Goal: Browse casually: Explore the website without a specific task or goal

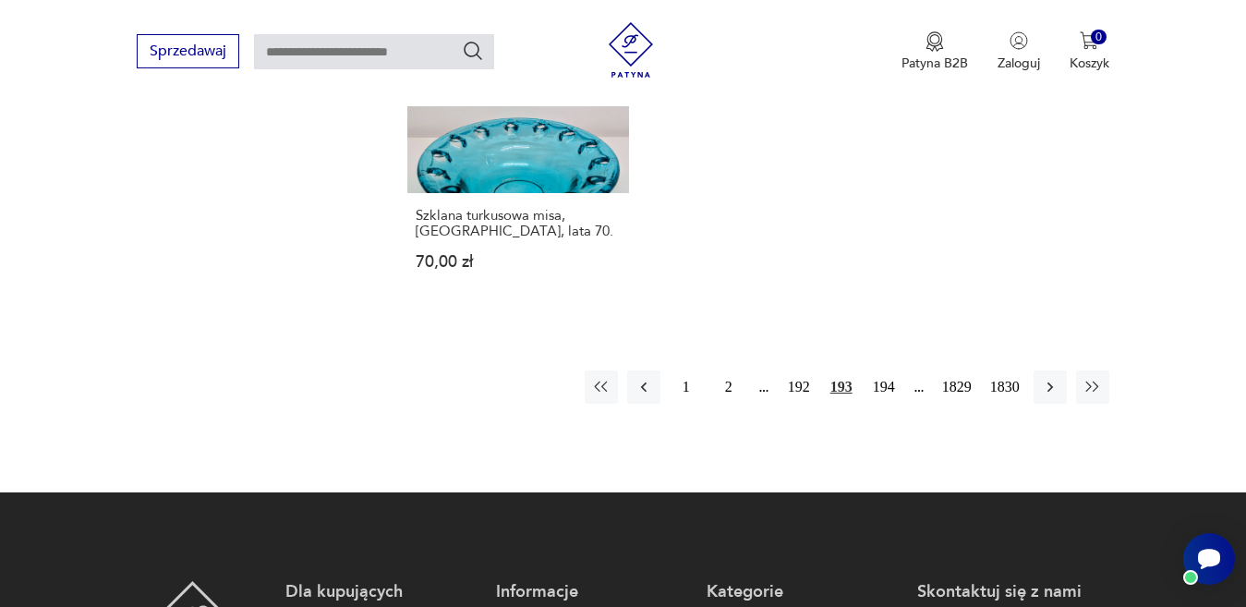
scroll to position [2549, 0]
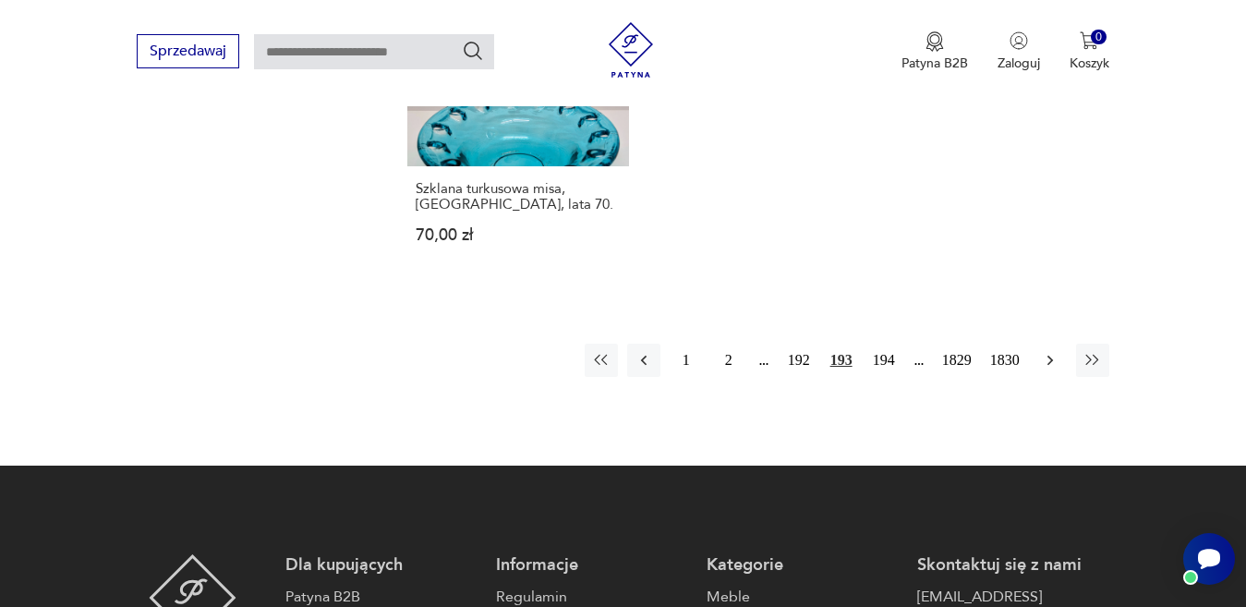
click at [1049, 351] on icon "button" at bounding box center [1050, 360] width 18 height 18
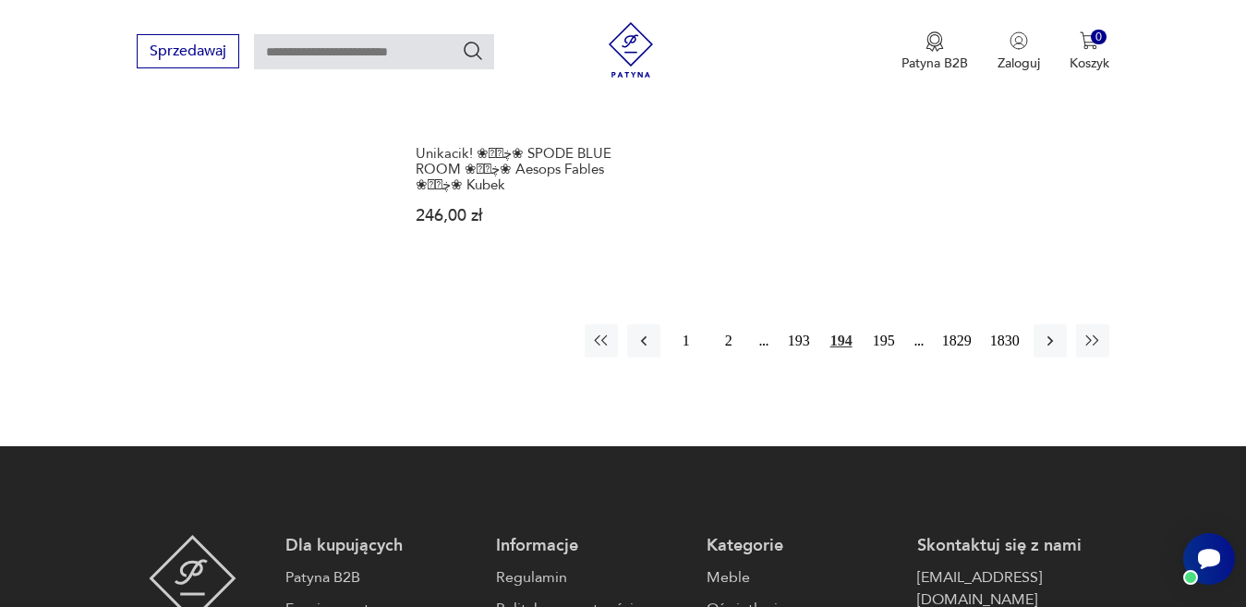
scroll to position [2642, 0]
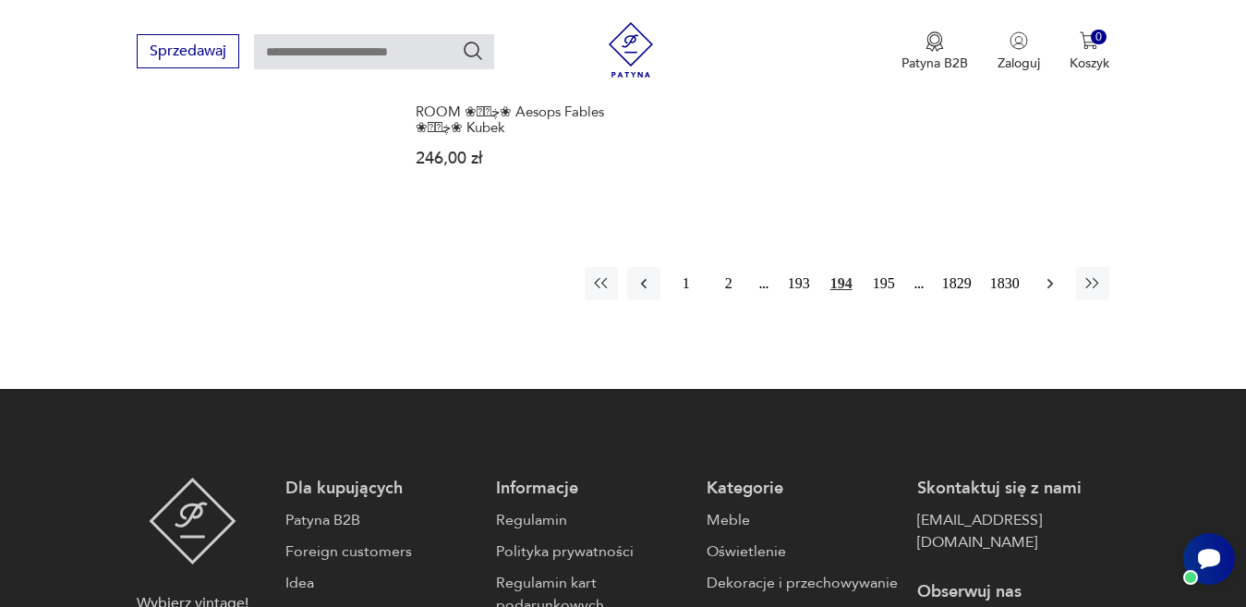
click at [1047, 275] on icon "button" at bounding box center [1050, 283] width 18 height 18
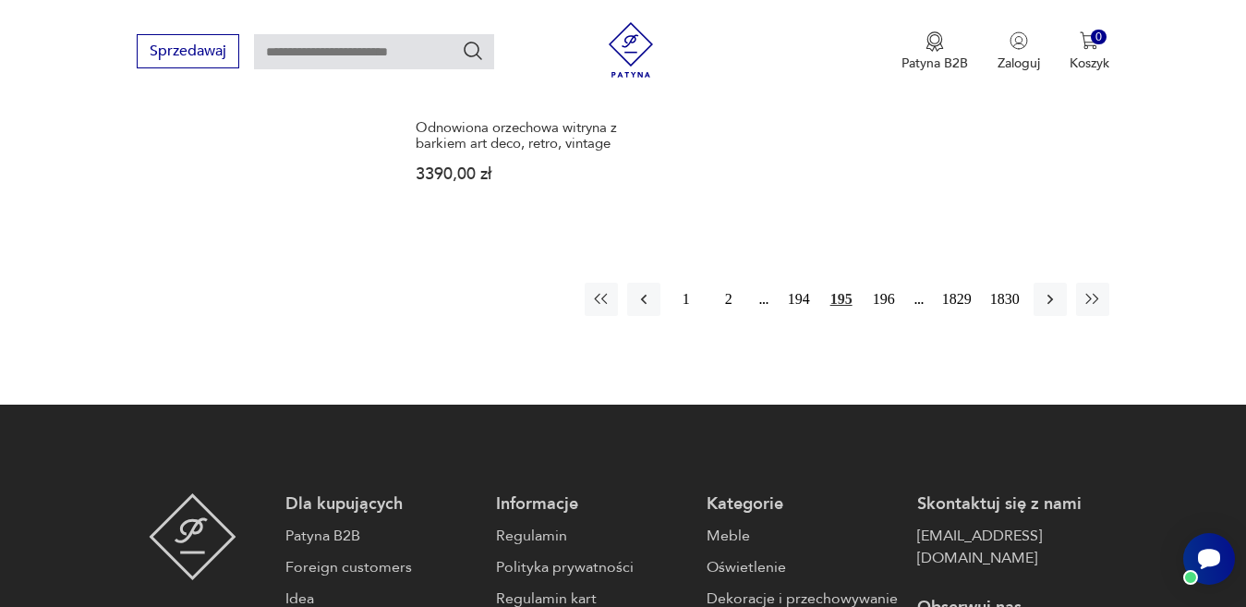
scroll to position [2642, 0]
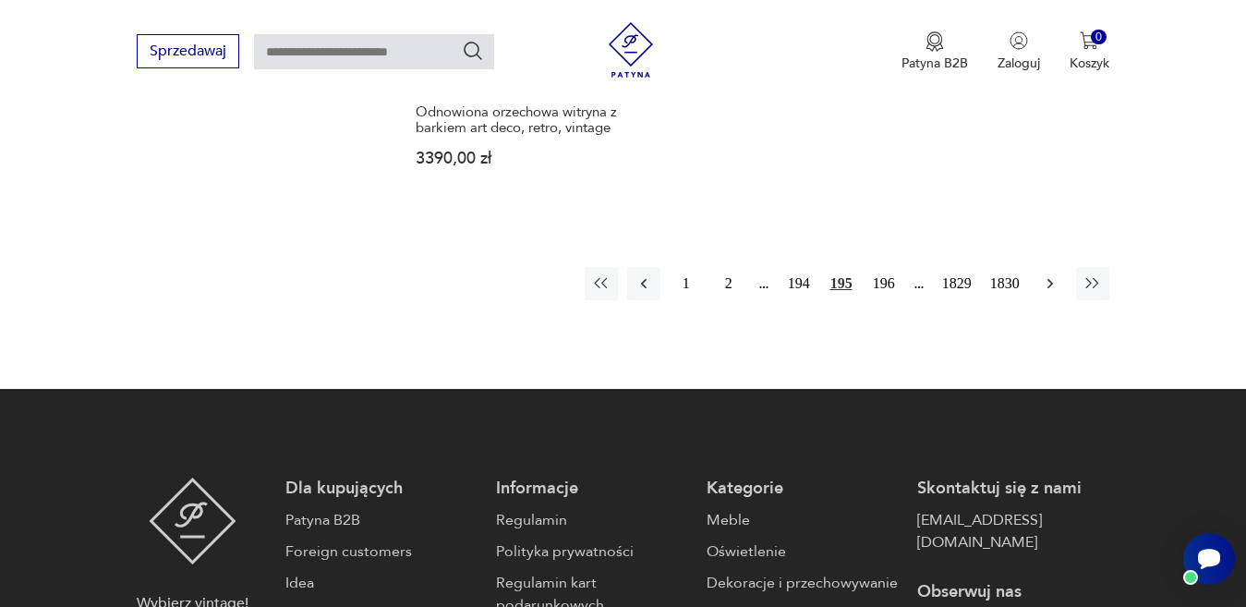
click at [1051, 278] on icon "button" at bounding box center [1050, 283] width 6 height 10
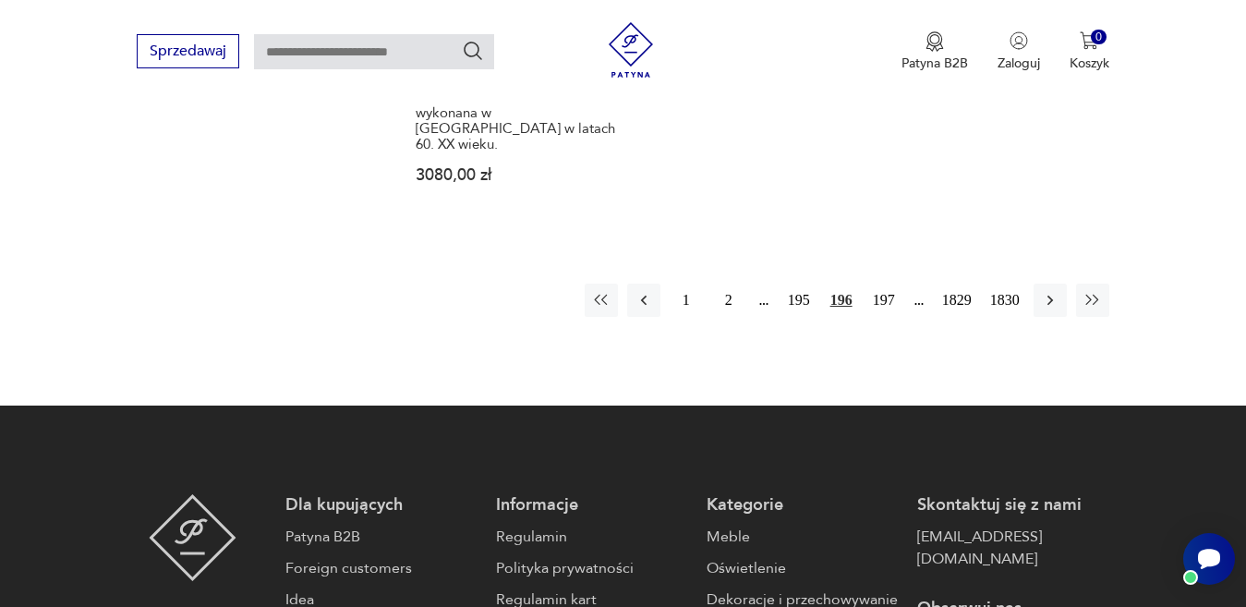
scroll to position [2642, 0]
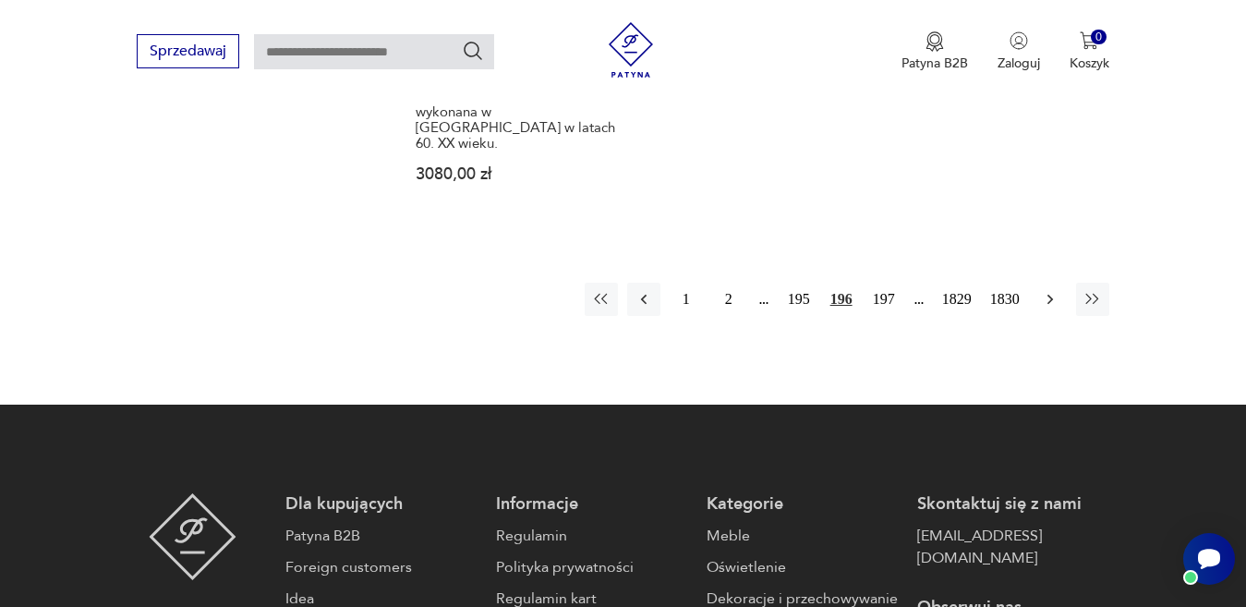
click at [1060, 283] on button "button" at bounding box center [1050, 299] width 33 height 33
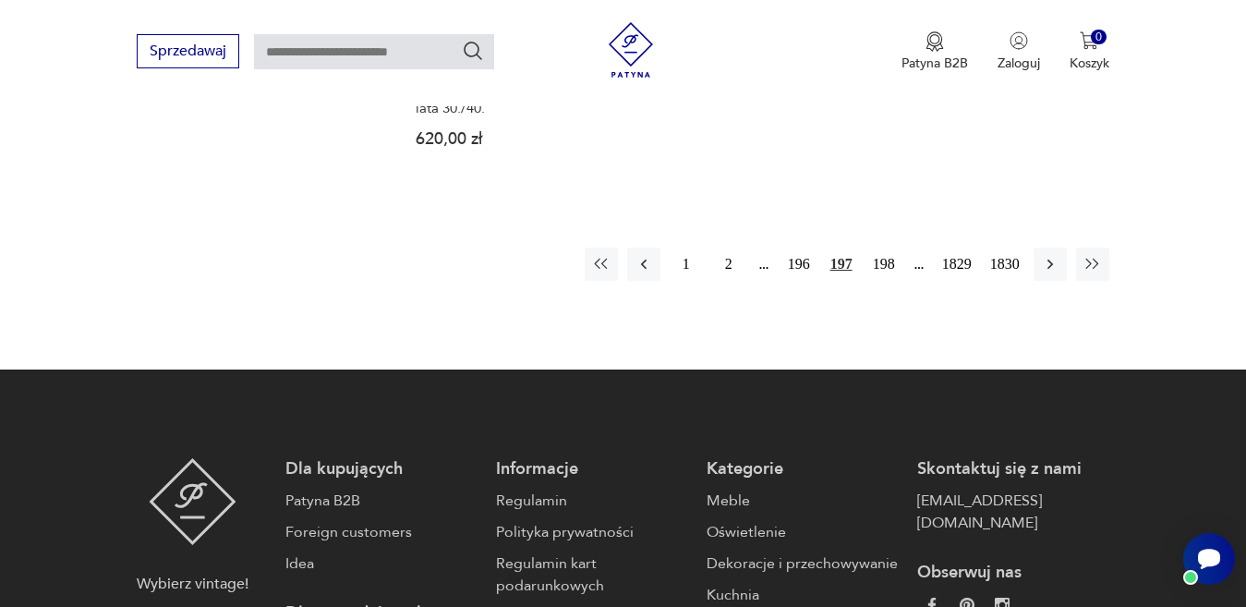
scroll to position [2734, 0]
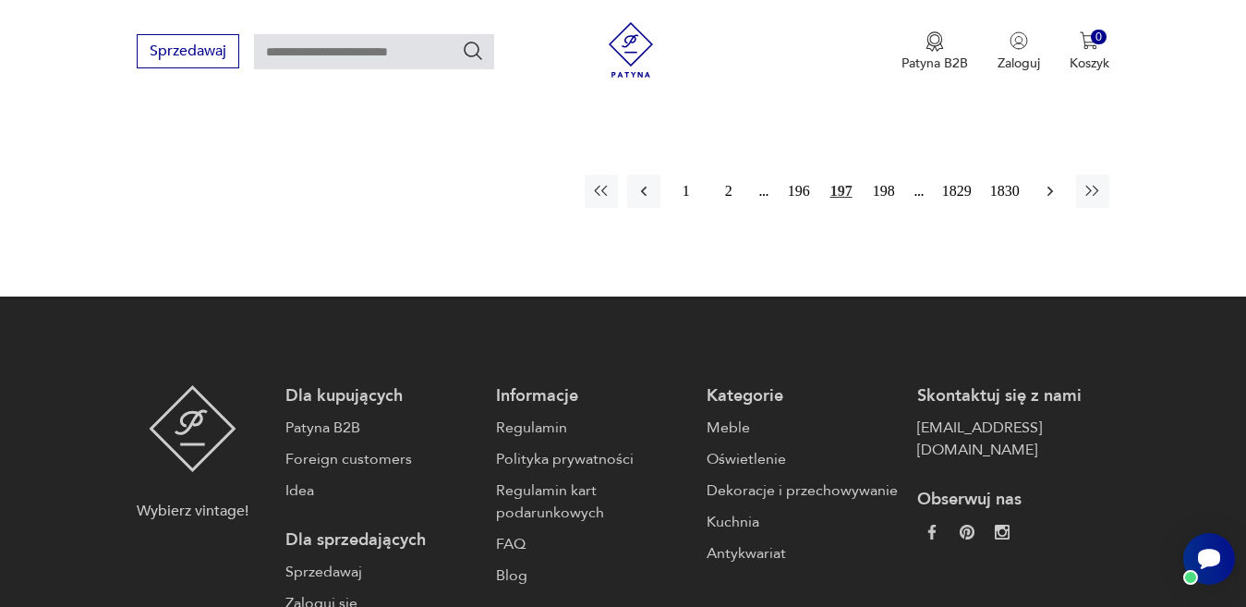
click at [1050, 182] on icon "button" at bounding box center [1050, 191] width 18 height 18
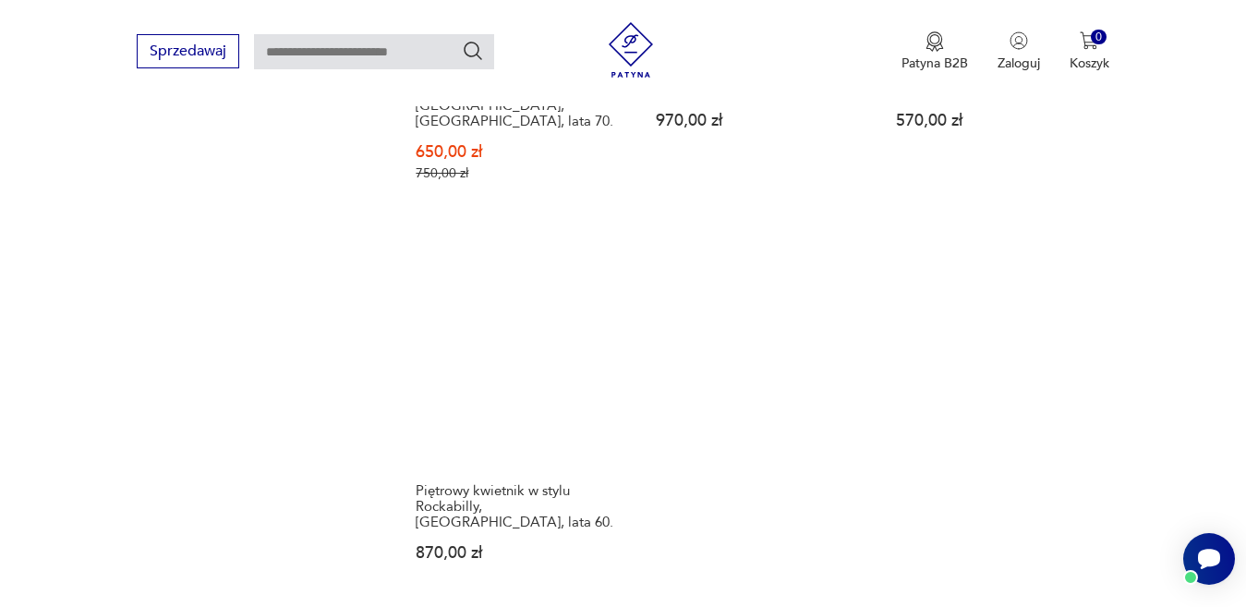
scroll to position [2549, 0]
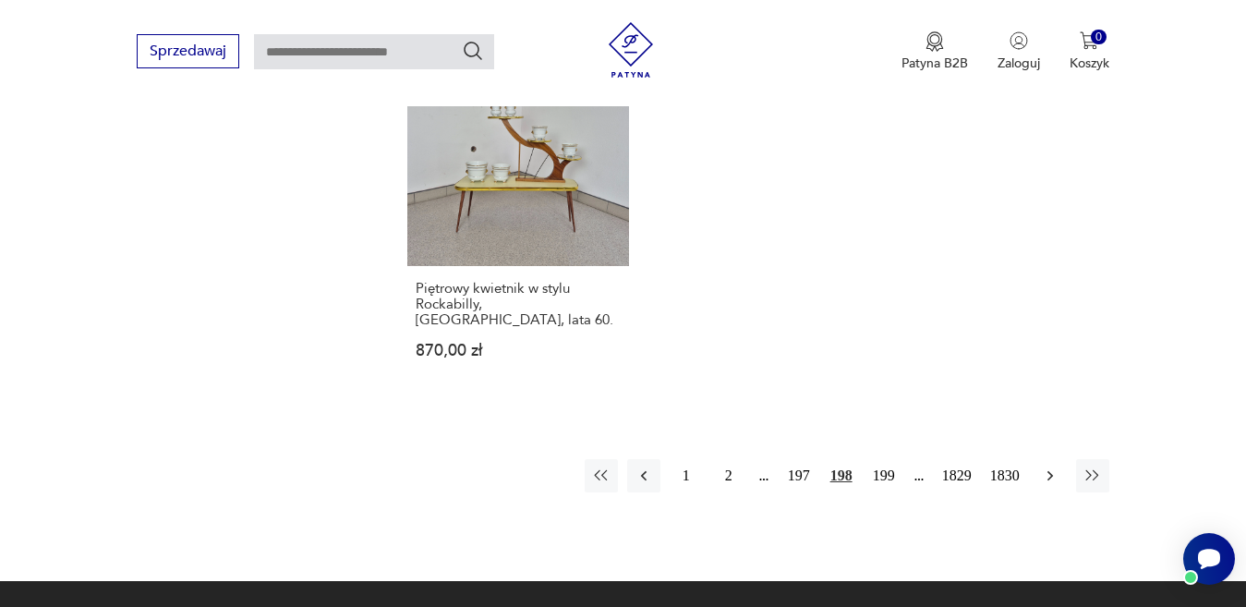
click at [1057, 467] on icon "button" at bounding box center [1050, 476] width 18 height 18
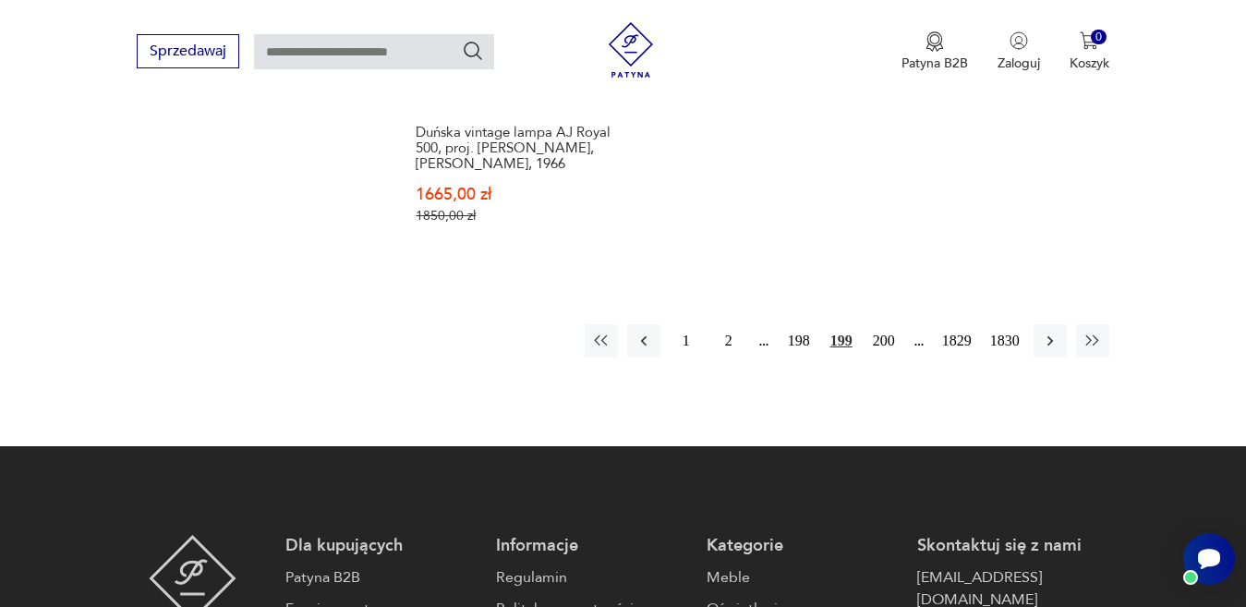
scroll to position [2734, 0]
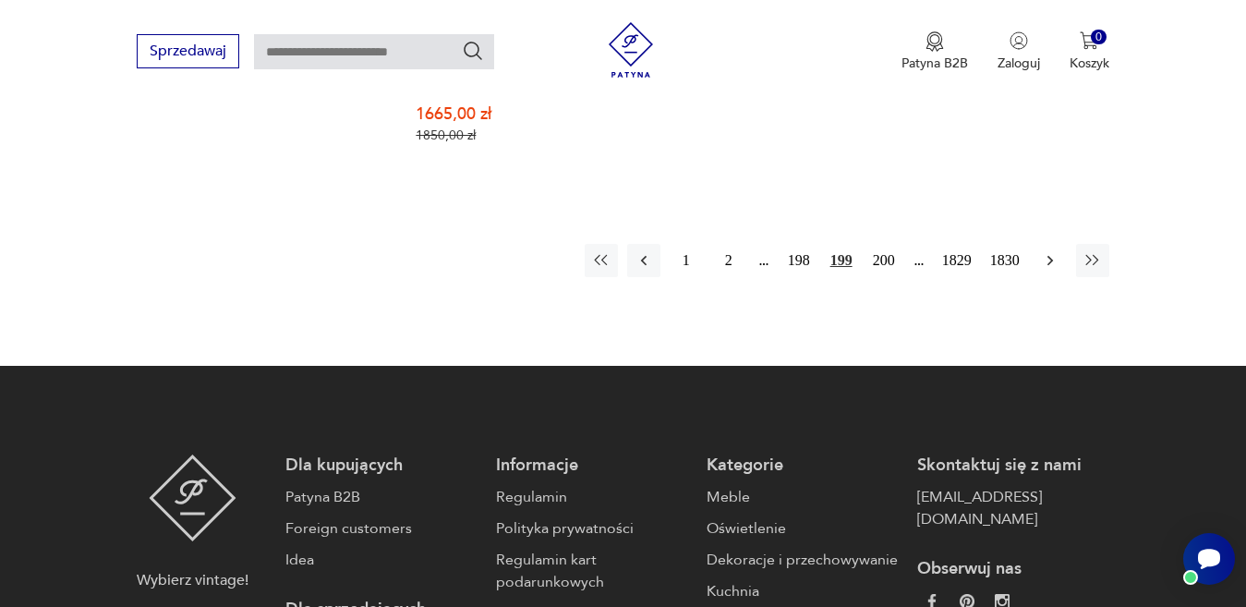
click at [1048, 251] on icon "button" at bounding box center [1050, 260] width 18 height 18
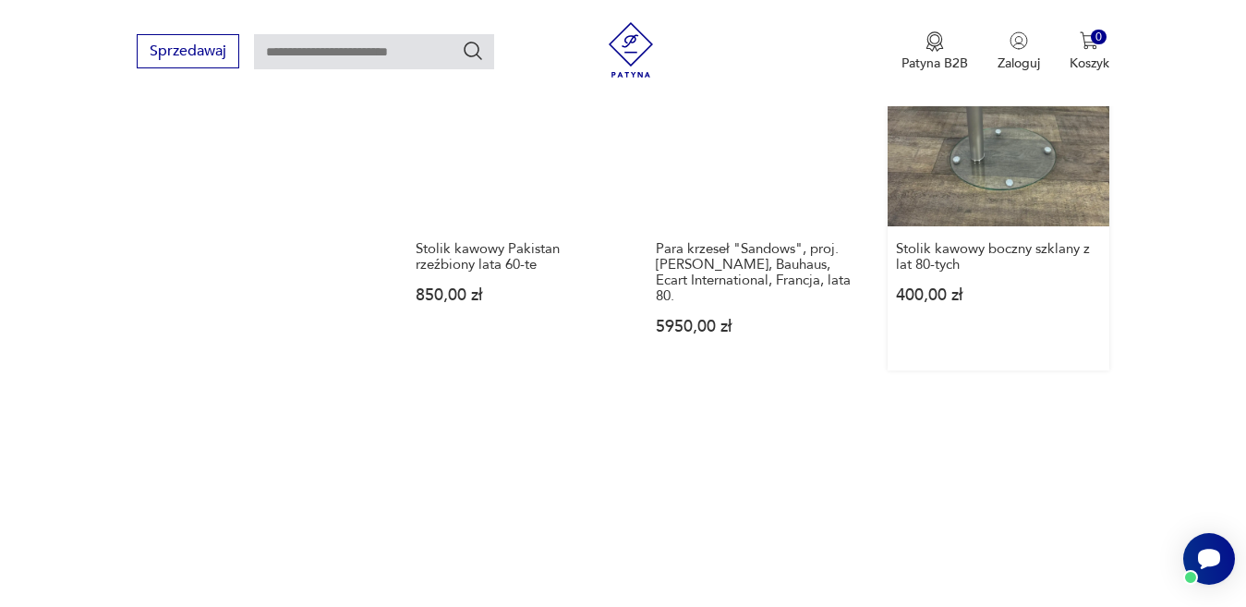
scroll to position [2364, 0]
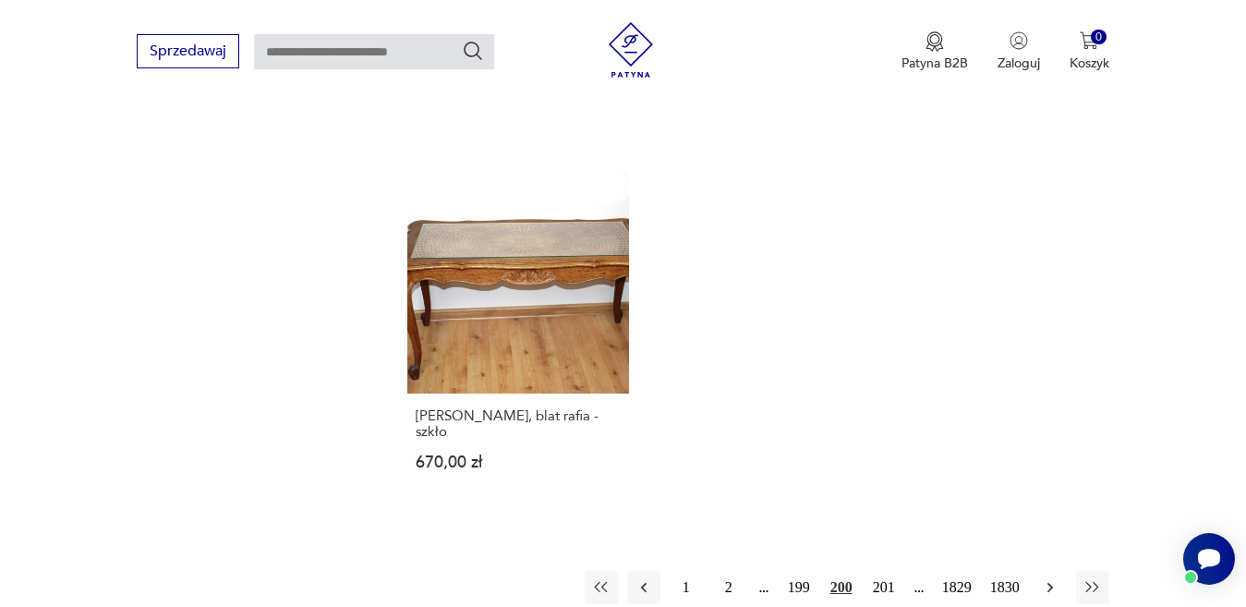
click at [1049, 578] on icon "button" at bounding box center [1050, 587] width 18 height 18
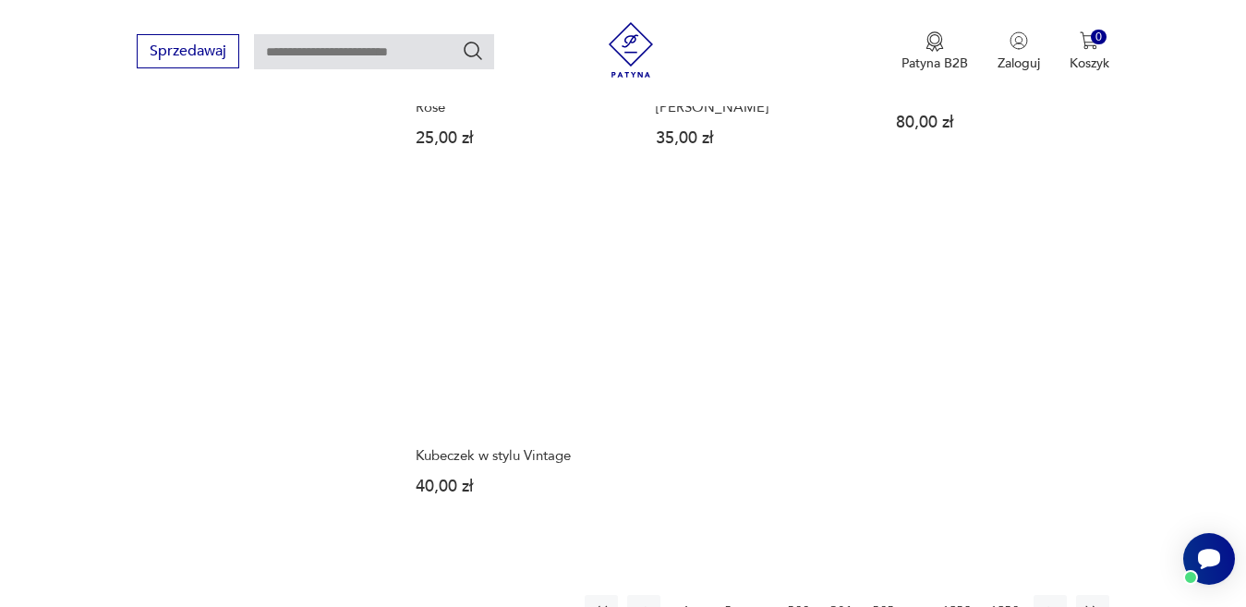
scroll to position [2272, 0]
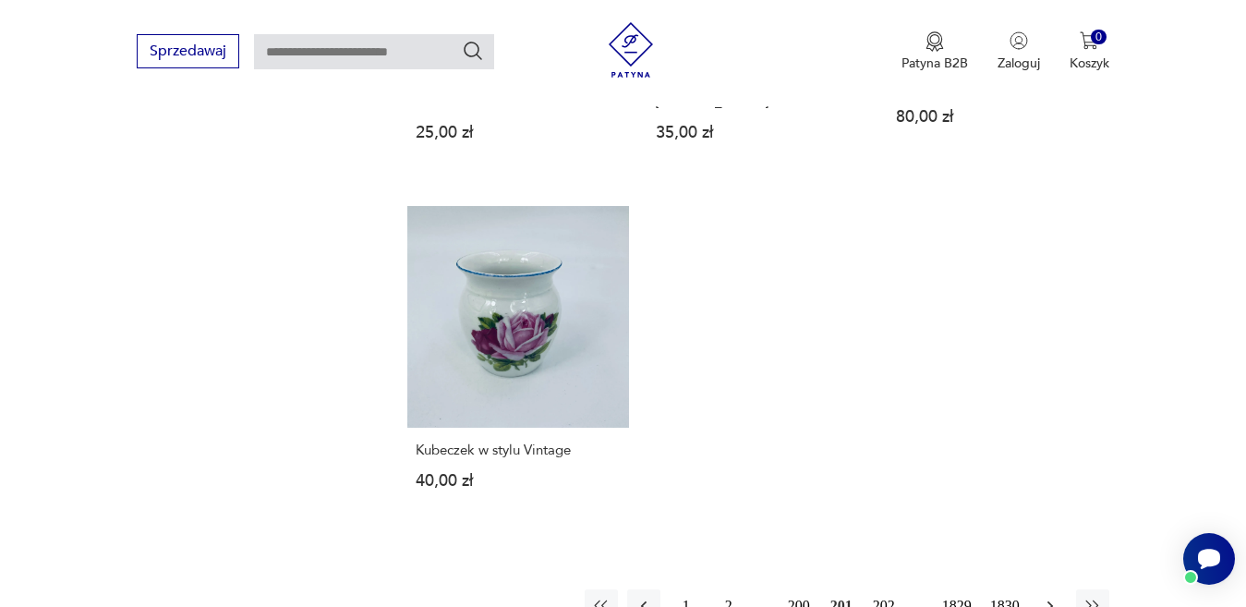
click at [1054, 597] on icon "button" at bounding box center [1050, 606] width 18 height 18
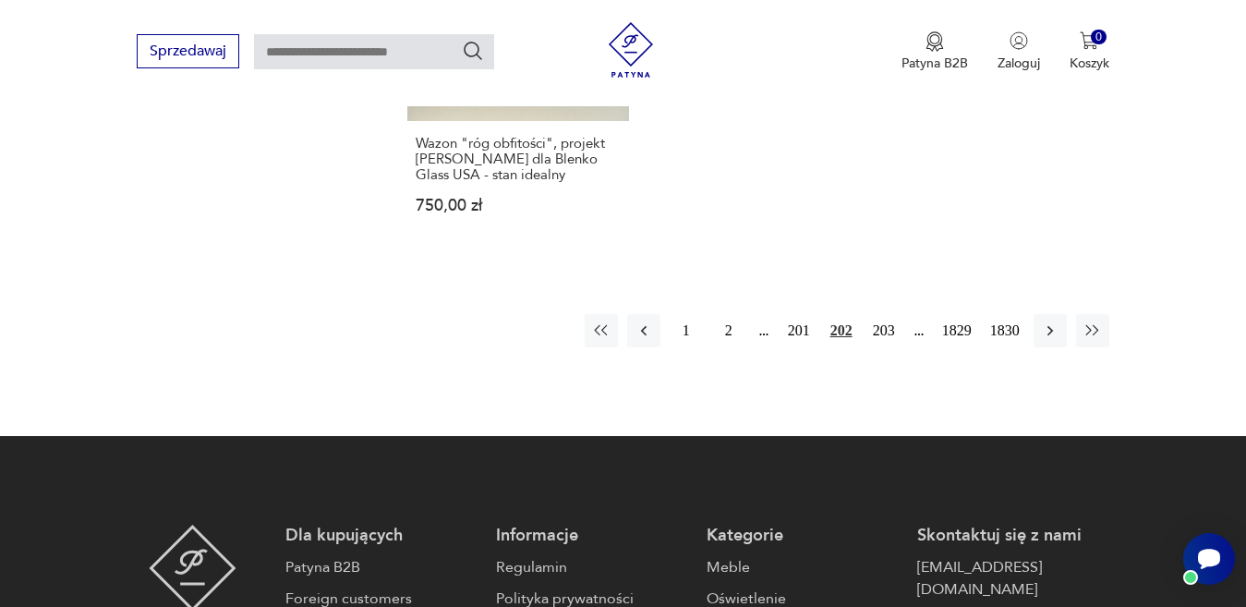
scroll to position [2549, 0]
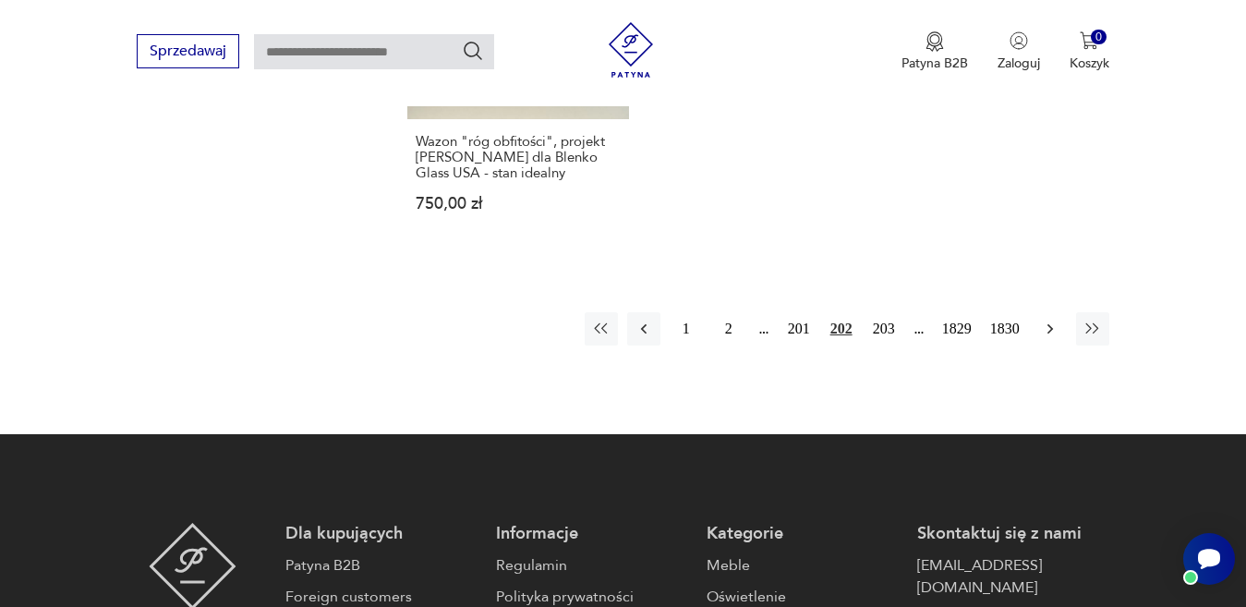
click at [1049, 320] on icon "button" at bounding box center [1050, 329] width 18 height 18
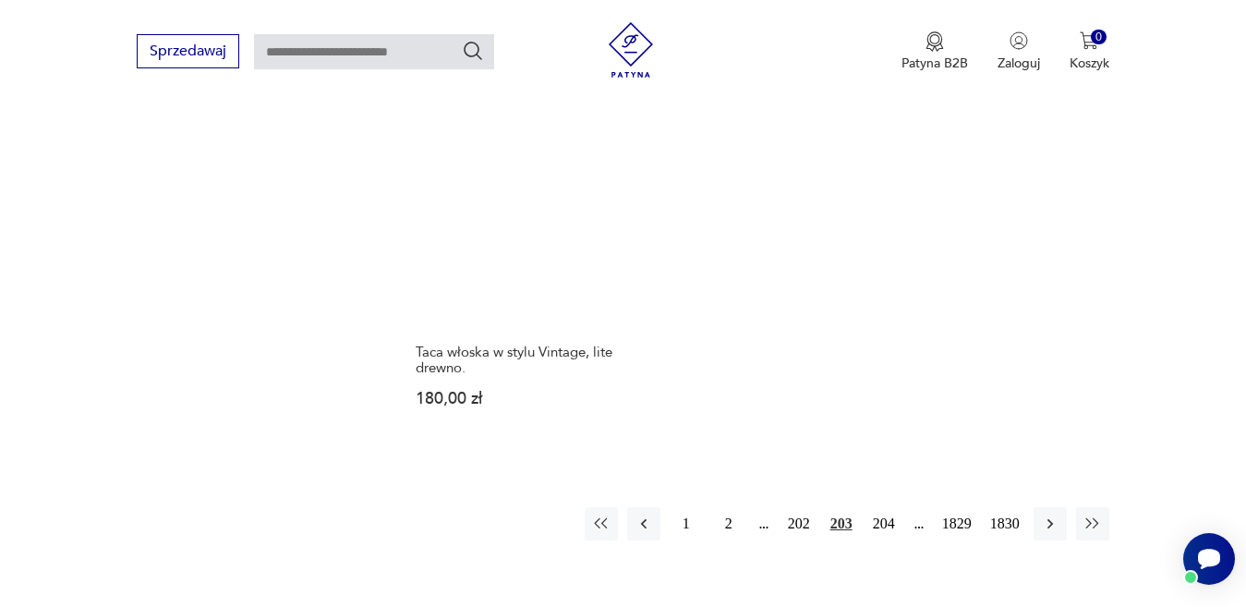
scroll to position [2364, 0]
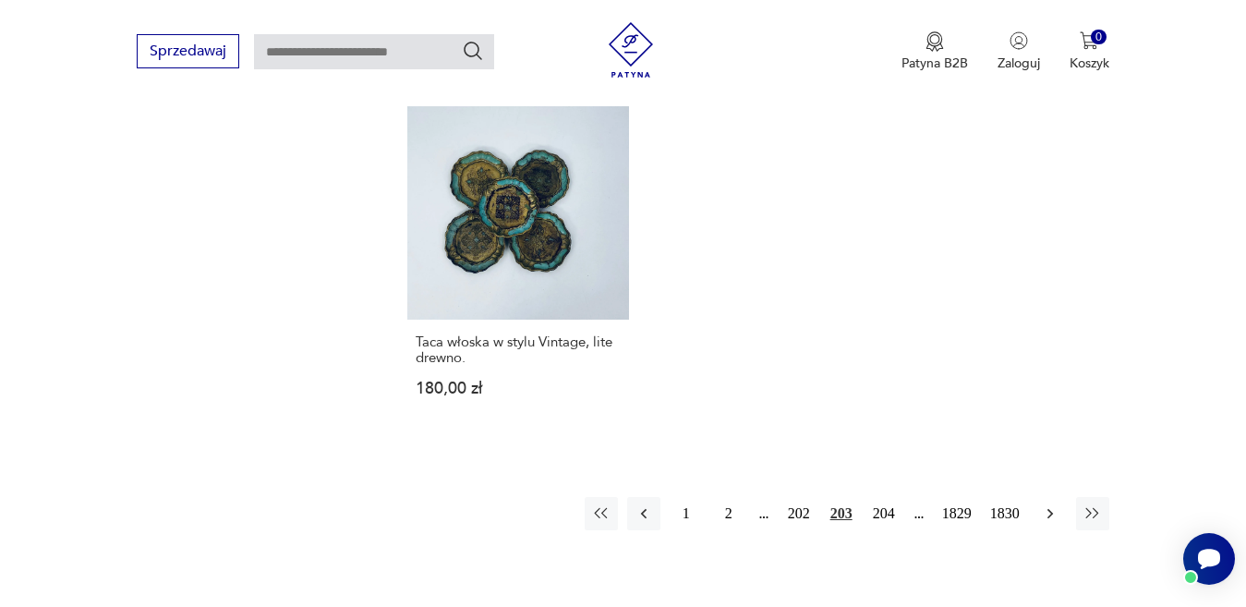
click at [1046, 508] on icon "button" at bounding box center [1050, 513] width 18 height 18
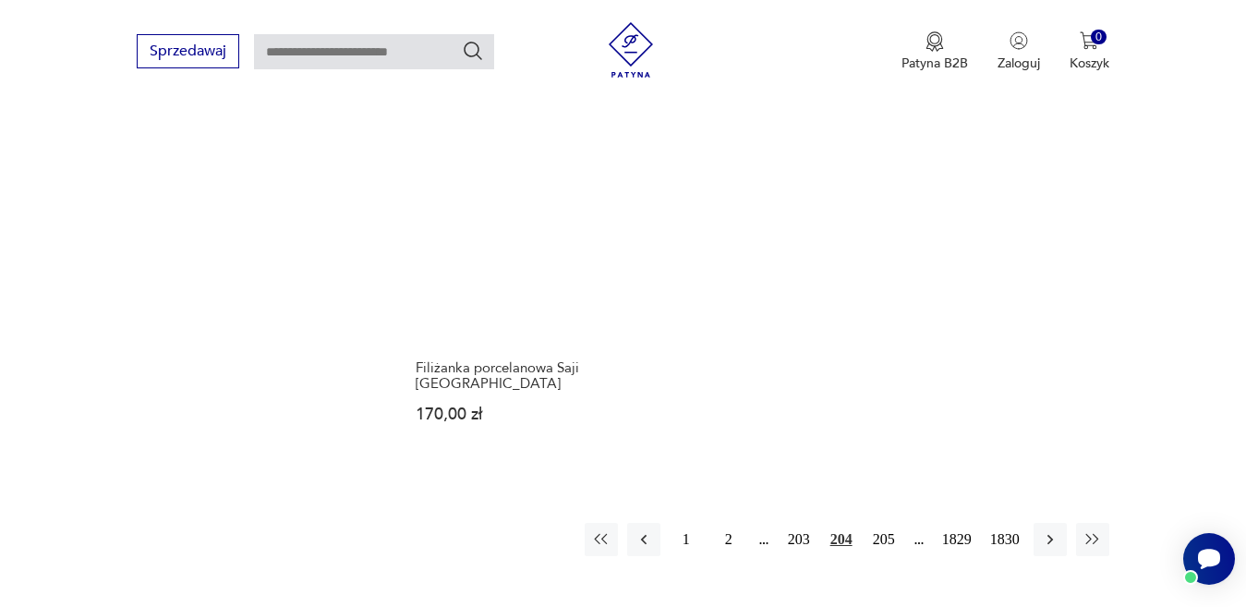
scroll to position [2272, 0]
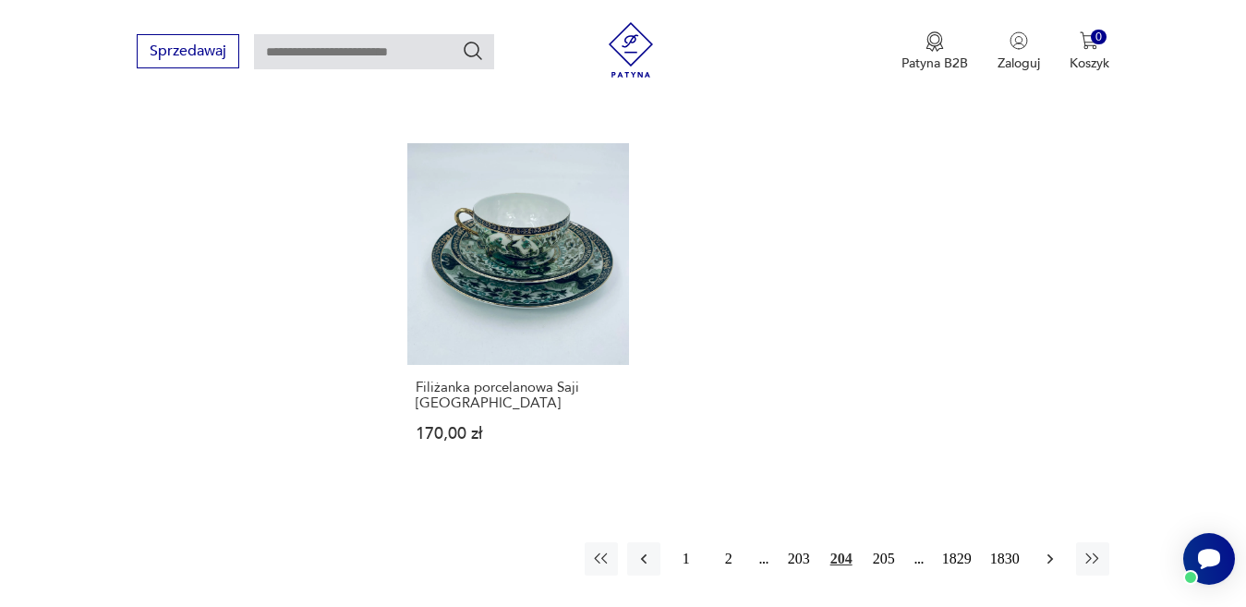
click at [1047, 550] on icon "button" at bounding box center [1050, 559] width 18 height 18
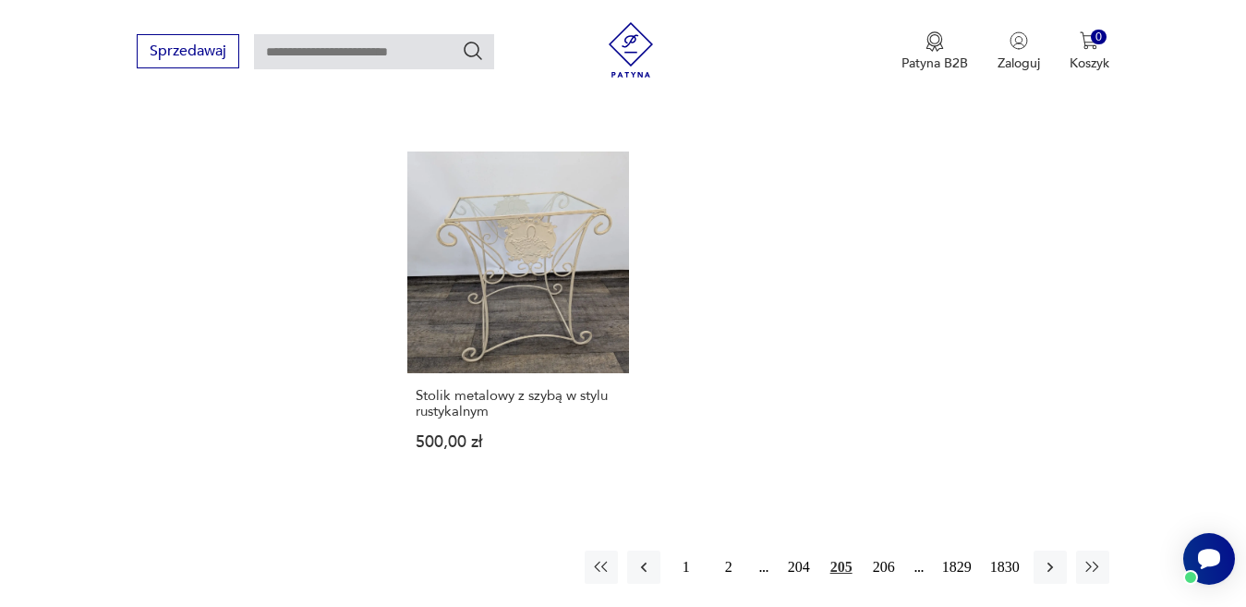
scroll to position [2272, 0]
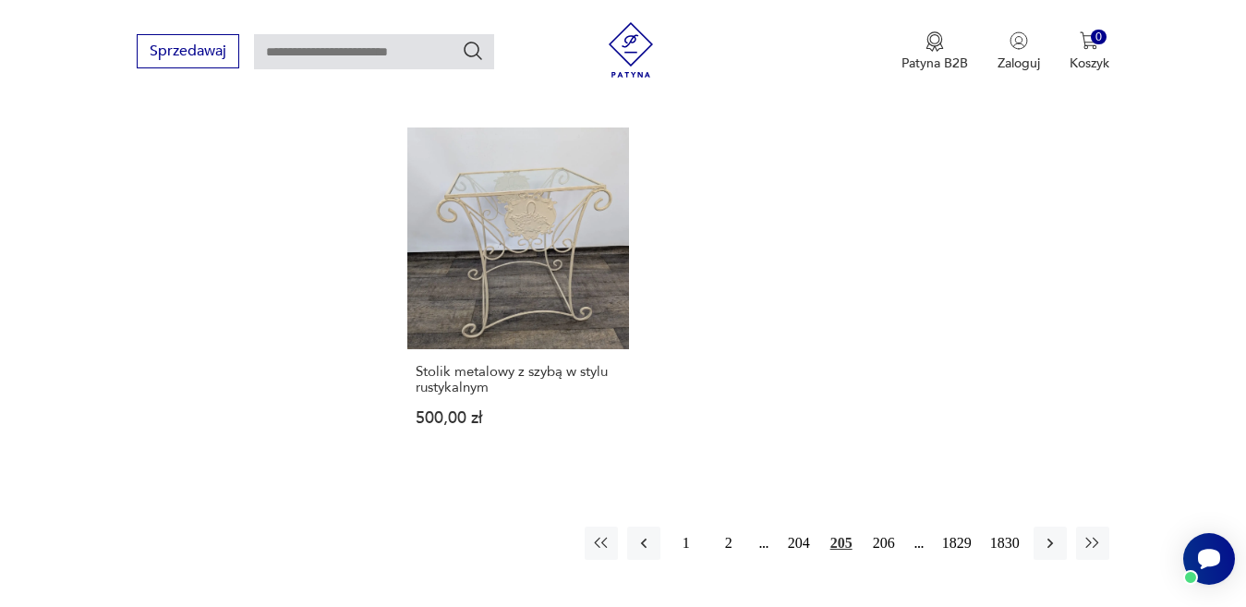
drag, startPoint x: 1219, startPoint y: 338, endPoint x: 1206, endPoint y: 340, distance: 13.1
click at [1054, 536] on icon "button" at bounding box center [1050, 543] width 18 height 18
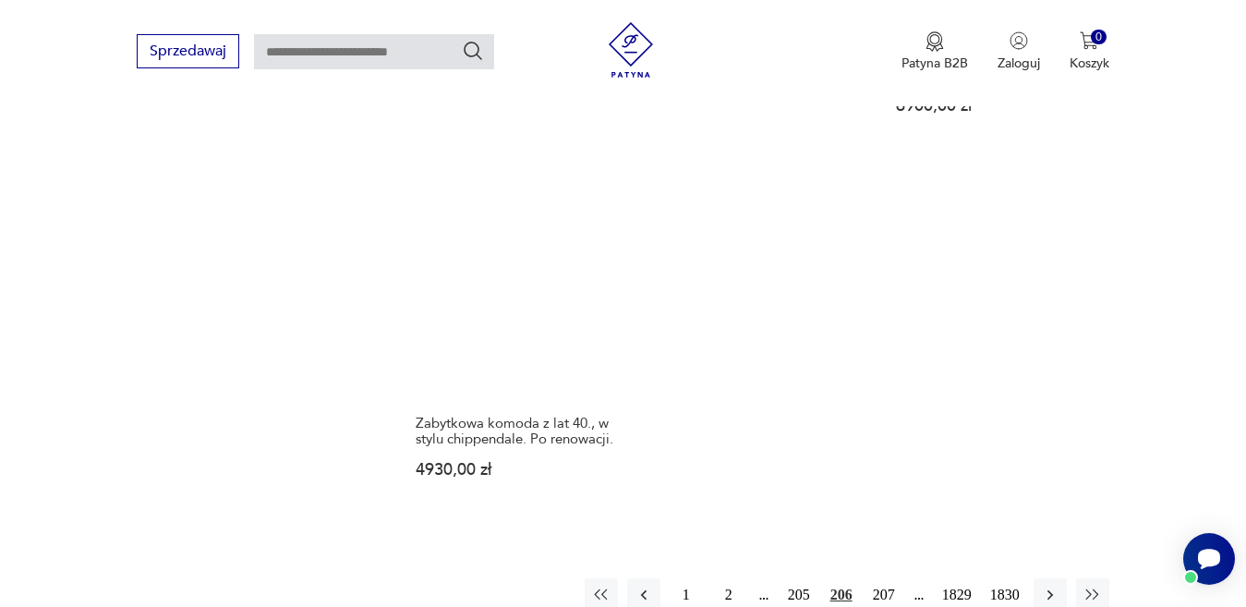
scroll to position [2364, 0]
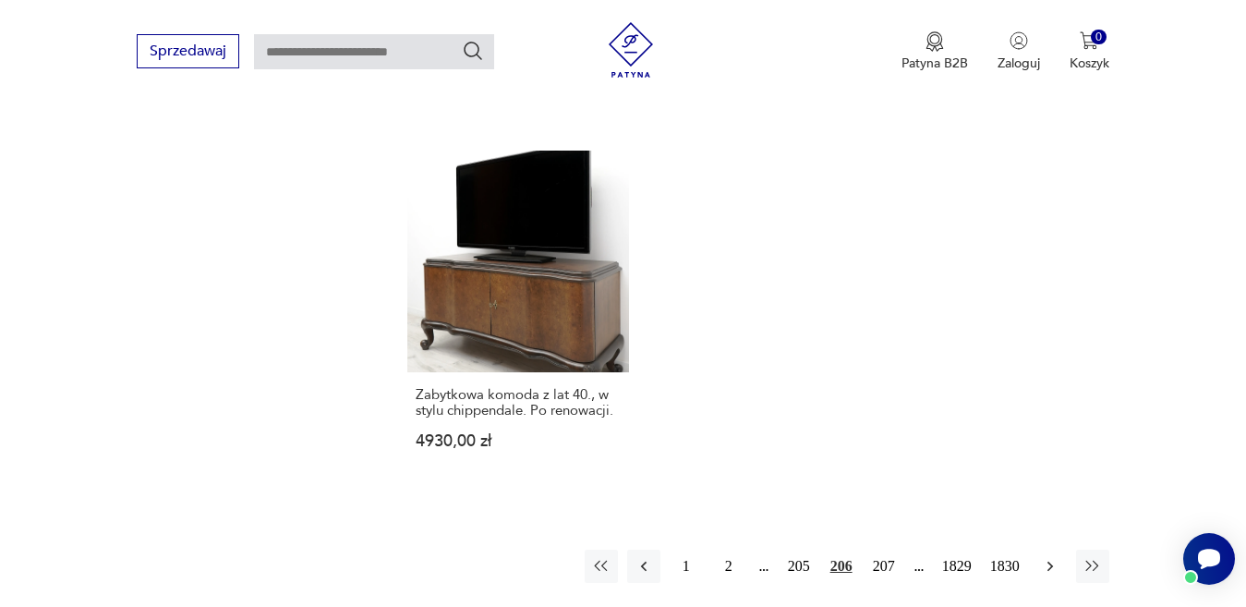
click at [1051, 557] on icon "button" at bounding box center [1050, 566] width 18 height 18
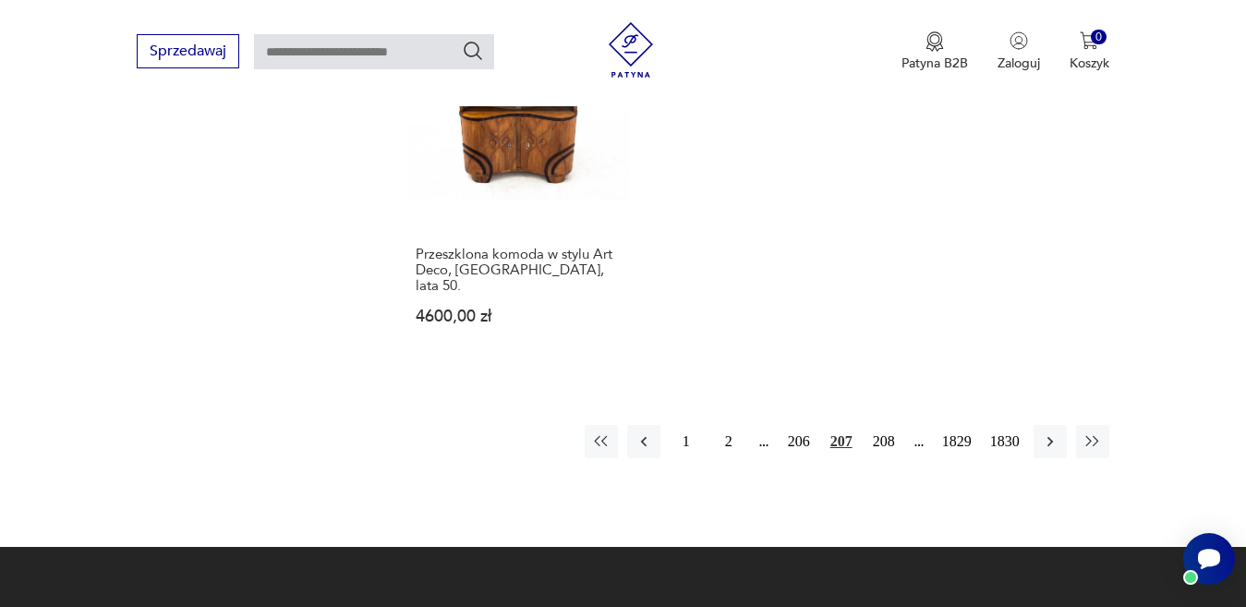
scroll to position [2457, 0]
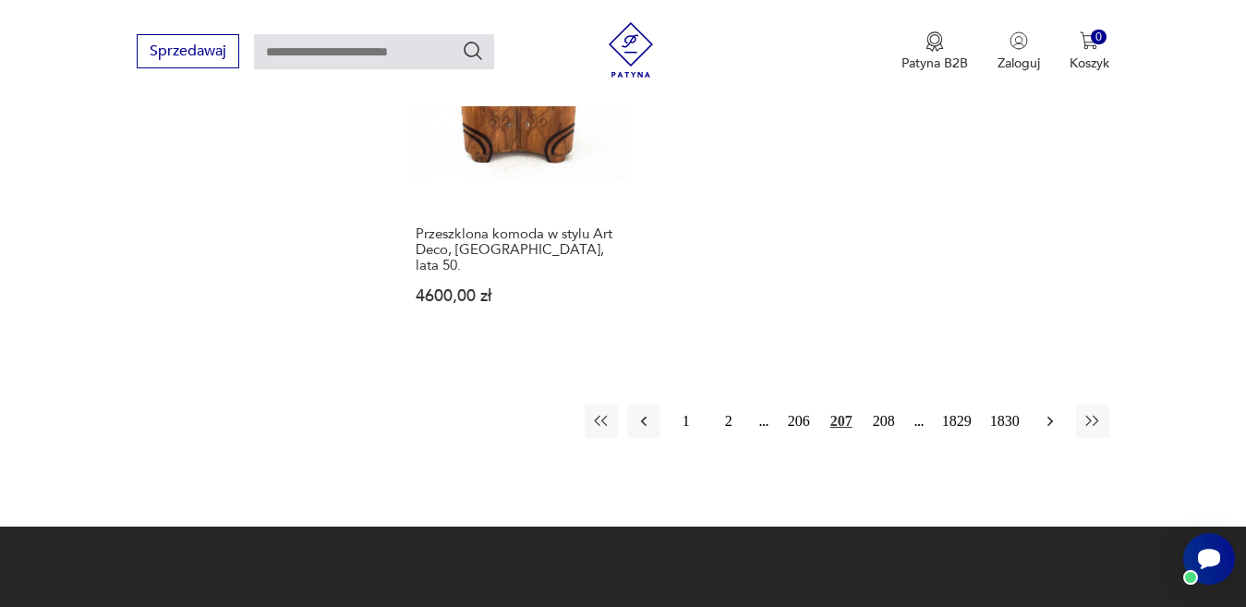
click at [1040, 405] on button "button" at bounding box center [1050, 421] width 33 height 33
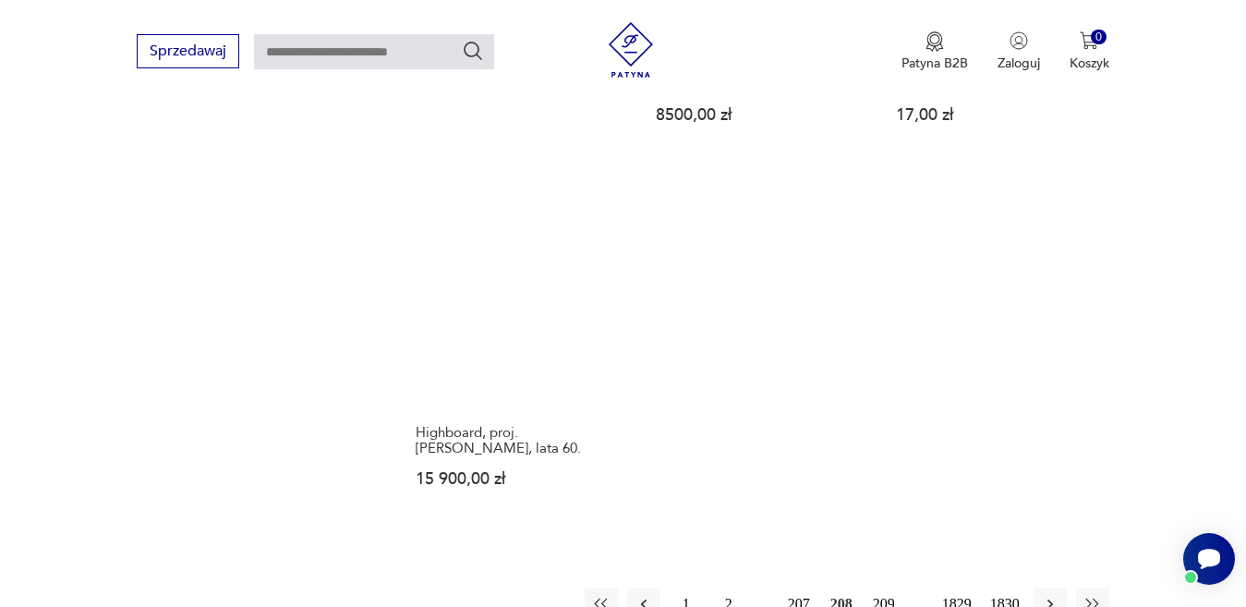
scroll to position [2272, 0]
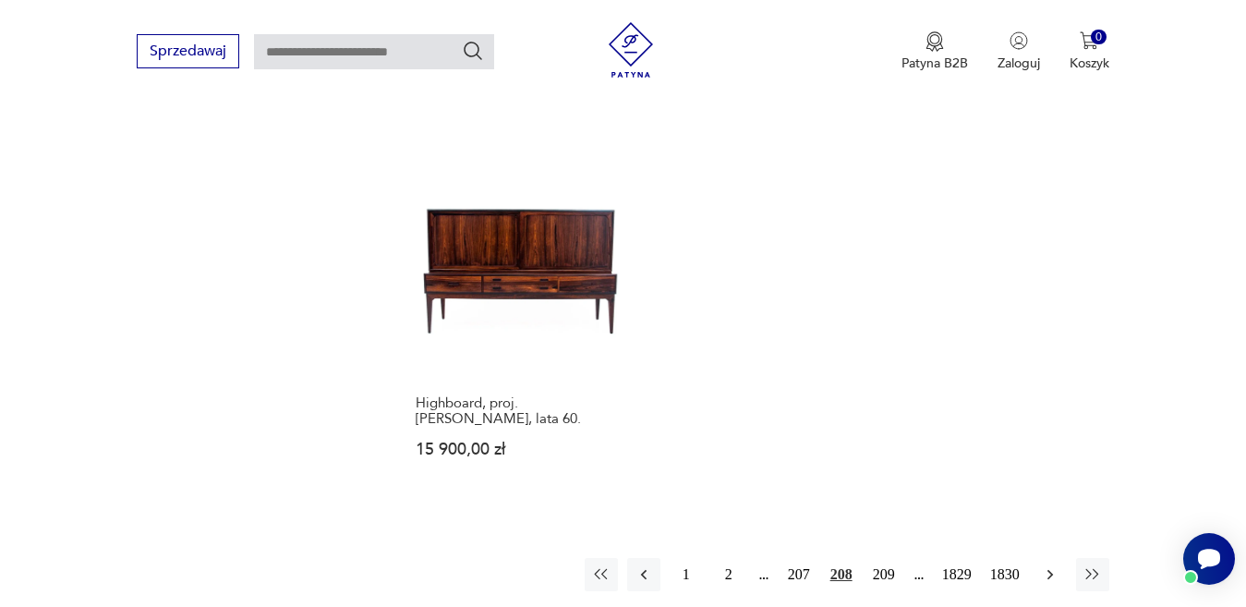
click at [1057, 558] on button "button" at bounding box center [1050, 574] width 33 height 33
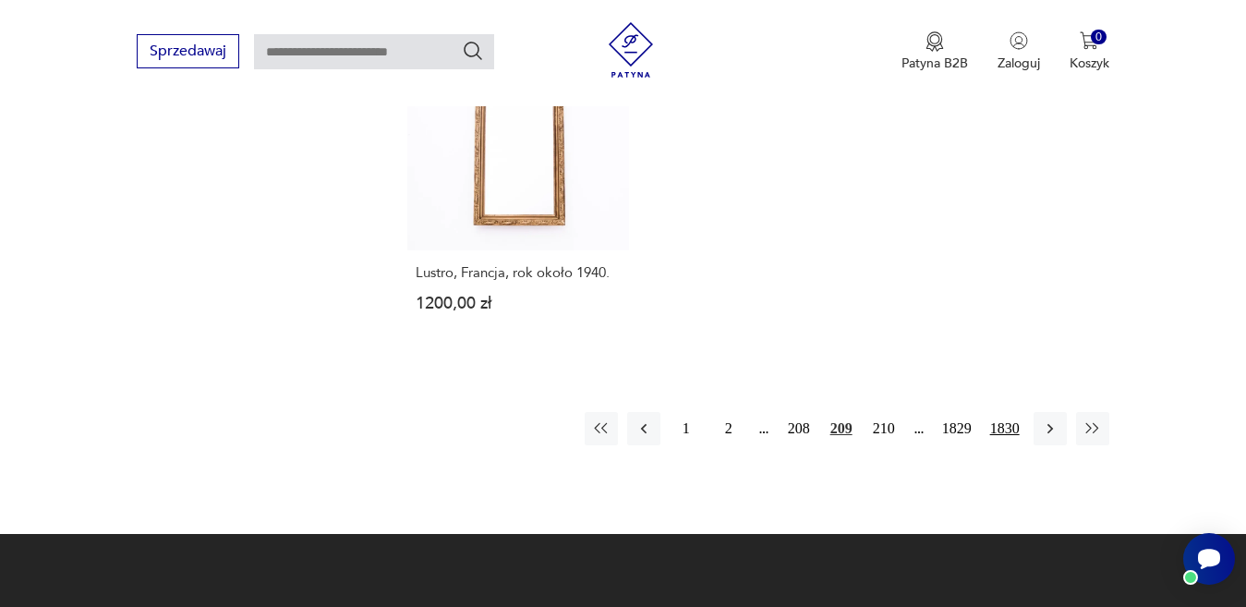
scroll to position [2457, 0]
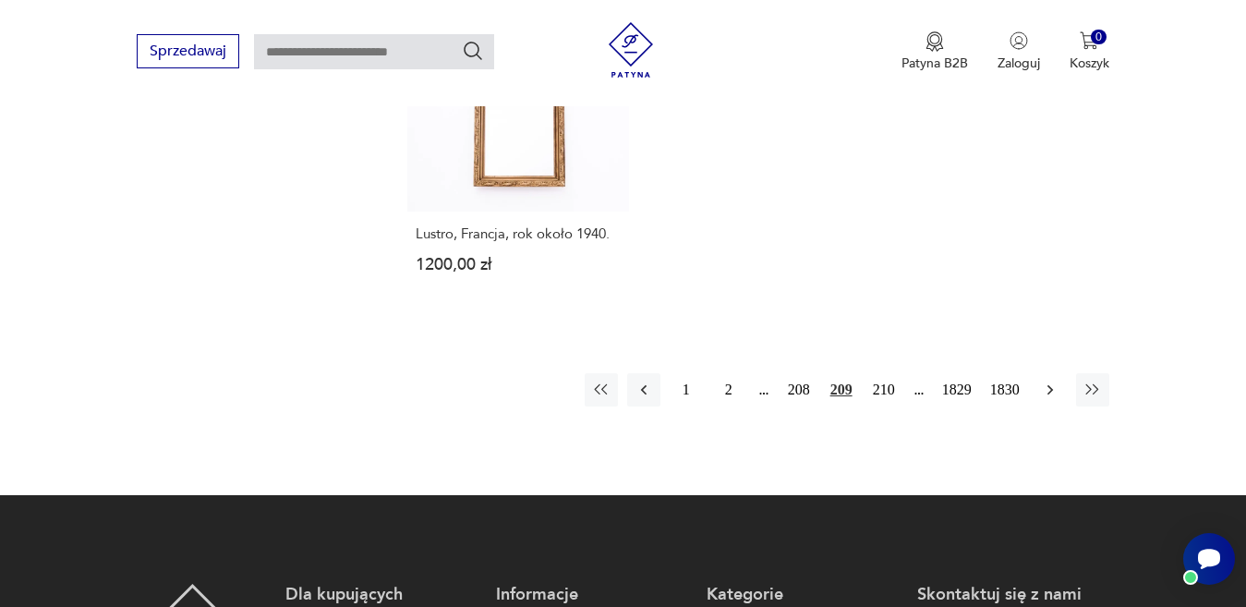
click at [1049, 391] on icon "button" at bounding box center [1050, 390] width 18 height 18
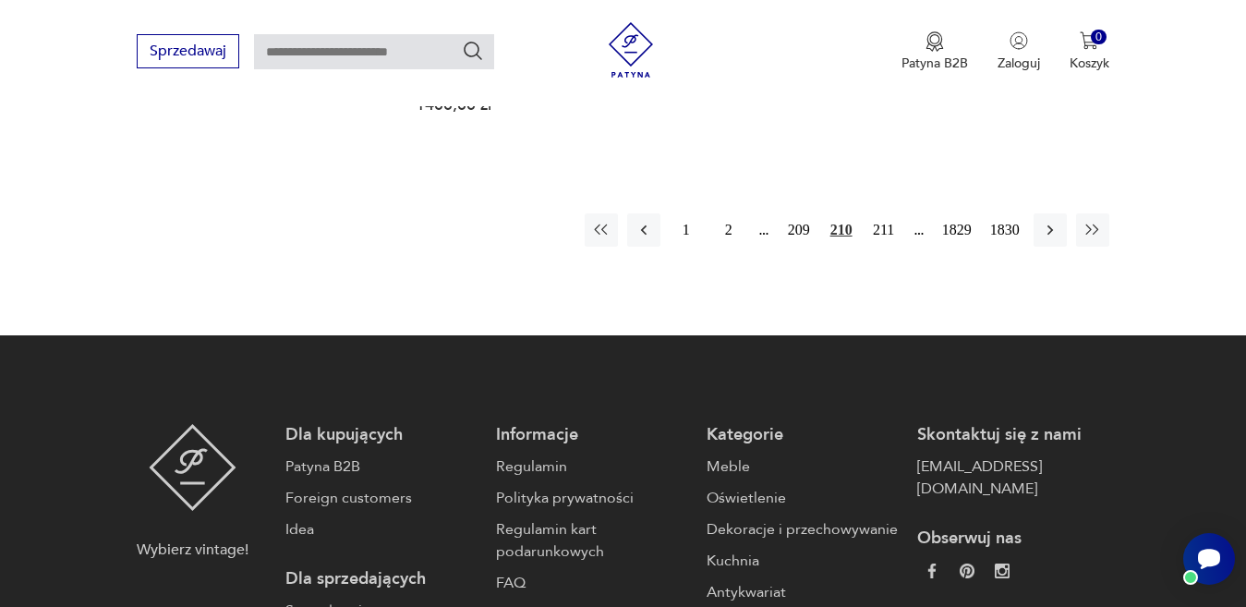
scroll to position [2642, 0]
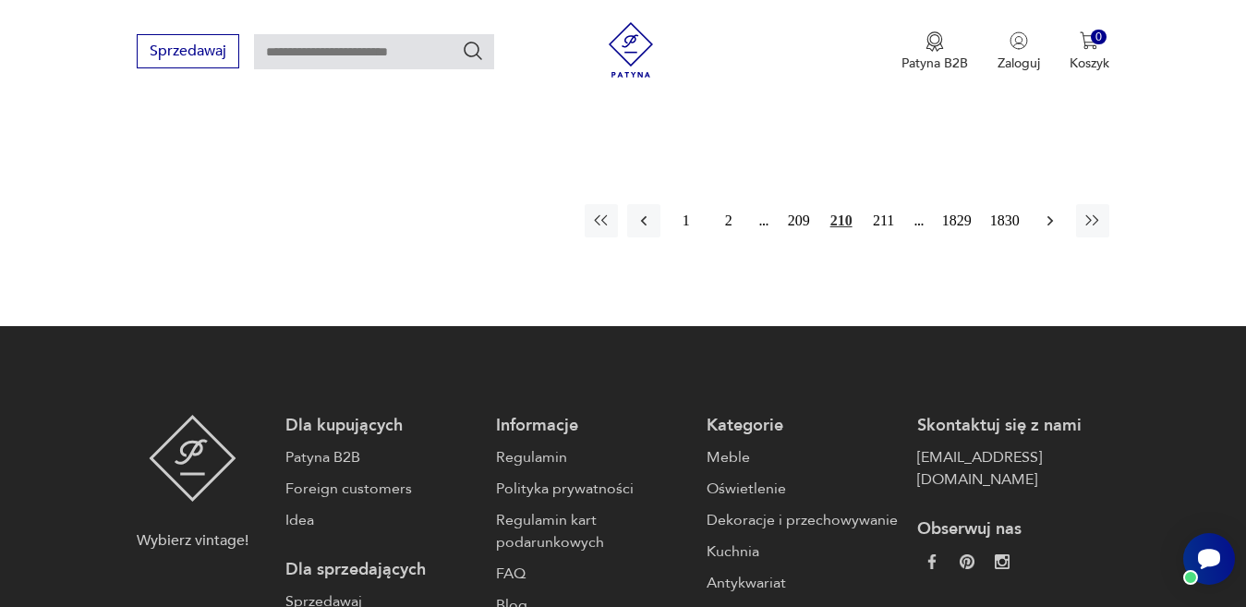
click at [1052, 212] on icon "button" at bounding box center [1050, 221] width 18 height 18
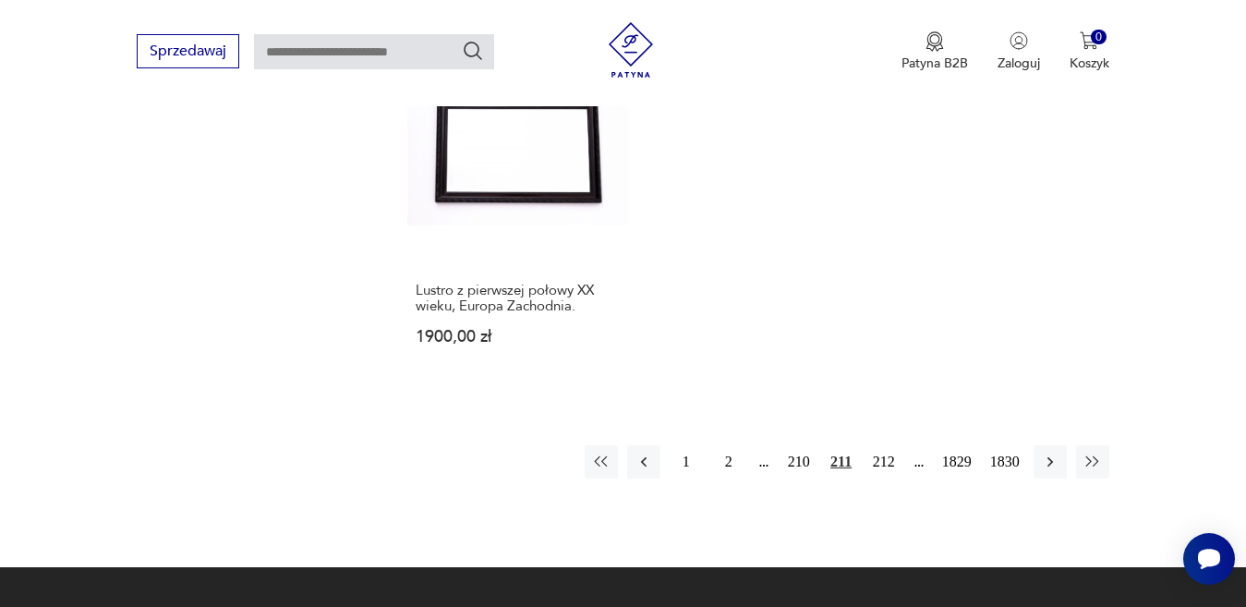
scroll to position [2457, 0]
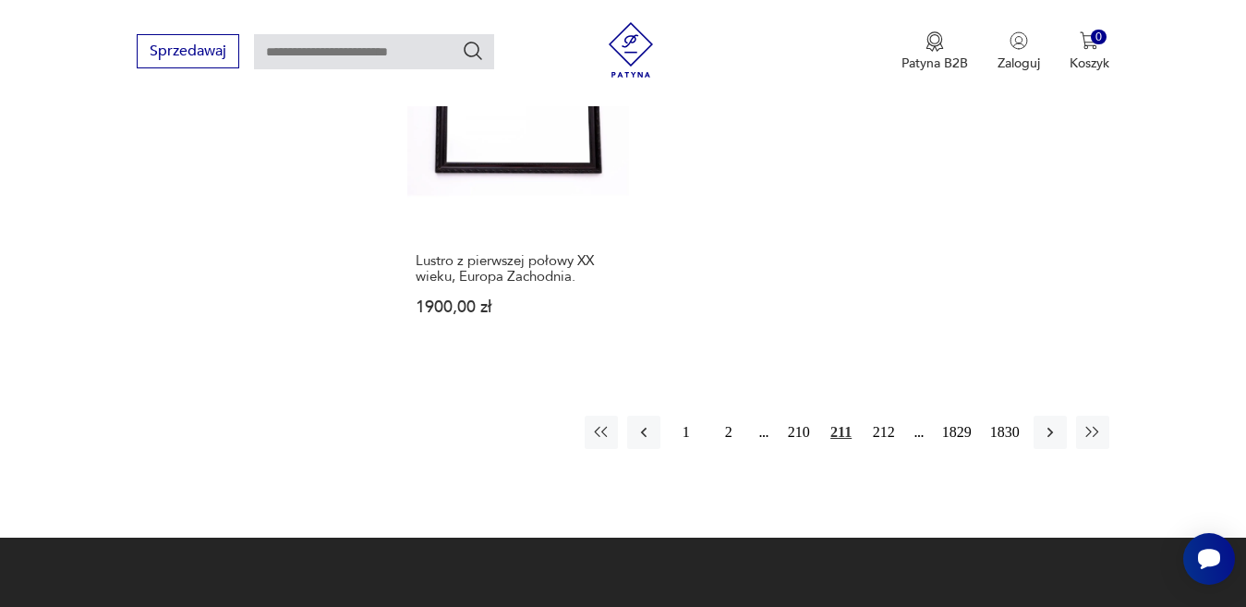
click at [1067, 416] on div "1 2 210 211 212 1829 1830" at bounding box center [847, 432] width 525 height 33
click at [1046, 423] on icon "button" at bounding box center [1050, 432] width 18 height 18
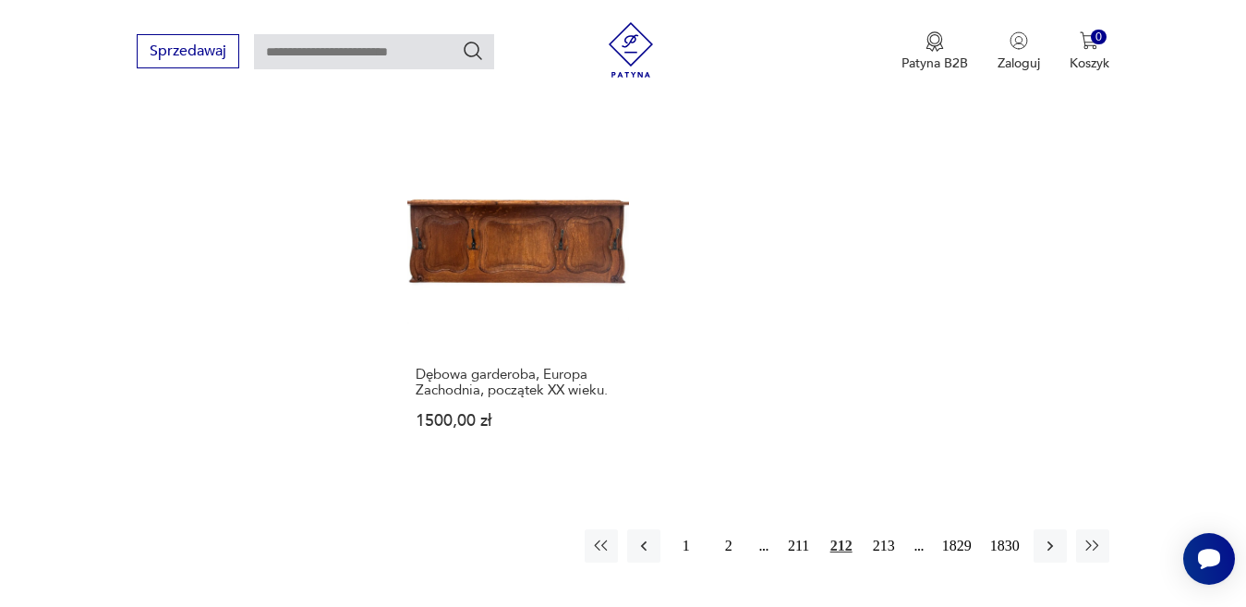
scroll to position [2364, 0]
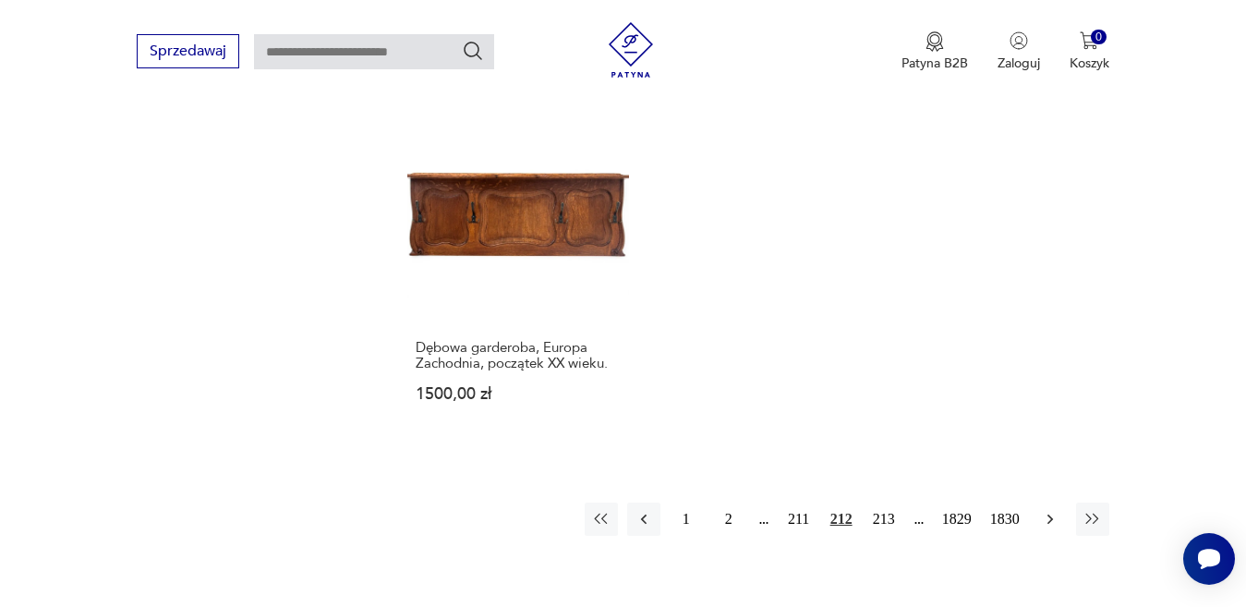
click at [1044, 510] on icon "button" at bounding box center [1050, 519] width 18 height 18
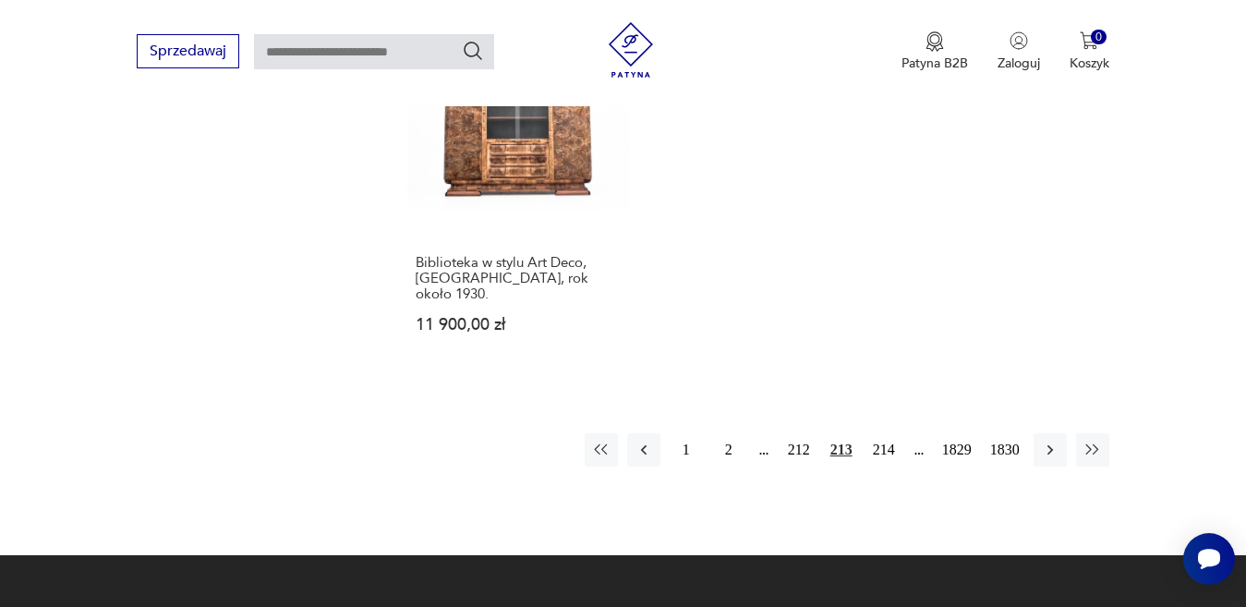
scroll to position [2457, 0]
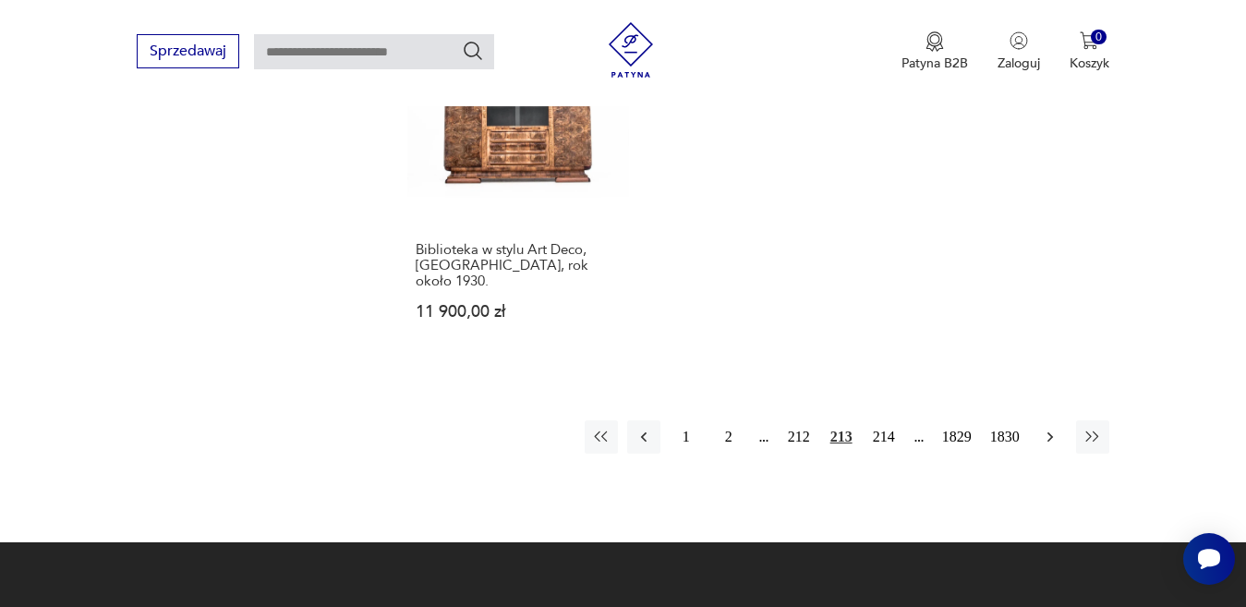
click at [1051, 428] on icon "button" at bounding box center [1050, 437] width 18 height 18
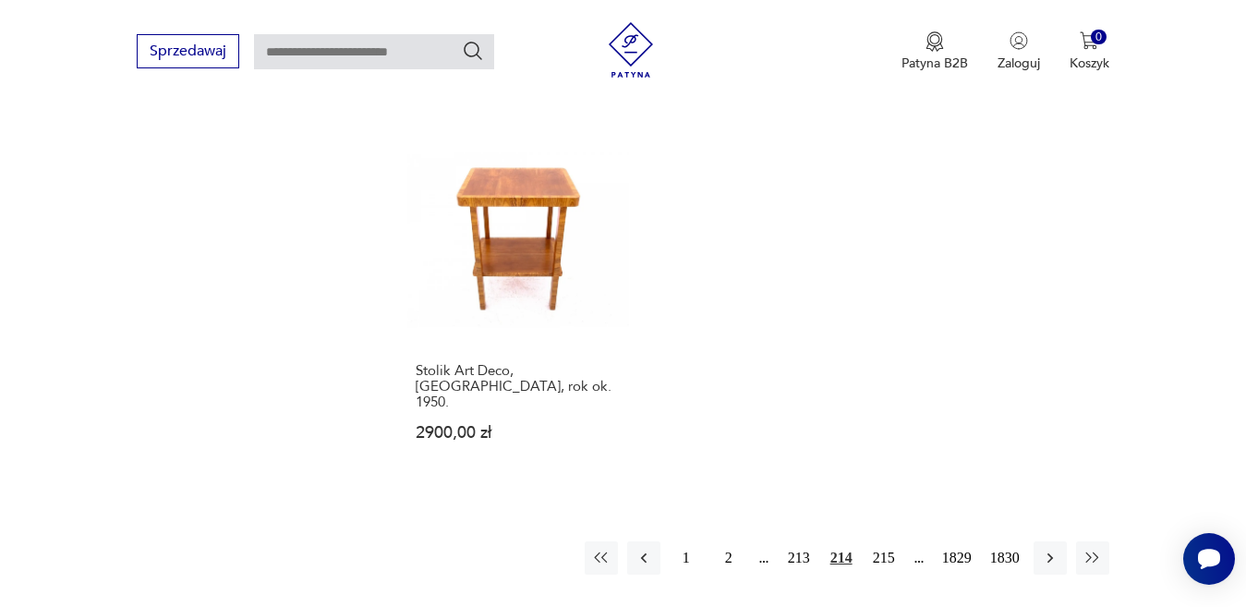
scroll to position [2364, 0]
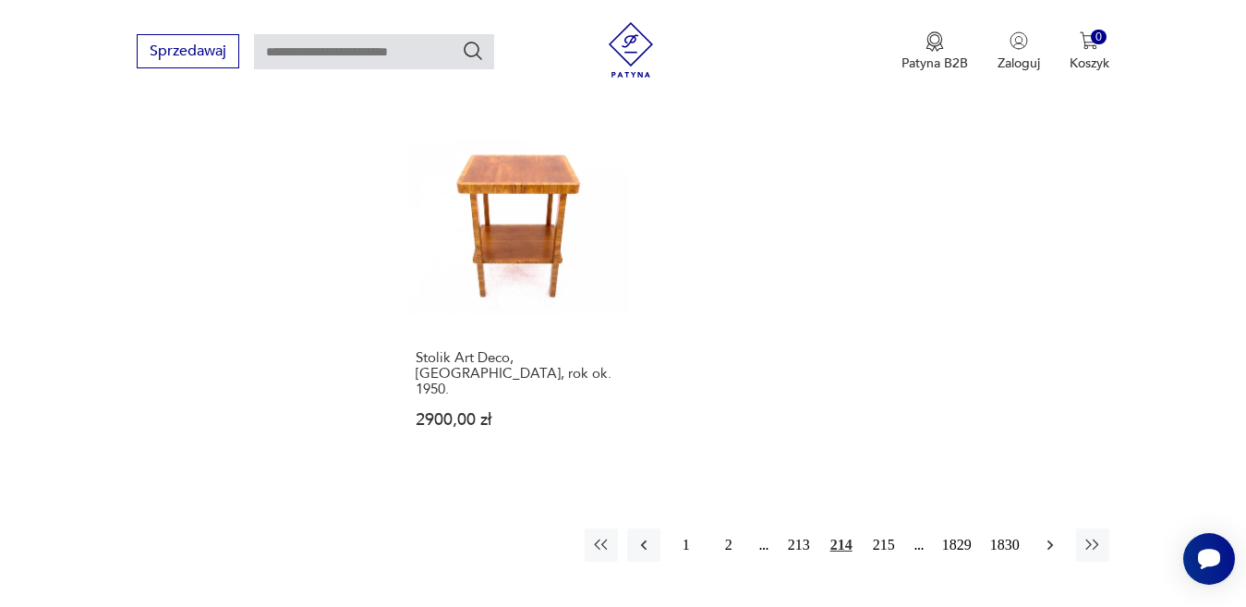
click at [1050, 536] on icon "button" at bounding box center [1050, 545] width 18 height 18
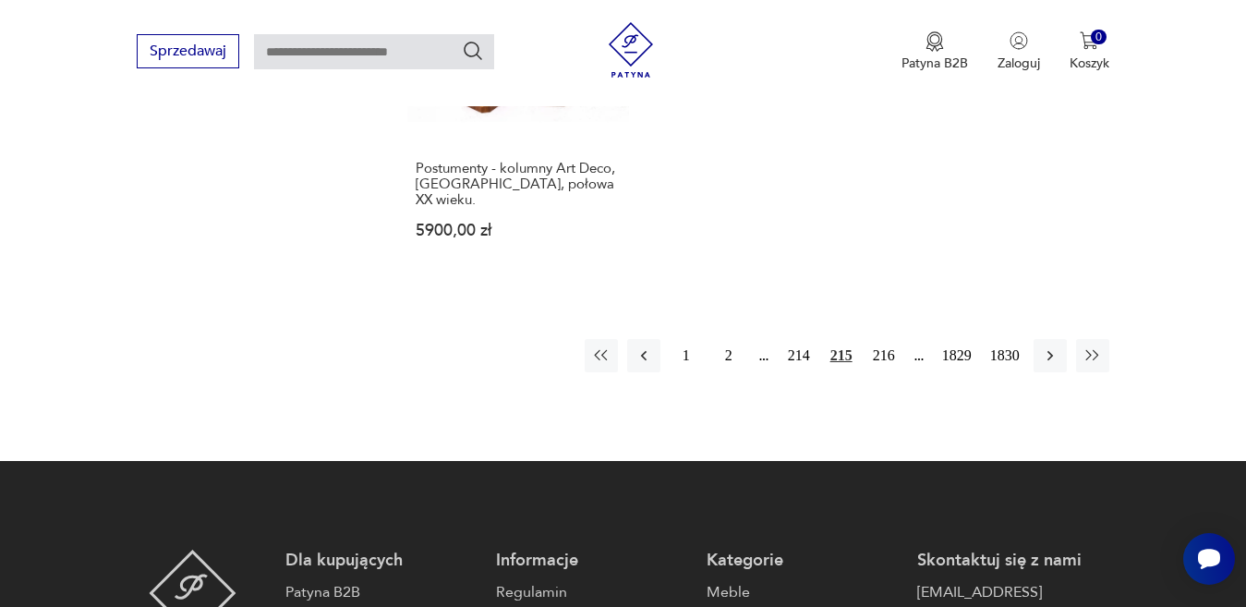
scroll to position [2549, 0]
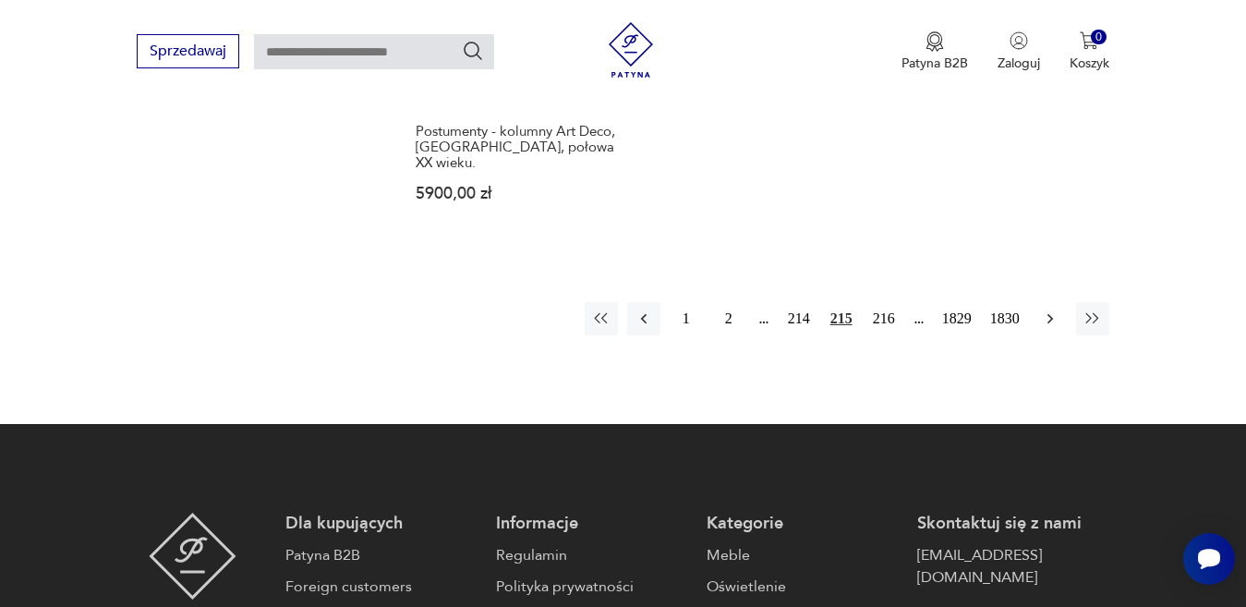
click at [1052, 310] on icon "button" at bounding box center [1050, 319] width 18 height 18
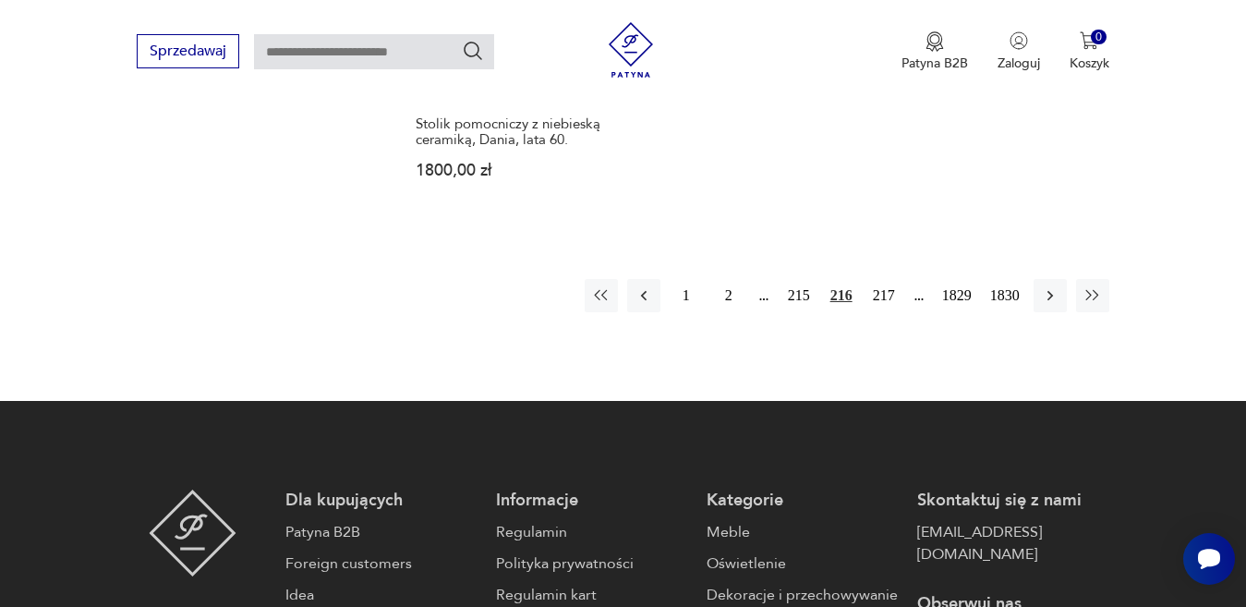
scroll to position [2642, 0]
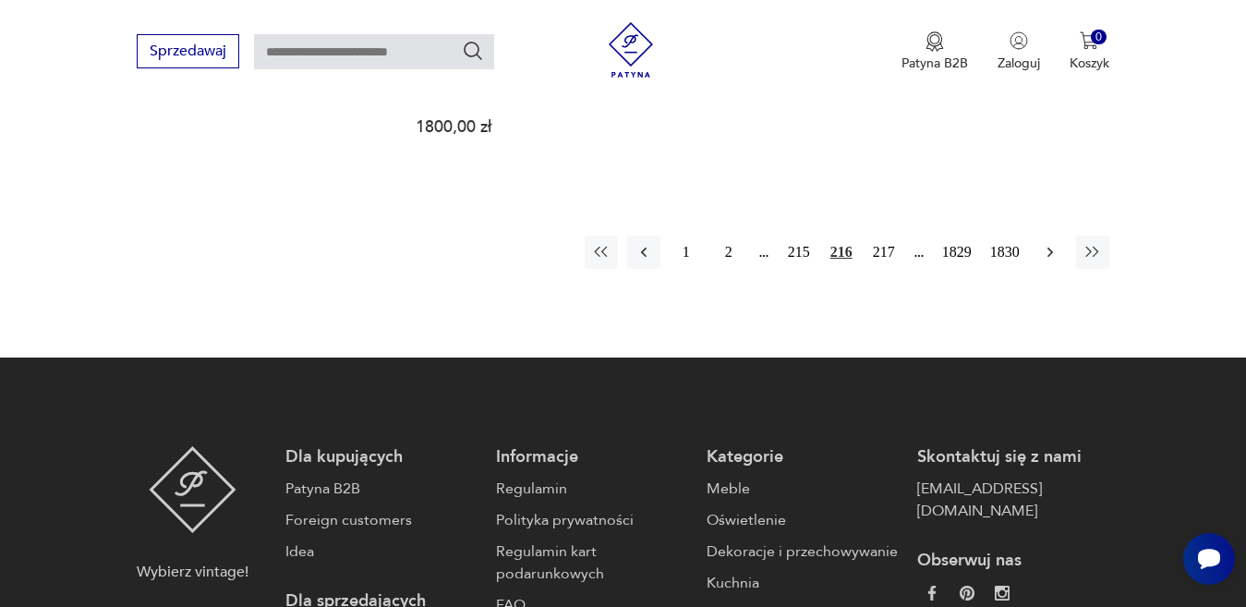
click at [1056, 243] on icon "button" at bounding box center [1050, 252] width 18 height 18
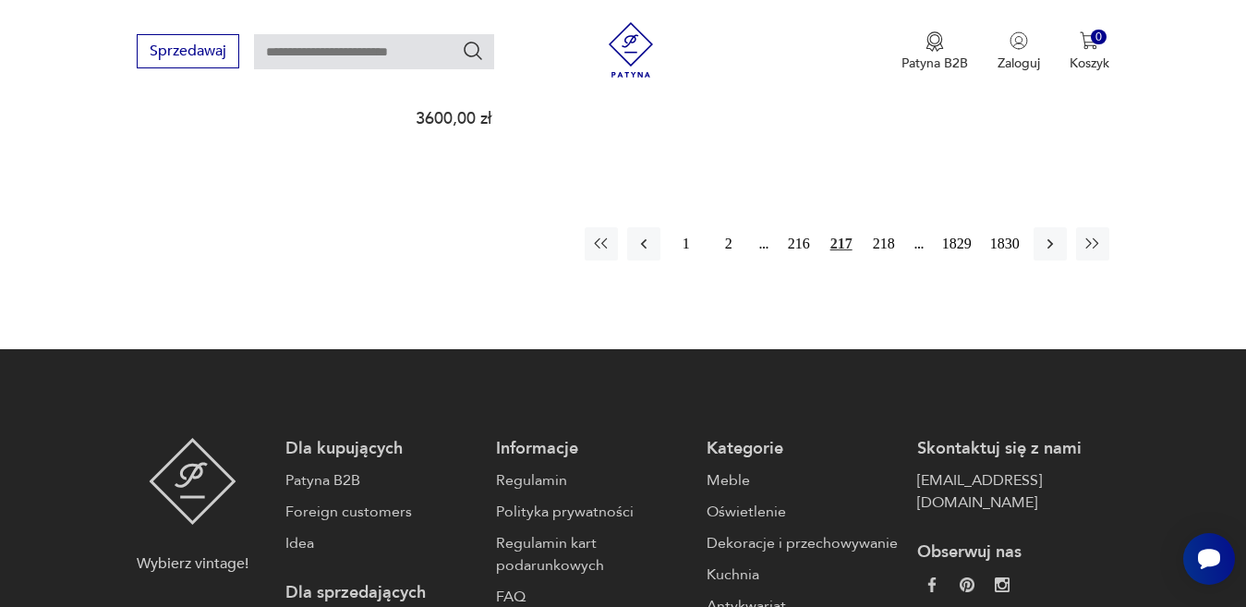
scroll to position [2642, 0]
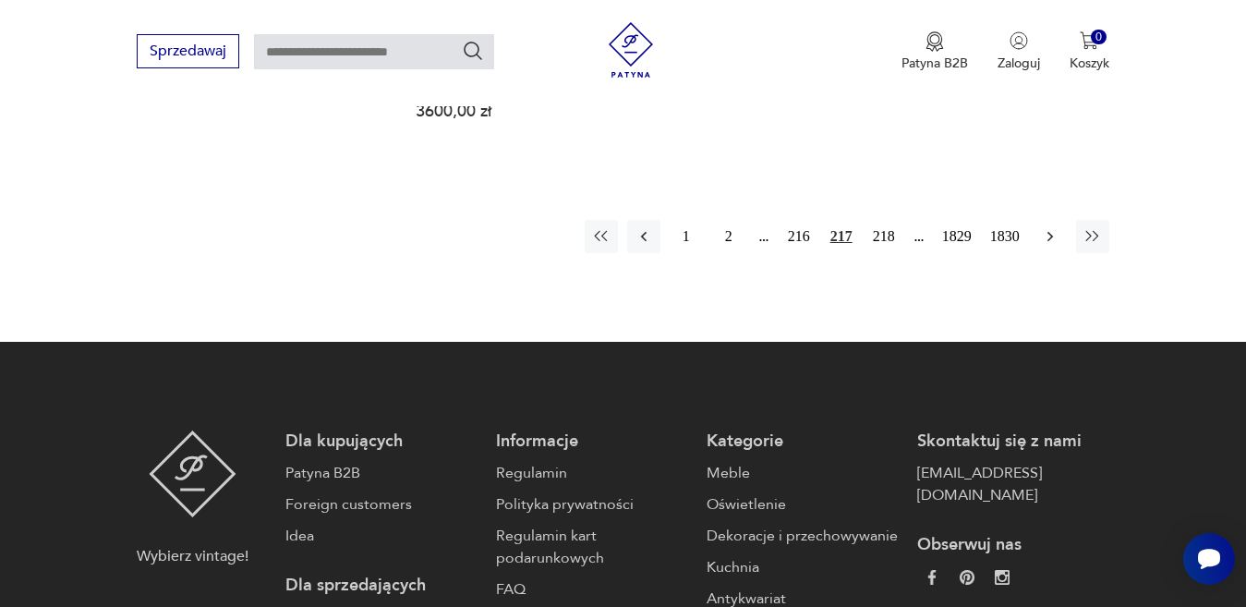
click at [1048, 227] on icon "button" at bounding box center [1050, 236] width 18 height 18
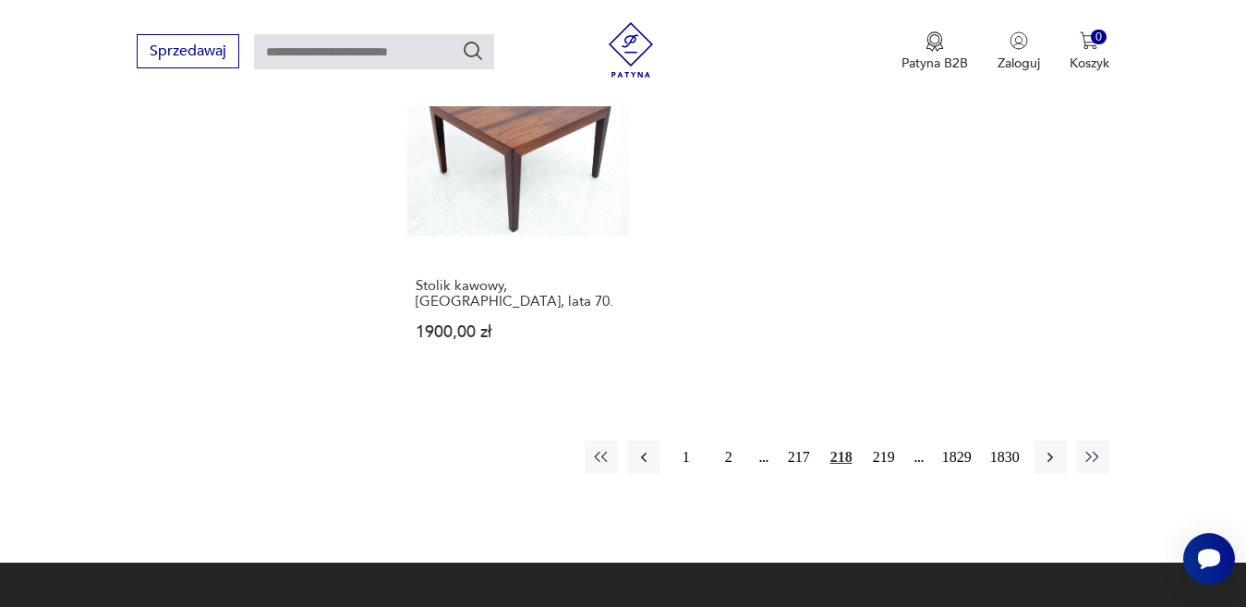
scroll to position [2549, 0]
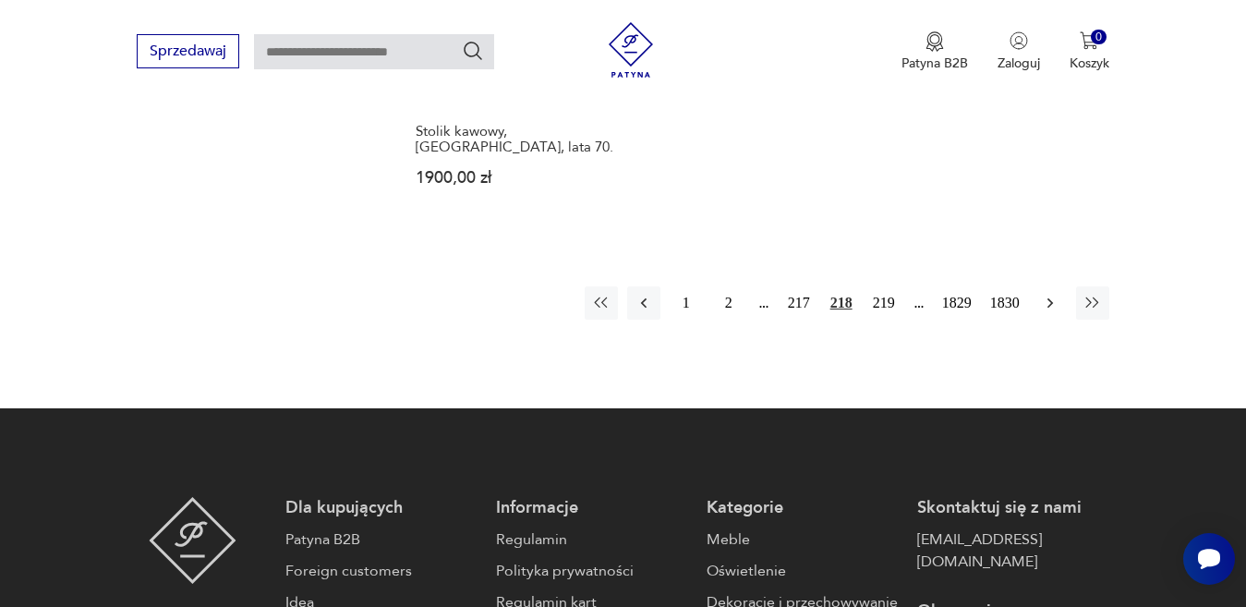
click at [1052, 294] on icon "button" at bounding box center [1050, 303] width 18 height 18
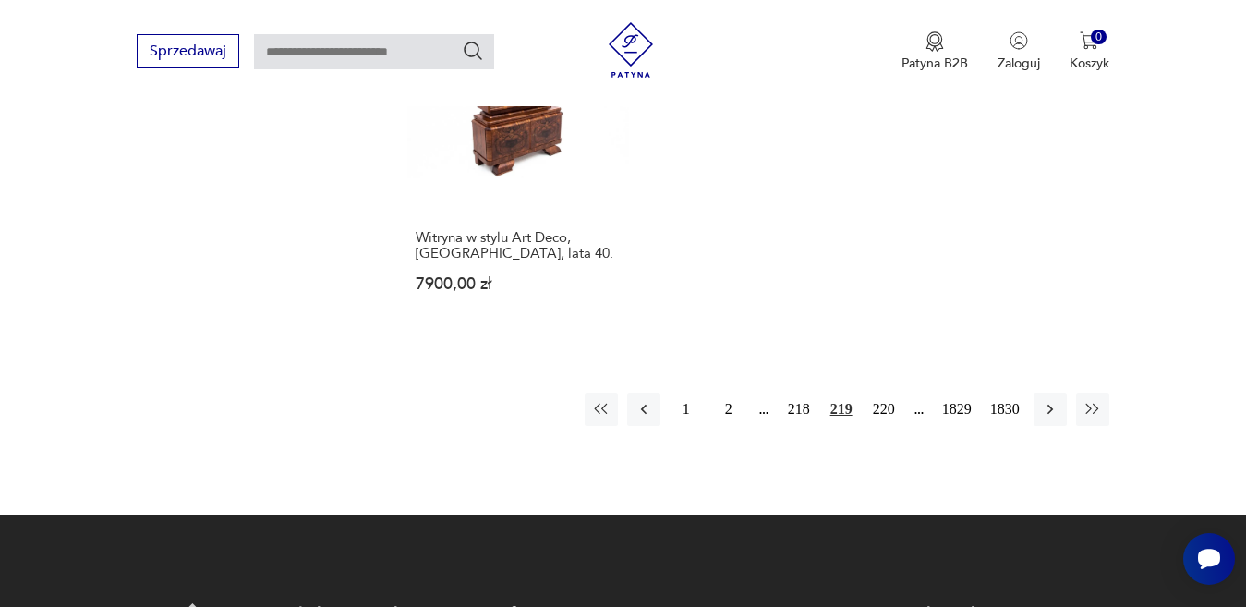
scroll to position [2457, 0]
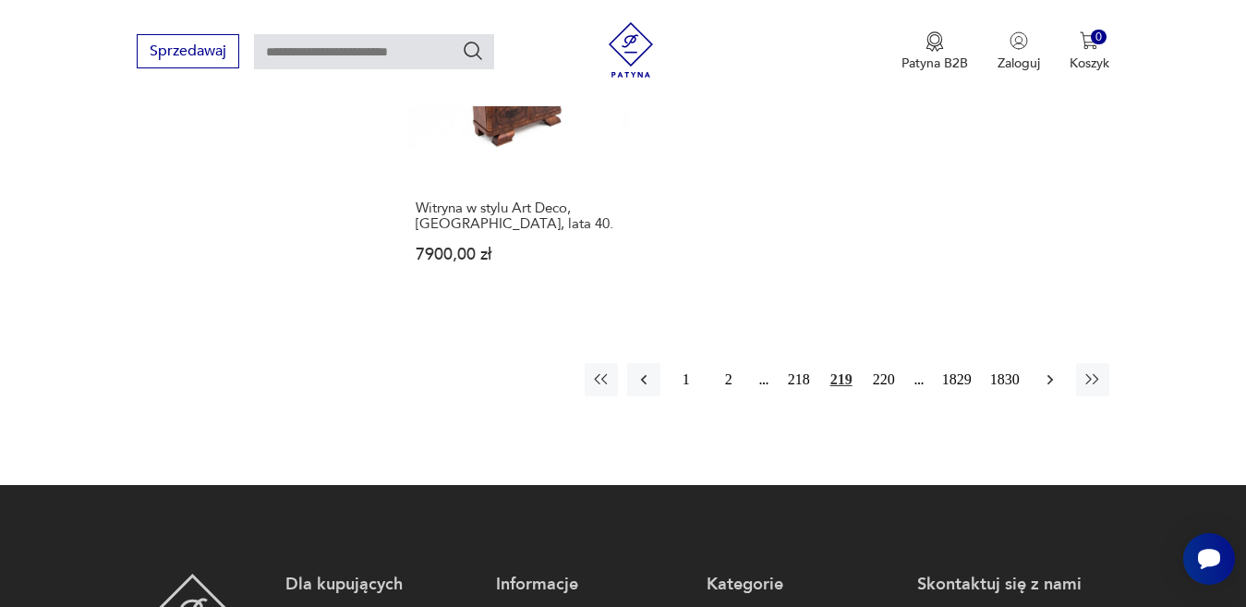
click at [1044, 371] on icon "button" at bounding box center [1050, 380] width 18 height 18
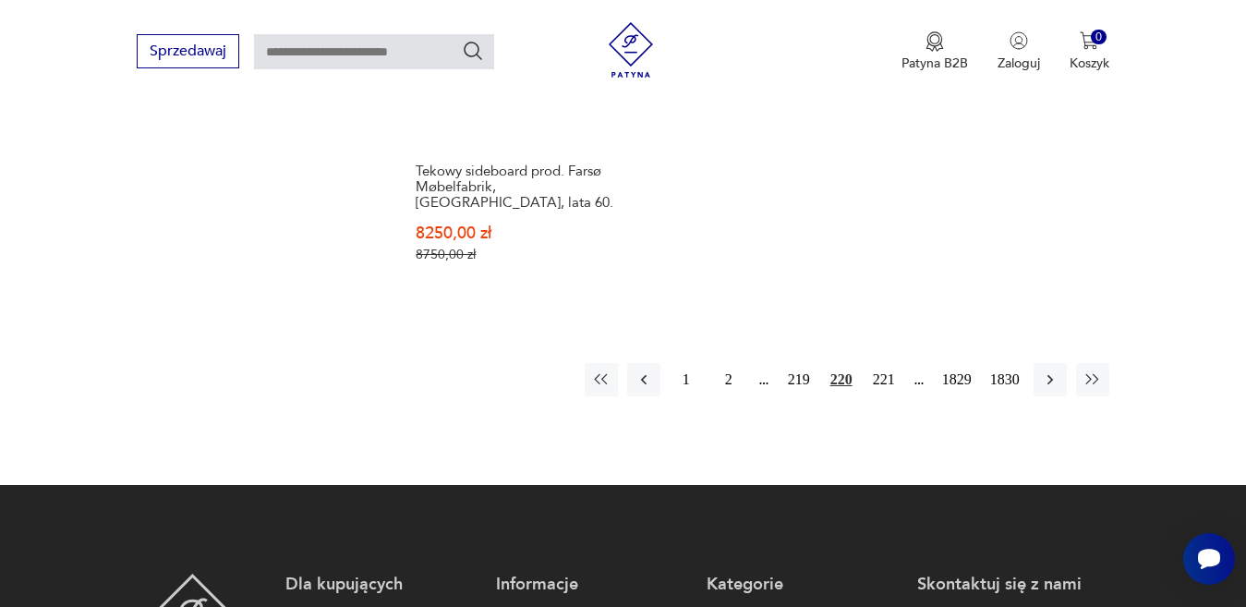
scroll to position [2549, 0]
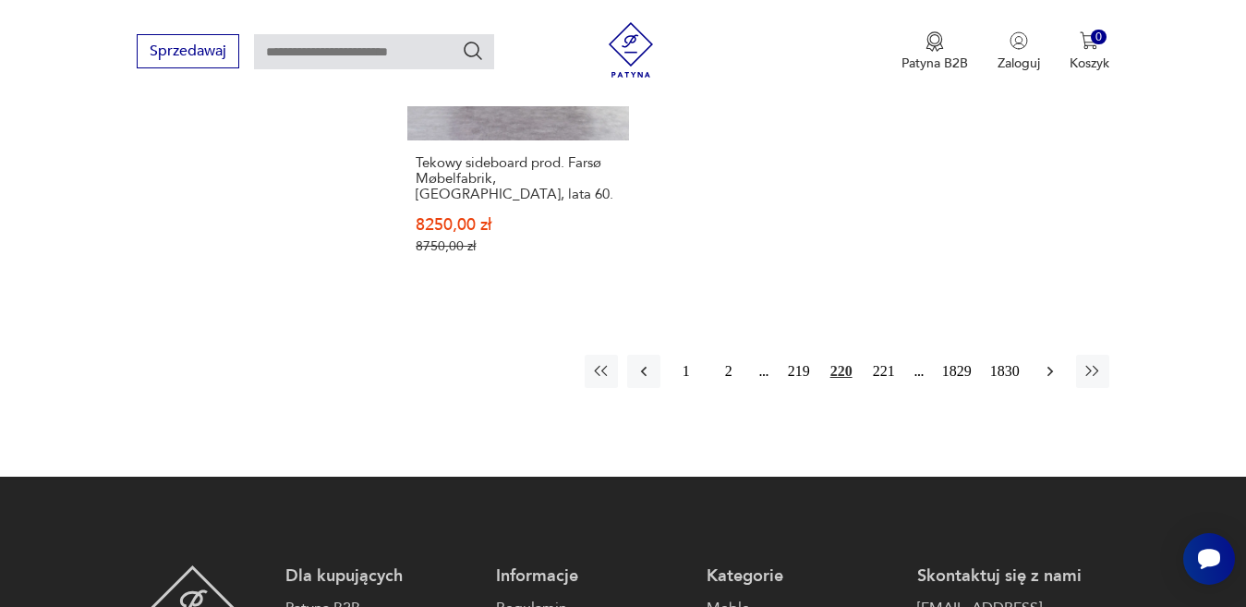
click at [1048, 366] on icon "button" at bounding box center [1050, 371] width 6 height 10
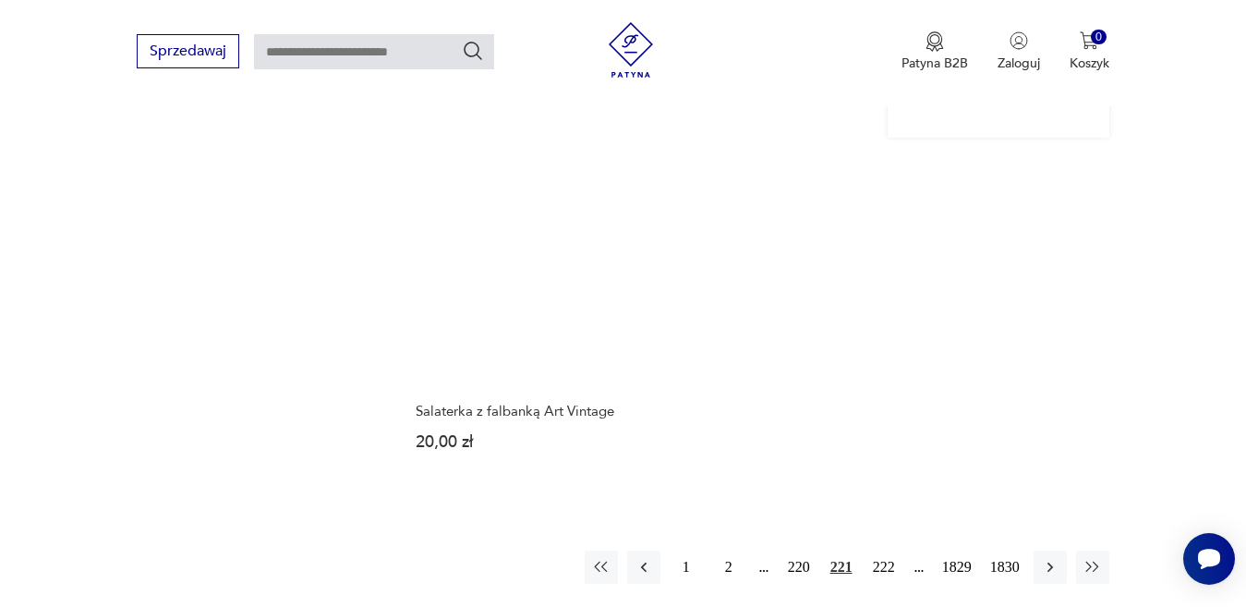
scroll to position [2364, 0]
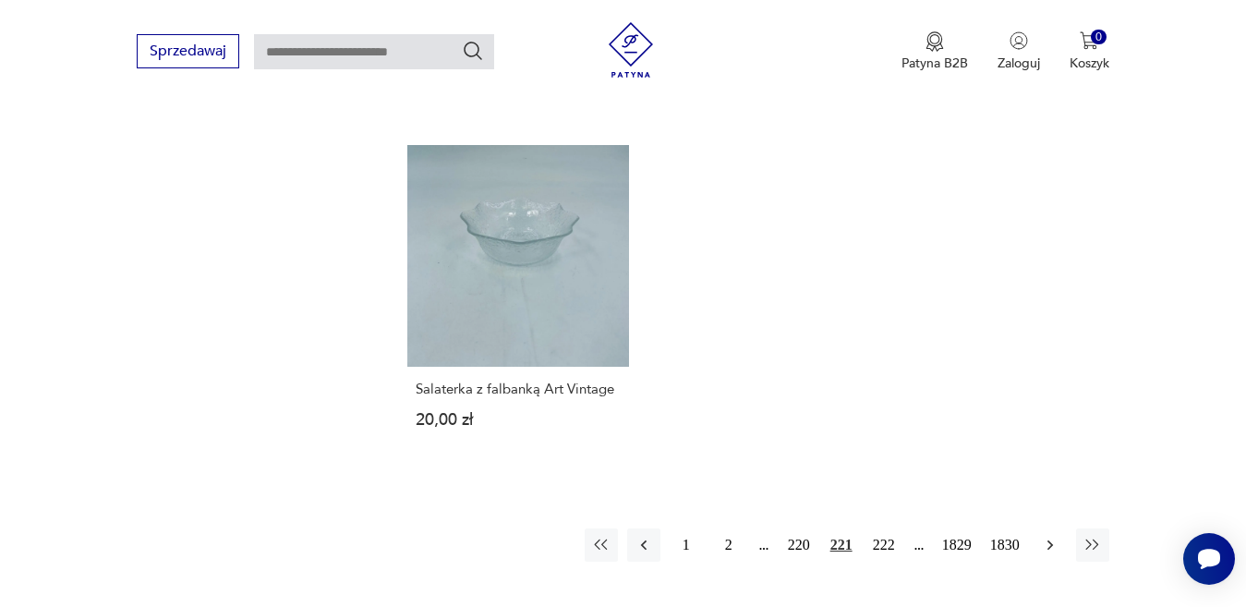
click at [1053, 536] on icon "button" at bounding box center [1050, 545] width 18 height 18
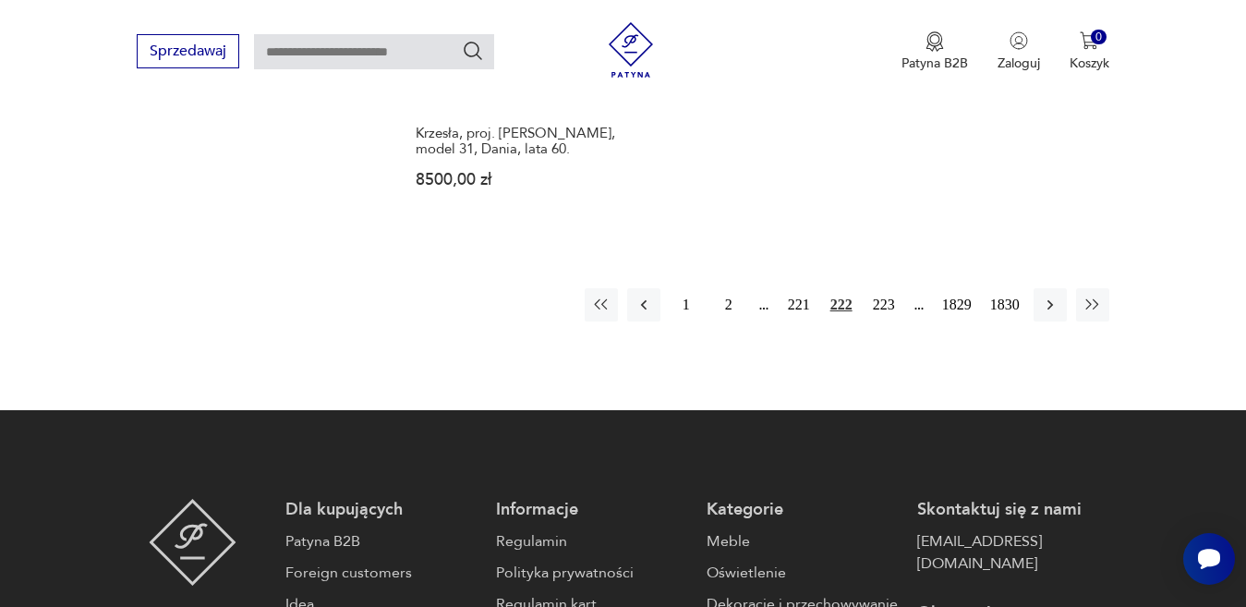
scroll to position [2642, 0]
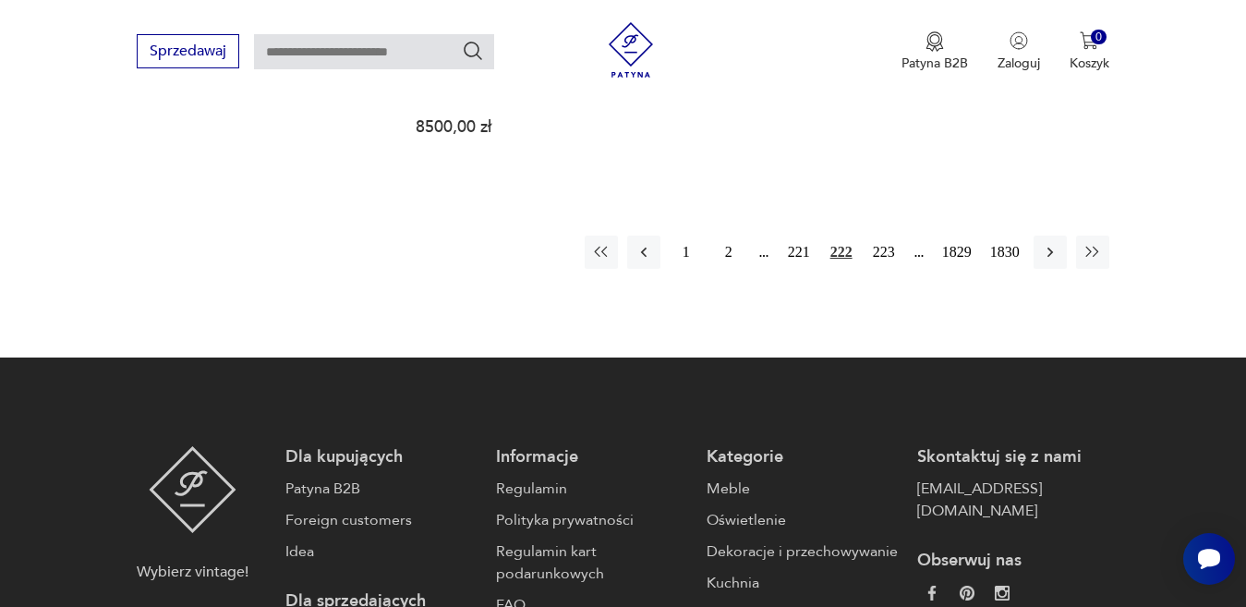
click at [1068, 237] on div "1 2 221 222 223 1829 1830" at bounding box center [847, 252] width 525 height 33
click at [1048, 243] on icon "button" at bounding box center [1050, 252] width 18 height 18
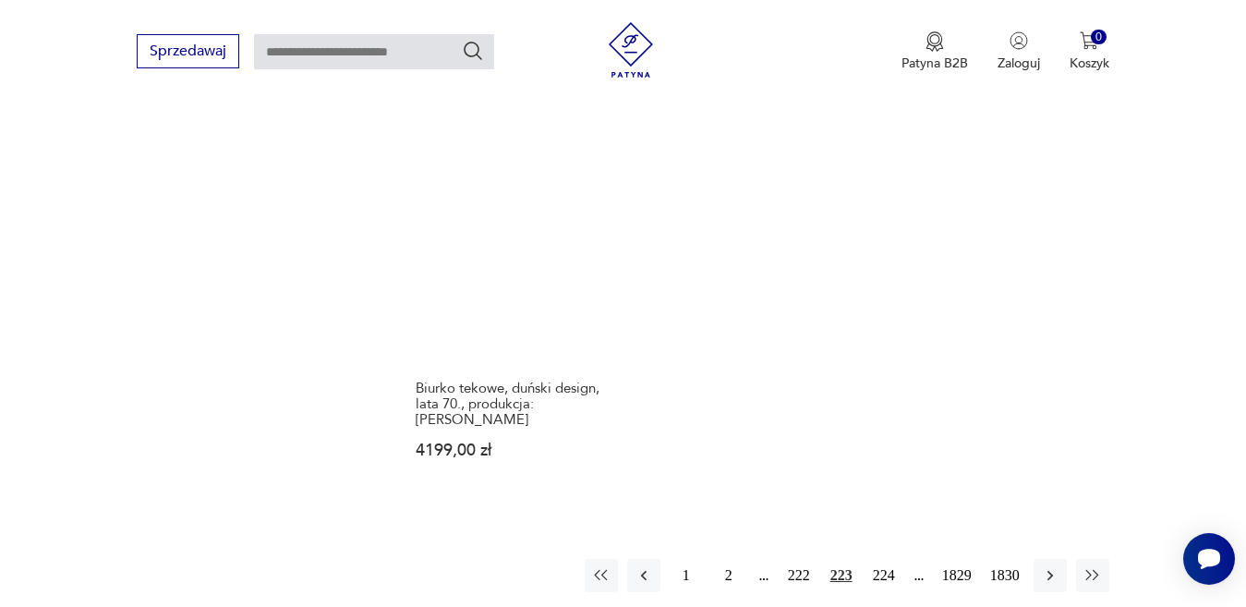
scroll to position [2272, 0]
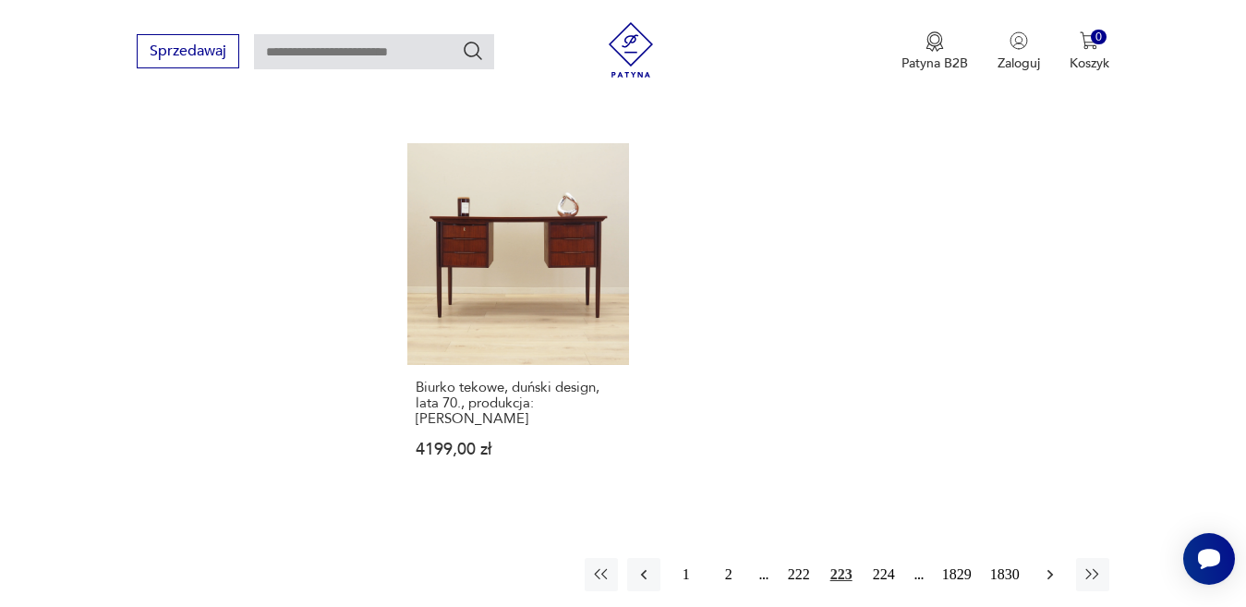
click at [1049, 558] on button "button" at bounding box center [1050, 574] width 33 height 33
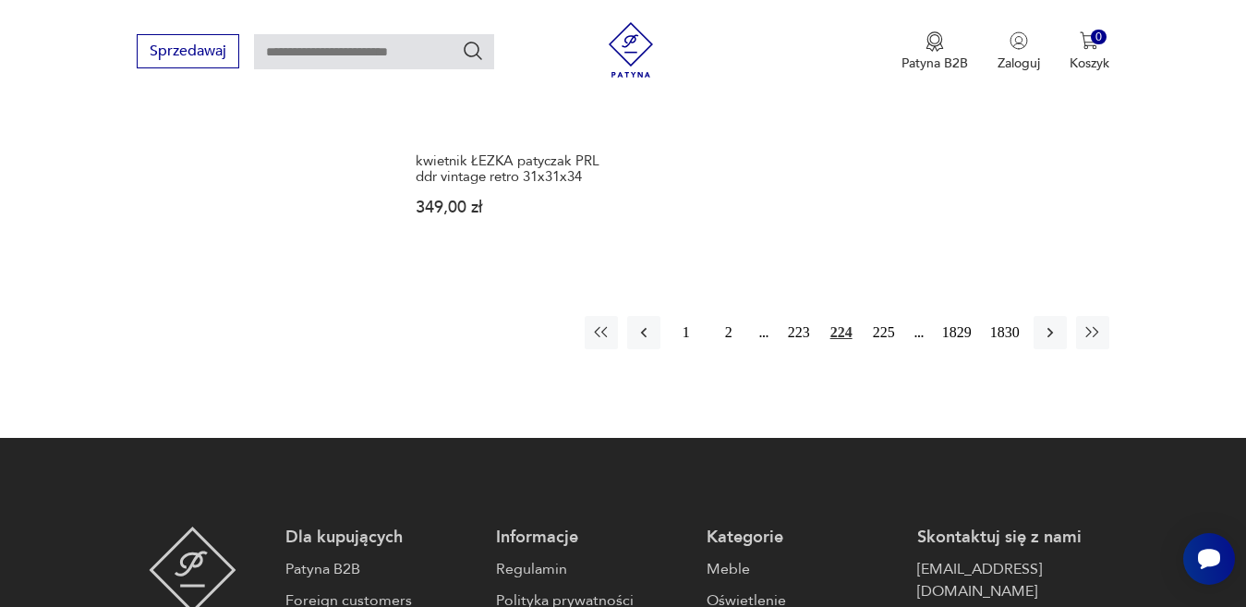
scroll to position [2642, 0]
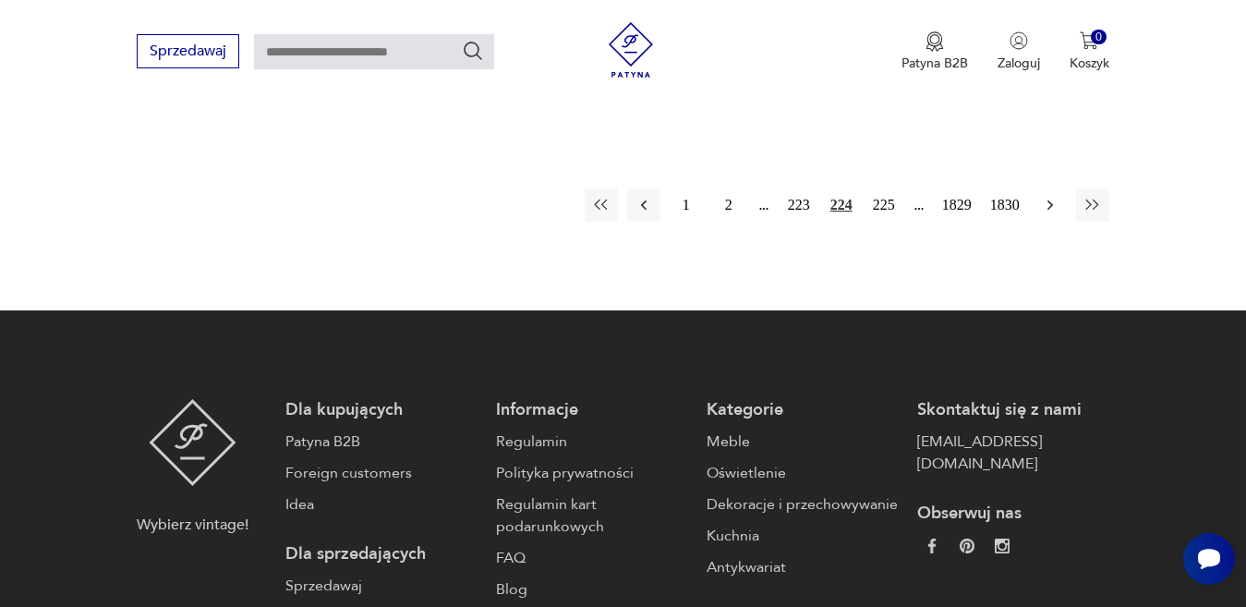
click at [1057, 196] on icon "button" at bounding box center [1050, 205] width 18 height 18
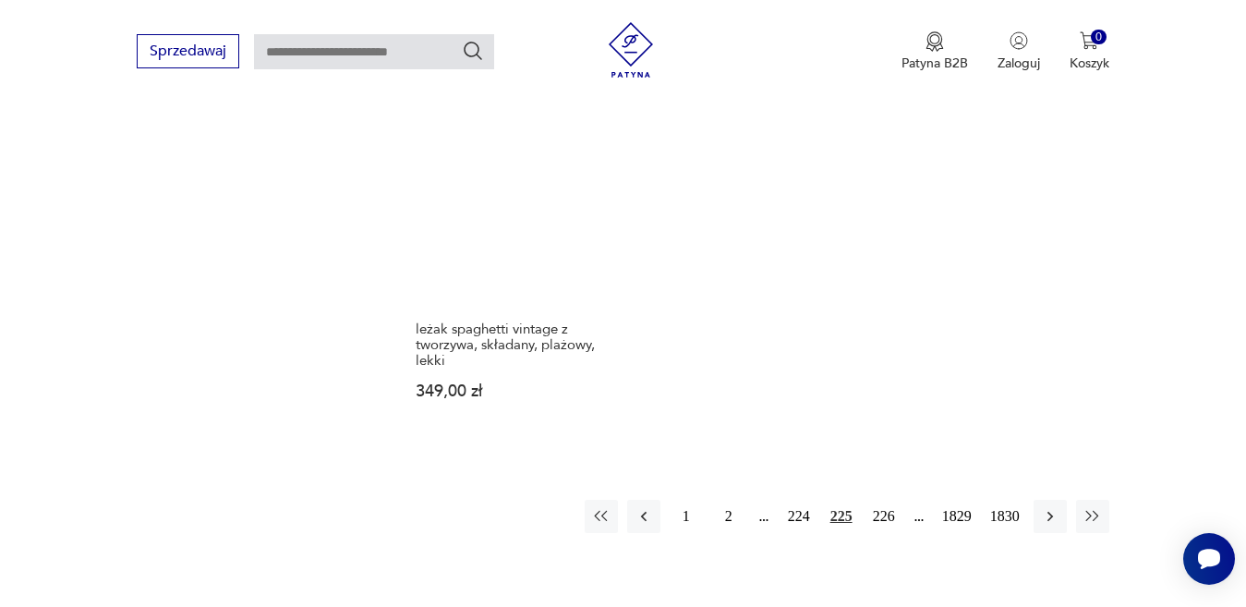
scroll to position [2457, 0]
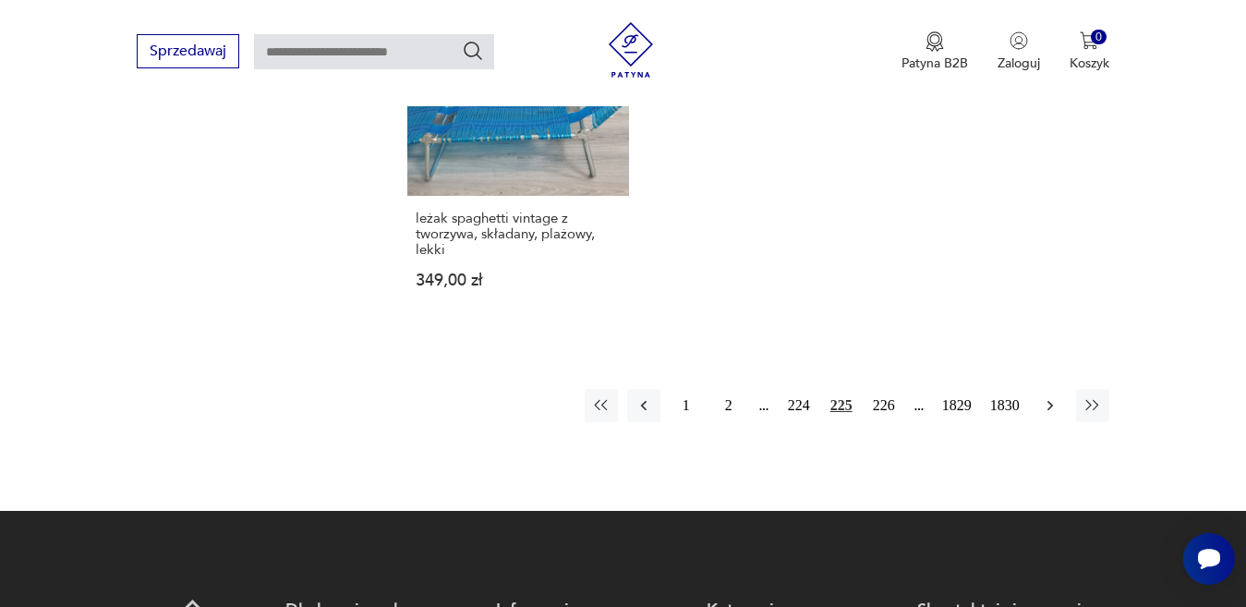
click at [1046, 396] on icon "button" at bounding box center [1050, 405] width 18 height 18
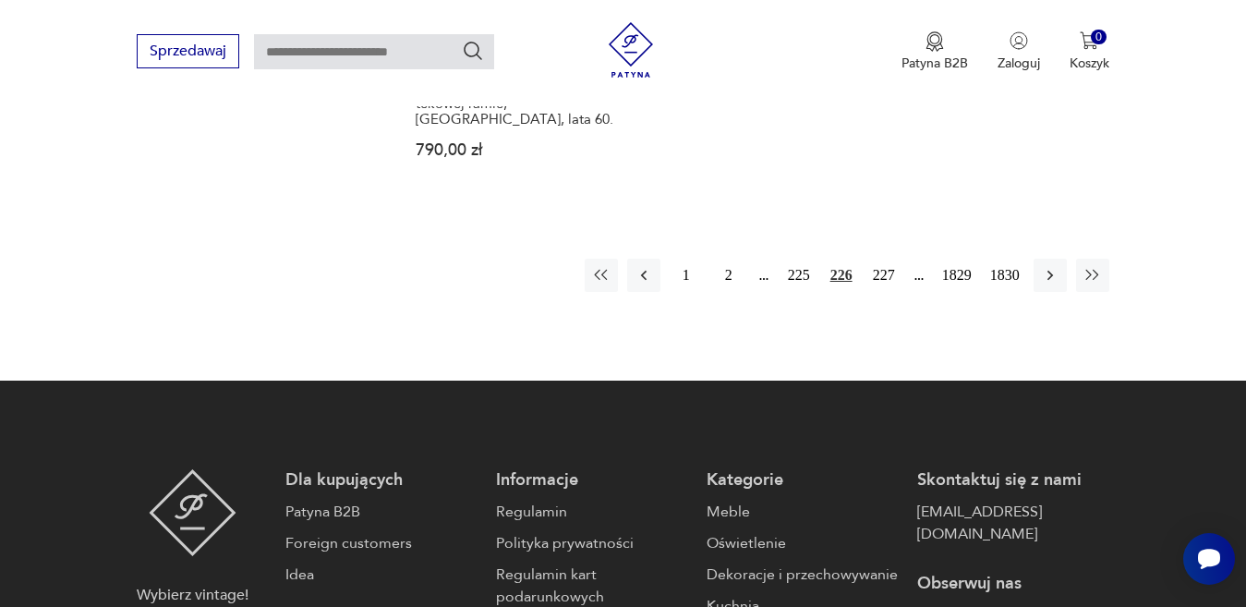
scroll to position [2734, 0]
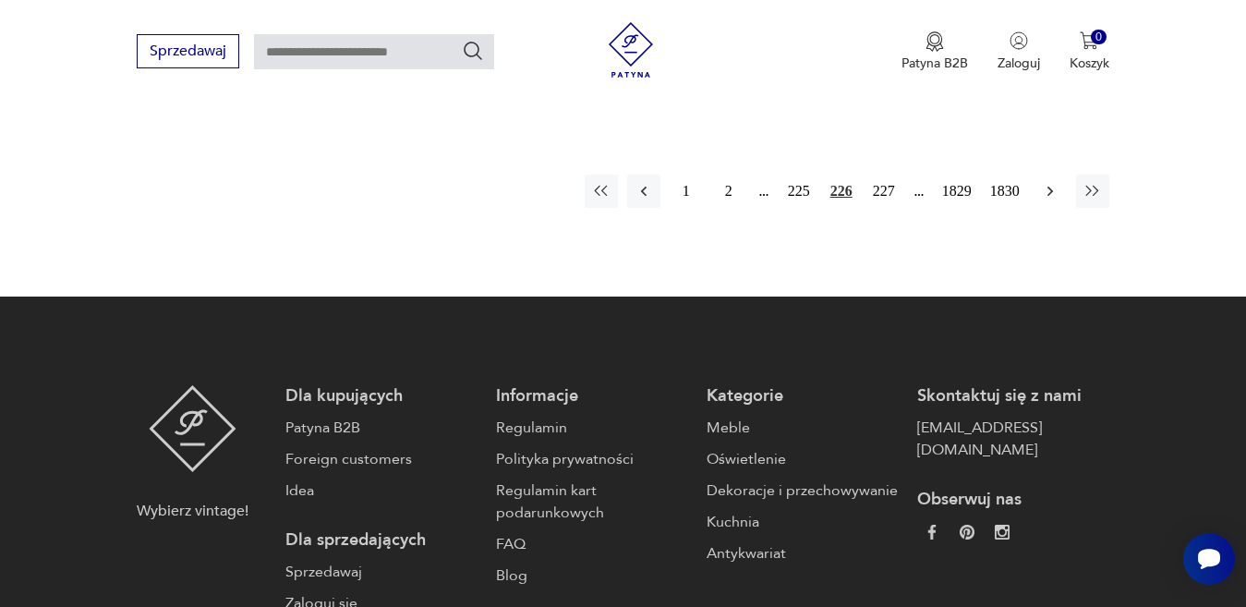
click at [1053, 182] on icon "button" at bounding box center [1050, 191] width 18 height 18
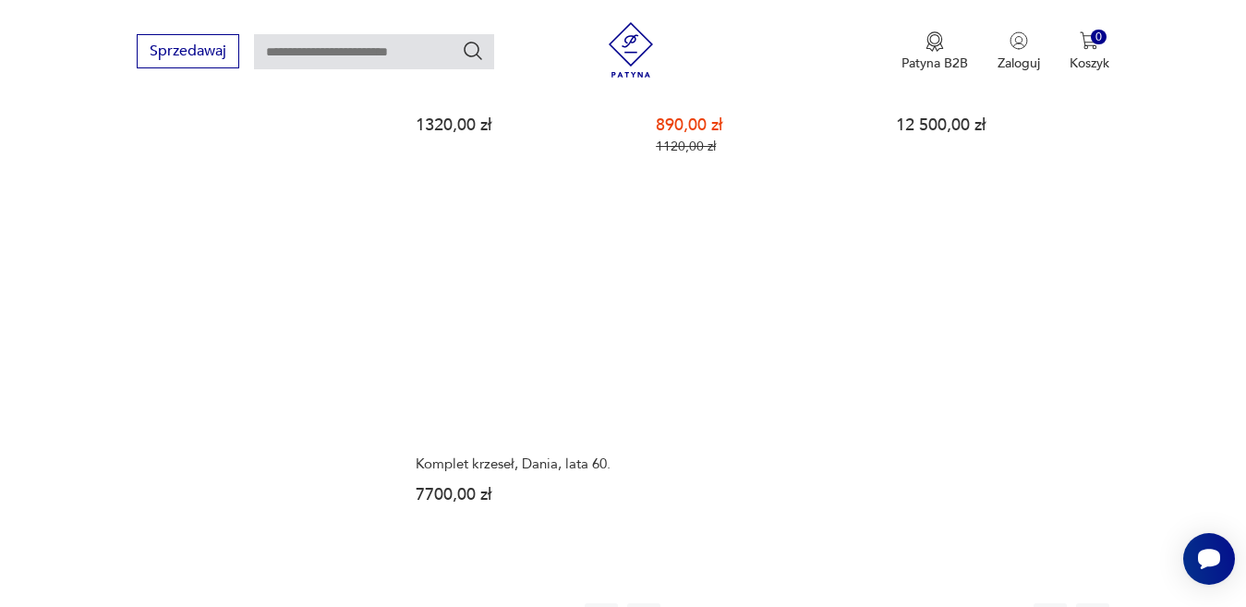
scroll to position [2734, 0]
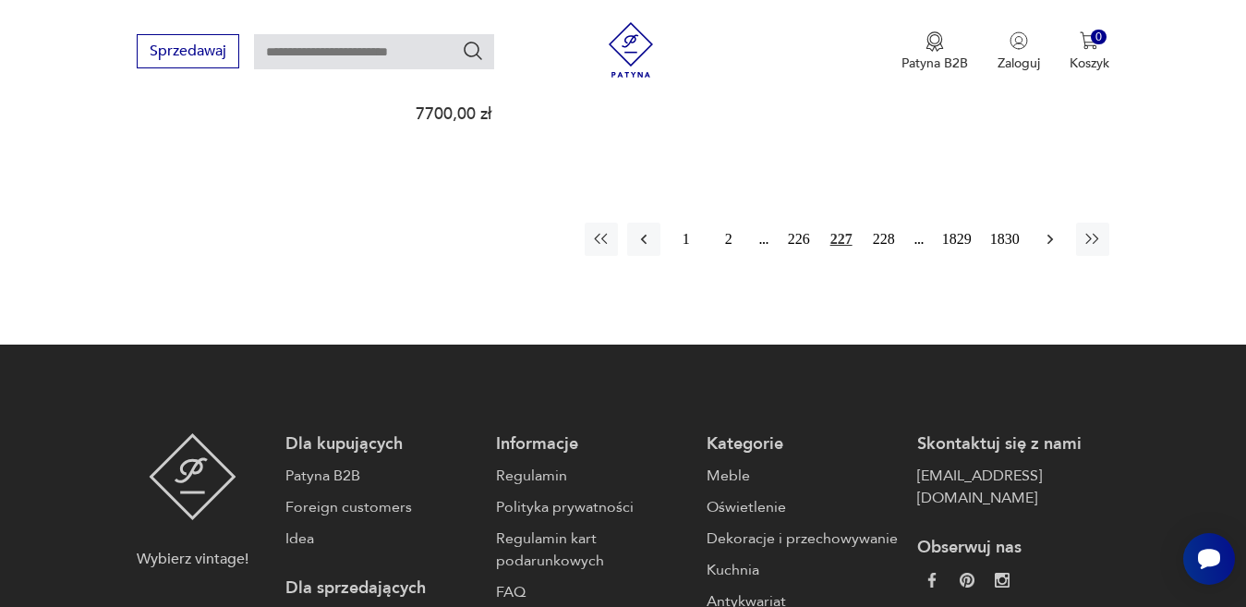
click at [1052, 230] on icon "button" at bounding box center [1050, 239] width 18 height 18
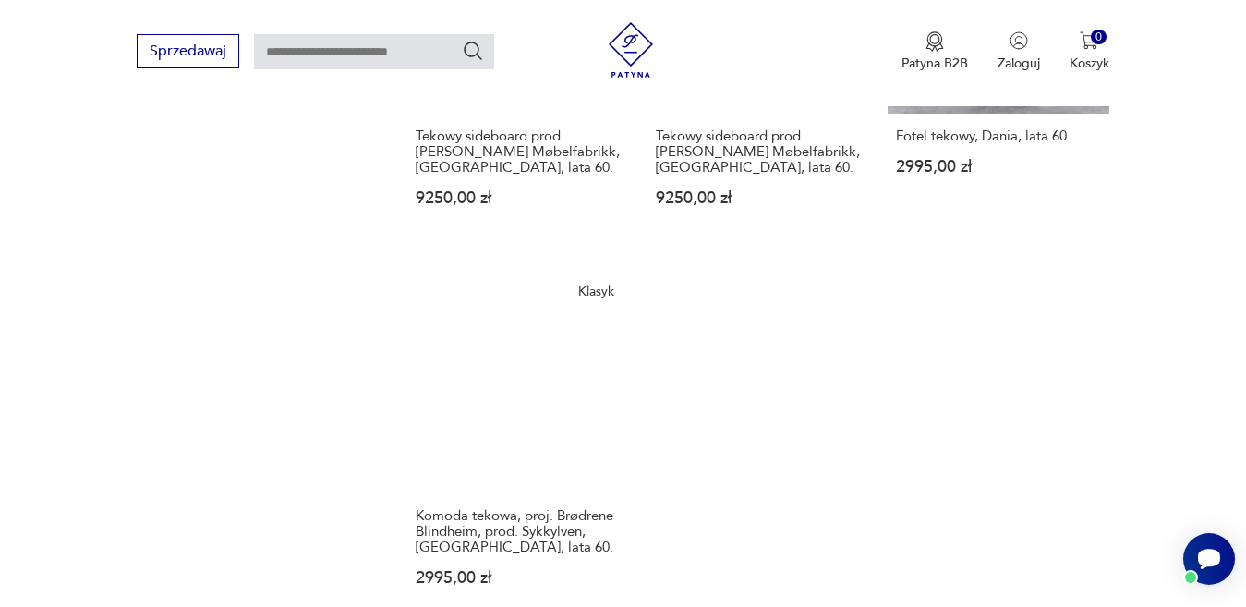
scroll to position [2272, 0]
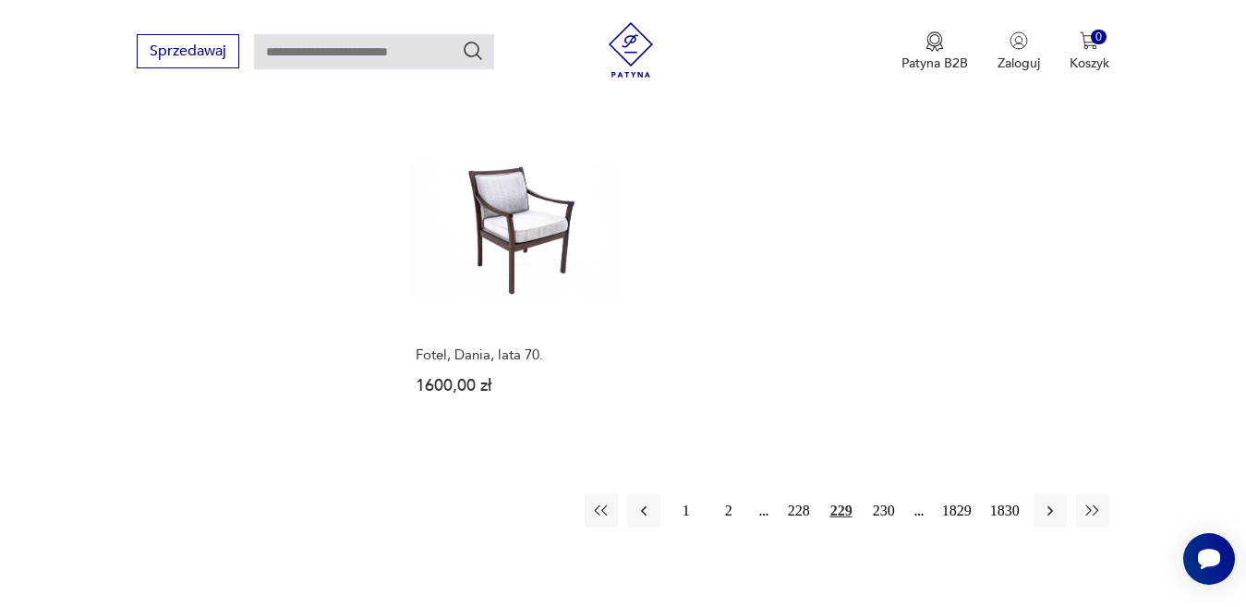
scroll to position [2364, 0]
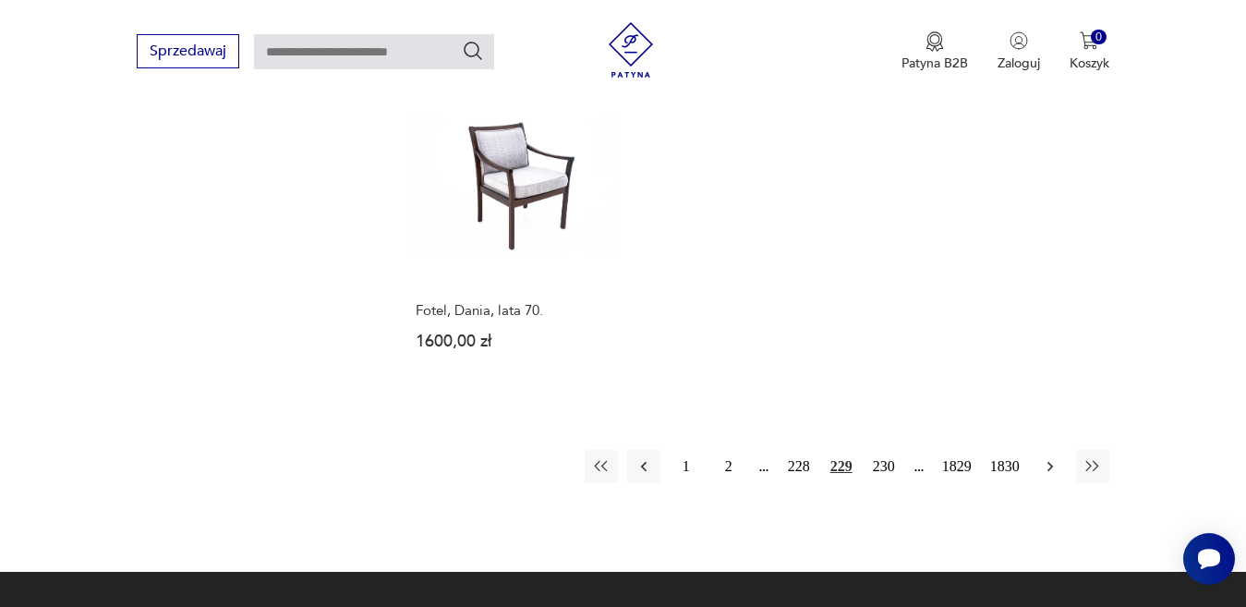
click at [1049, 457] on icon "button" at bounding box center [1050, 466] width 18 height 18
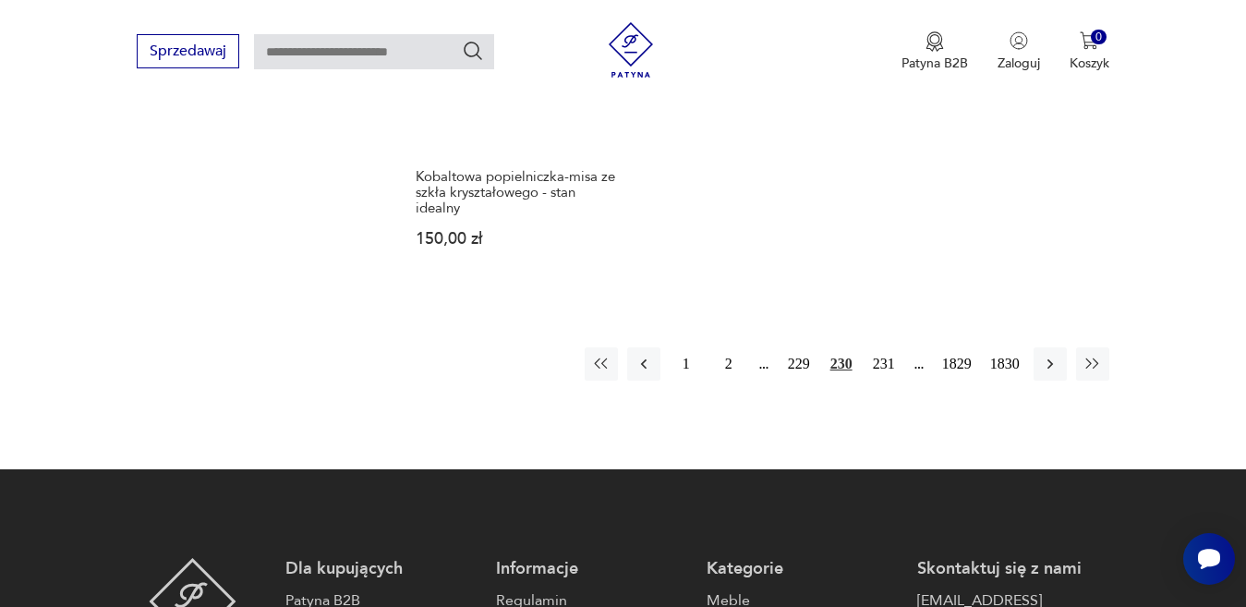
scroll to position [2642, 0]
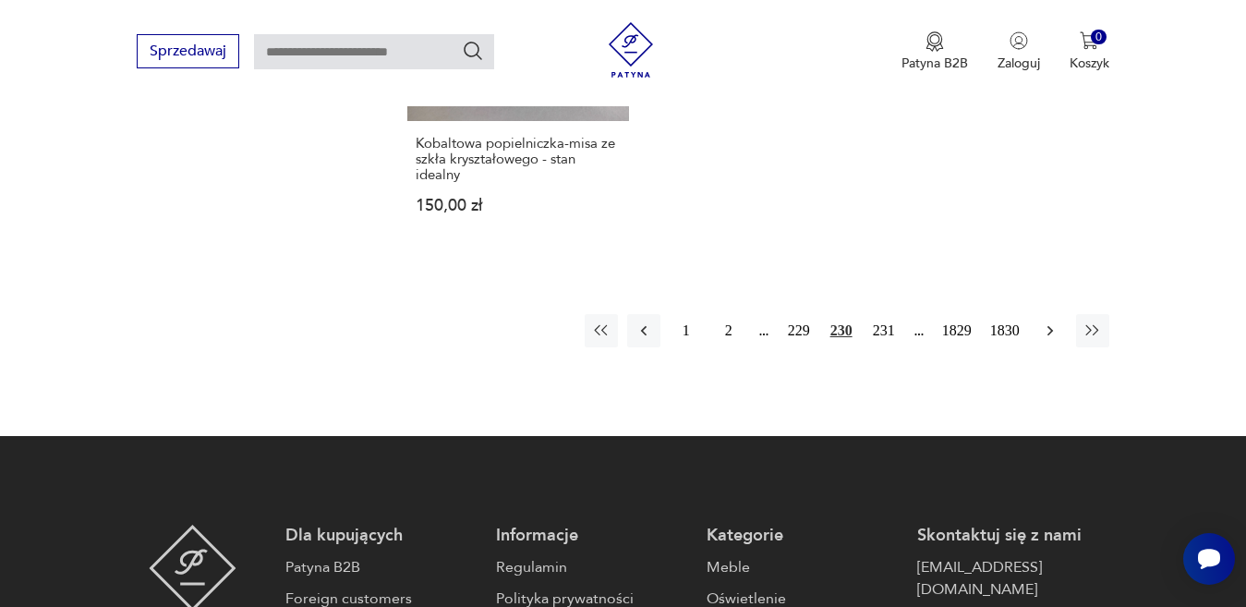
click at [1047, 322] on icon "button" at bounding box center [1050, 331] width 18 height 18
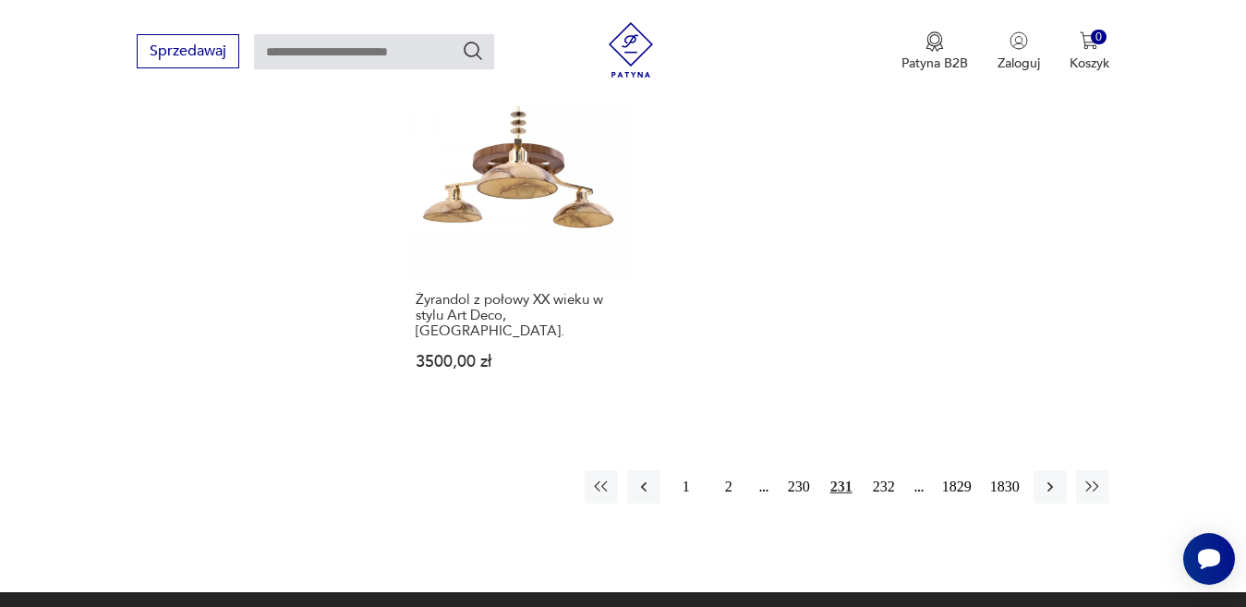
scroll to position [2457, 0]
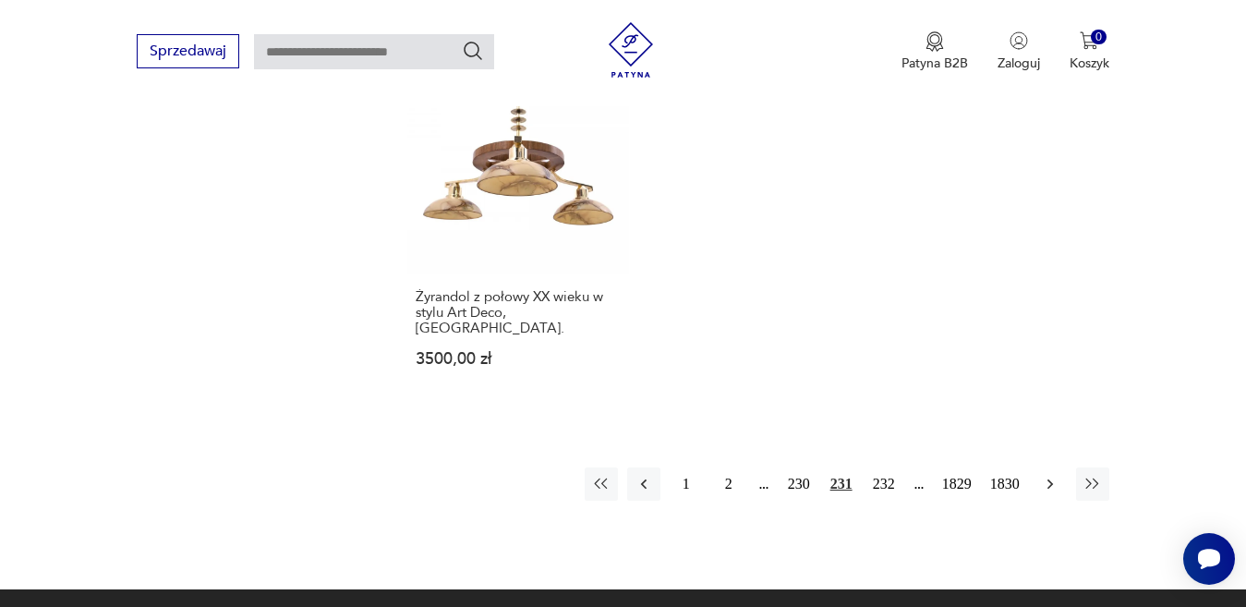
click at [1047, 475] on icon "button" at bounding box center [1050, 484] width 18 height 18
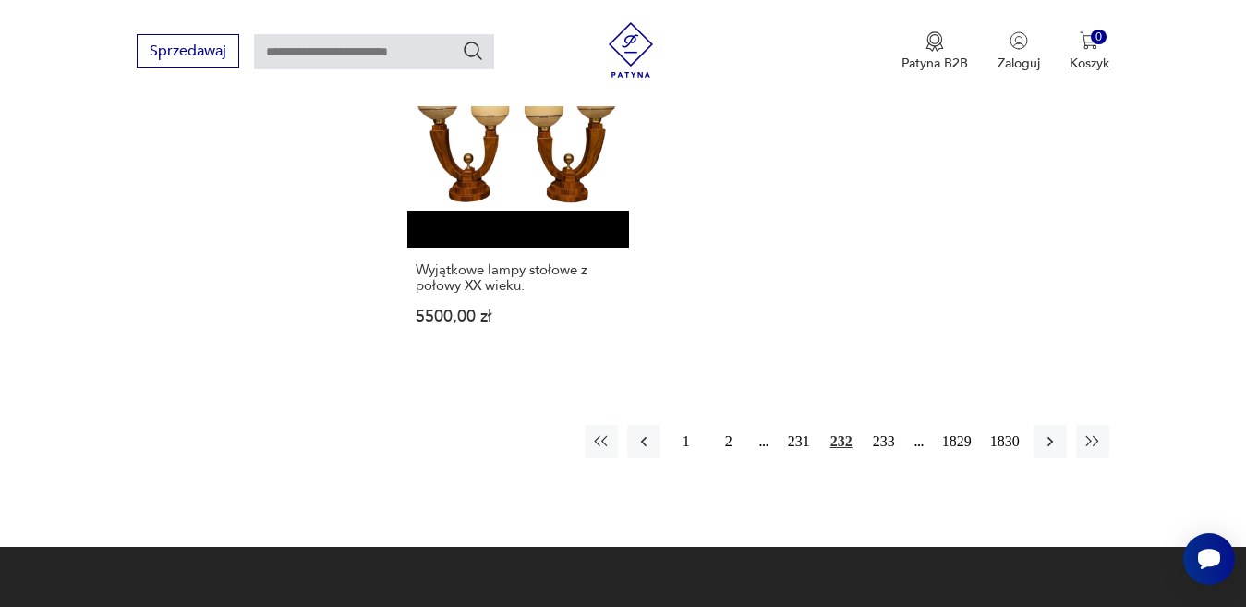
scroll to position [2457, 0]
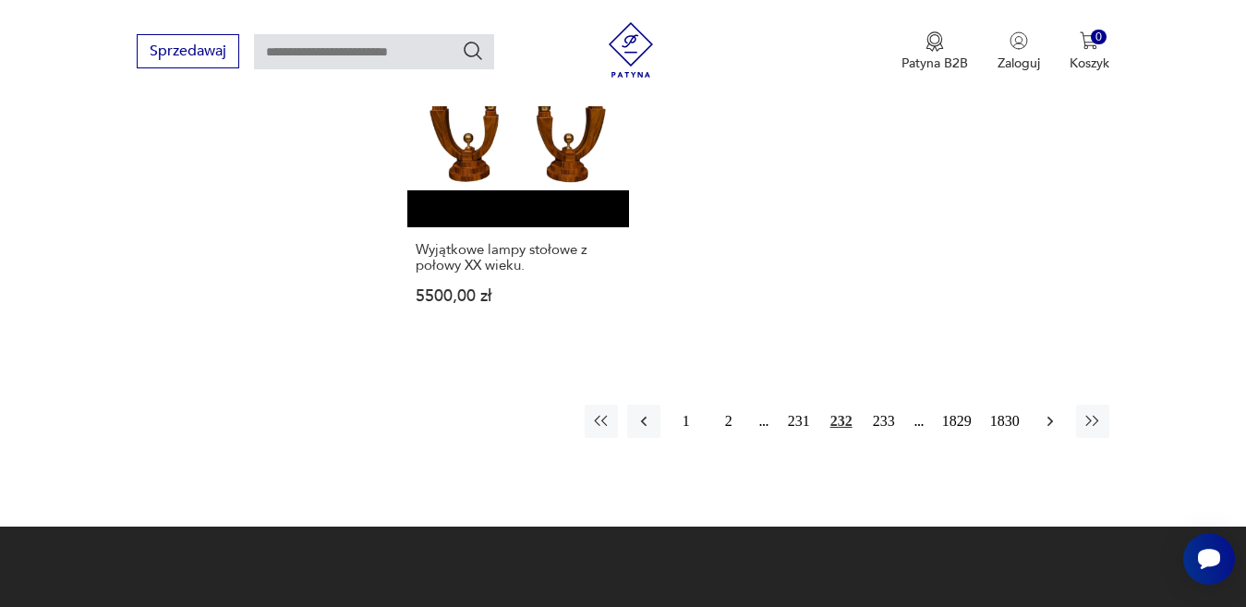
click at [1050, 405] on button "button" at bounding box center [1050, 421] width 33 height 33
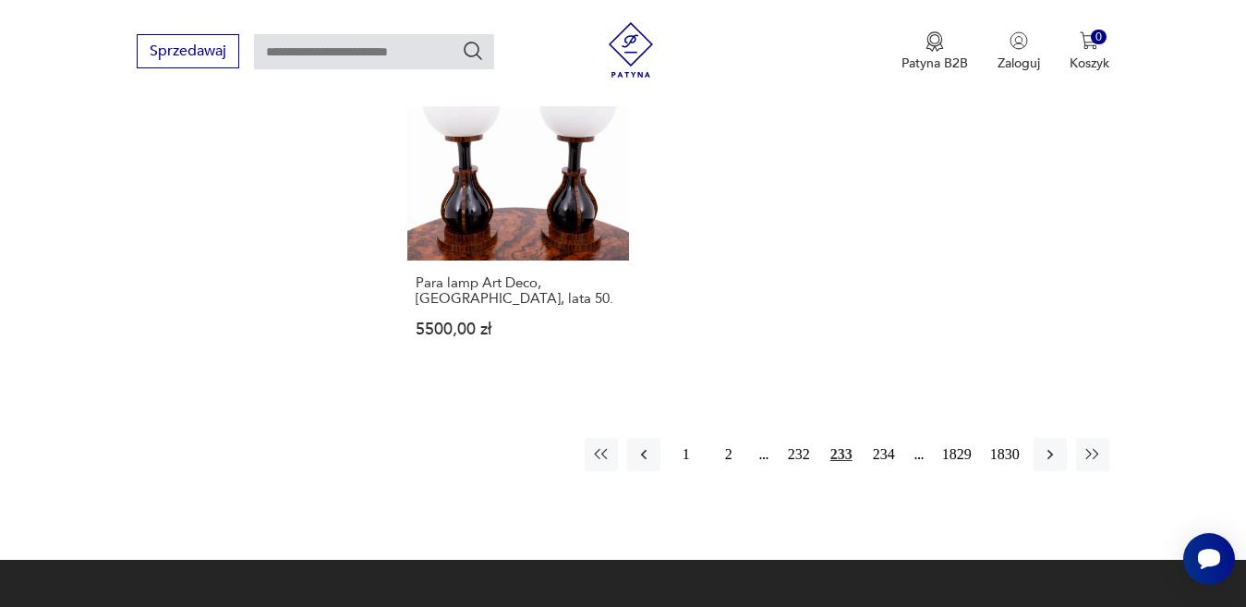
scroll to position [2457, 0]
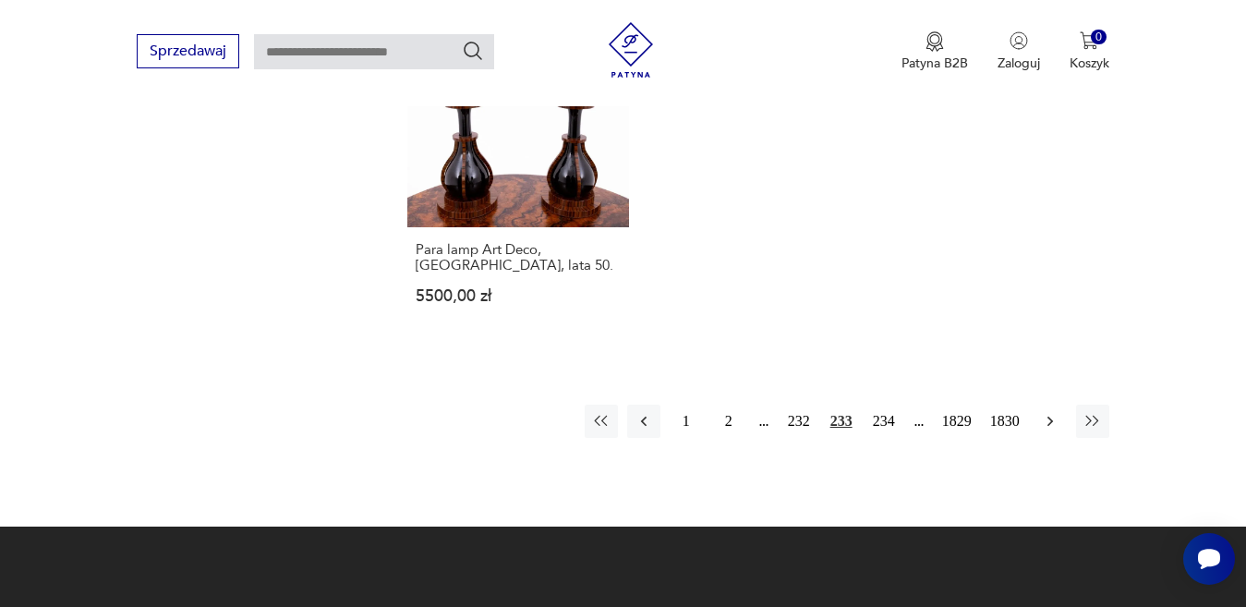
click at [1049, 412] on icon "button" at bounding box center [1050, 421] width 18 height 18
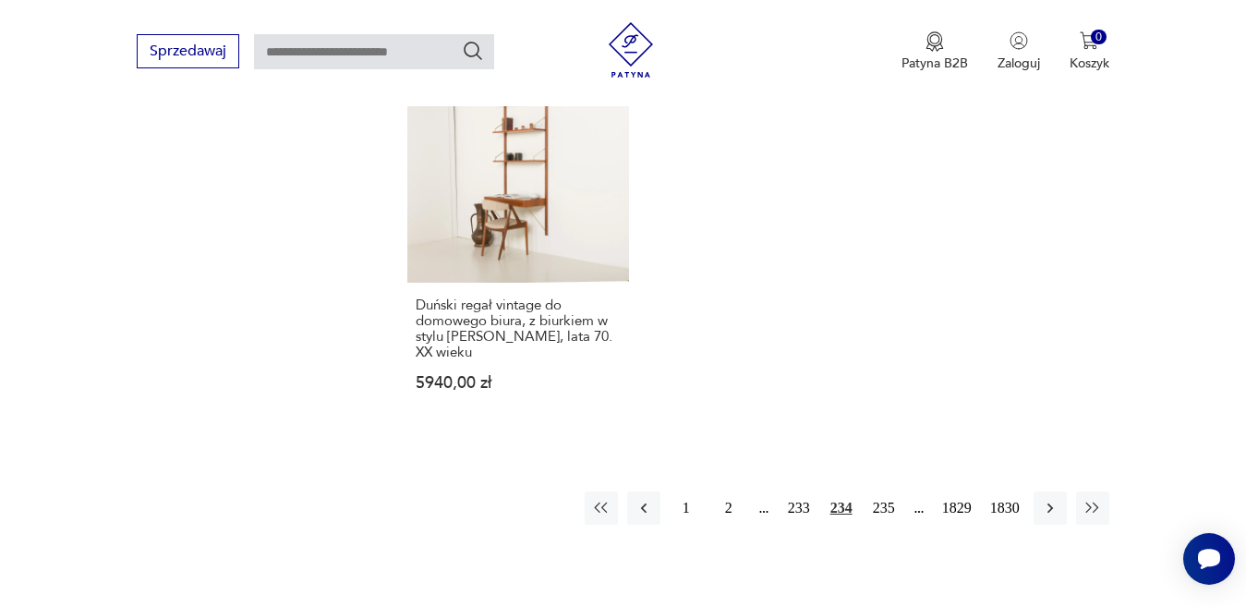
scroll to position [2549, 0]
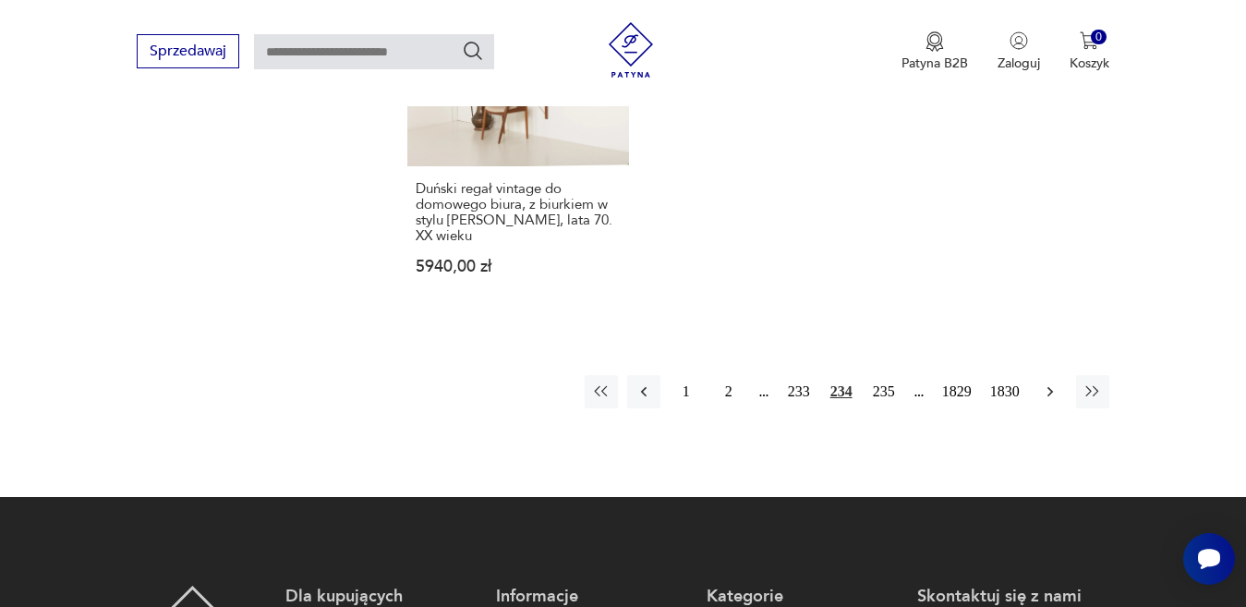
click at [1051, 386] on icon "button" at bounding box center [1050, 391] width 6 height 10
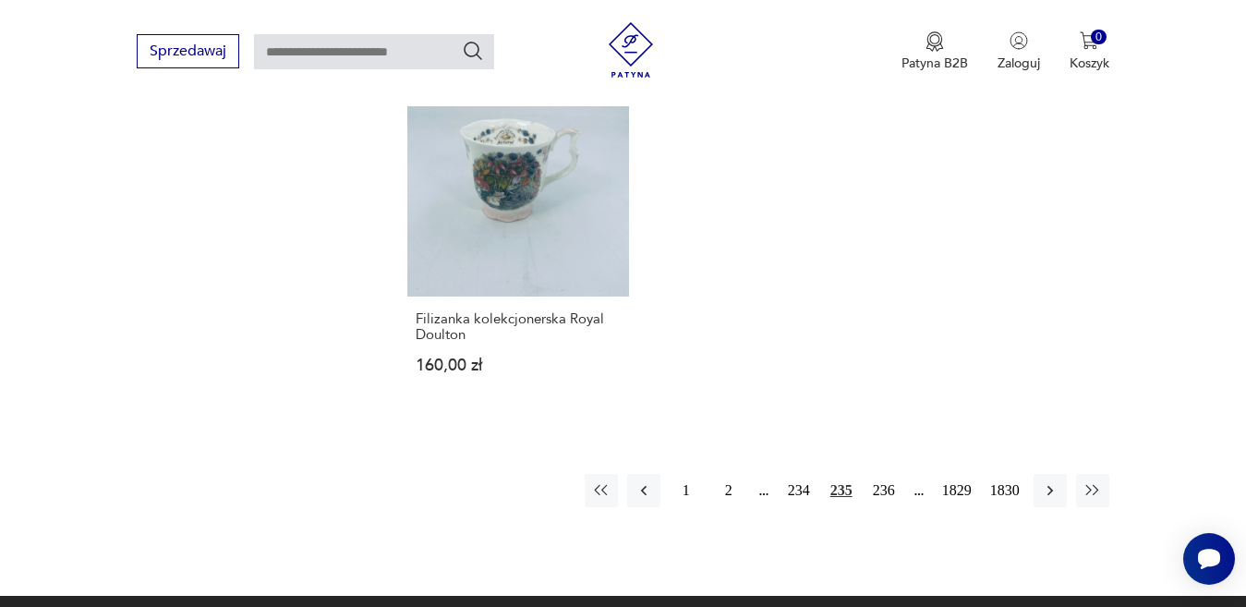
scroll to position [2457, 0]
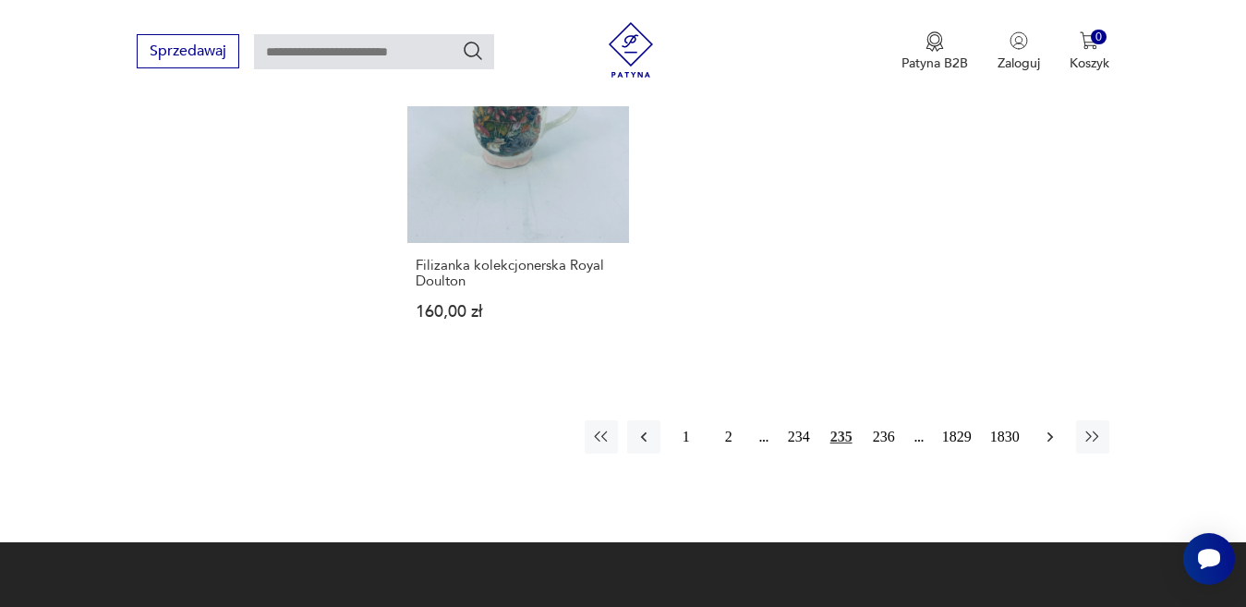
click at [1051, 432] on icon "button" at bounding box center [1050, 437] width 18 height 18
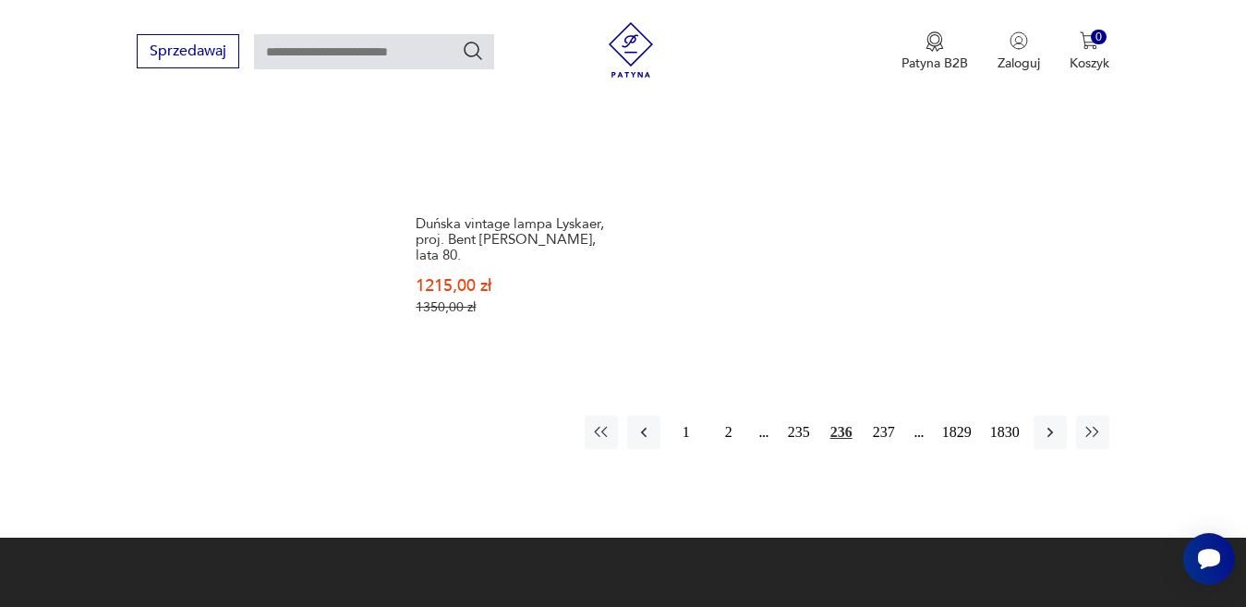
scroll to position [2549, 0]
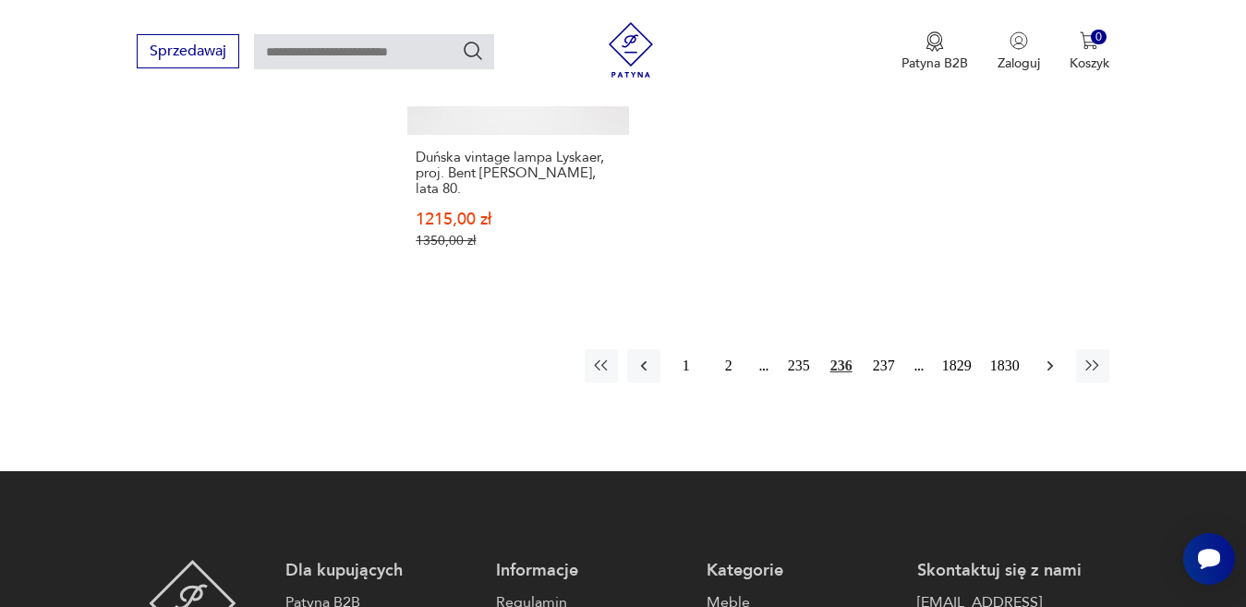
click at [1055, 357] on icon "button" at bounding box center [1050, 366] width 18 height 18
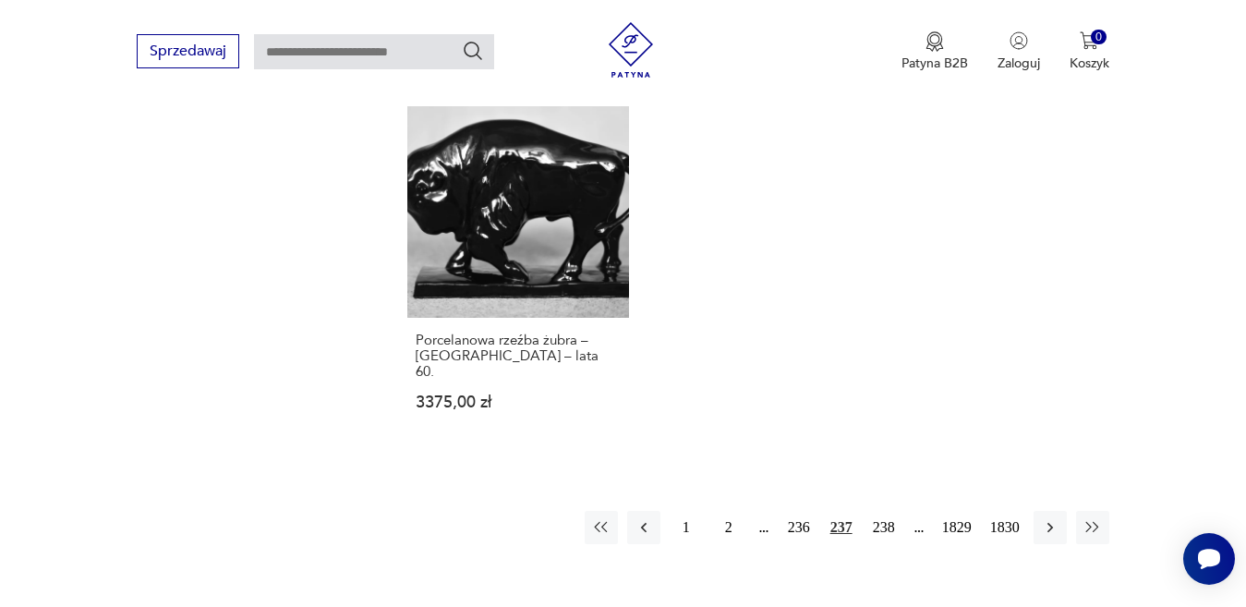
scroll to position [2457, 0]
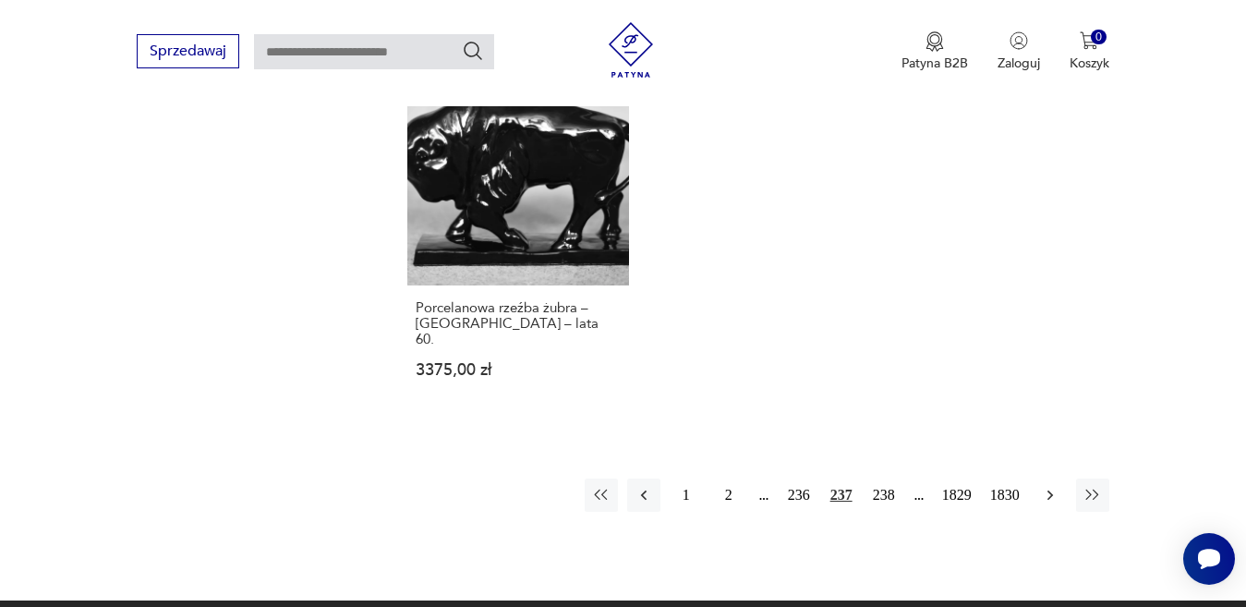
click at [1057, 479] on button "button" at bounding box center [1050, 495] width 33 height 33
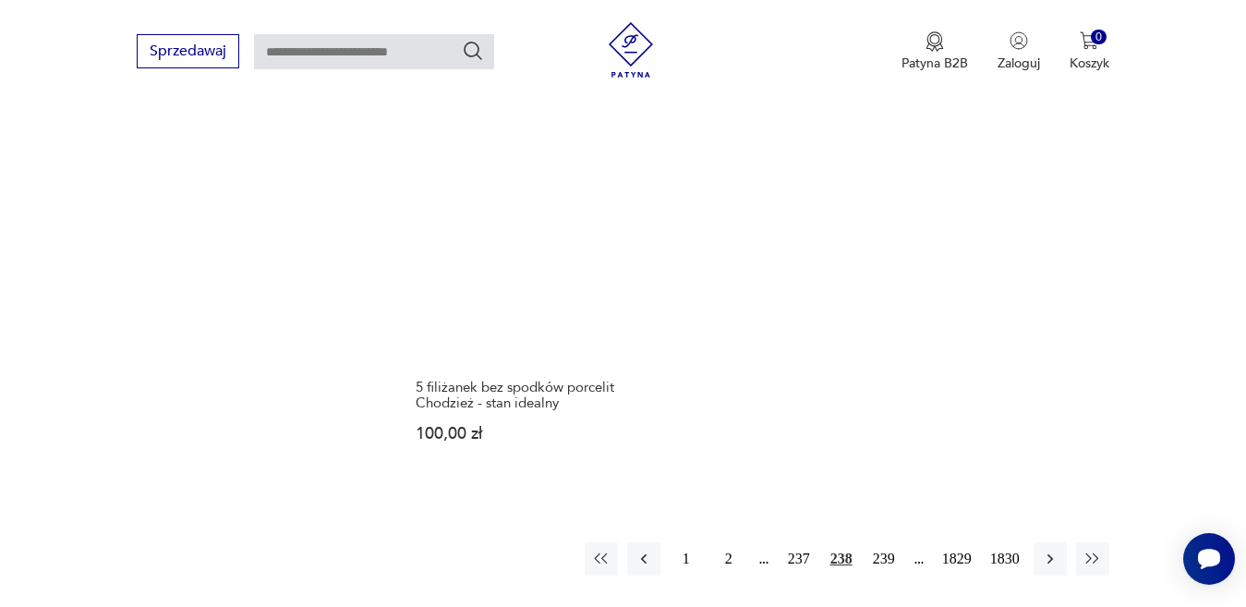
scroll to position [2364, 0]
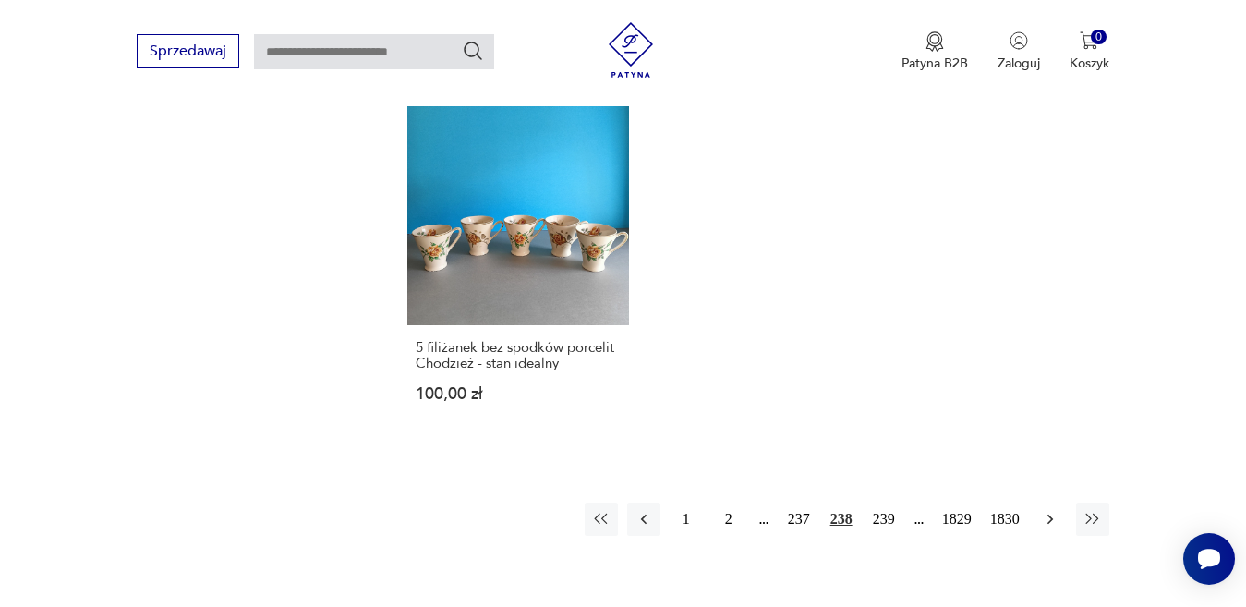
click at [1053, 510] on icon "button" at bounding box center [1050, 519] width 18 height 18
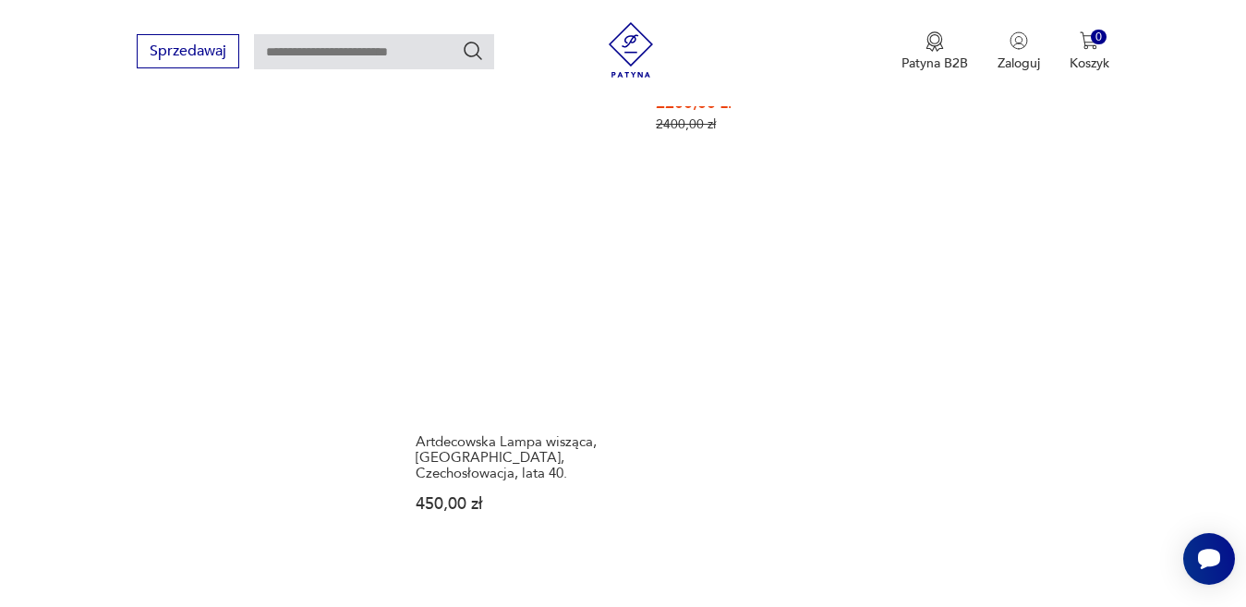
scroll to position [2549, 0]
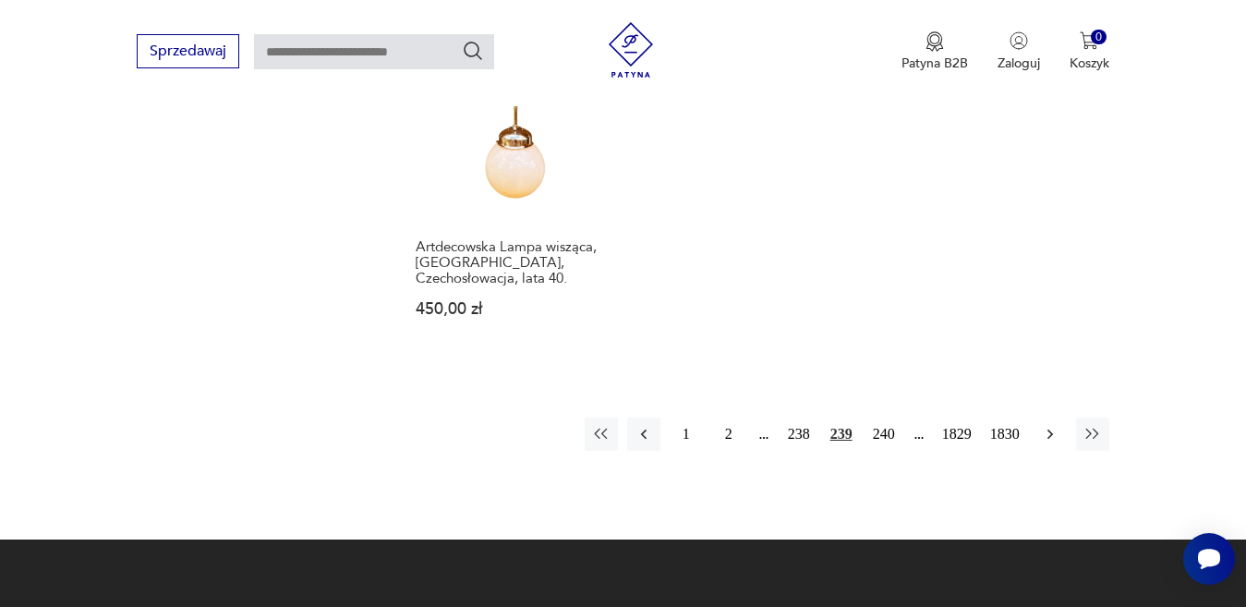
click at [1043, 425] on icon "button" at bounding box center [1050, 434] width 18 height 18
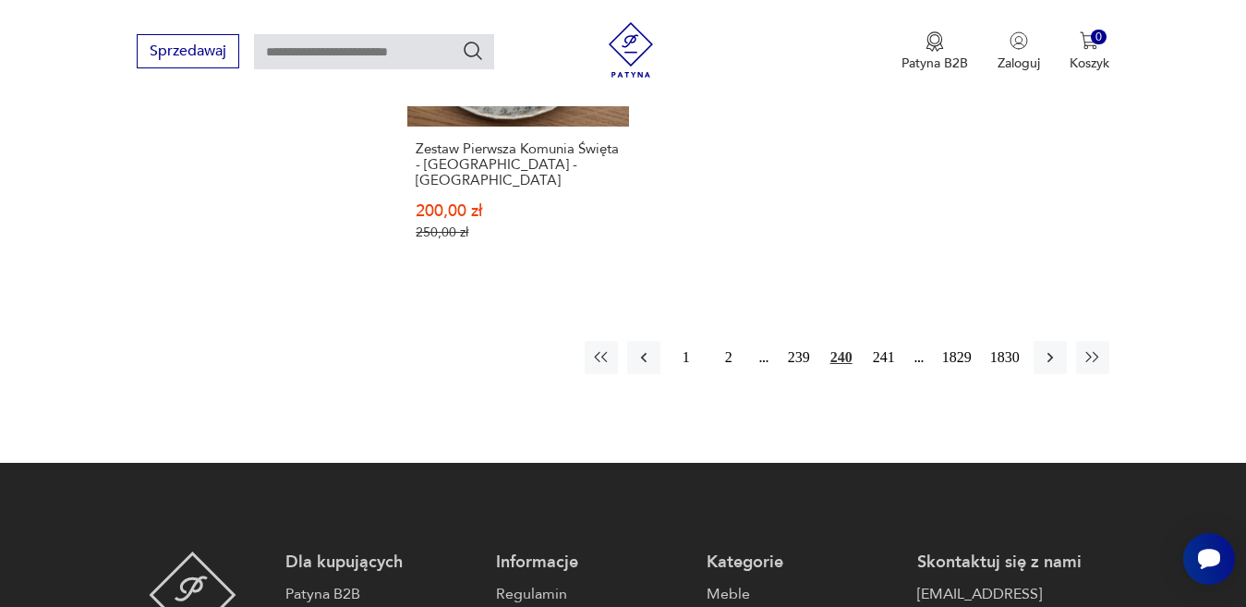
scroll to position [2642, 0]
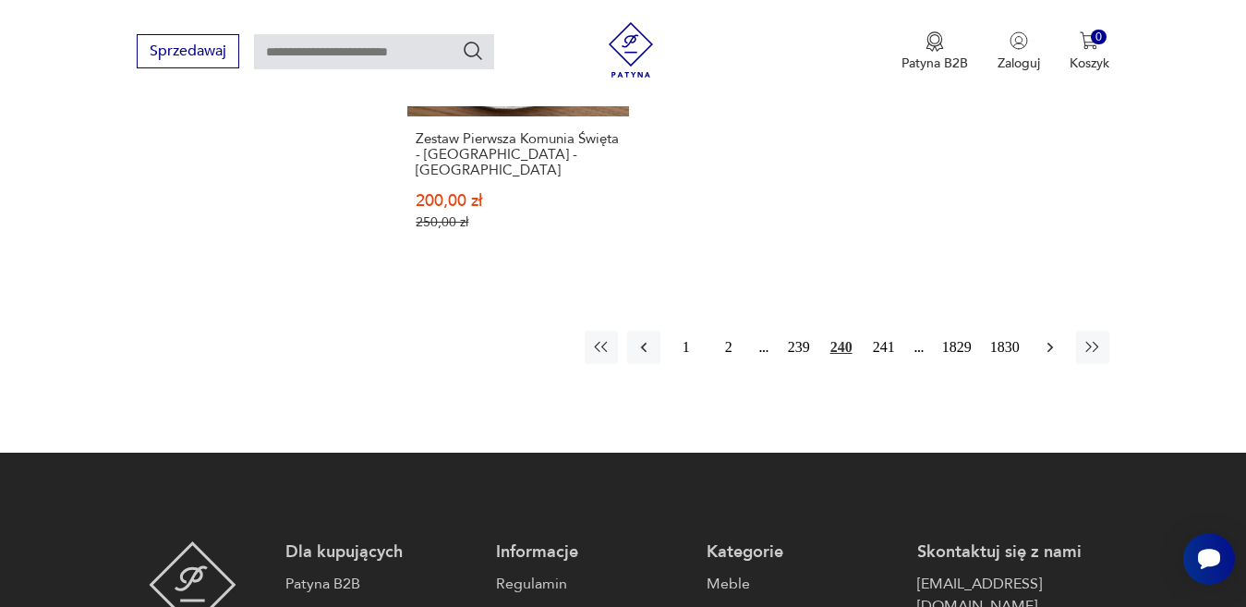
click at [1050, 338] on icon "button" at bounding box center [1050, 347] width 18 height 18
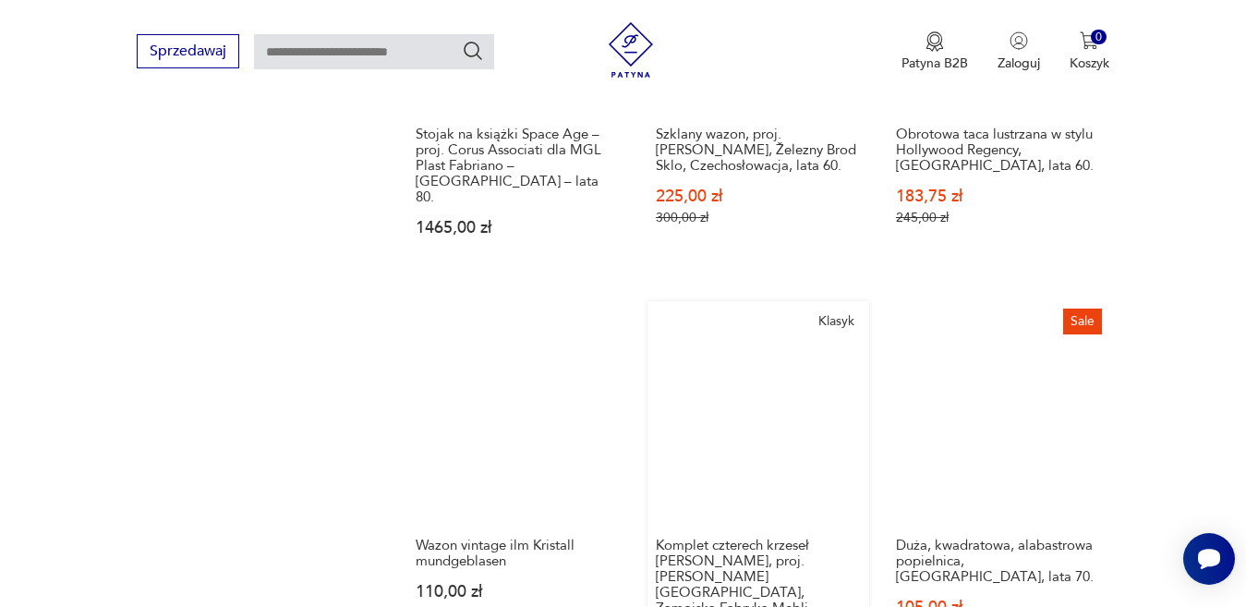
scroll to position [1902, 0]
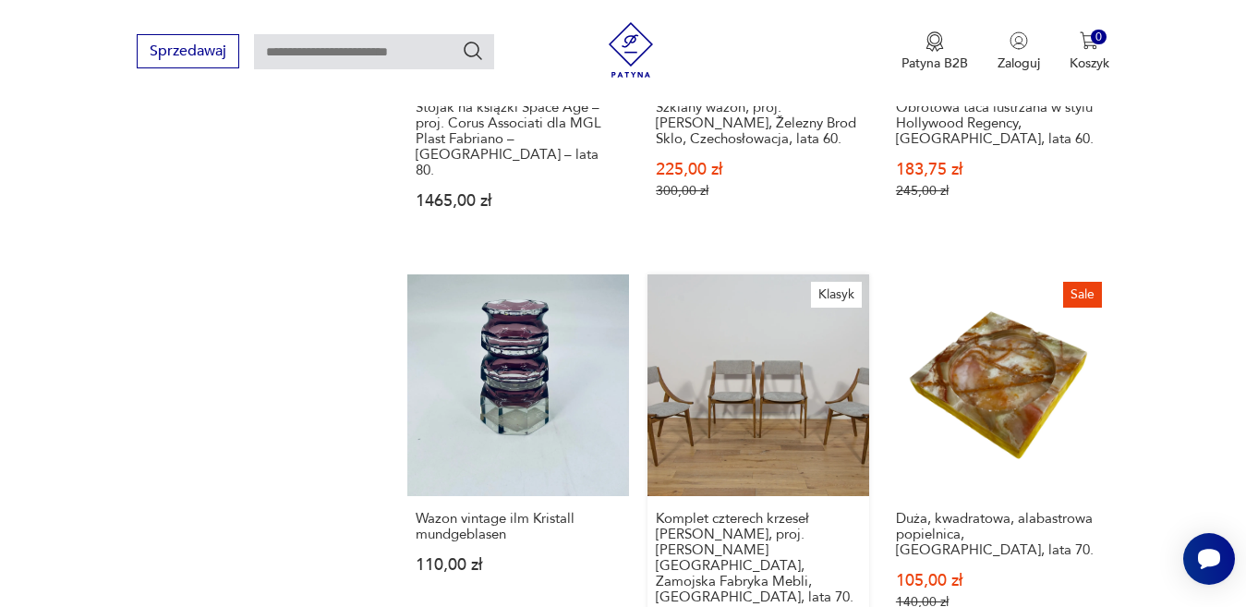
click at [788, 397] on link "Klasyk Komplet czterech krzeseł [PERSON_NAME], proj. [PERSON_NAME][GEOGRAPHIC_D…" at bounding box center [759, 472] width 222 height 397
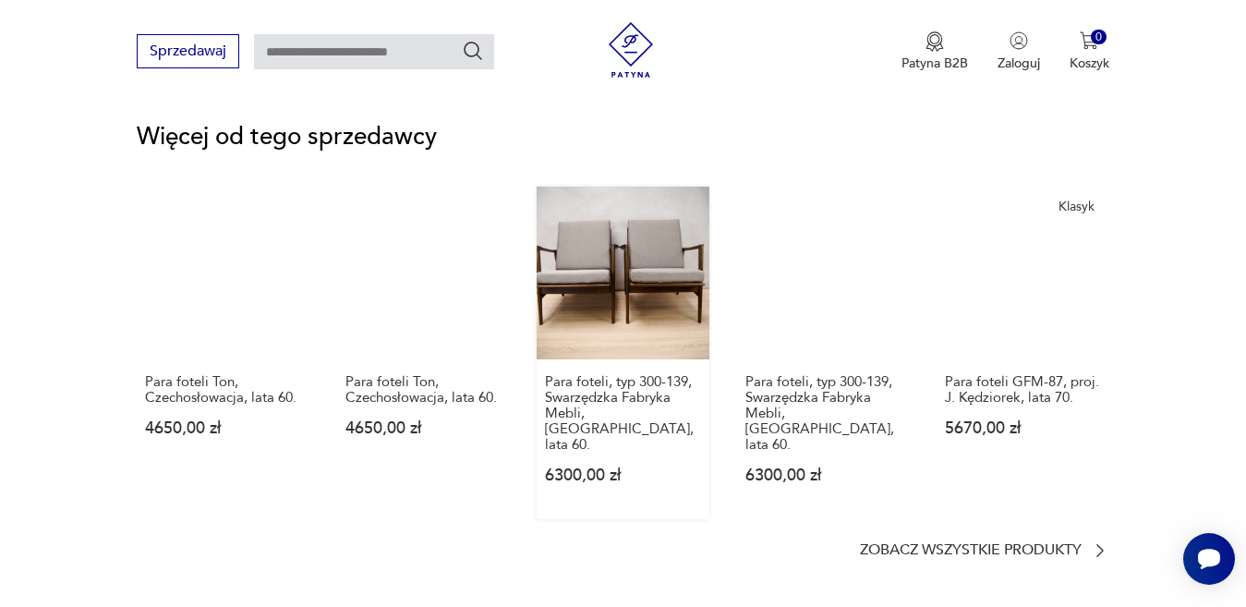
scroll to position [2495, 0]
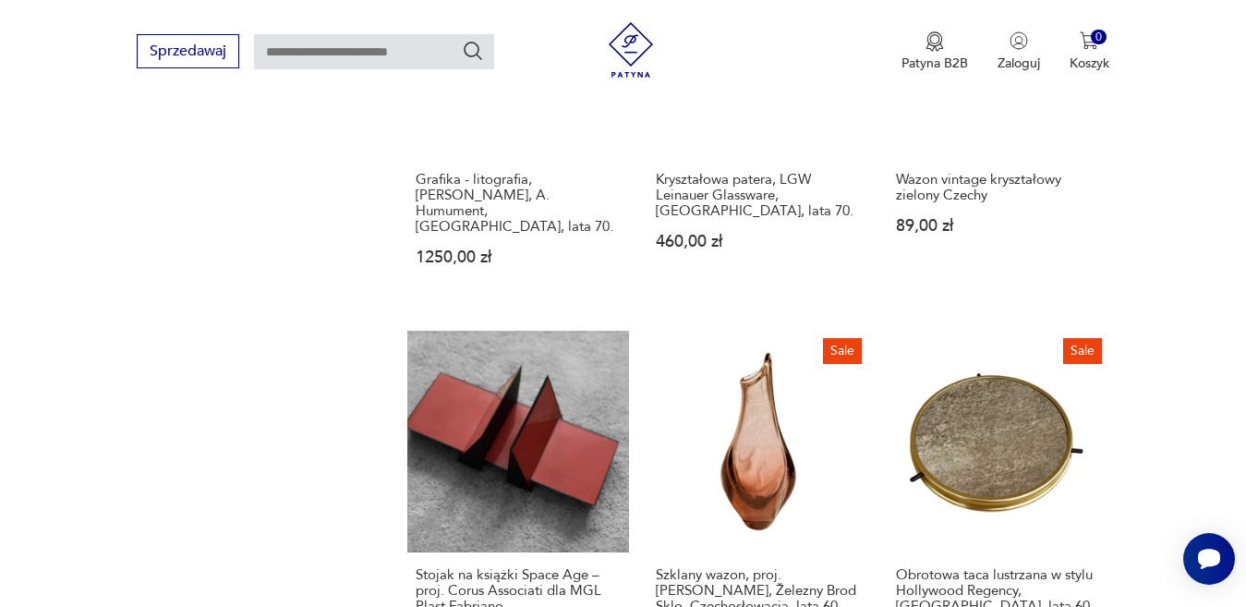
scroll to position [2495, 0]
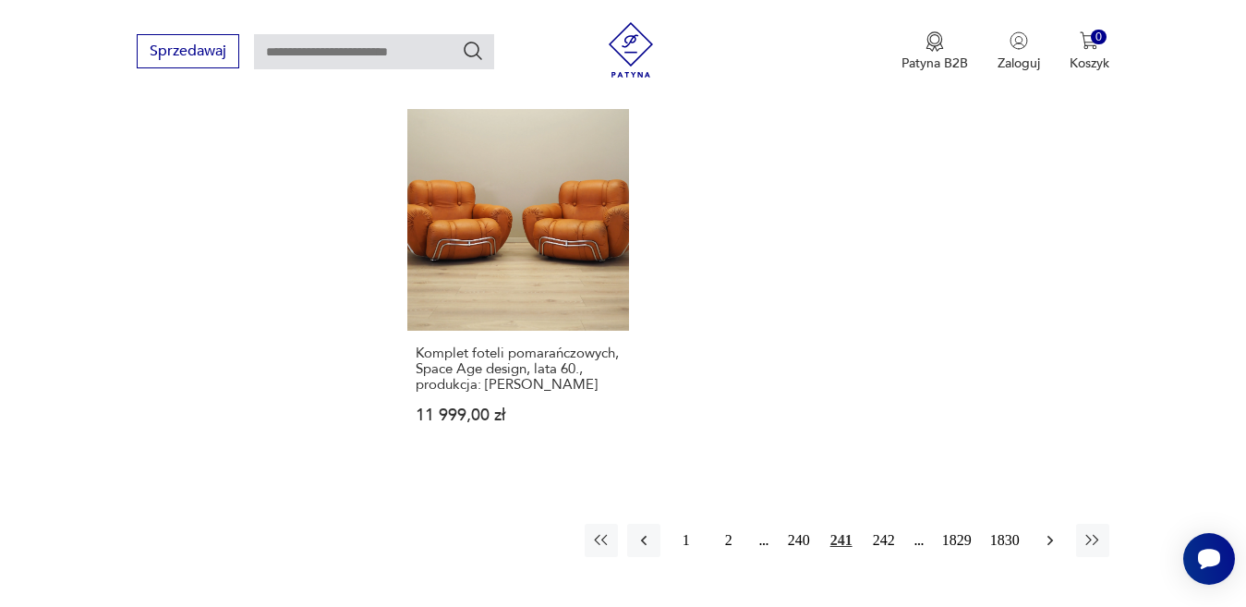
click at [1051, 531] on icon "button" at bounding box center [1050, 540] width 18 height 18
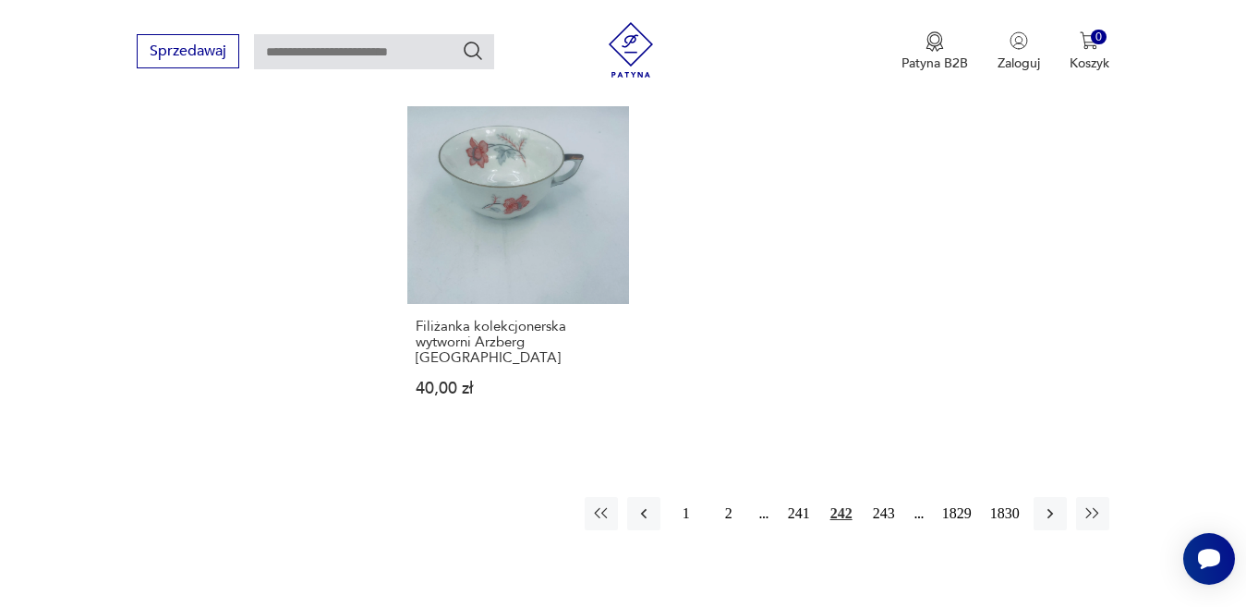
scroll to position [2457, 0]
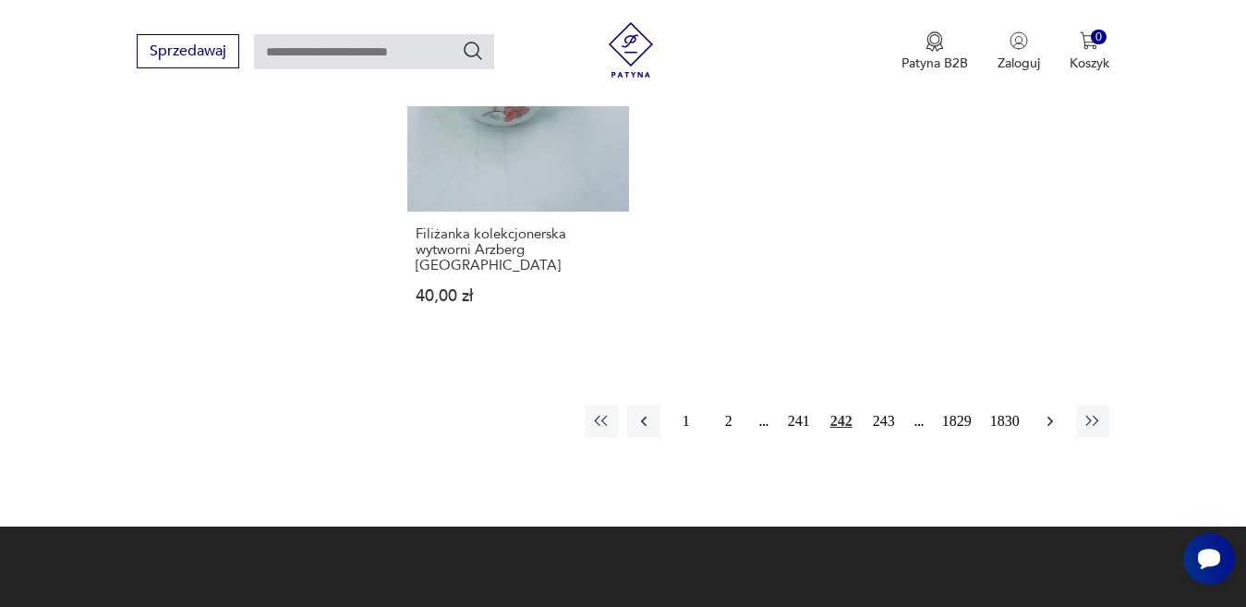
click at [1051, 412] on icon "button" at bounding box center [1050, 421] width 18 height 18
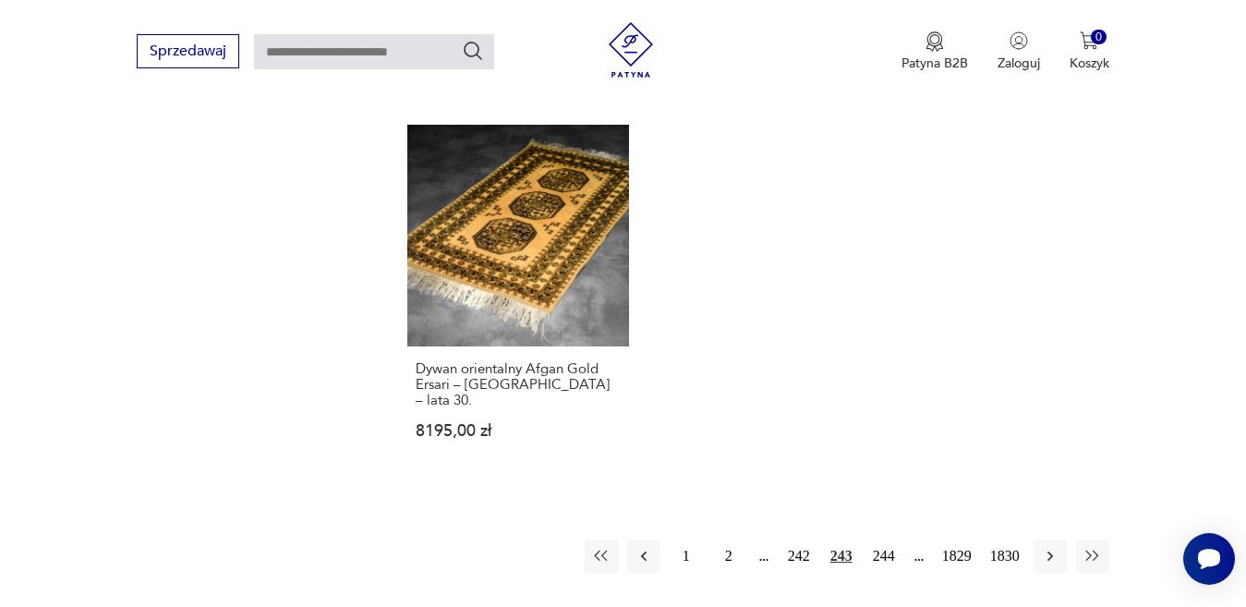
scroll to position [2364, 0]
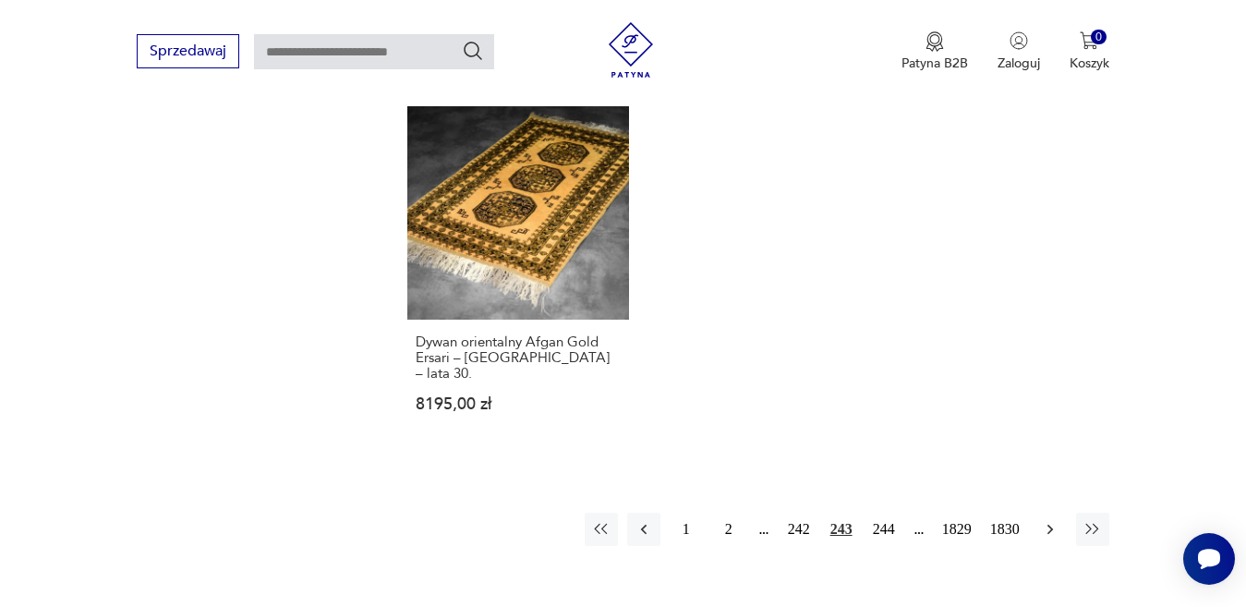
click at [1047, 520] on icon "button" at bounding box center [1050, 529] width 18 height 18
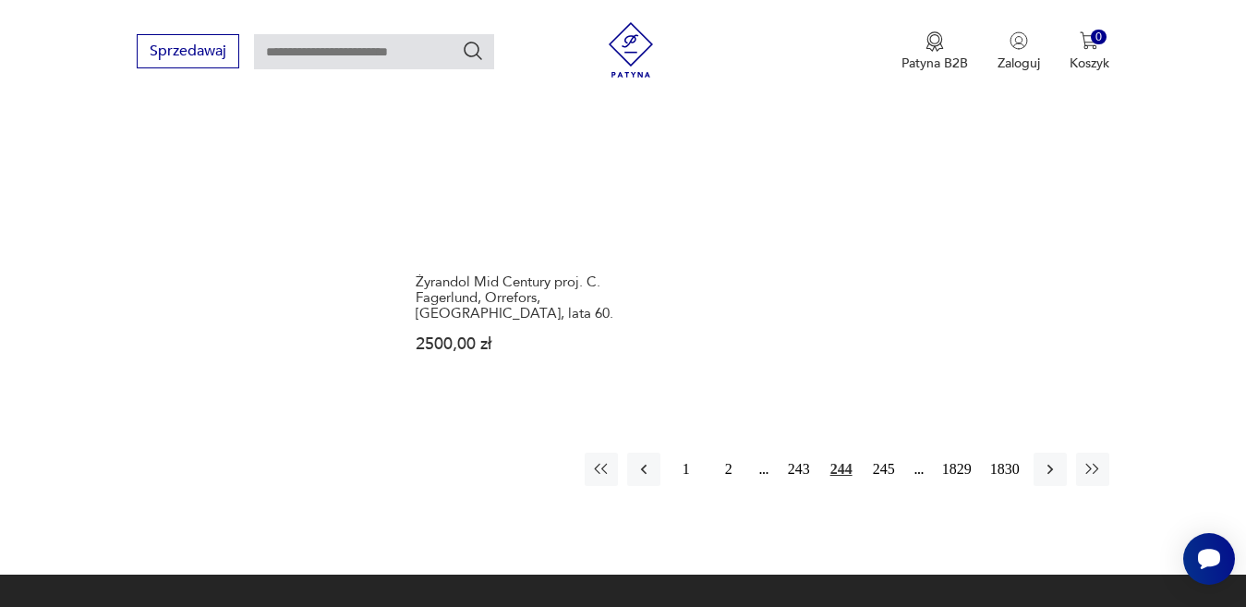
scroll to position [2549, 0]
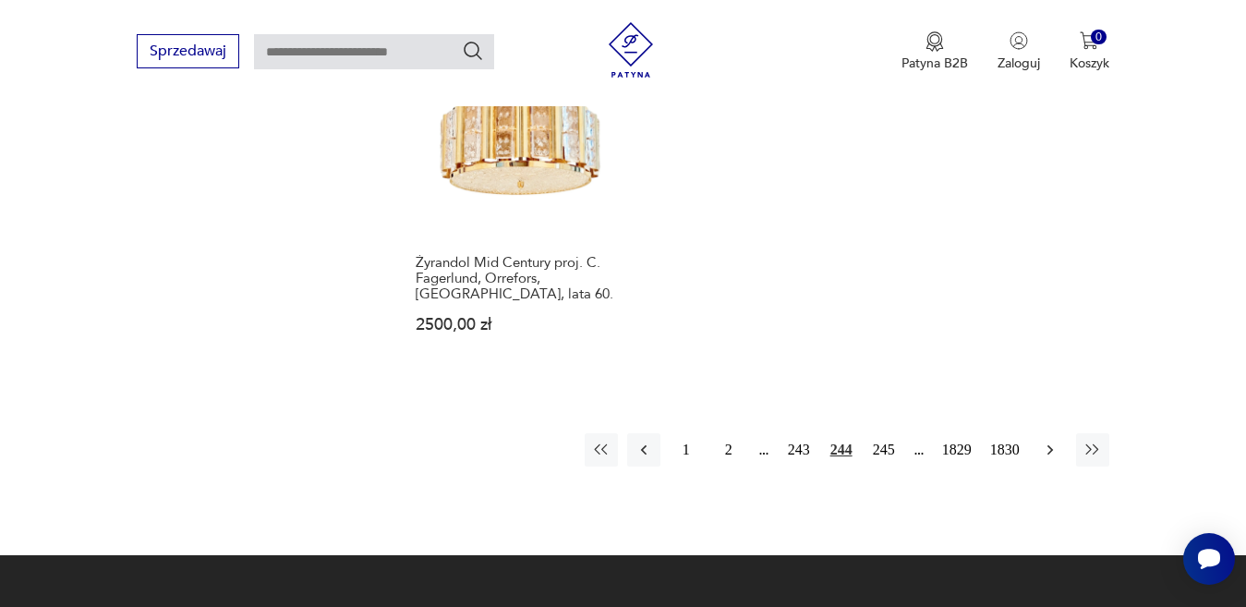
click at [1051, 433] on button "button" at bounding box center [1050, 449] width 33 height 33
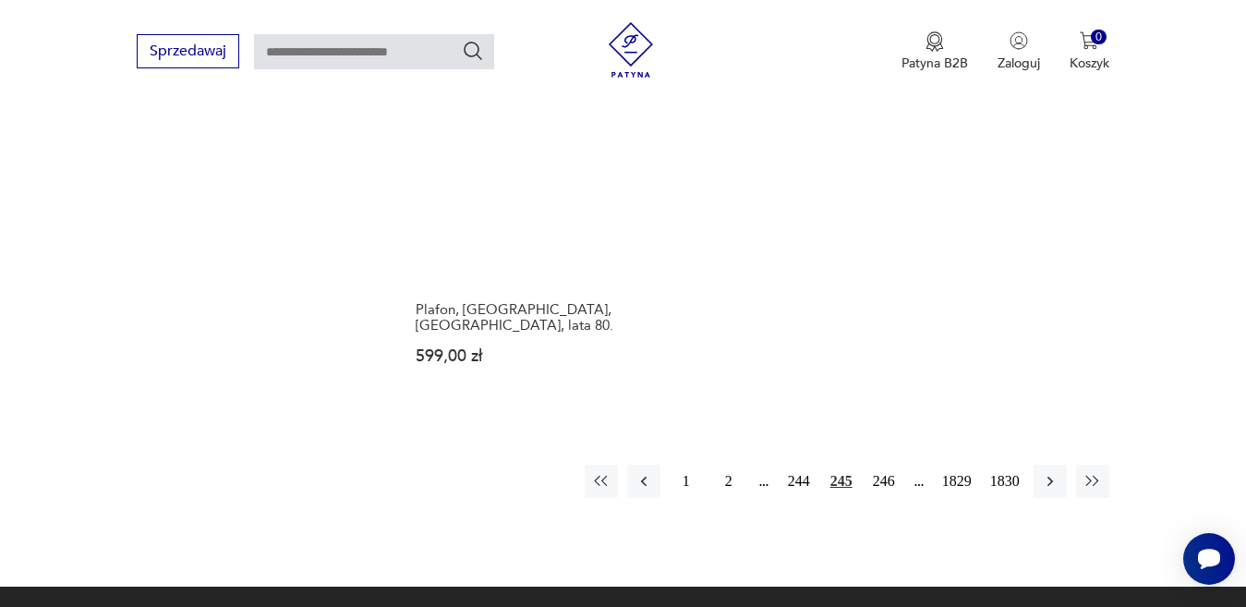
scroll to position [2457, 0]
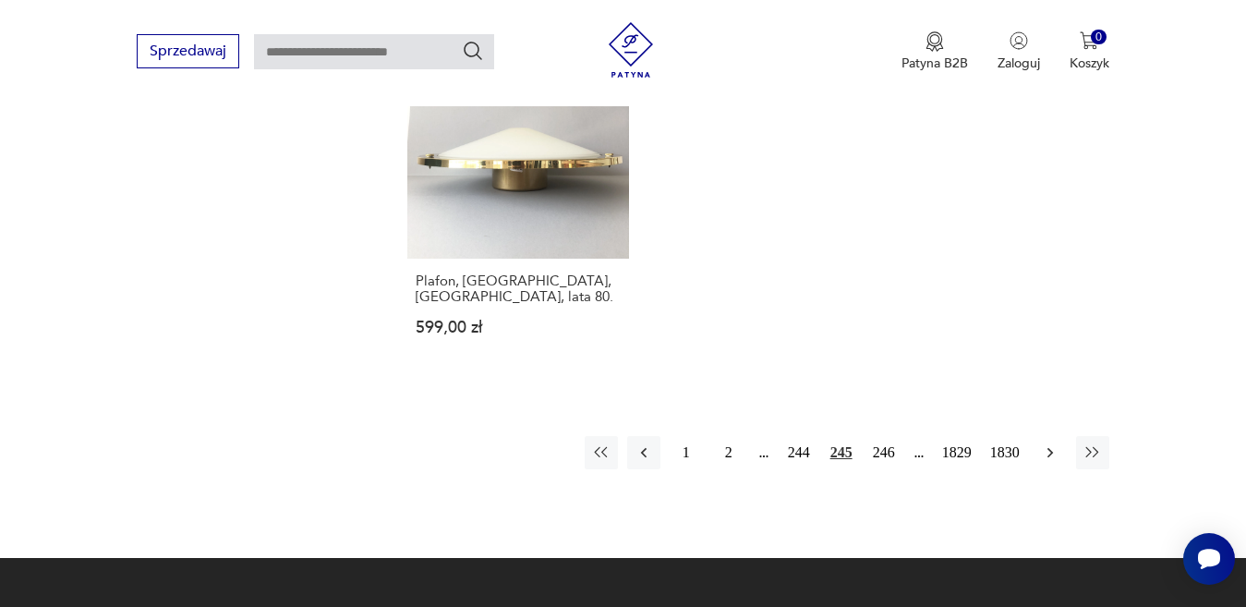
click at [1051, 436] on button "button" at bounding box center [1050, 452] width 33 height 33
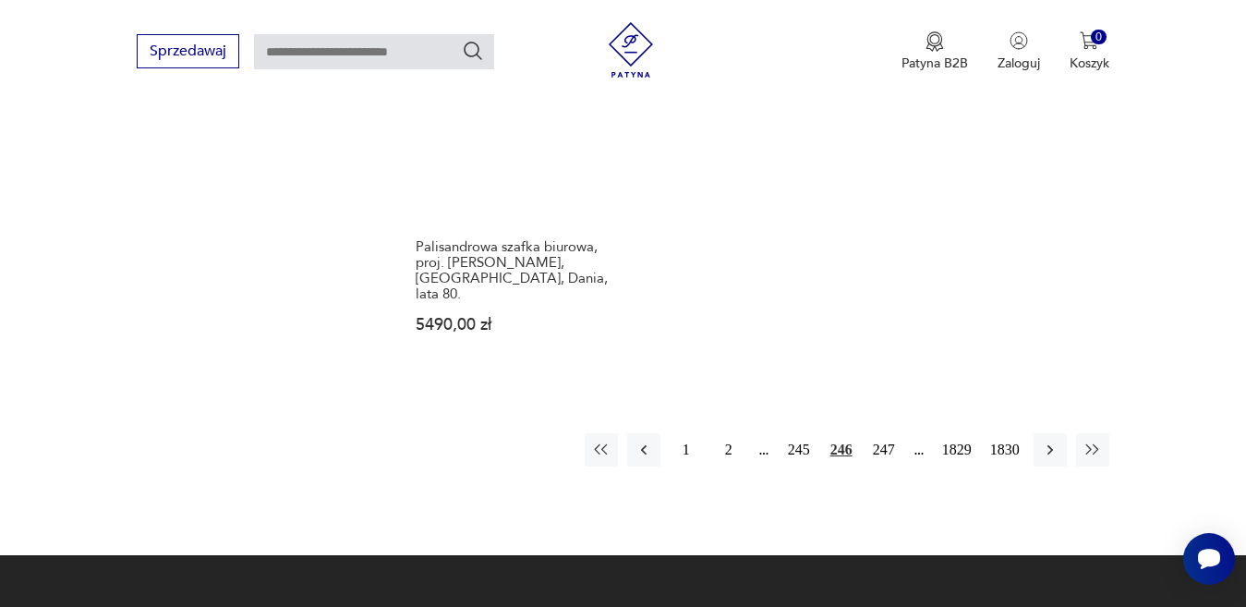
scroll to position [2549, 0]
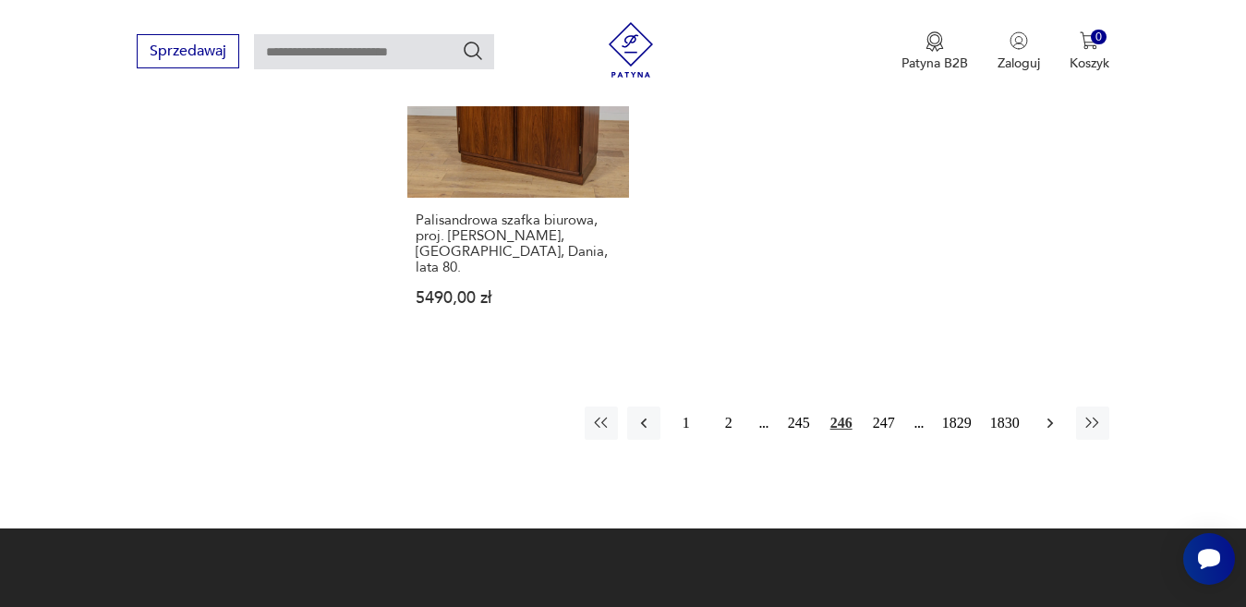
click at [1051, 418] on icon "button" at bounding box center [1050, 423] width 6 height 10
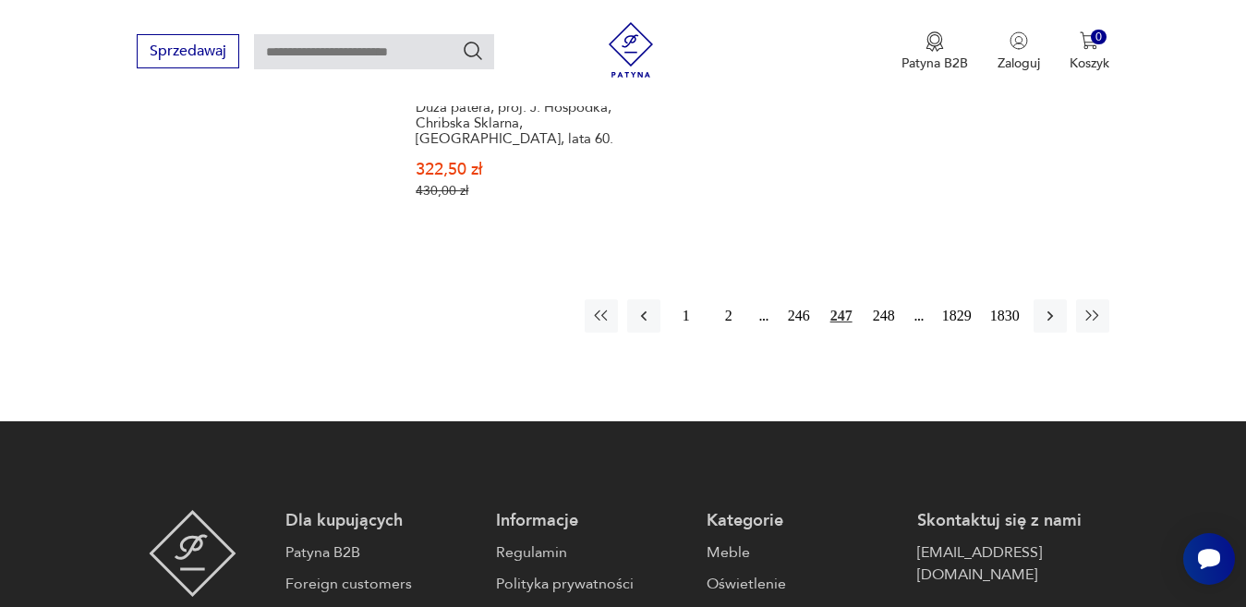
scroll to position [2734, 0]
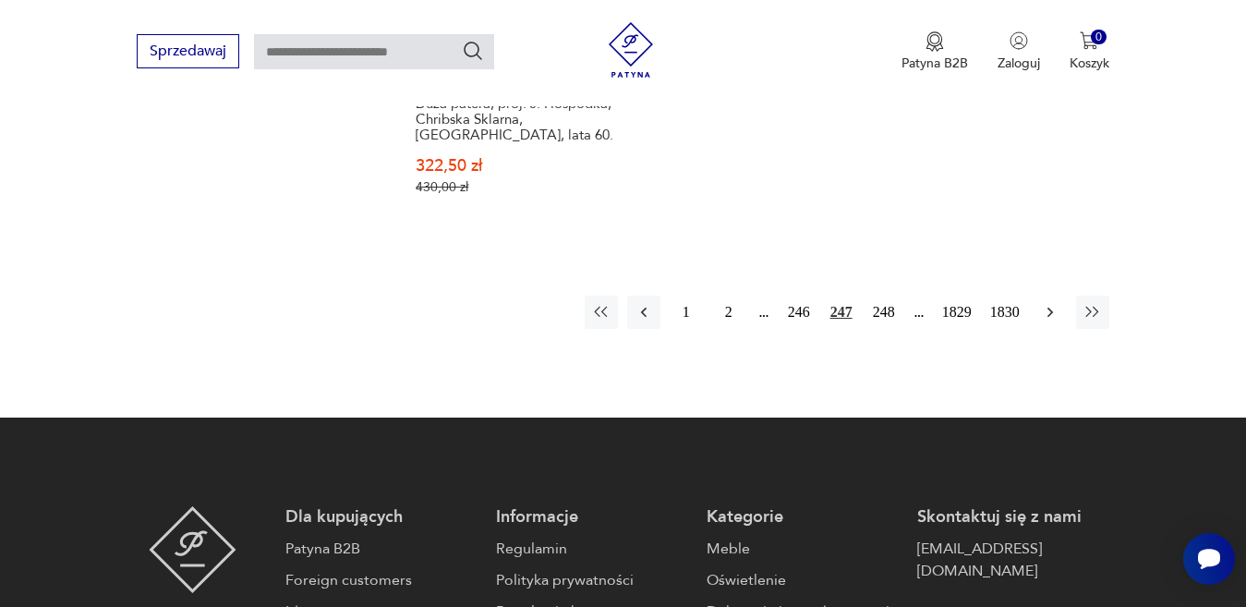
click at [1051, 303] on icon "button" at bounding box center [1050, 312] width 18 height 18
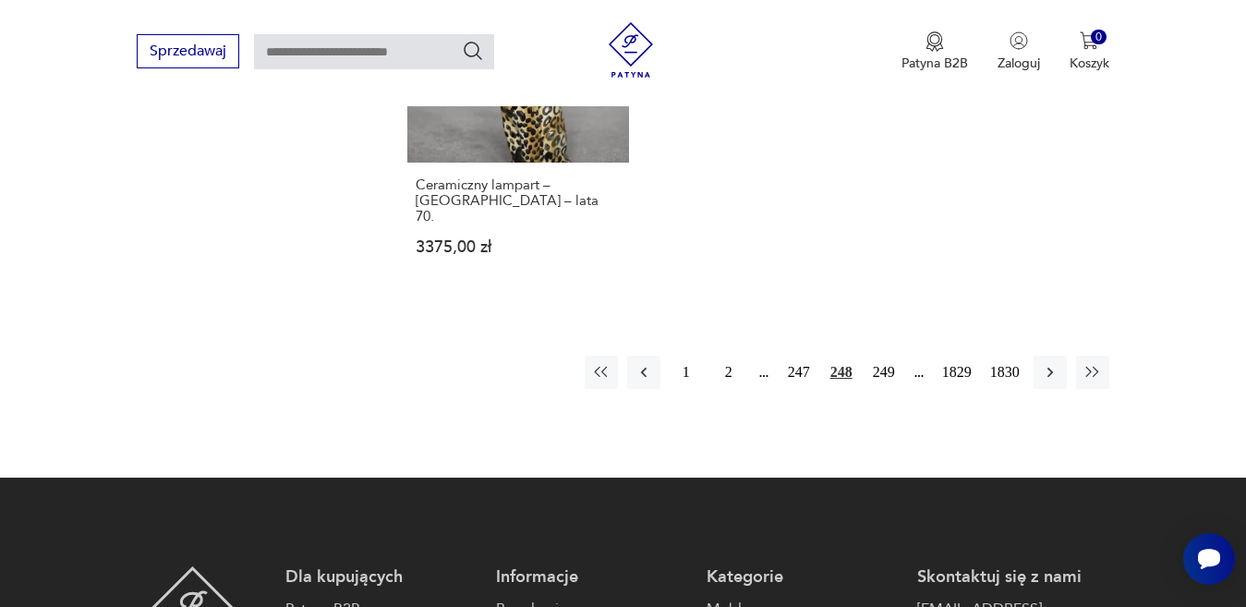
scroll to position [2642, 0]
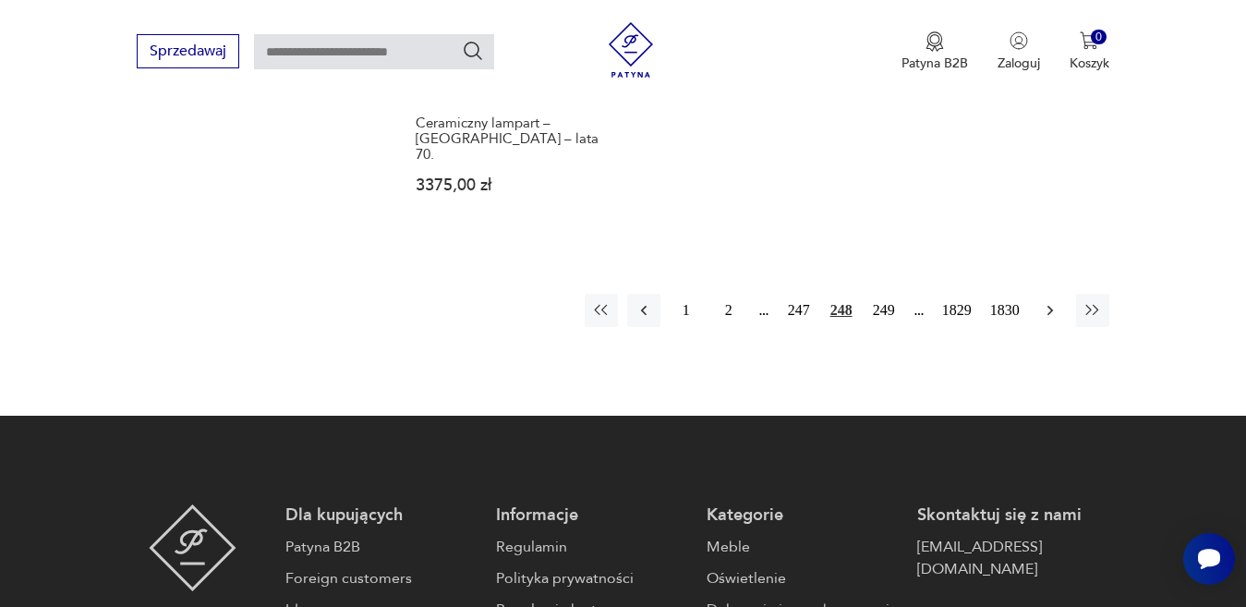
click at [1051, 301] on icon "button" at bounding box center [1050, 310] width 18 height 18
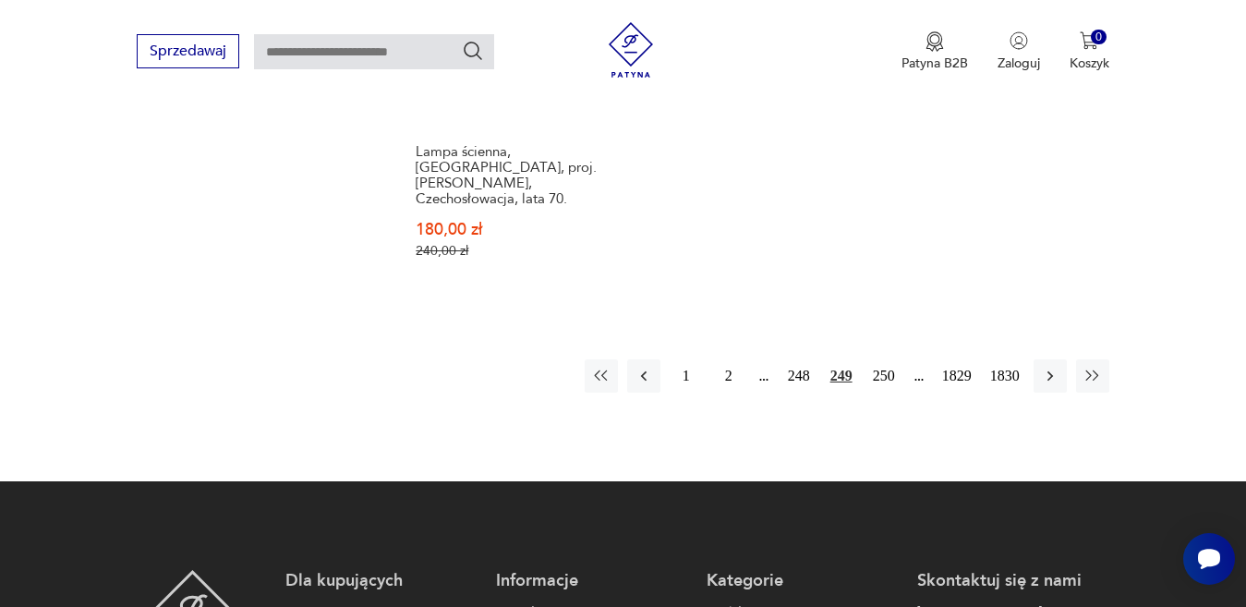
scroll to position [2734, 0]
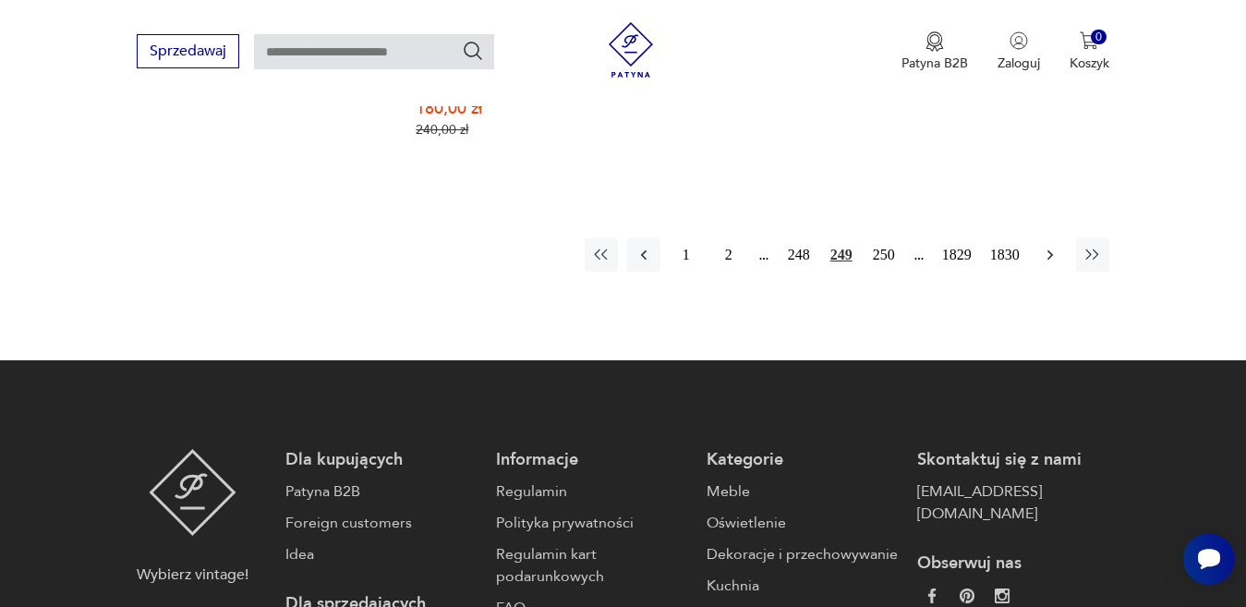
click at [1049, 246] on icon "button" at bounding box center [1050, 255] width 18 height 18
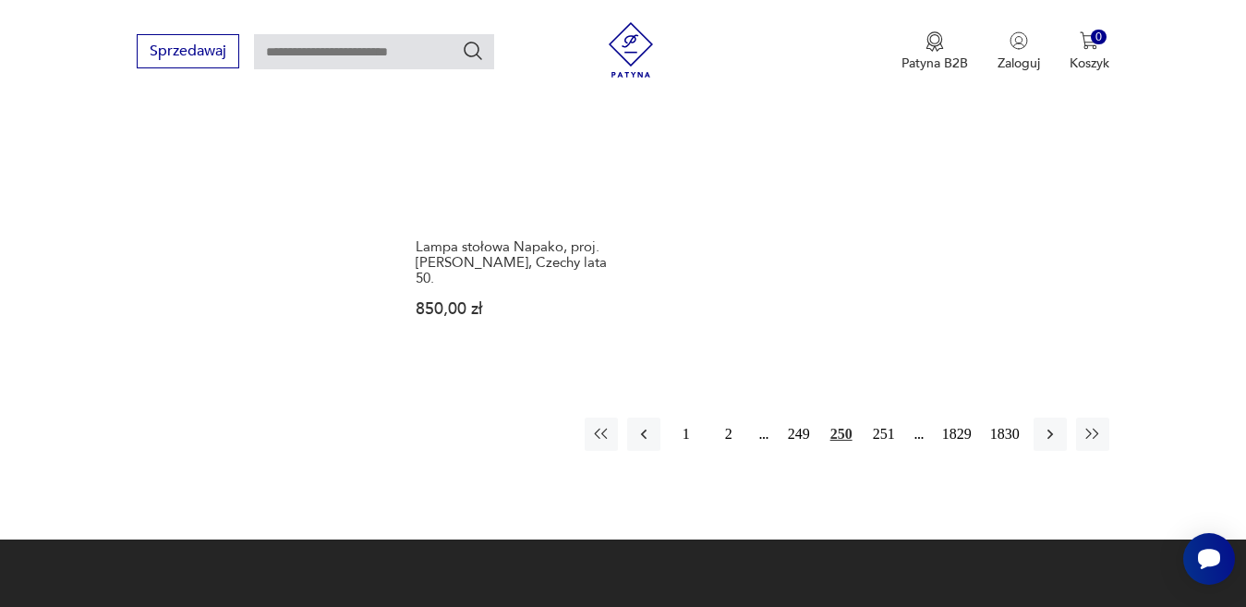
scroll to position [2549, 0]
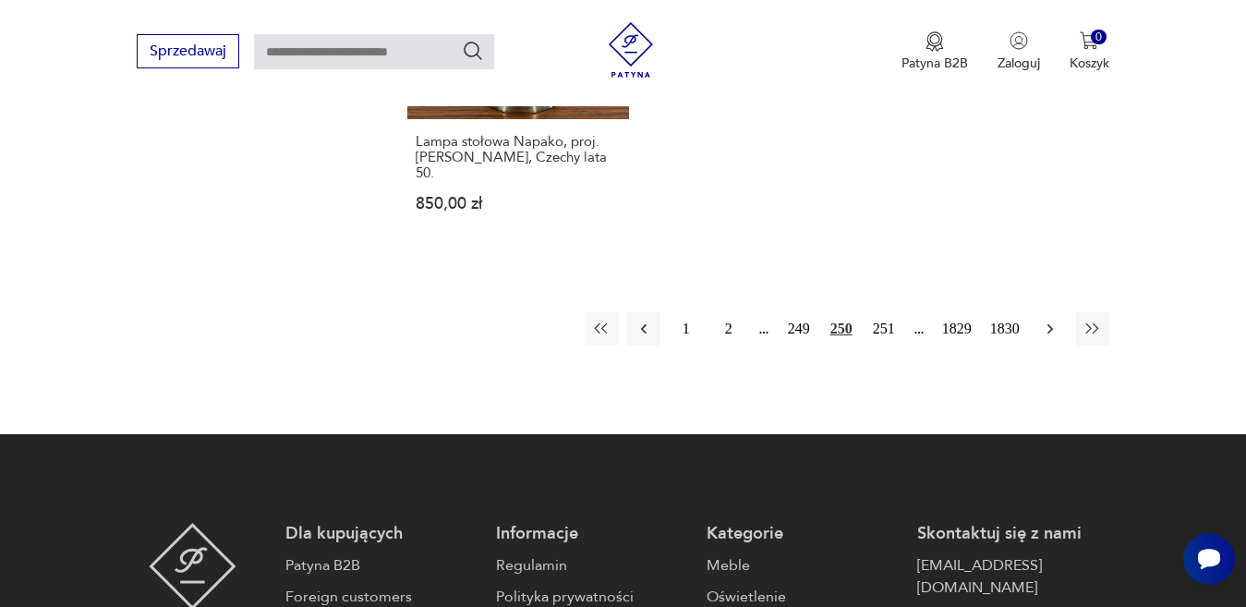
click at [1051, 320] on icon "button" at bounding box center [1050, 329] width 18 height 18
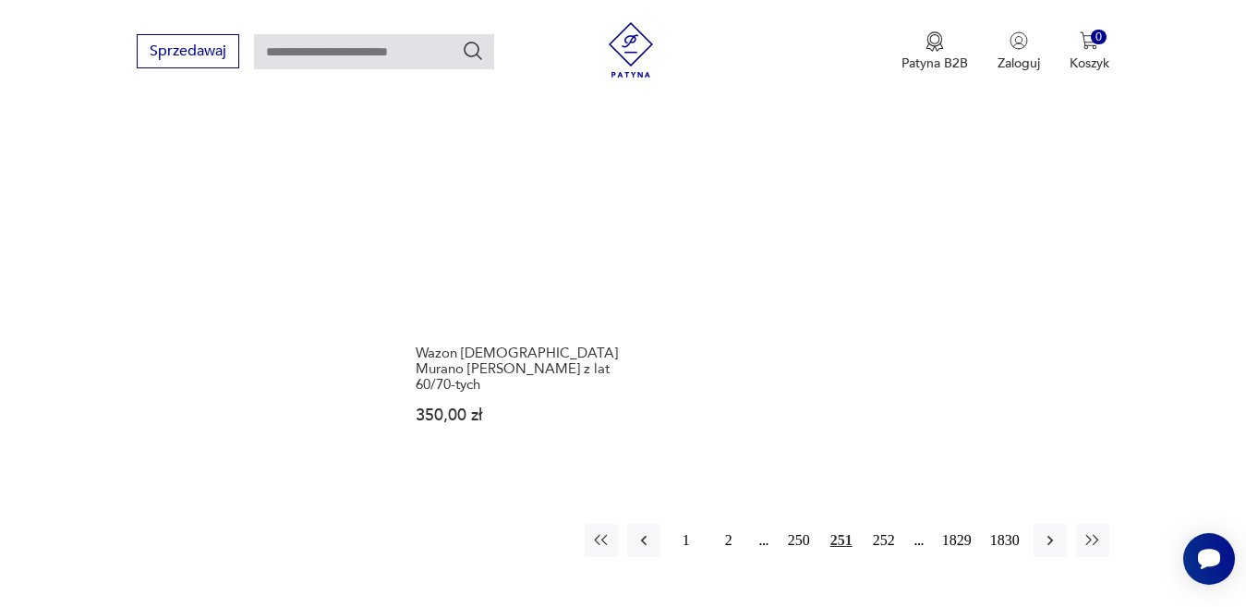
scroll to position [2457, 0]
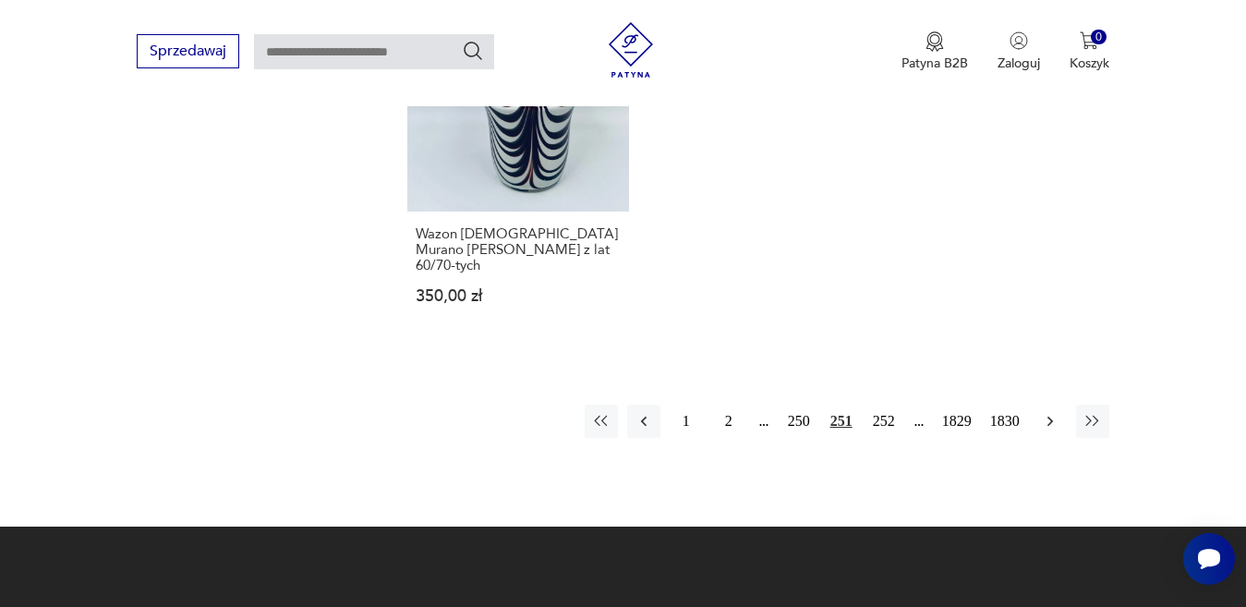
click at [1052, 412] on icon "button" at bounding box center [1050, 421] width 18 height 18
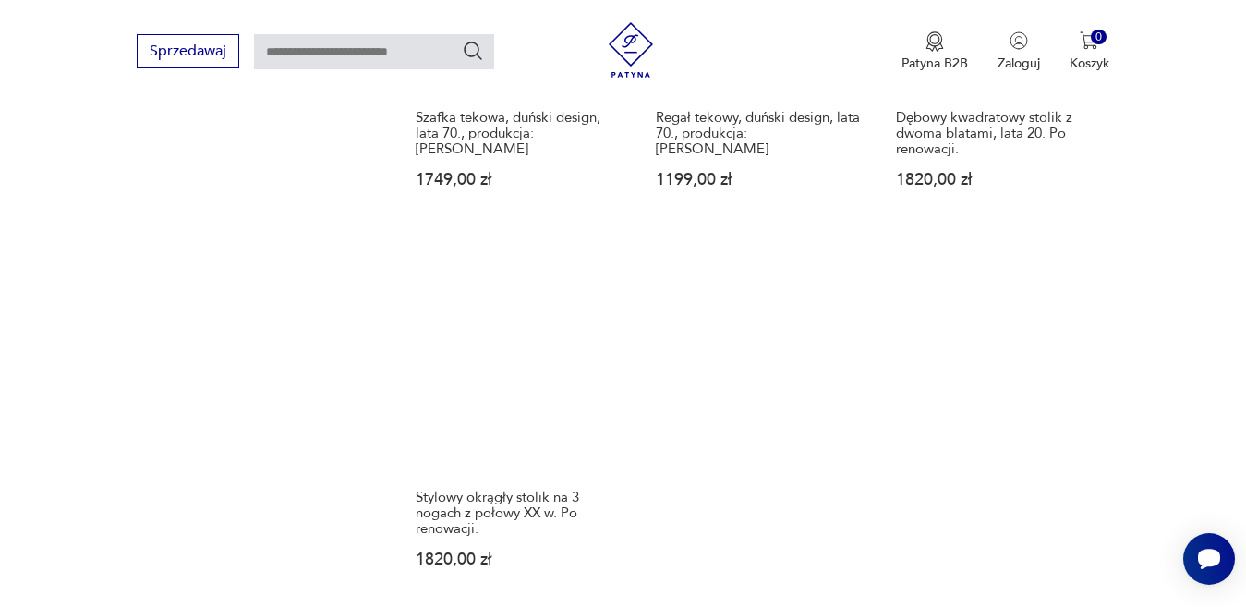
scroll to position [2364, 0]
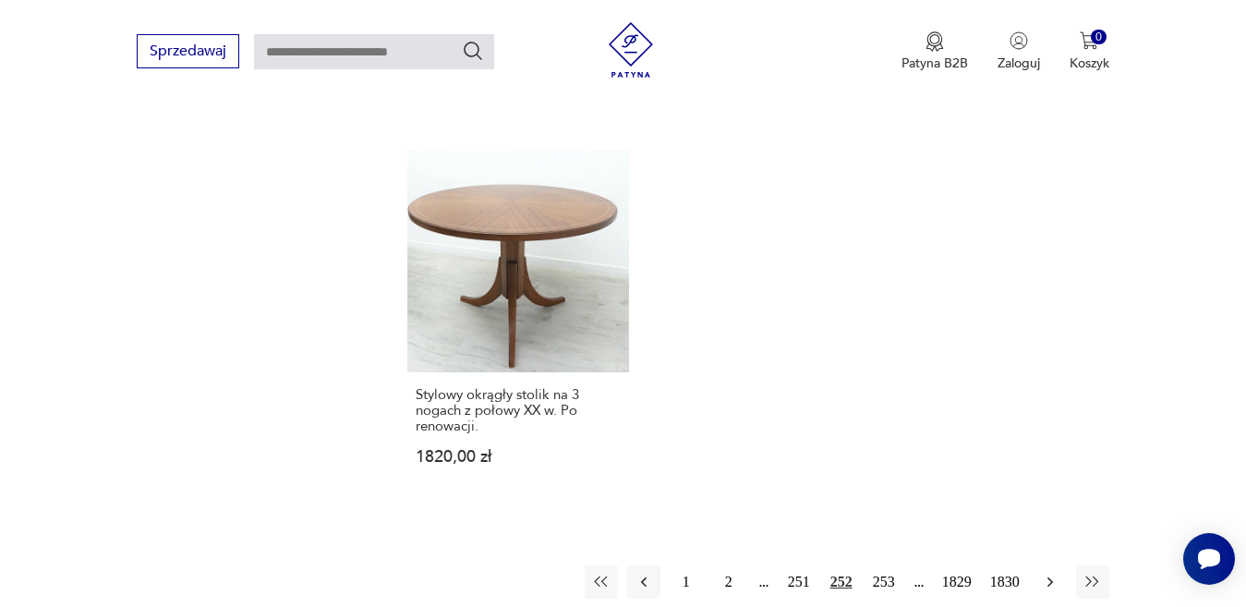
click at [1055, 573] on icon "button" at bounding box center [1050, 582] width 18 height 18
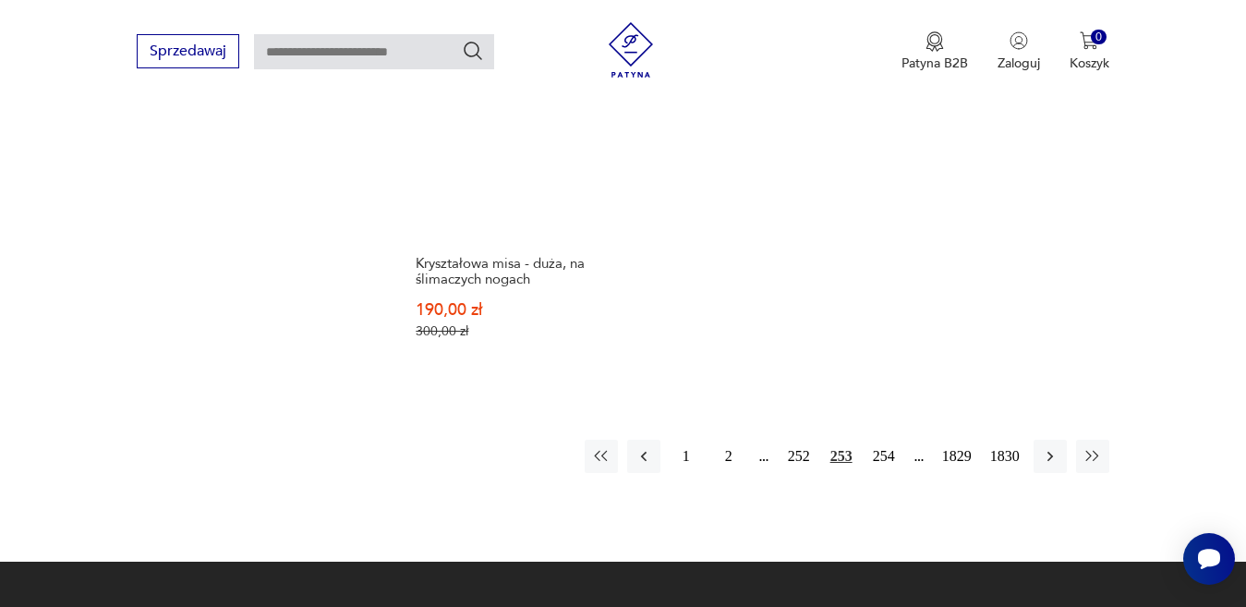
scroll to position [2549, 0]
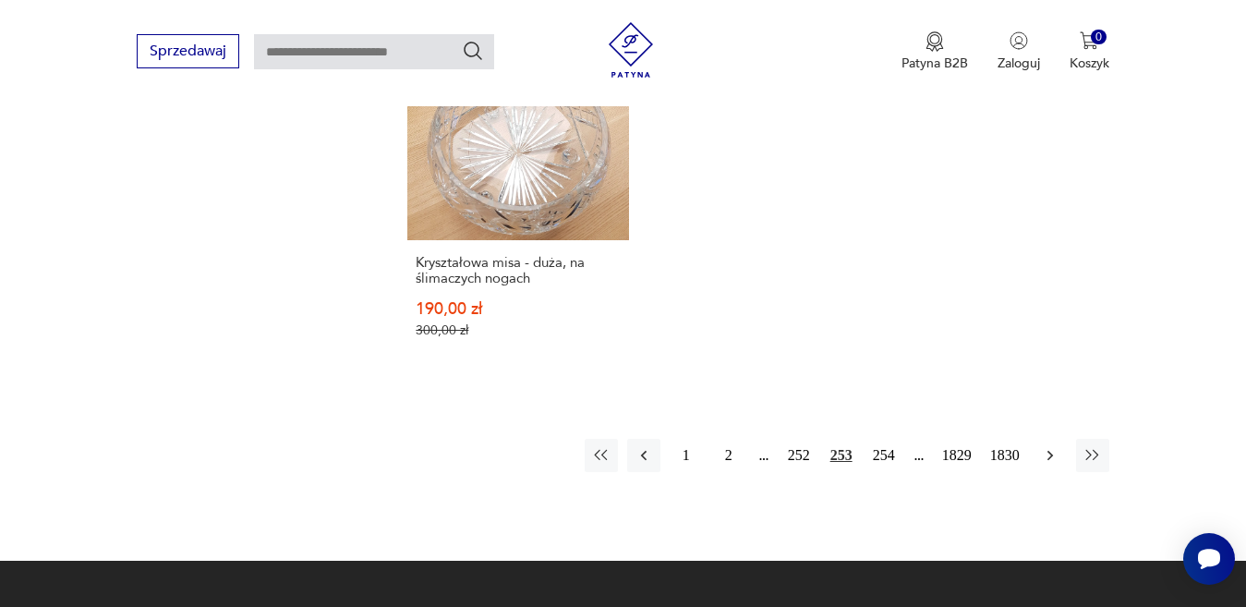
click at [1049, 446] on icon "button" at bounding box center [1050, 455] width 18 height 18
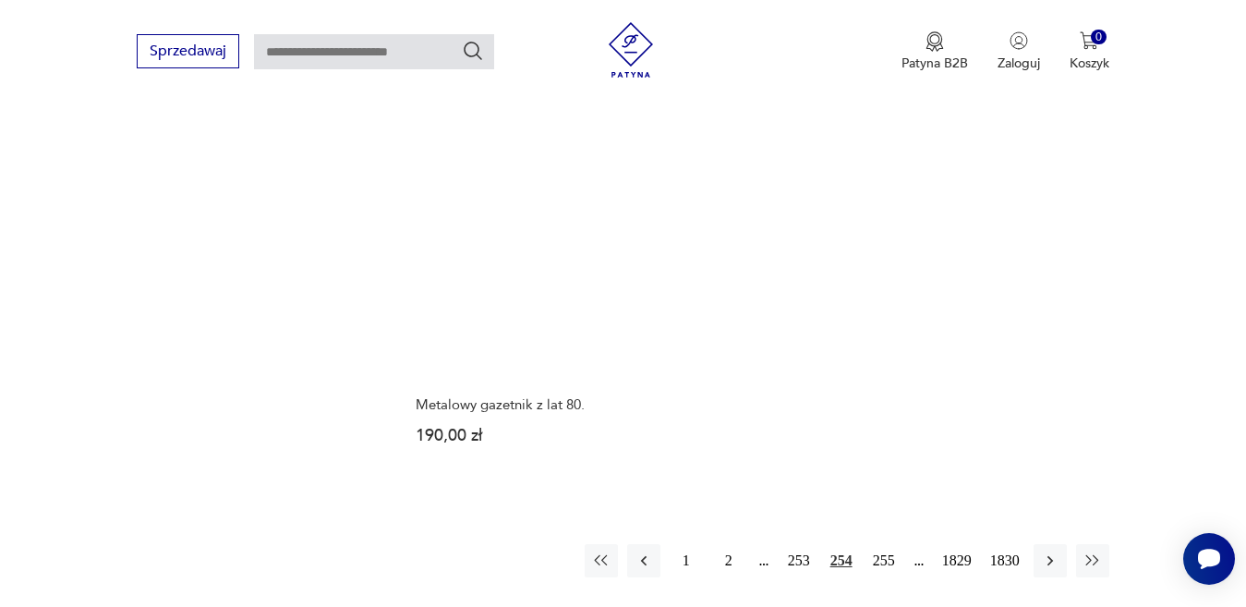
scroll to position [2549, 0]
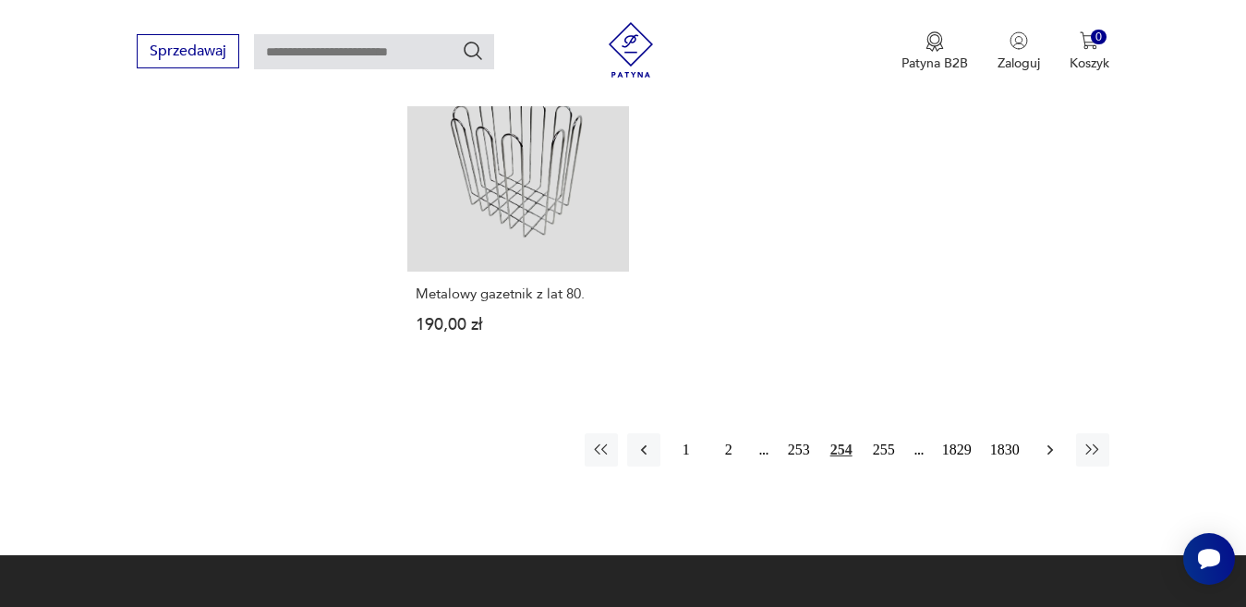
click at [1048, 441] on icon "button" at bounding box center [1050, 450] width 18 height 18
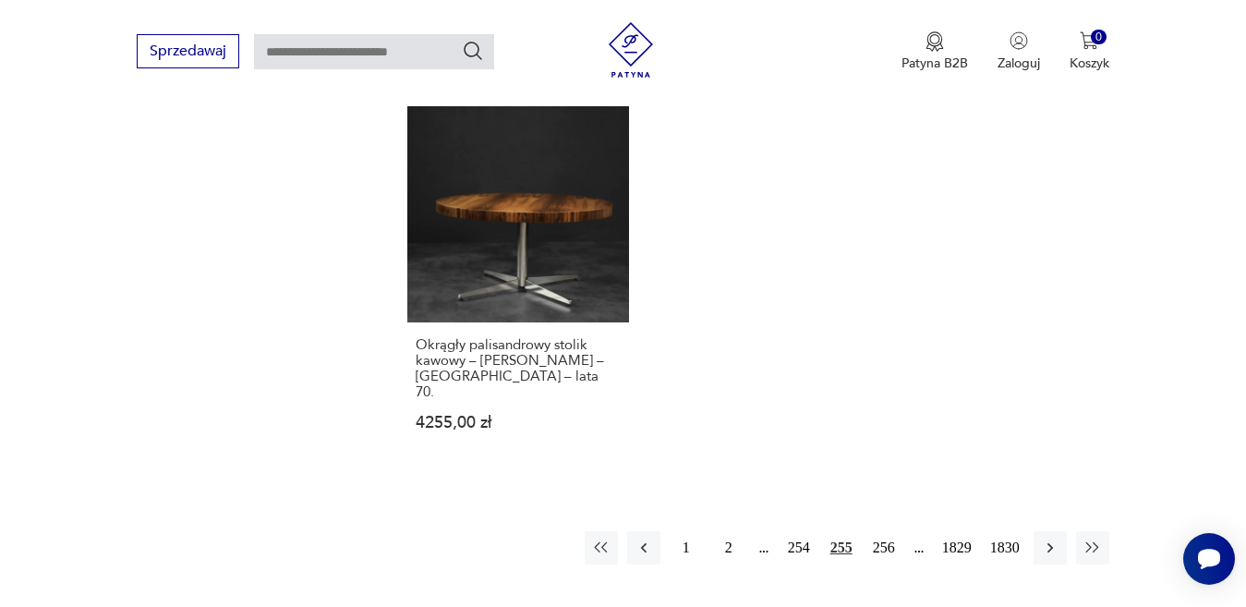
scroll to position [2457, 0]
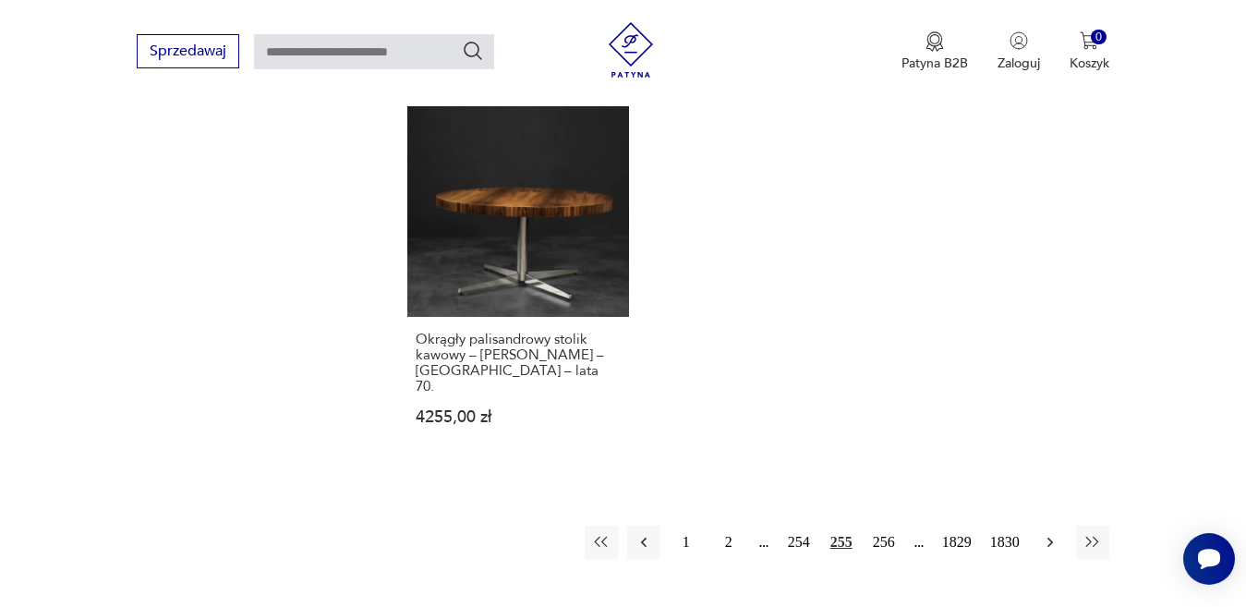
click at [1052, 533] on icon "button" at bounding box center [1050, 542] width 18 height 18
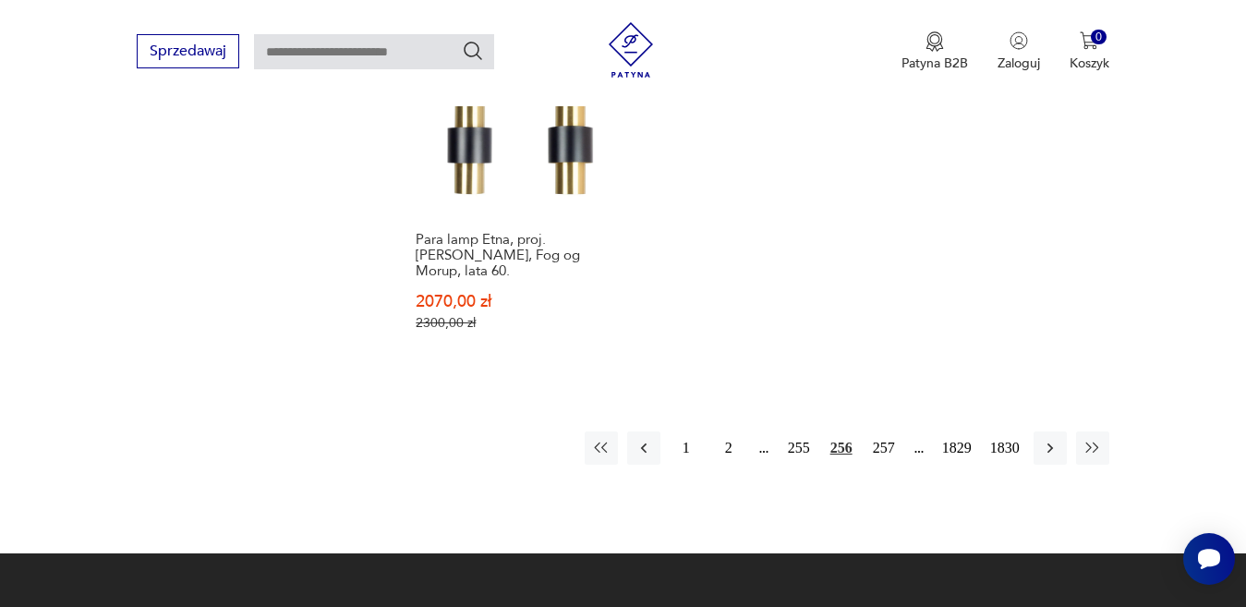
scroll to position [2549, 0]
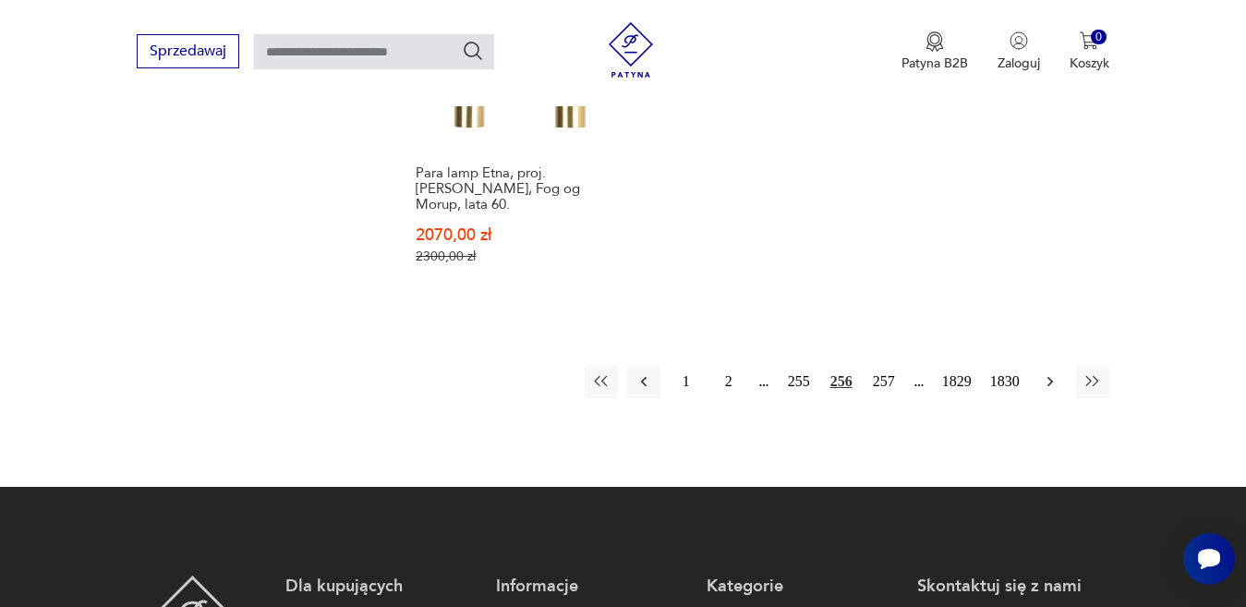
click at [1055, 372] on icon "button" at bounding box center [1050, 381] width 18 height 18
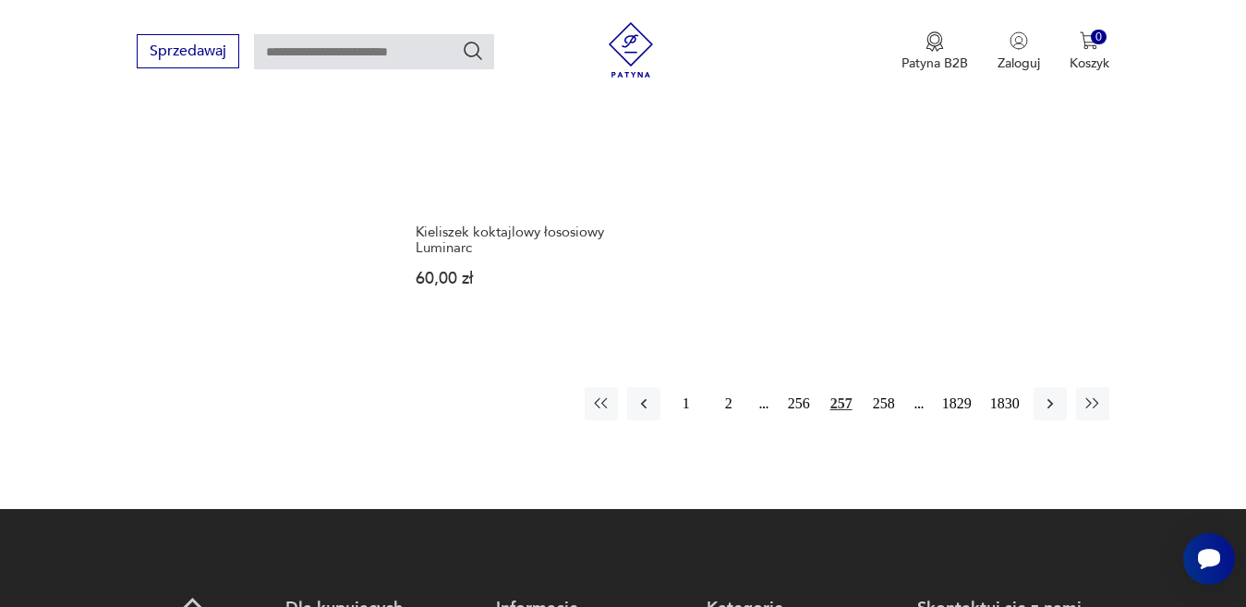
scroll to position [2642, 0]
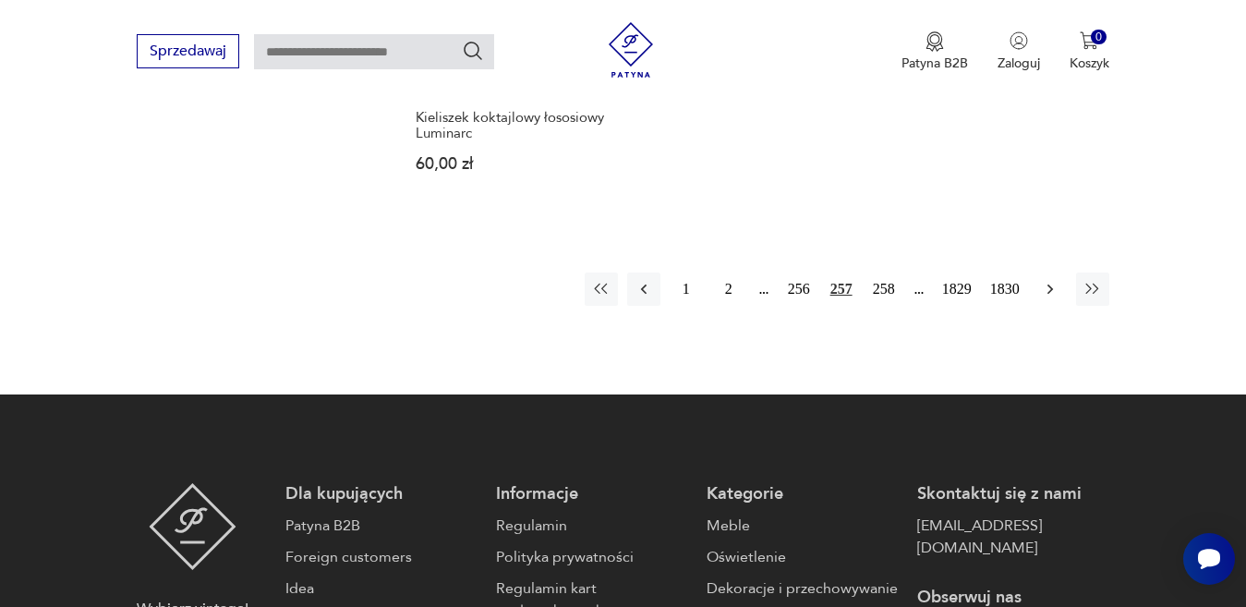
click at [1051, 284] on icon "button" at bounding box center [1050, 289] width 6 height 10
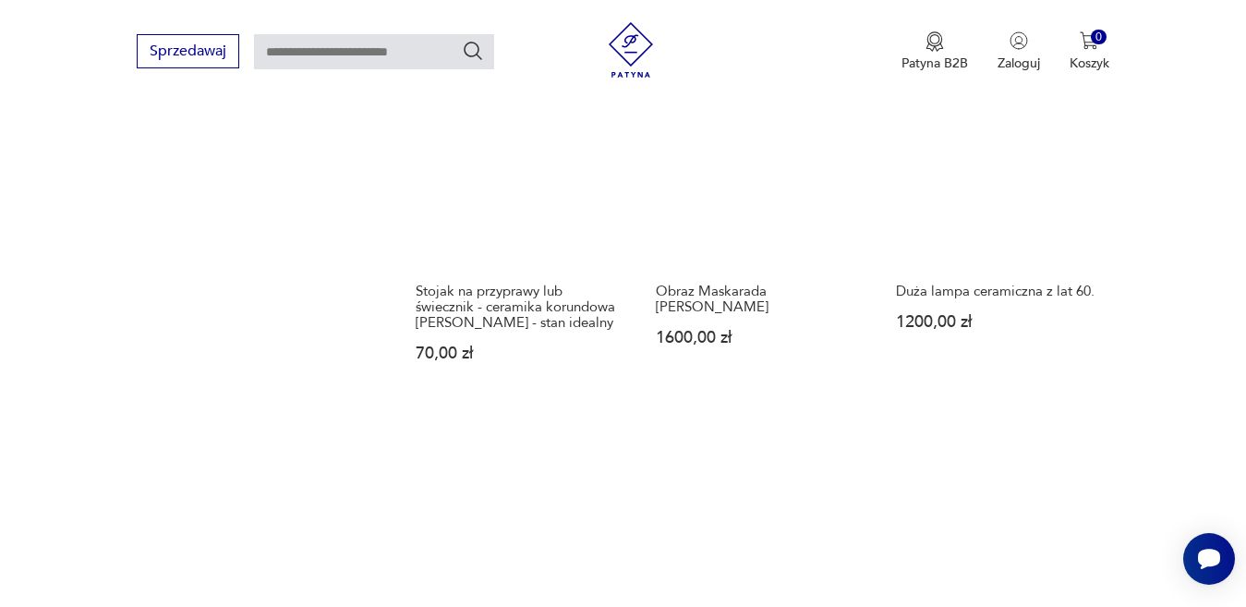
scroll to position [2364, 0]
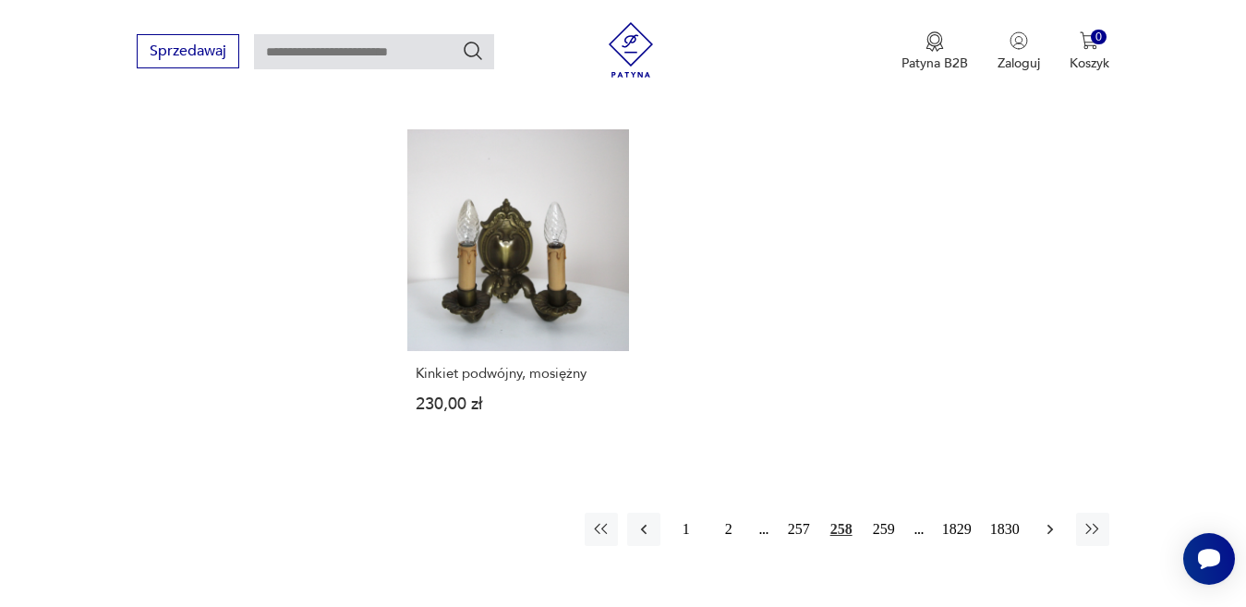
click at [1047, 520] on icon "button" at bounding box center [1050, 529] width 18 height 18
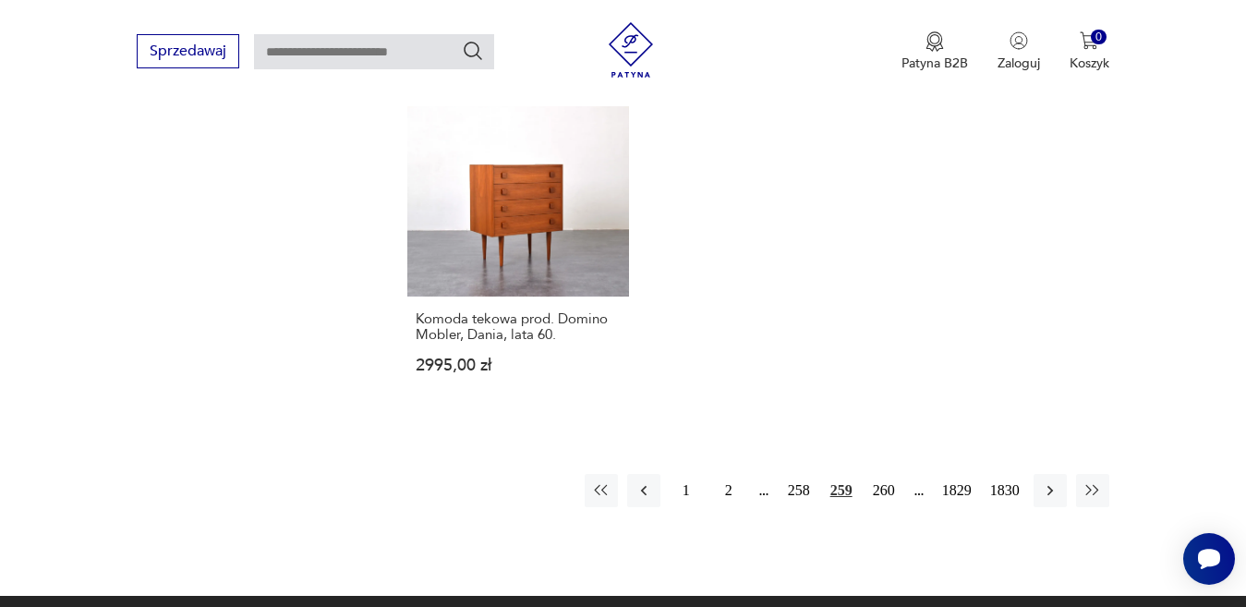
scroll to position [2457, 0]
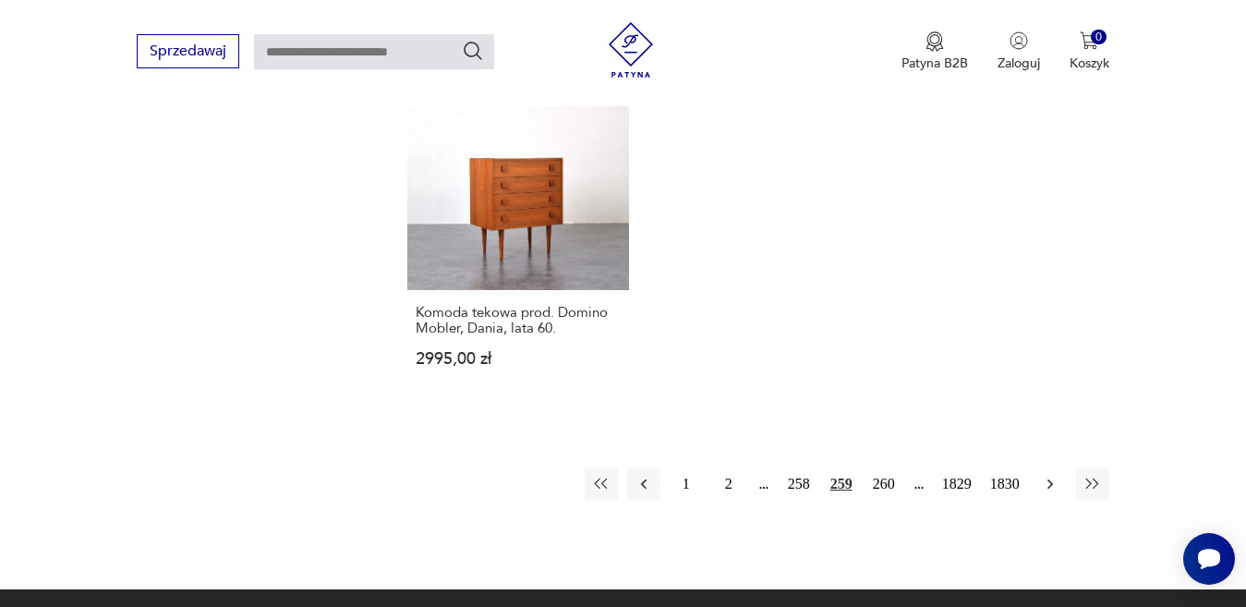
click at [1052, 475] on icon "button" at bounding box center [1050, 484] width 18 height 18
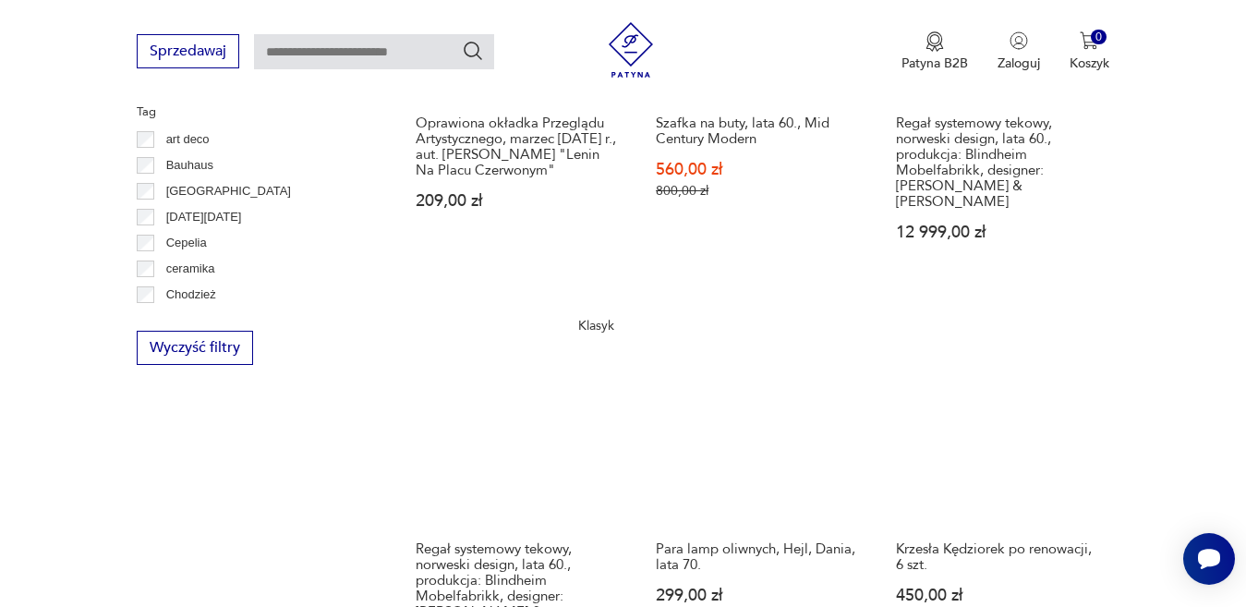
scroll to position [1163, 0]
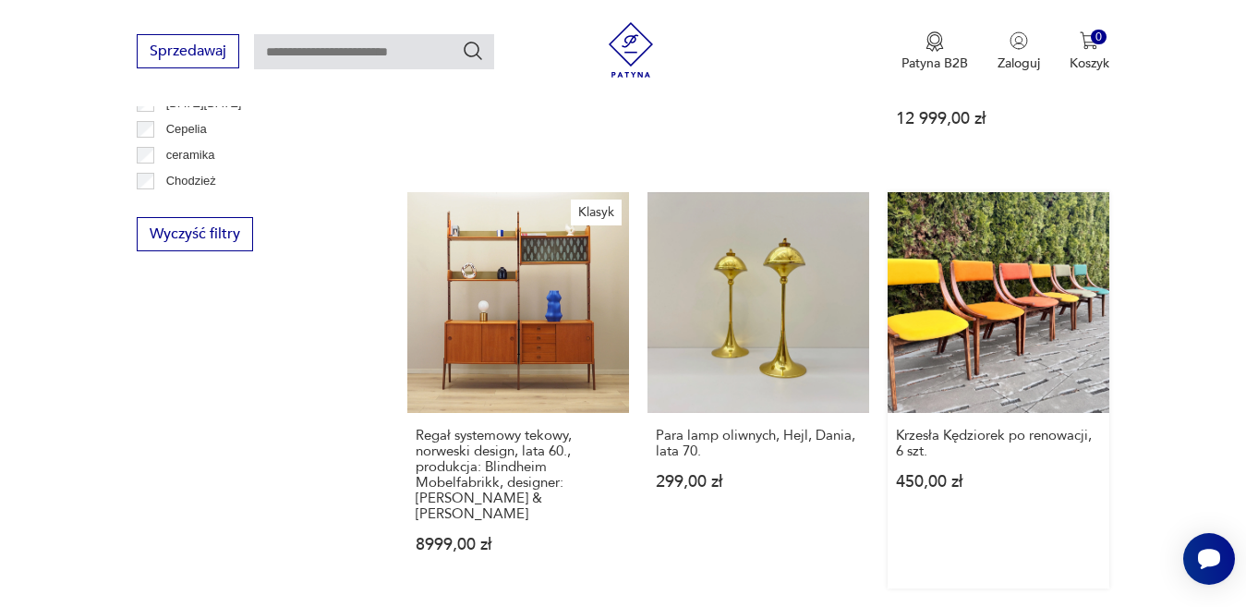
click at [981, 413] on div "Krzesła Kędziorek po renowacji, 6 szt. 450,00 zł" at bounding box center [999, 469] width 222 height 113
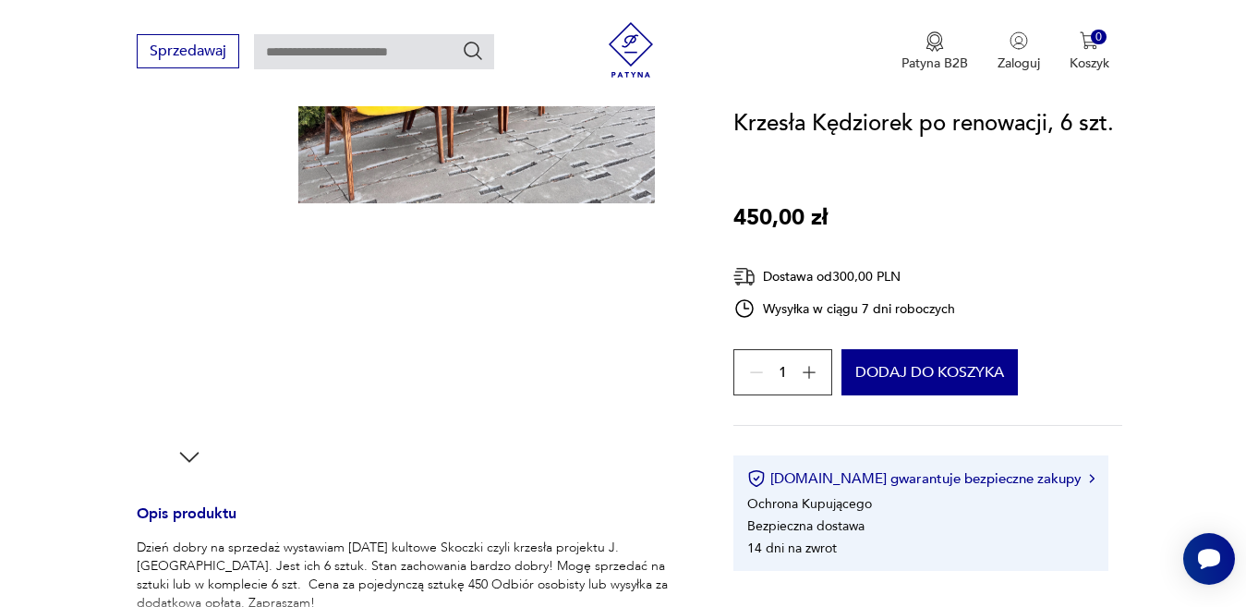
scroll to position [554, 0]
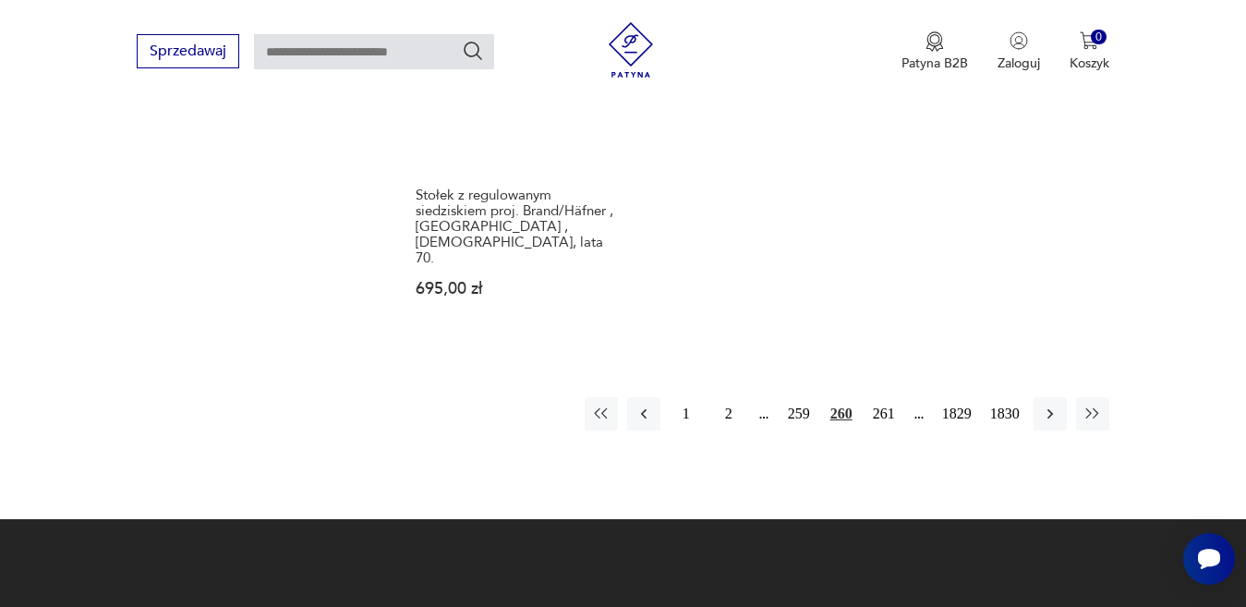
scroll to position [2625, 0]
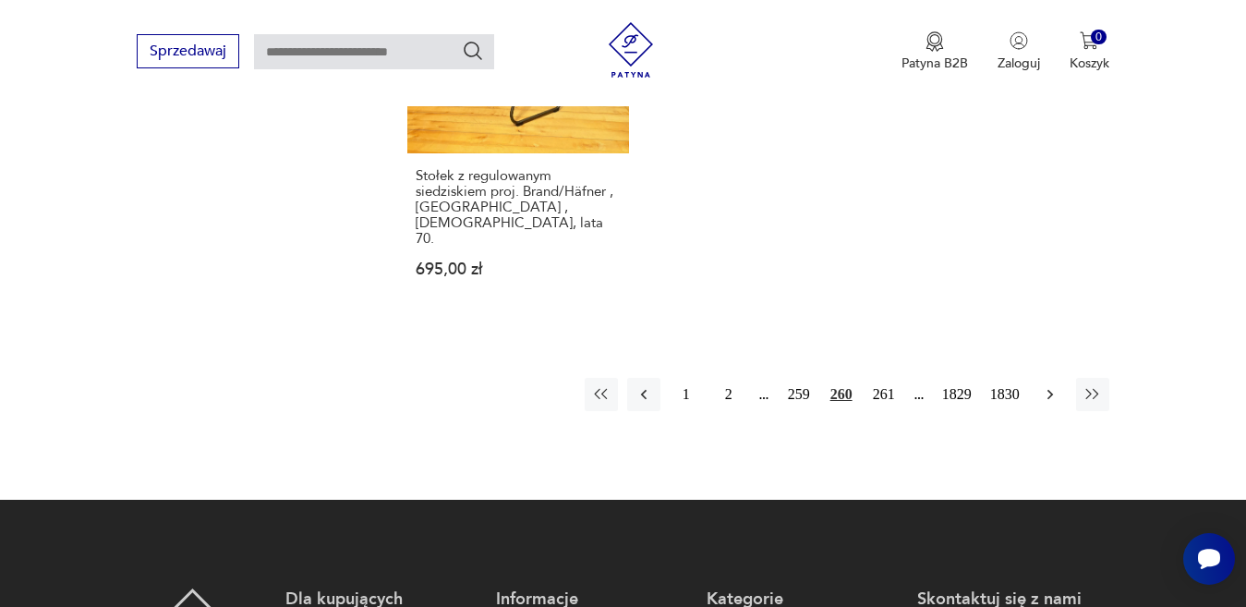
click at [1051, 385] on icon "button" at bounding box center [1050, 394] width 18 height 18
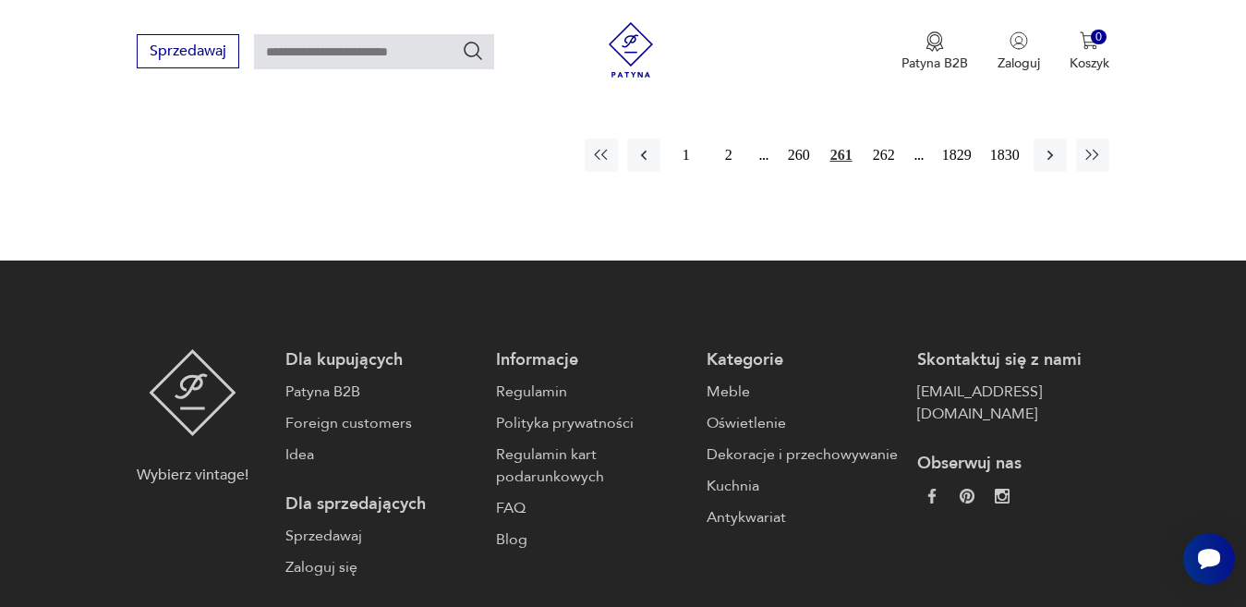
scroll to position [2532, 0]
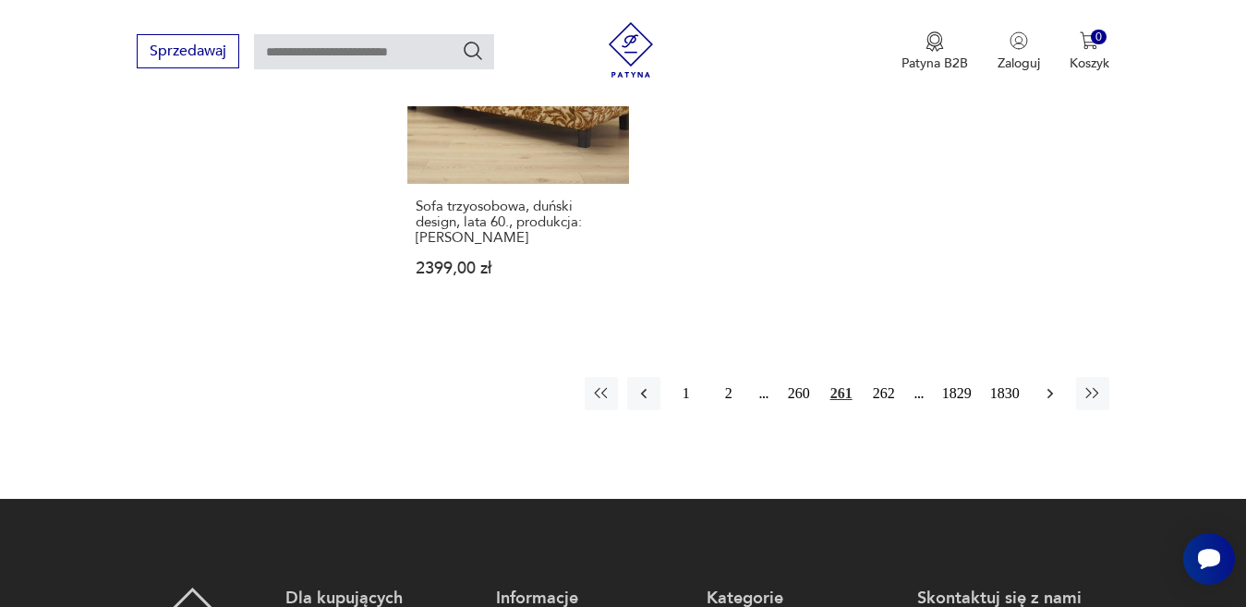
click at [1051, 403] on icon "button" at bounding box center [1050, 393] width 18 height 18
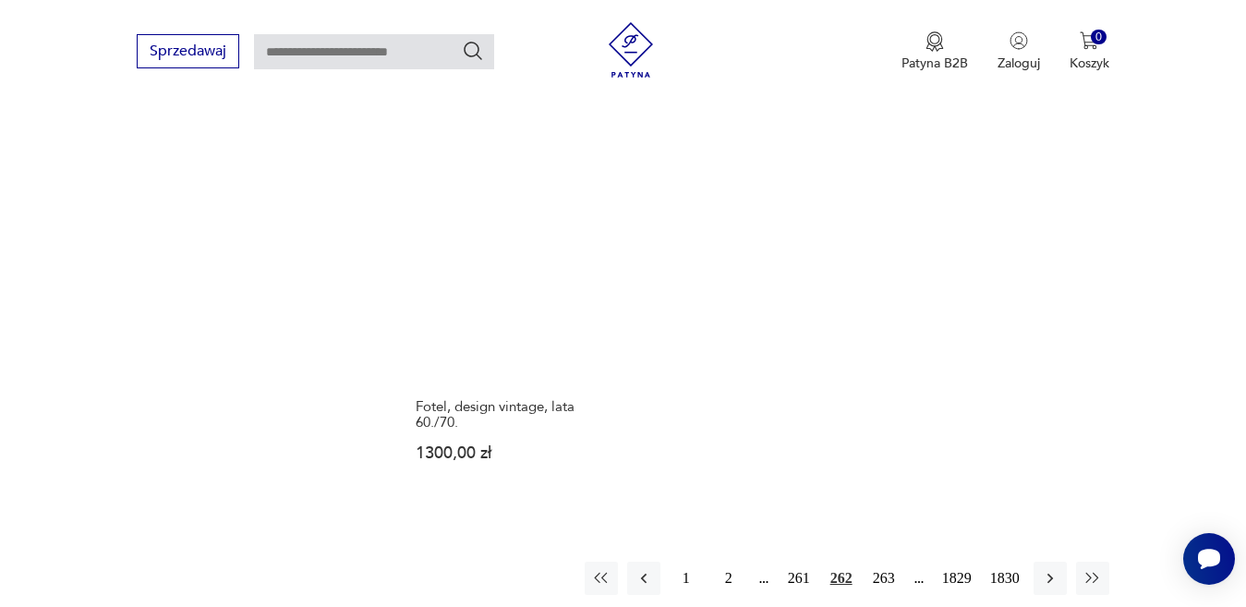
scroll to position [2642, 0]
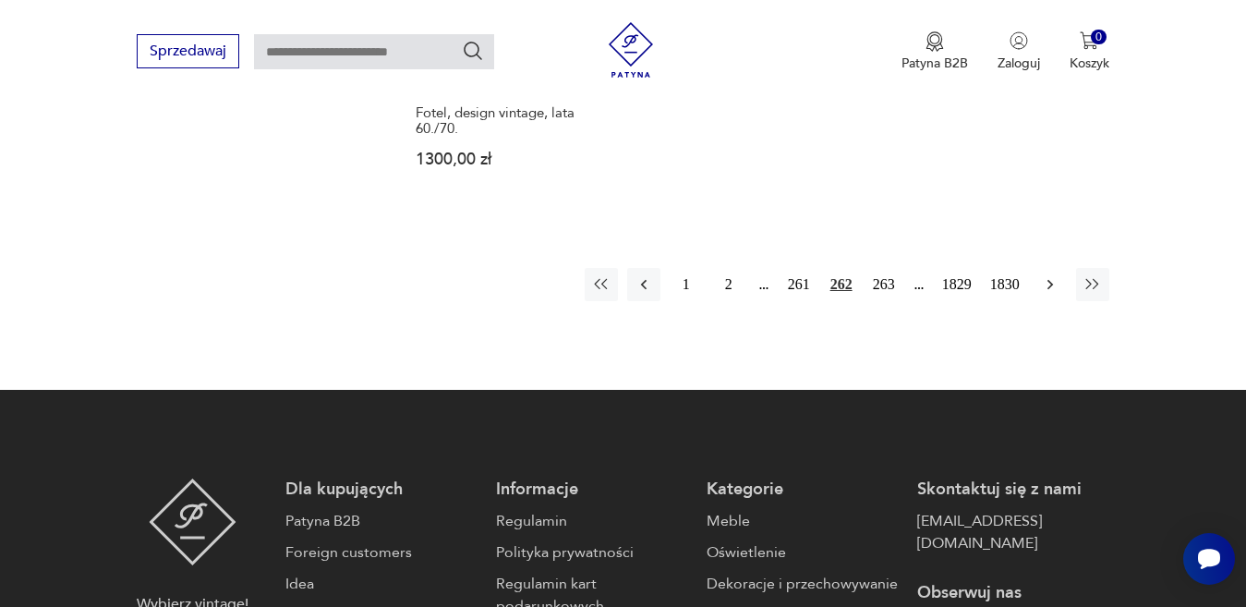
click at [1051, 283] on icon "button" at bounding box center [1050, 284] width 18 height 18
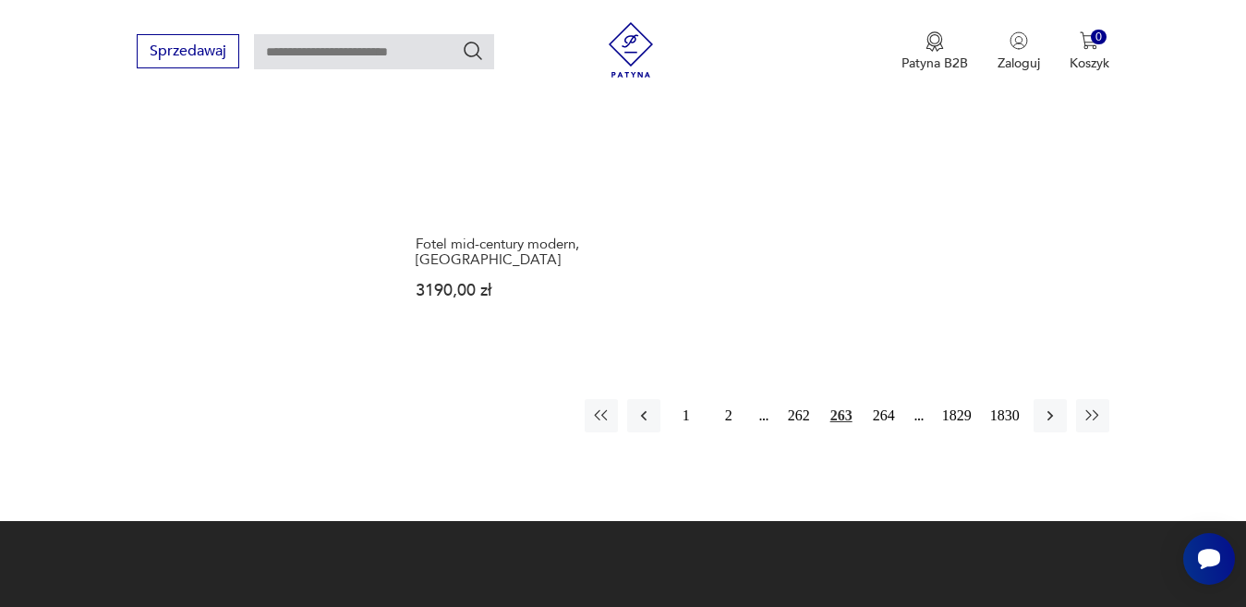
scroll to position [2549, 0]
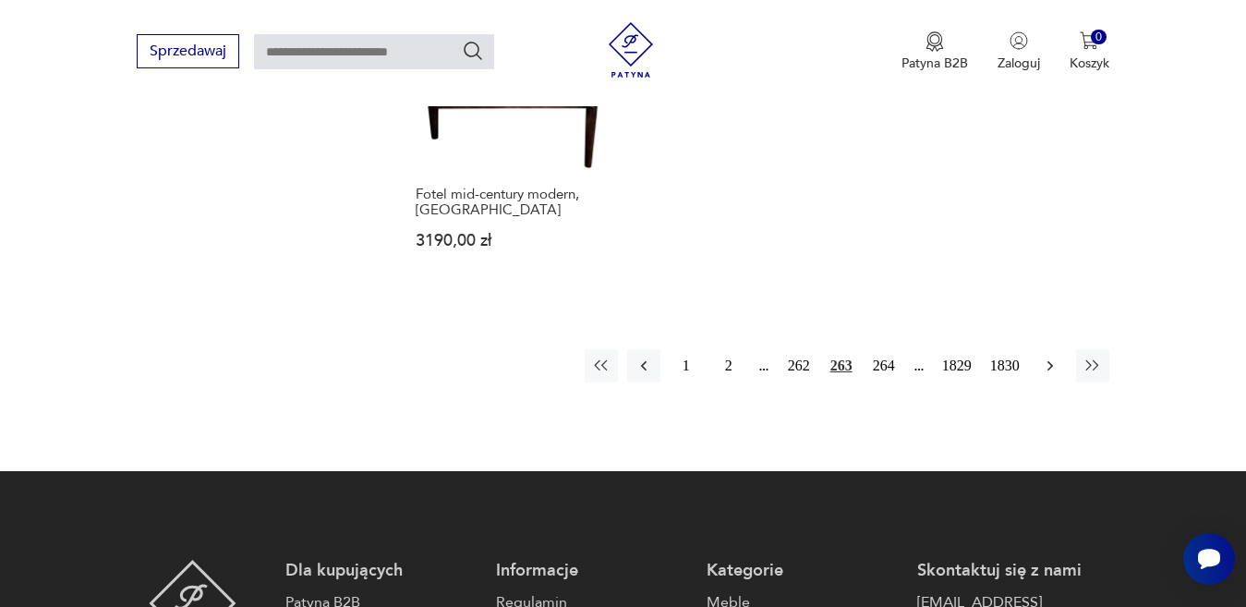
click at [1044, 357] on icon "button" at bounding box center [1050, 366] width 18 height 18
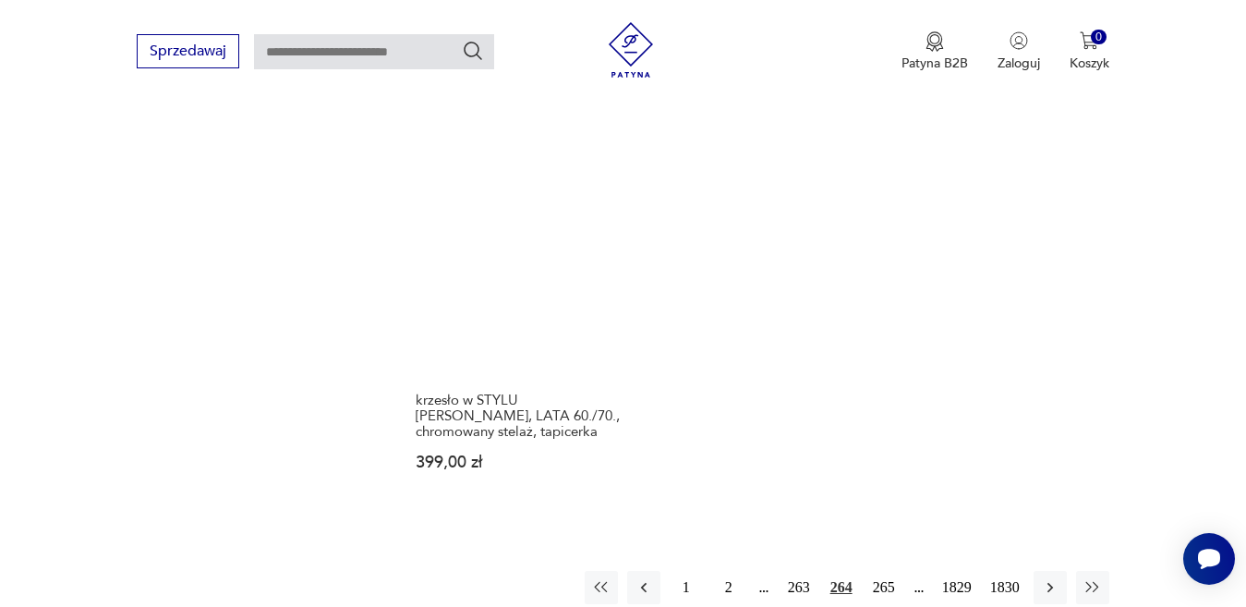
scroll to position [2364, 0]
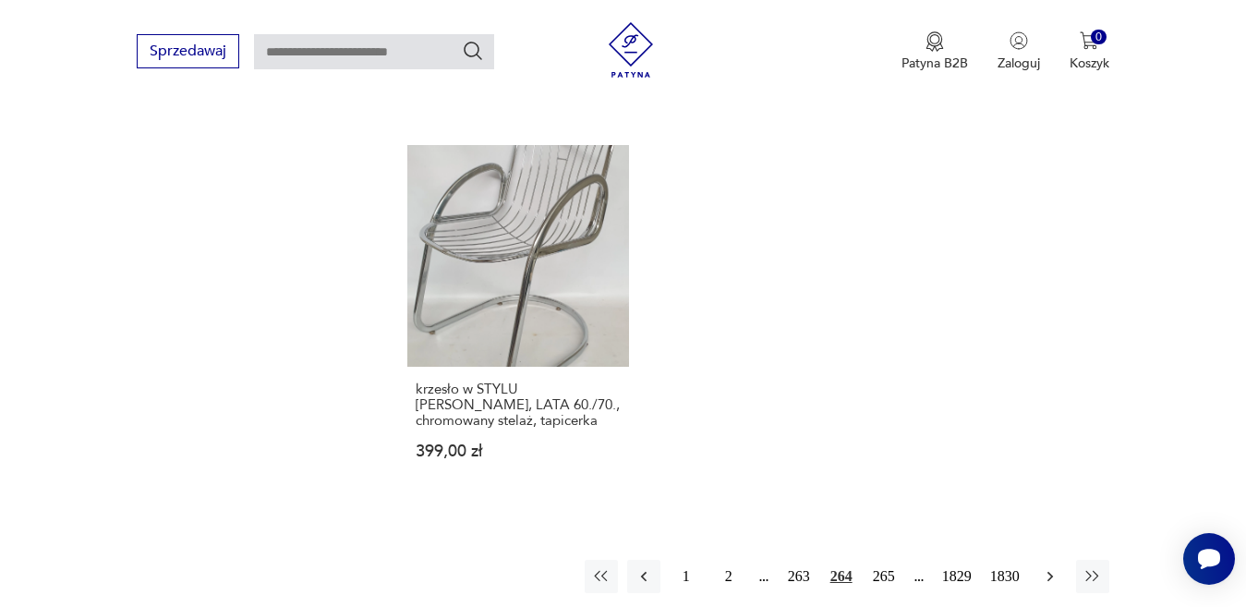
click at [1048, 567] on icon "button" at bounding box center [1050, 576] width 18 height 18
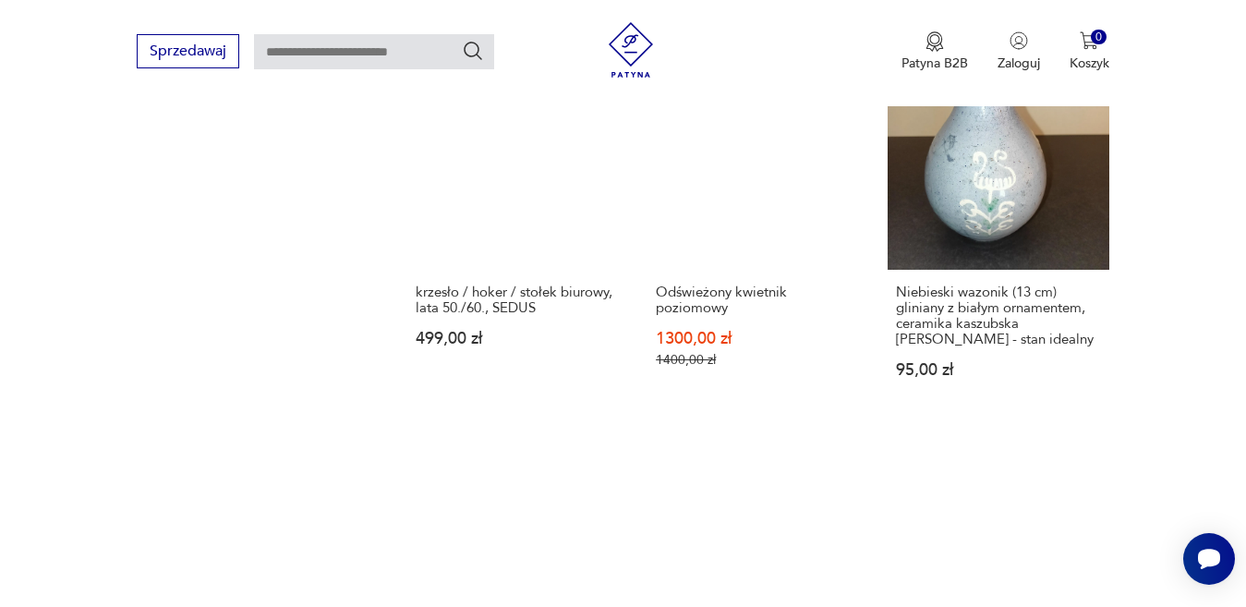
scroll to position [2457, 0]
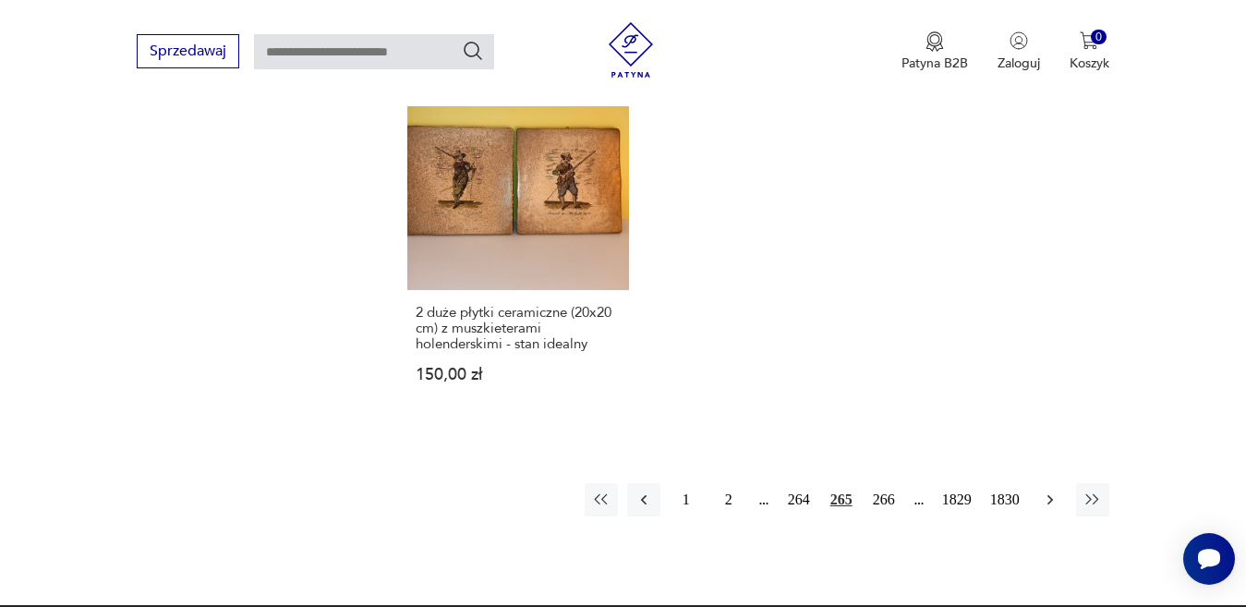
click at [1051, 494] on icon "button" at bounding box center [1050, 499] width 6 height 10
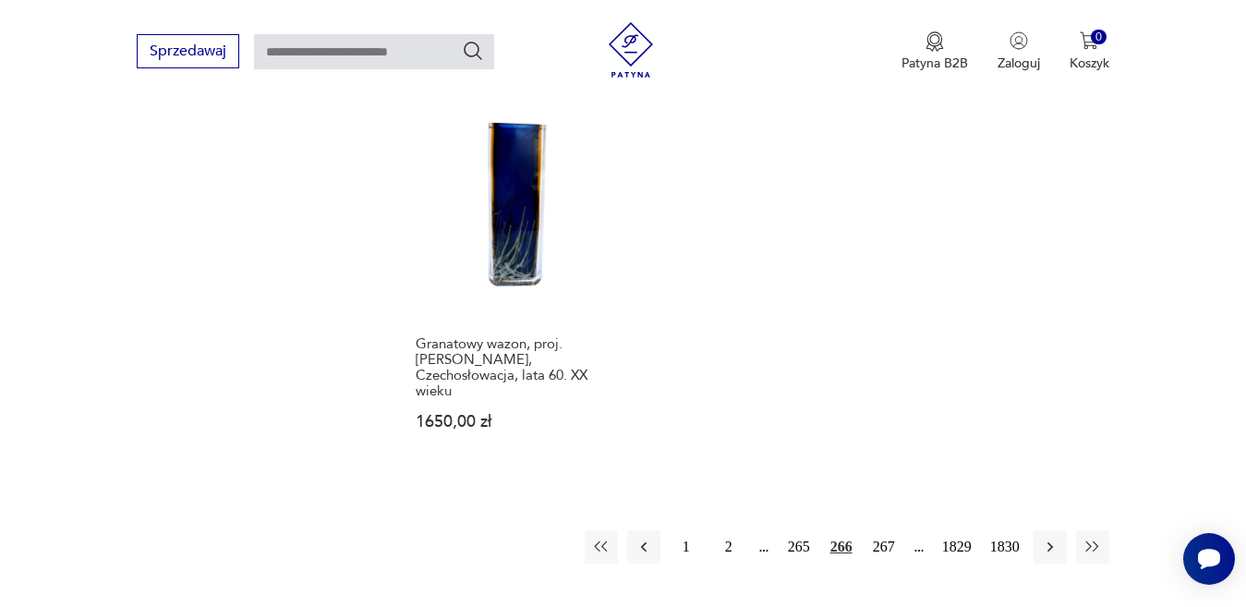
scroll to position [2364, 0]
click at [1056, 536] on icon "button" at bounding box center [1050, 545] width 18 height 18
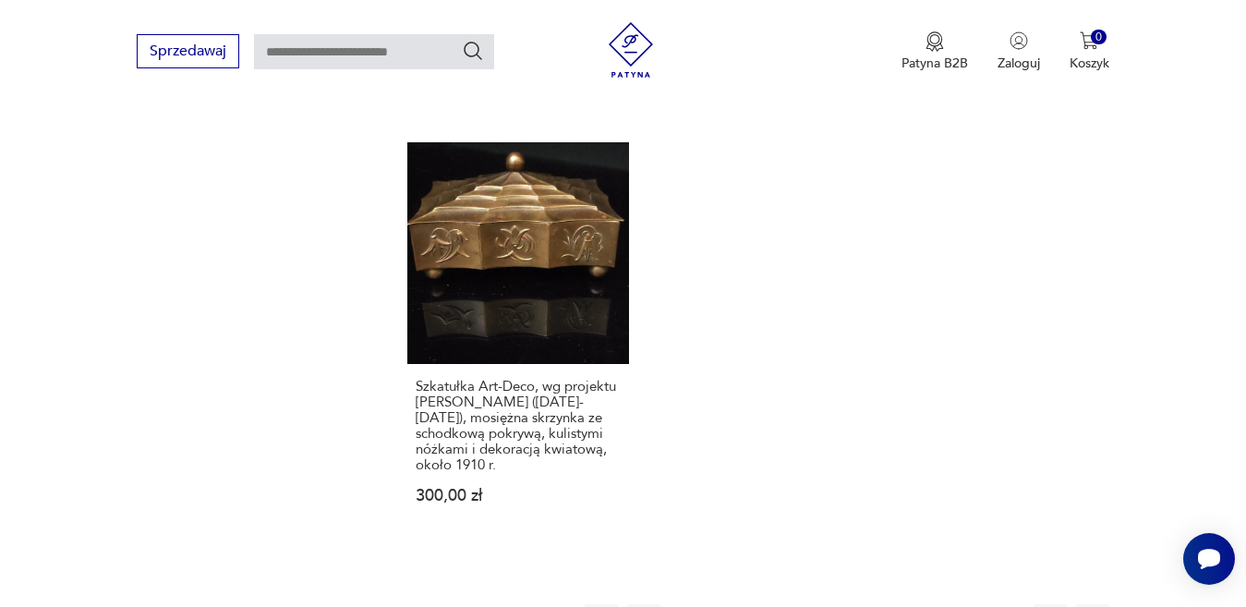
scroll to position [2457, 0]
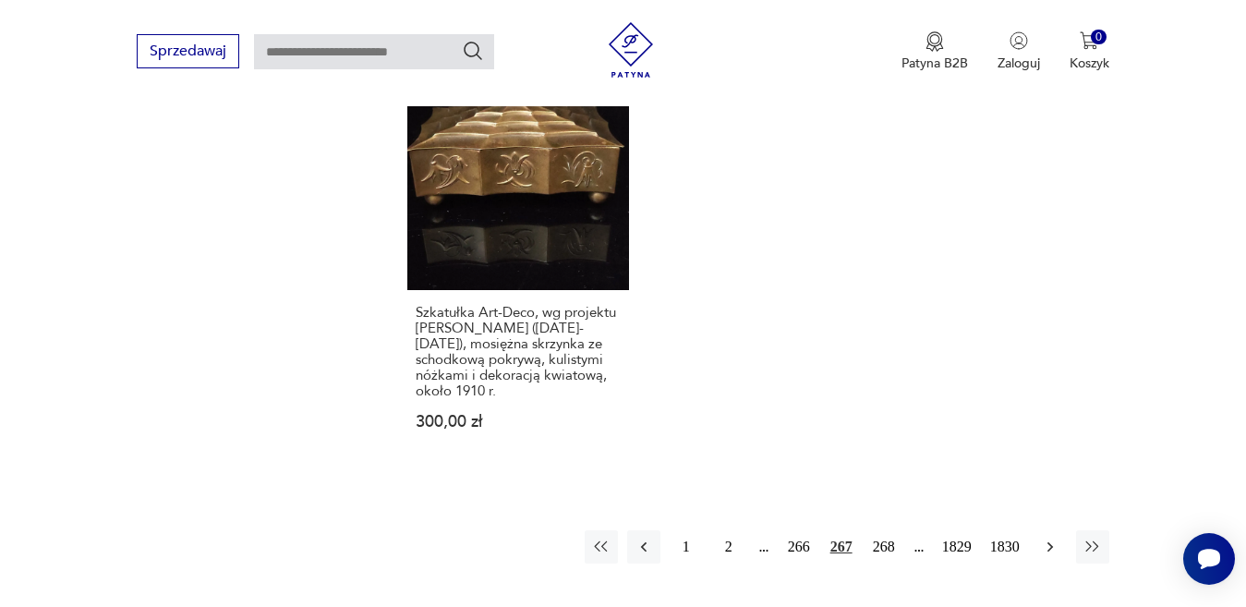
click at [1055, 538] on icon "button" at bounding box center [1050, 547] width 18 height 18
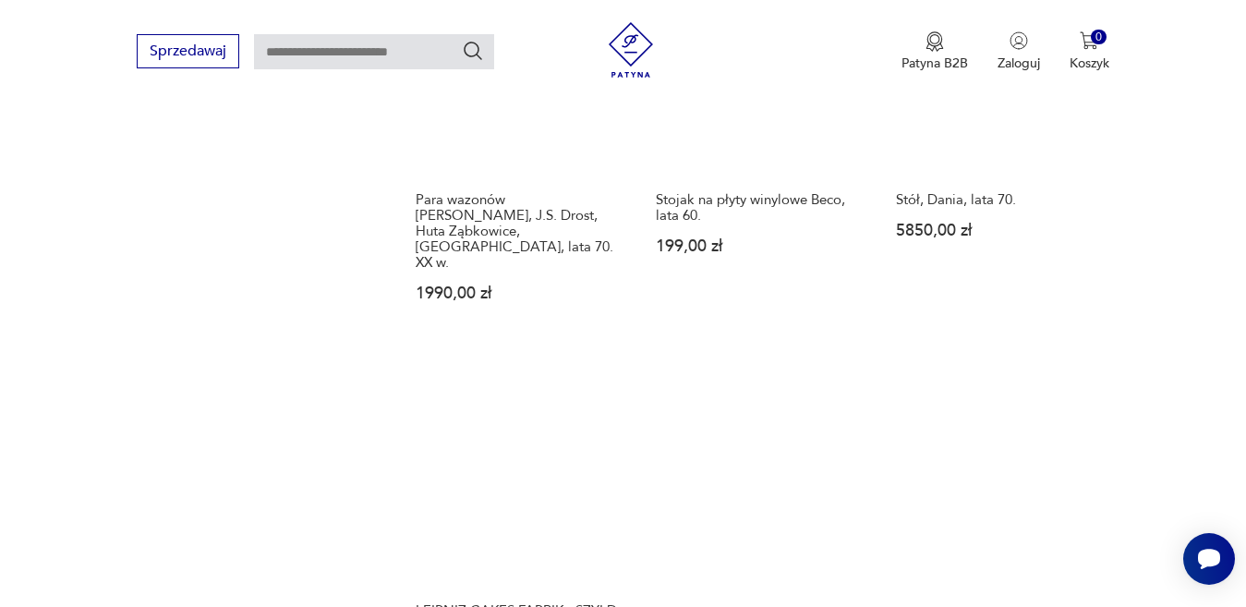
scroll to position [2364, 0]
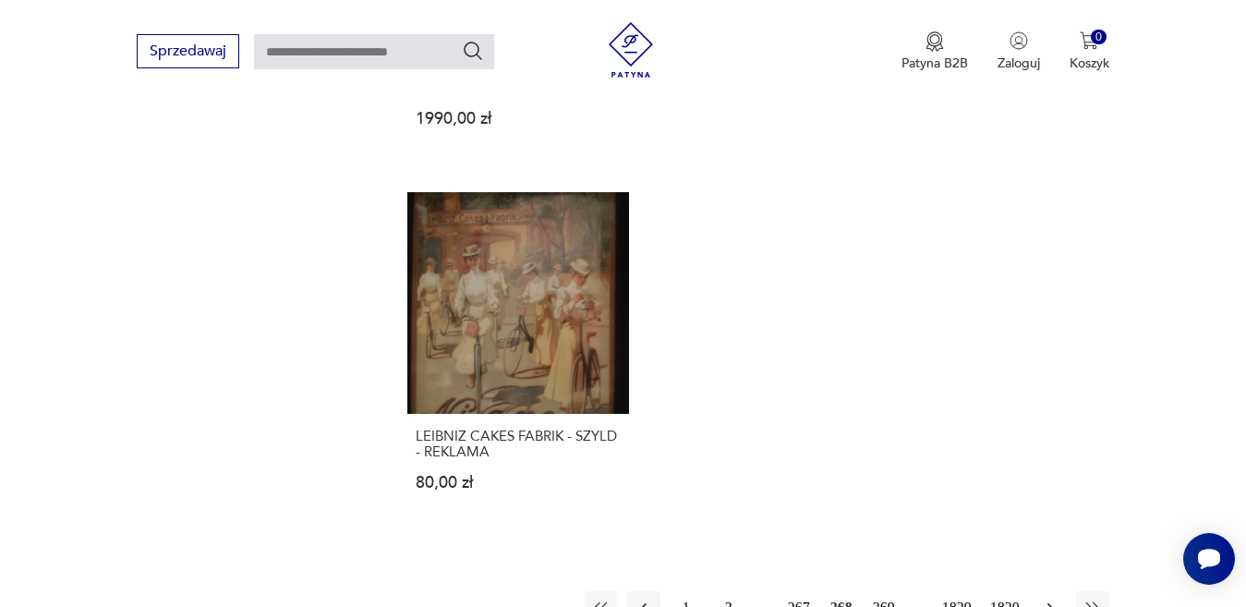
click at [1052, 599] on icon "button" at bounding box center [1050, 608] width 18 height 18
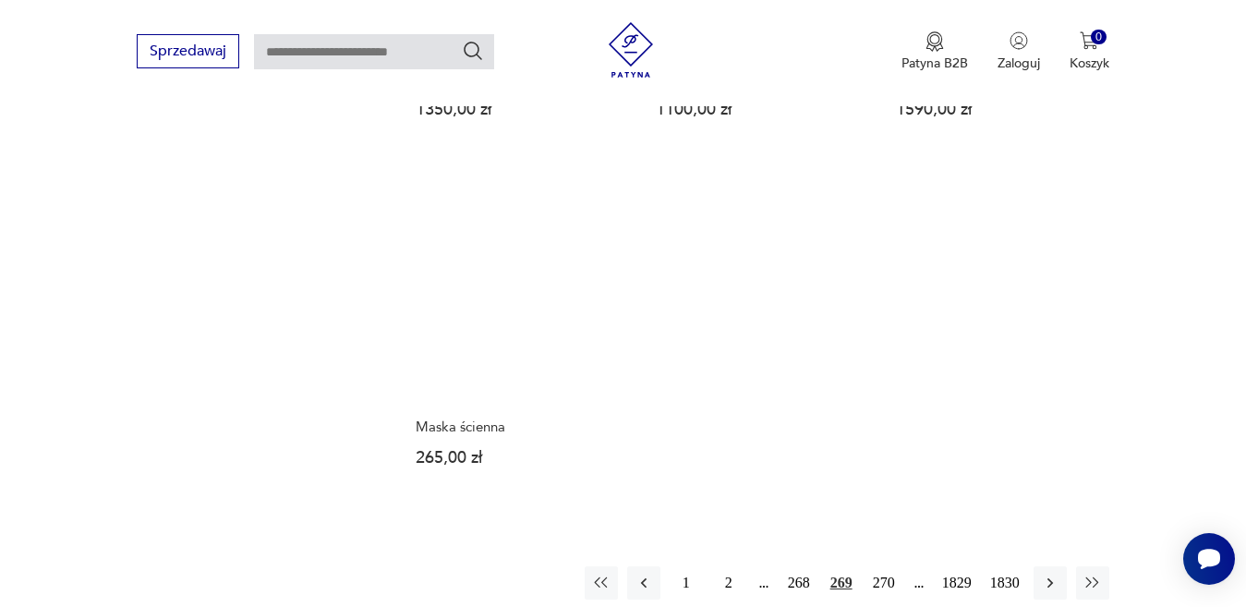
scroll to position [2457, 0]
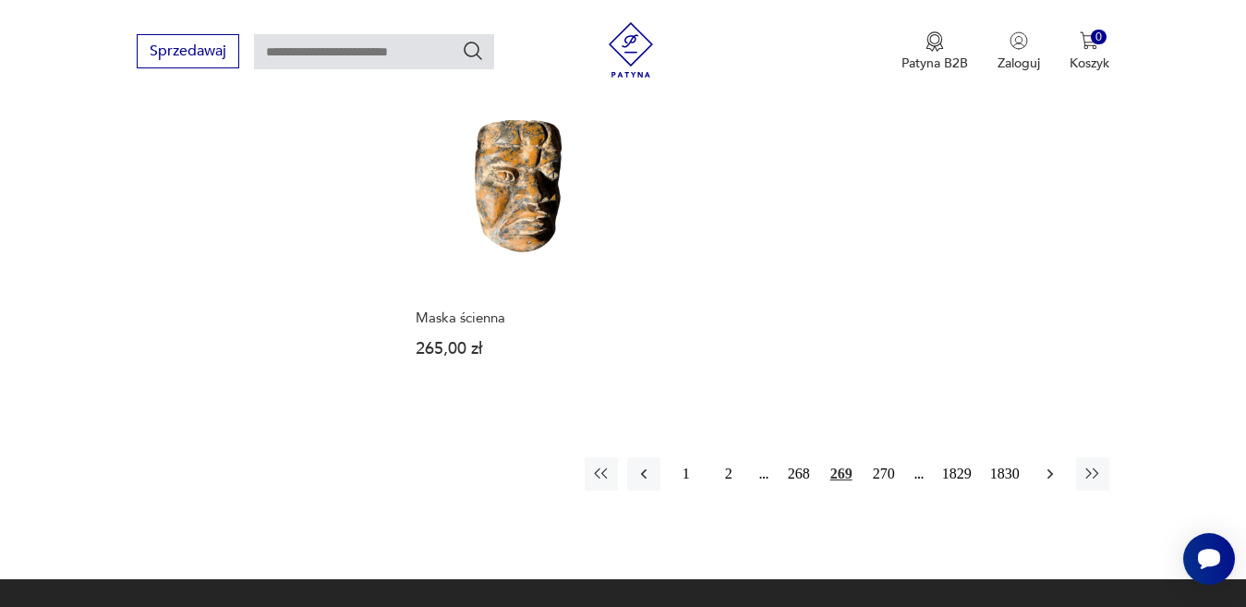
click at [1049, 465] on icon "button" at bounding box center [1050, 474] width 18 height 18
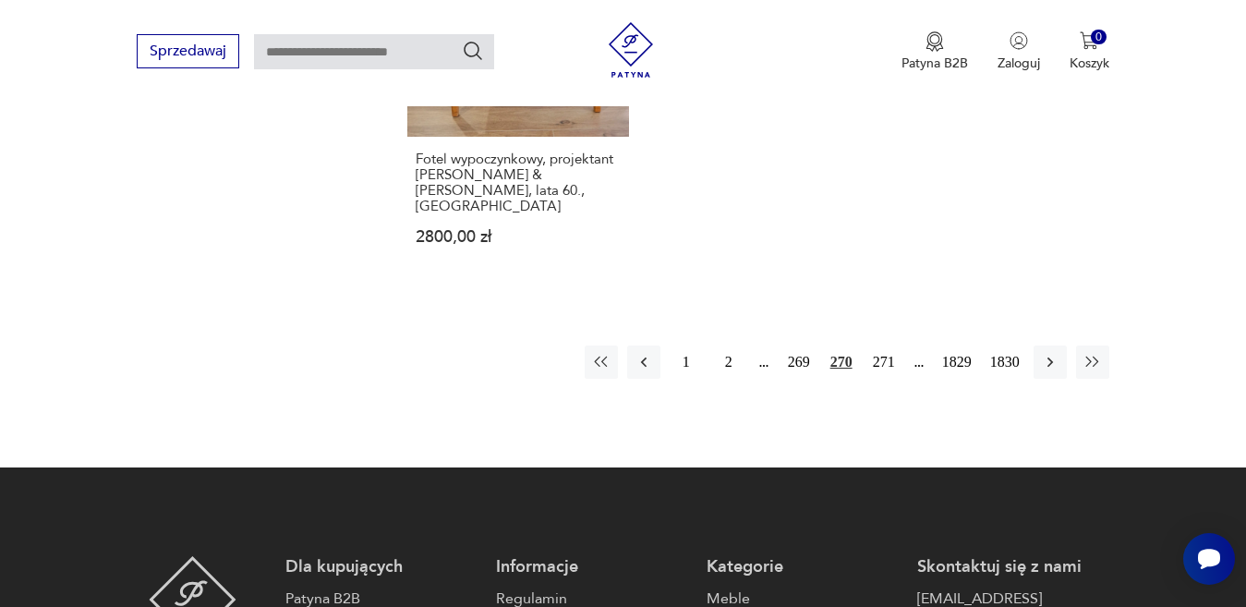
scroll to position [2642, 0]
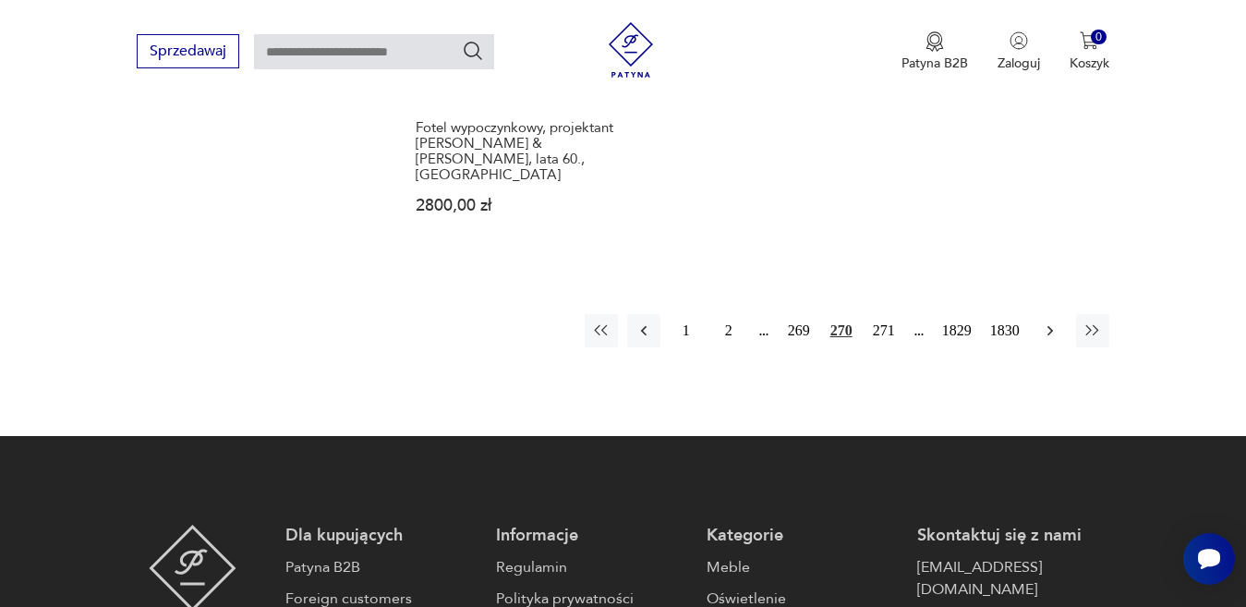
click at [1057, 322] on icon "button" at bounding box center [1050, 331] width 18 height 18
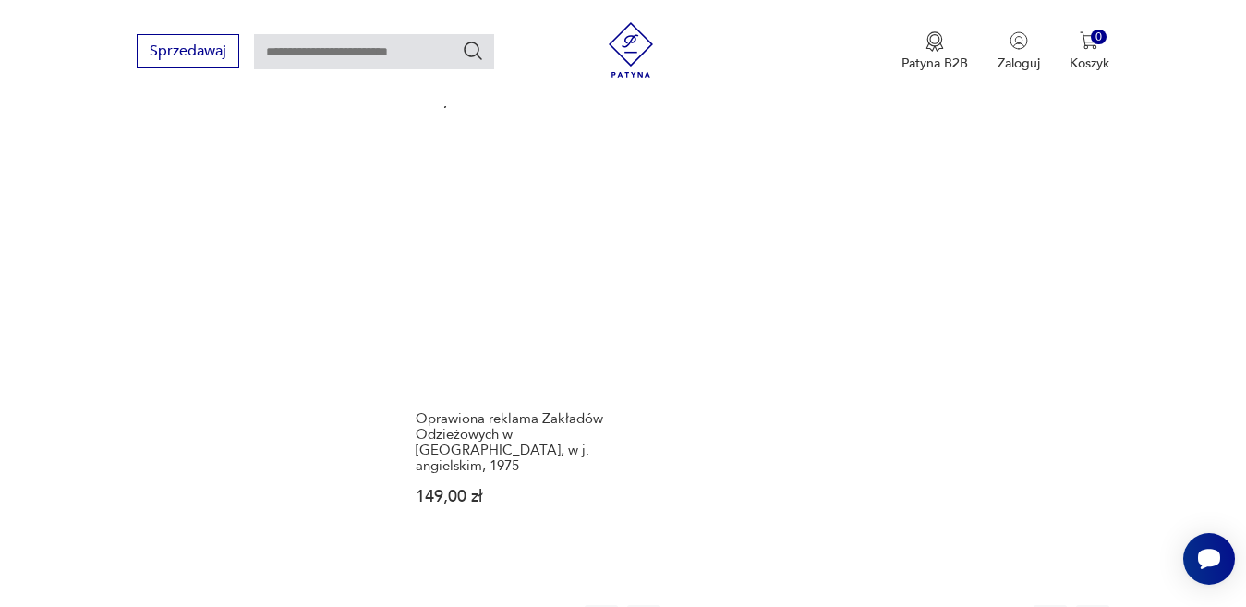
scroll to position [2457, 0]
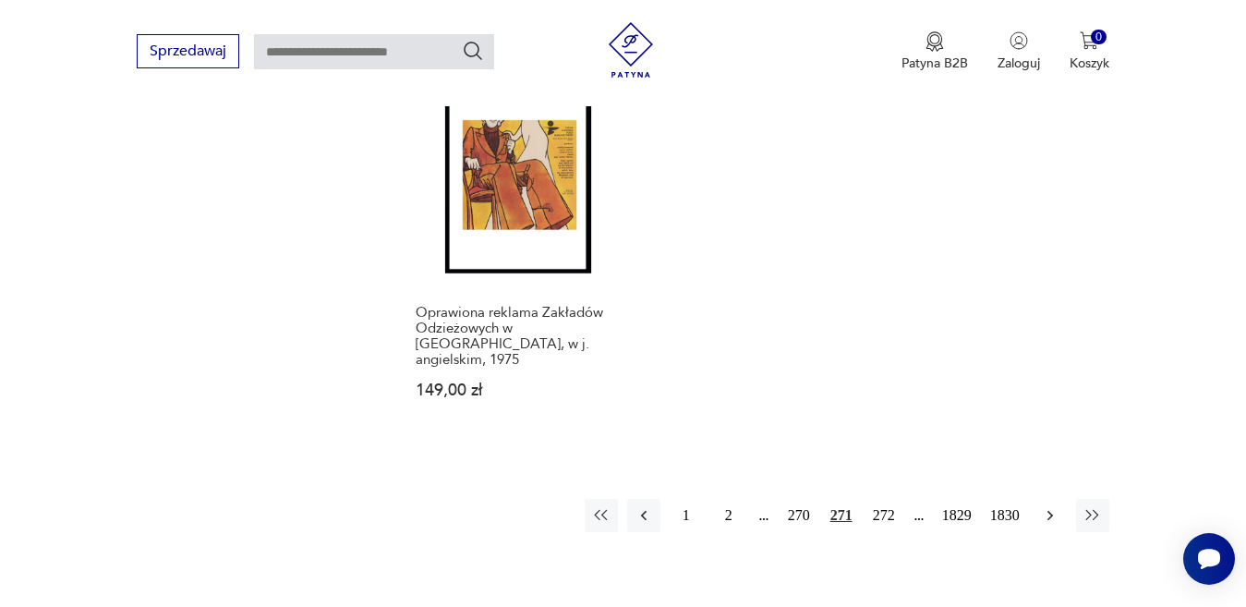
click at [1049, 510] on icon "button" at bounding box center [1050, 515] width 6 height 10
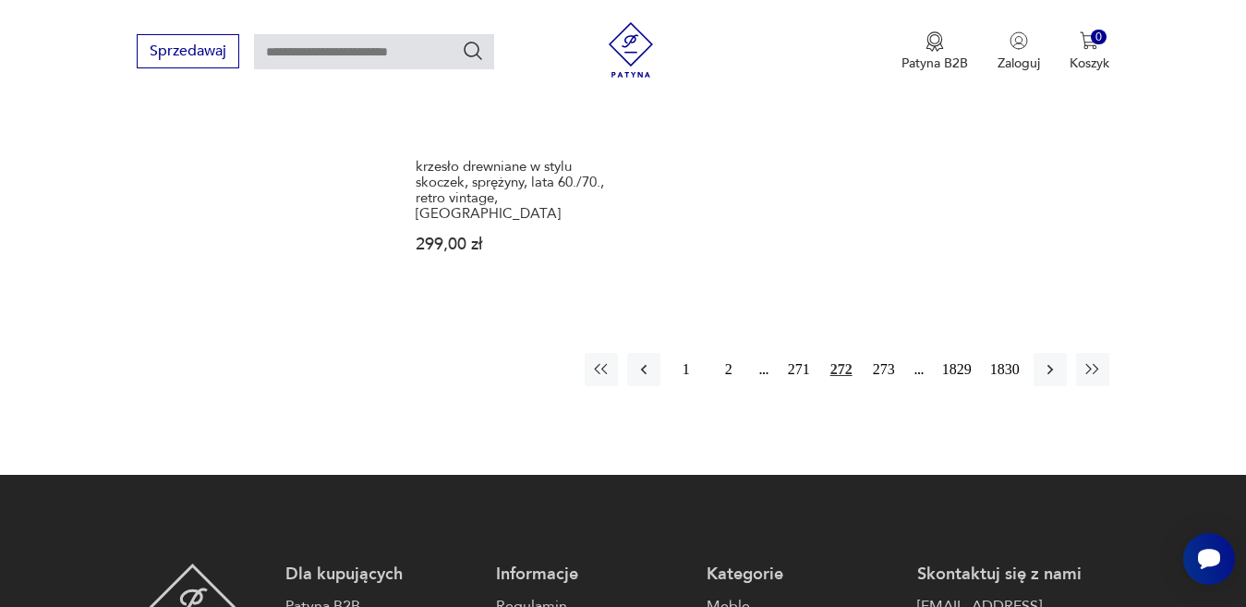
scroll to position [2642, 0]
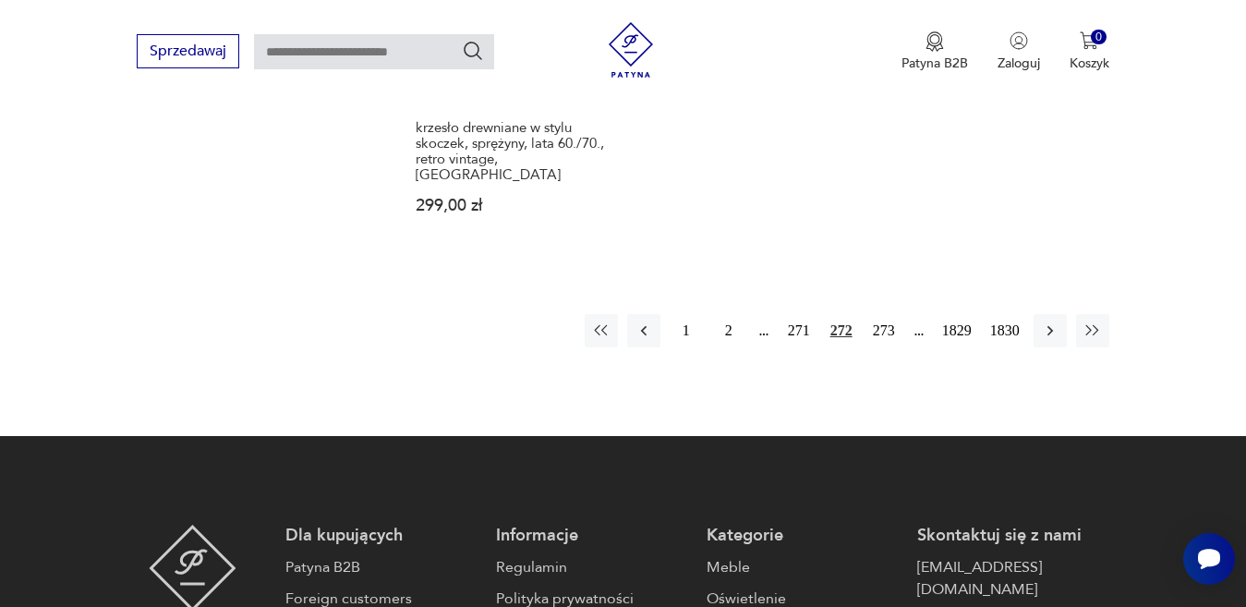
drag, startPoint x: 1040, startPoint y: 273, endPoint x: 679, endPoint y: 156, distance: 379.6
drag, startPoint x: 679, startPoint y: 156, endPoint x: 435, endPoint y: 286, distance: 276.1
click at [1051, 325] on icon "button" at bounding box center [1050, 330] width 6 height 10
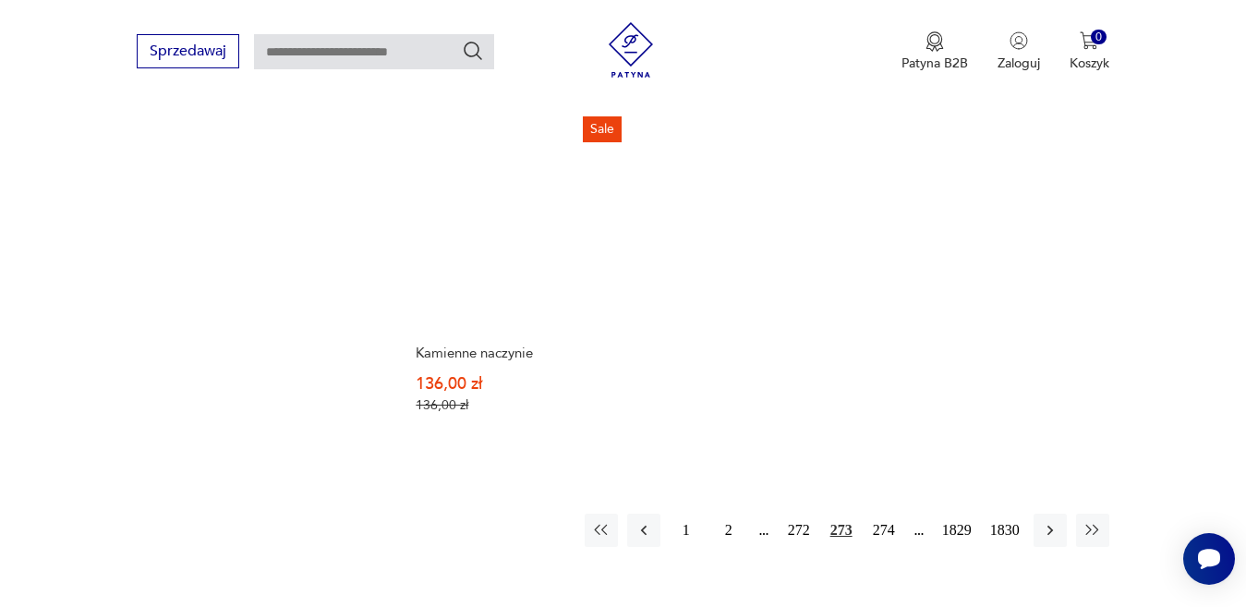
scroll to position [2364, 0]
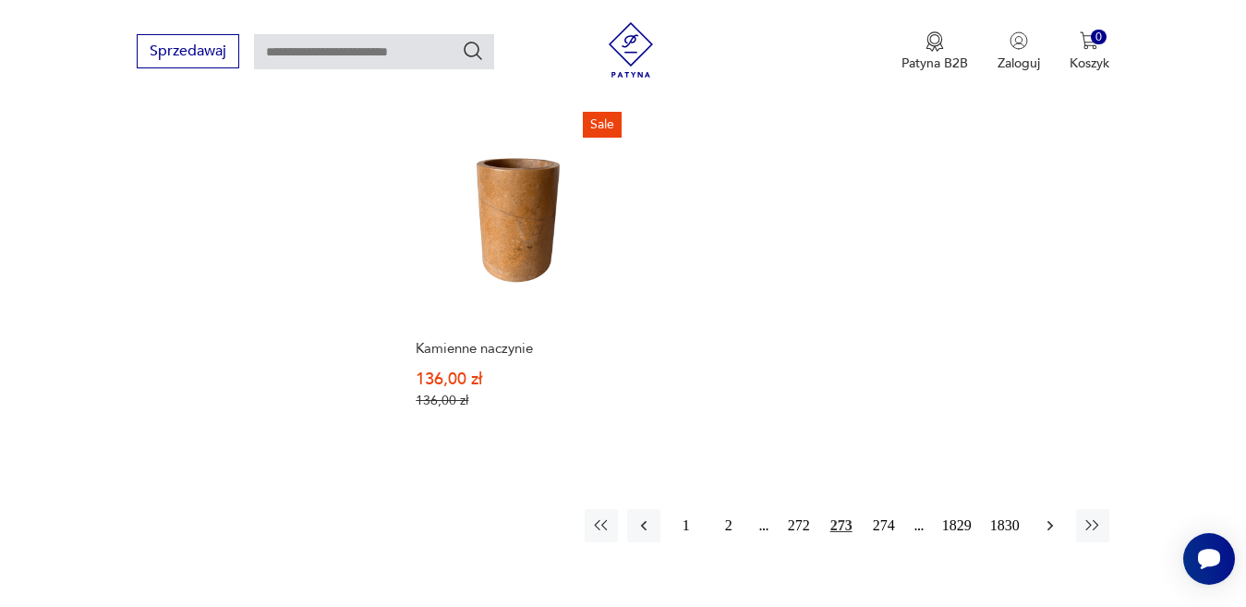
click at [1050, 520] on icon "button" at bounding box center [1050, 526] width 18 height 18
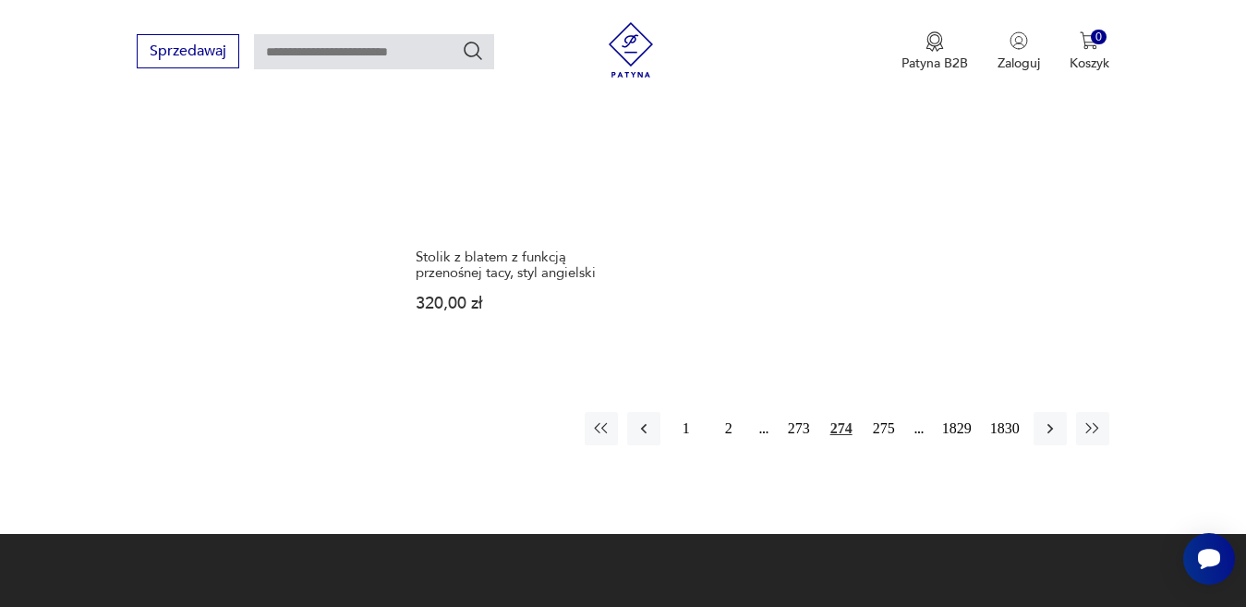
scroll to position [2549, 0]
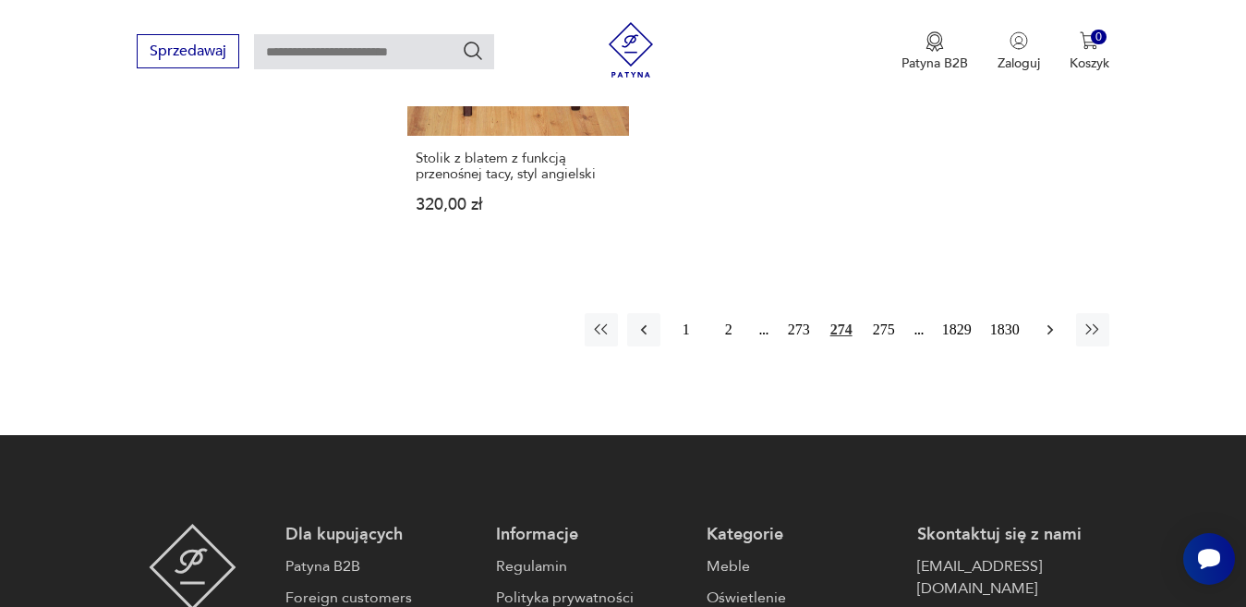
click at [1055, 327] on icon "button" at bounding box center [1050, 330] width 18 height 18
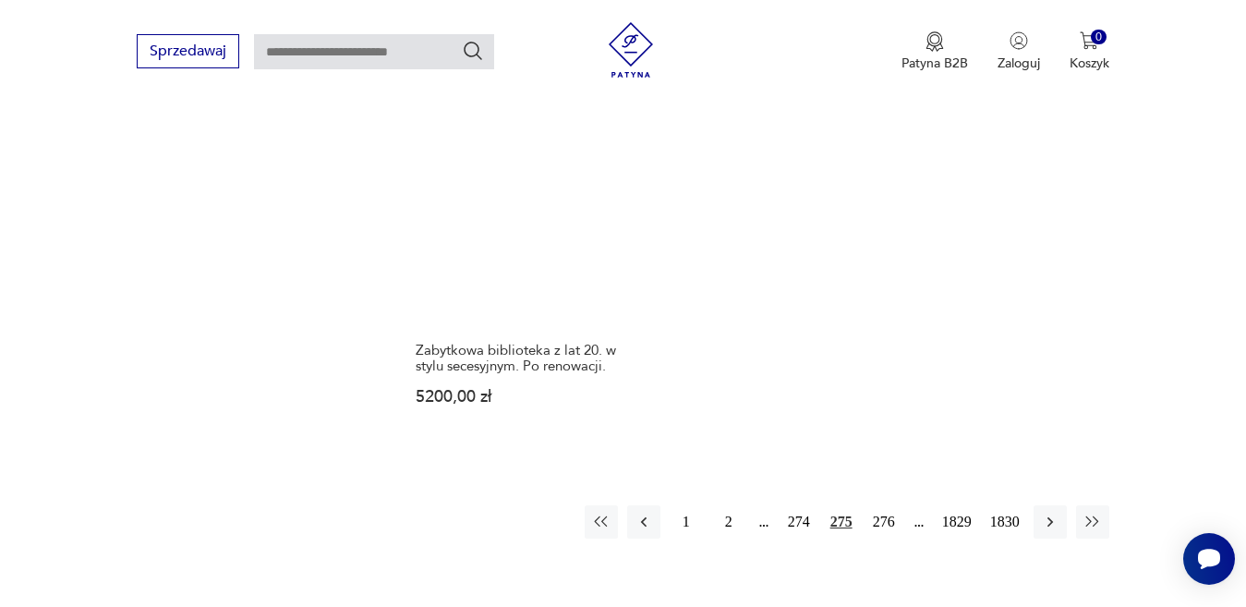
scroll to position [2364, 0]
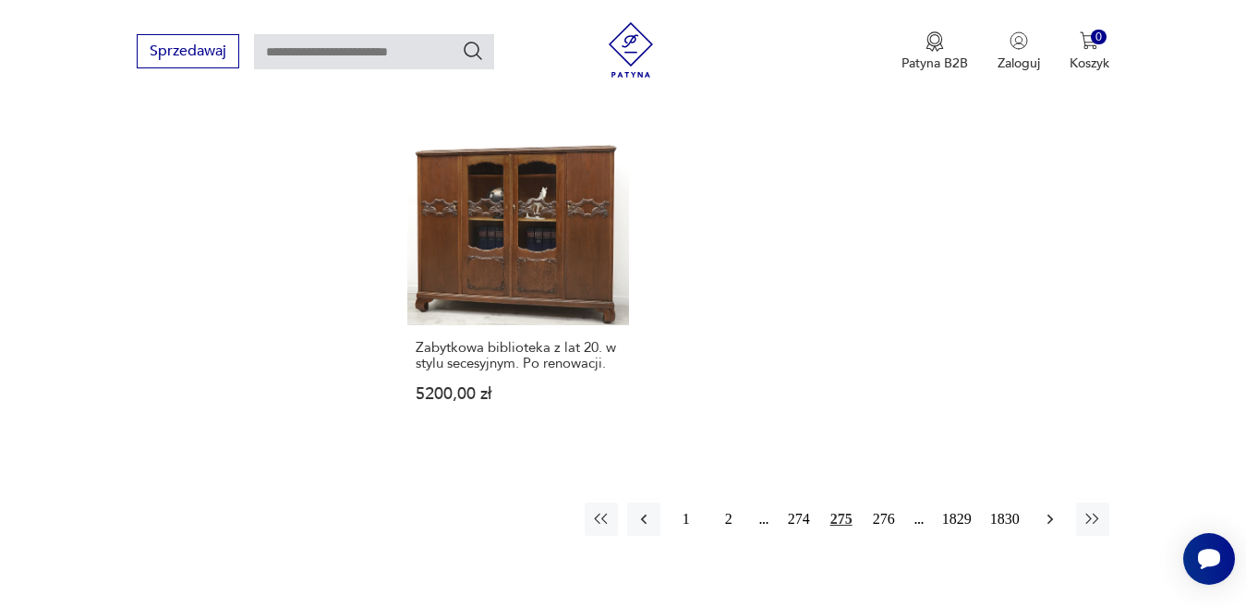
click at [1050, 510] on icon "button" at bounding box center [1050, 519] width 18 height 18
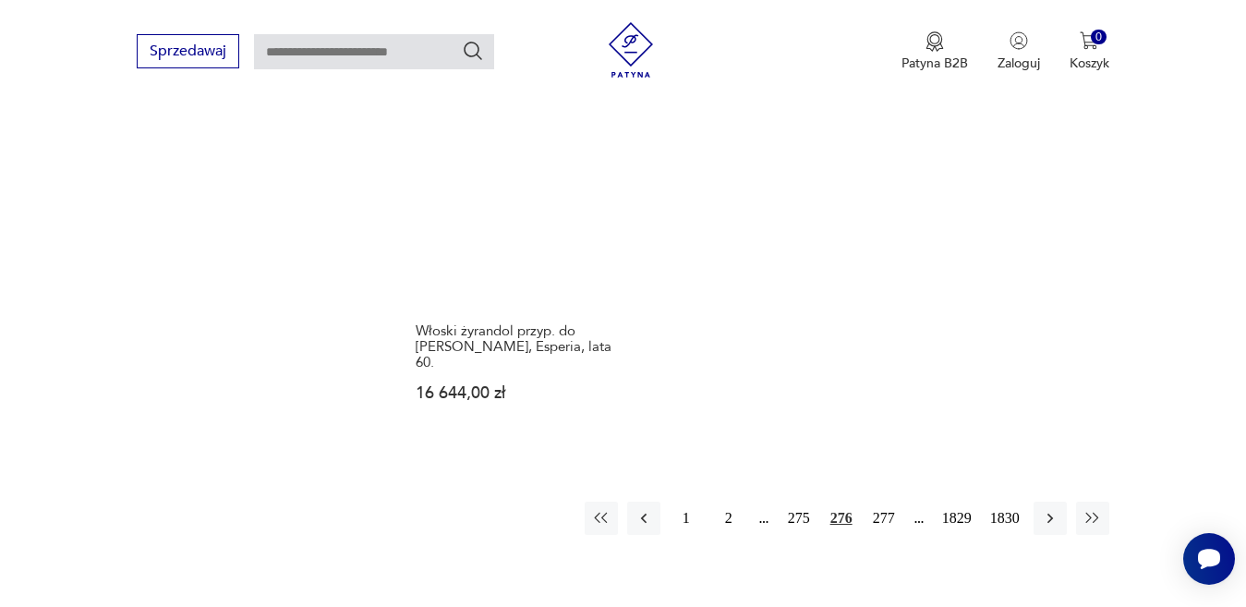
scroll to position [2457, 0]
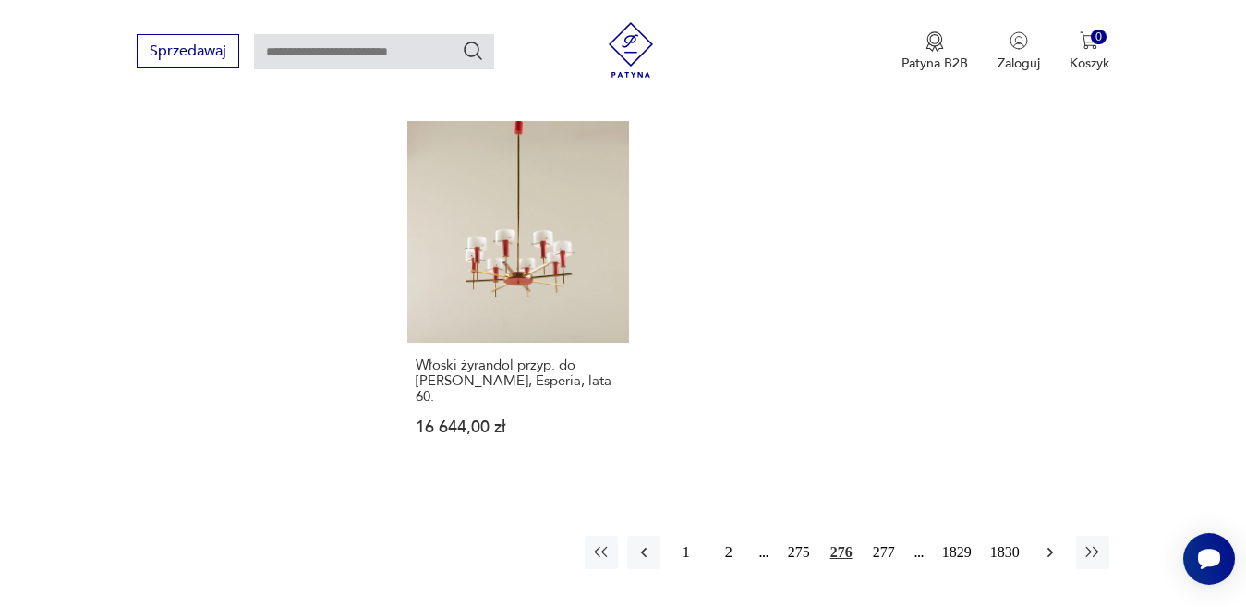
click at [1044, 543] on icon "button" at bounding box center [1050, 552] width 18 height 18
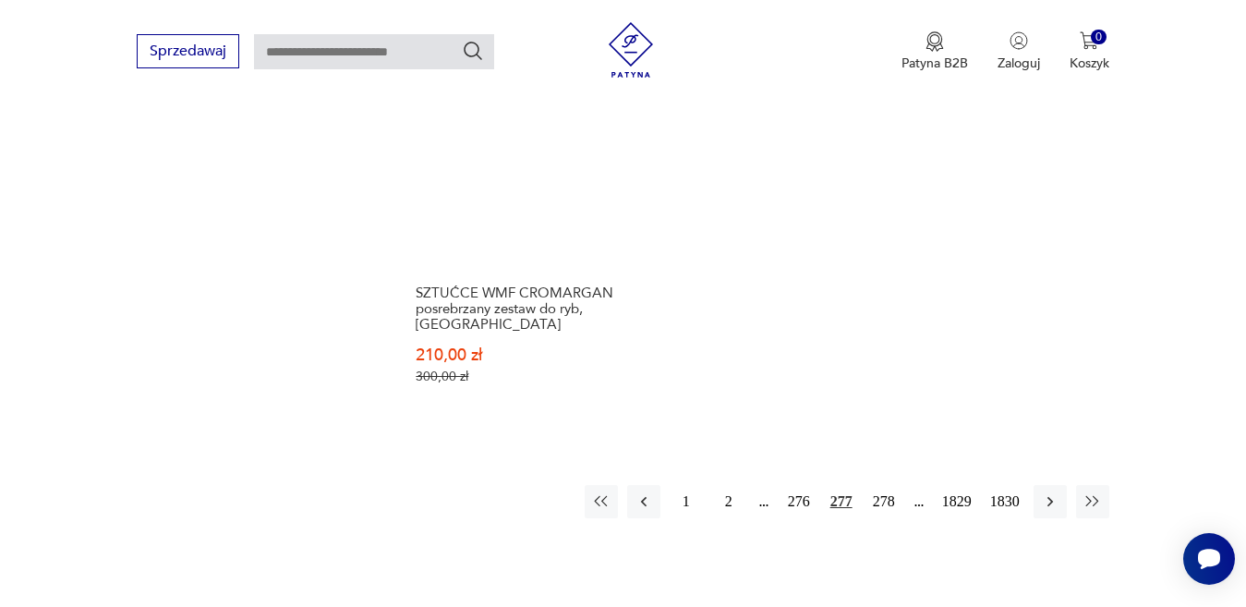
scroll to position [2549, 0]
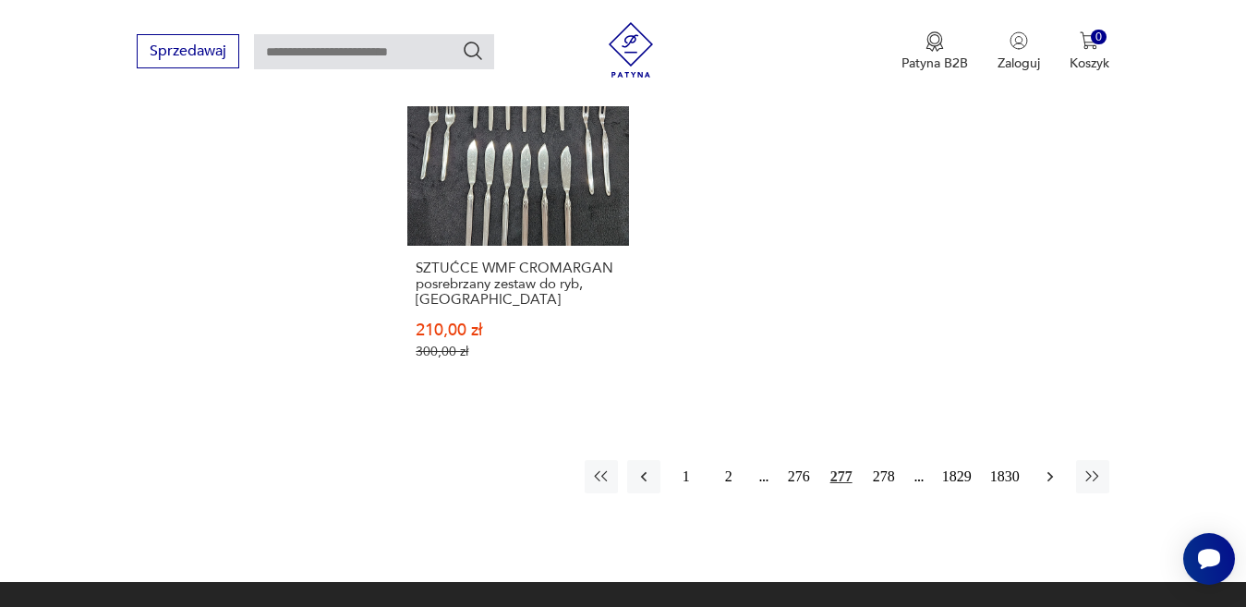
click at [1059, 468] on icon "button" at bounding box center [1050, 477] width 18 height 18
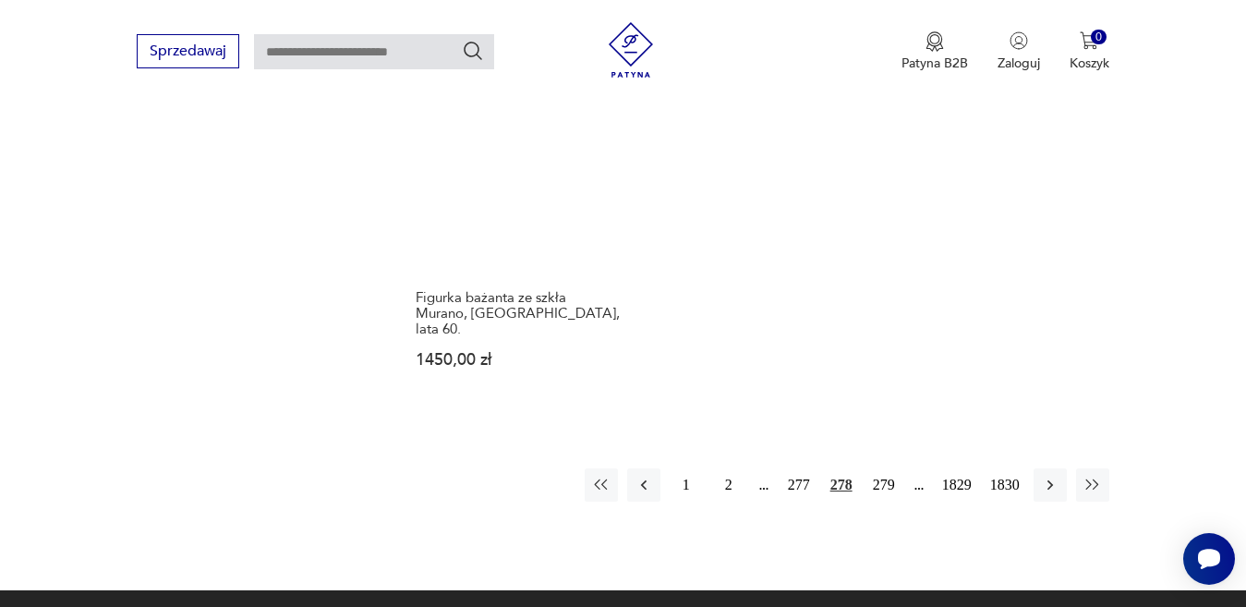
scroll to position [2549, 0]
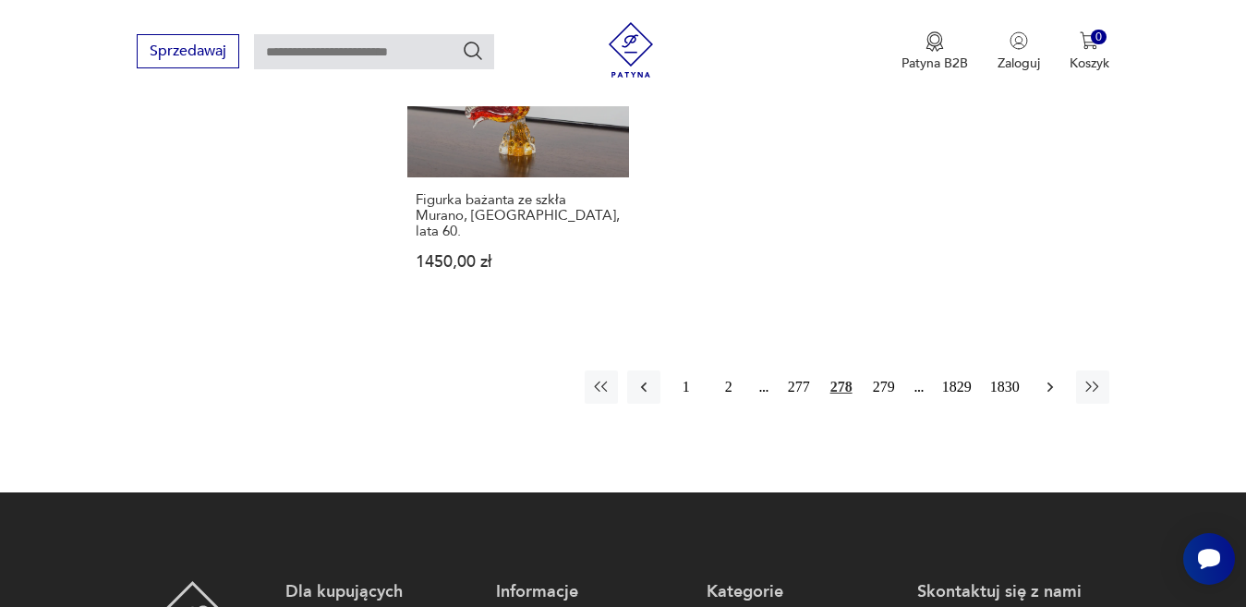
click at [1047, 371] on button "button" at bounding box center [1050, 387] width 33 height 33
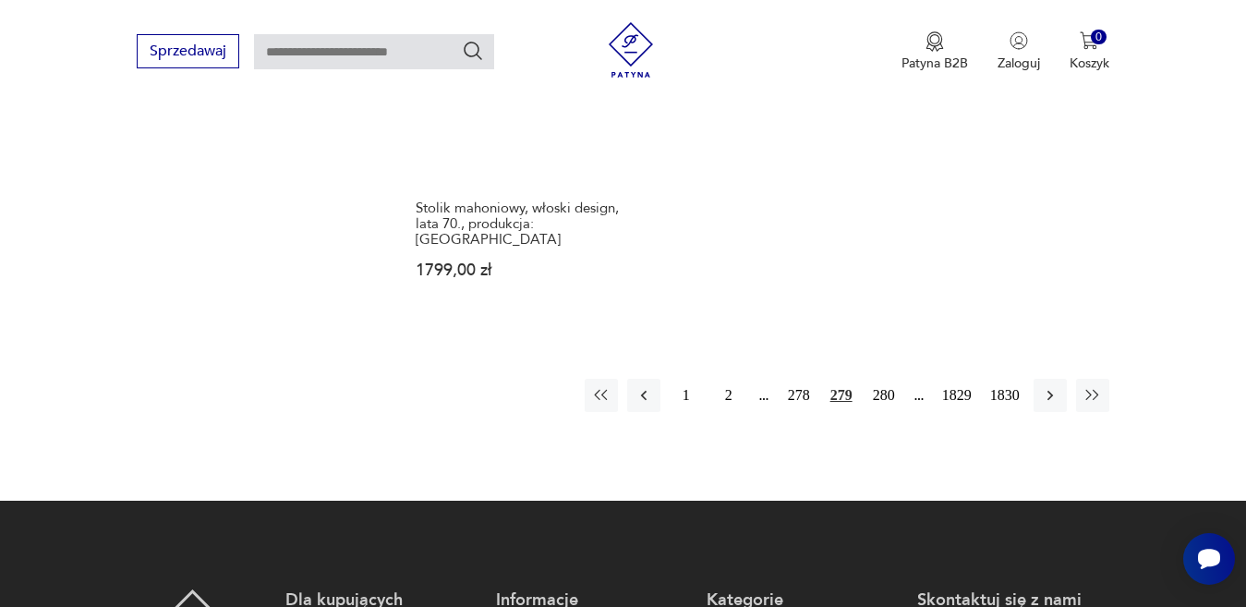
scroll to position [2549, 0]
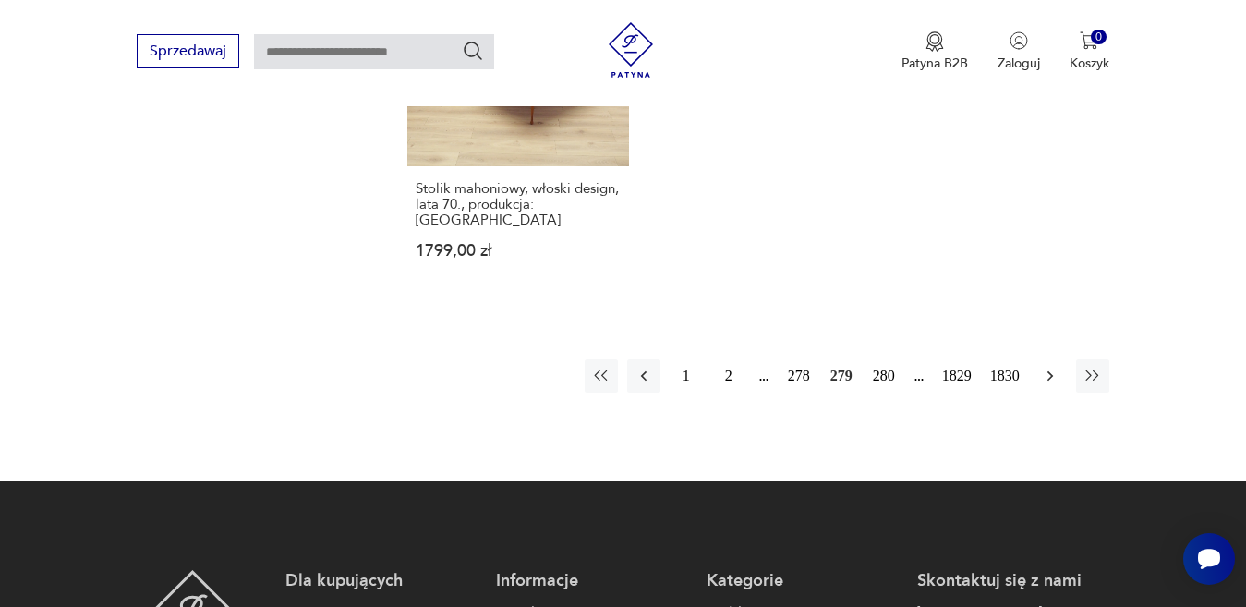
click at [1057, 367] on icon "button" at bounding box center [1050, 376] width 18 height 18
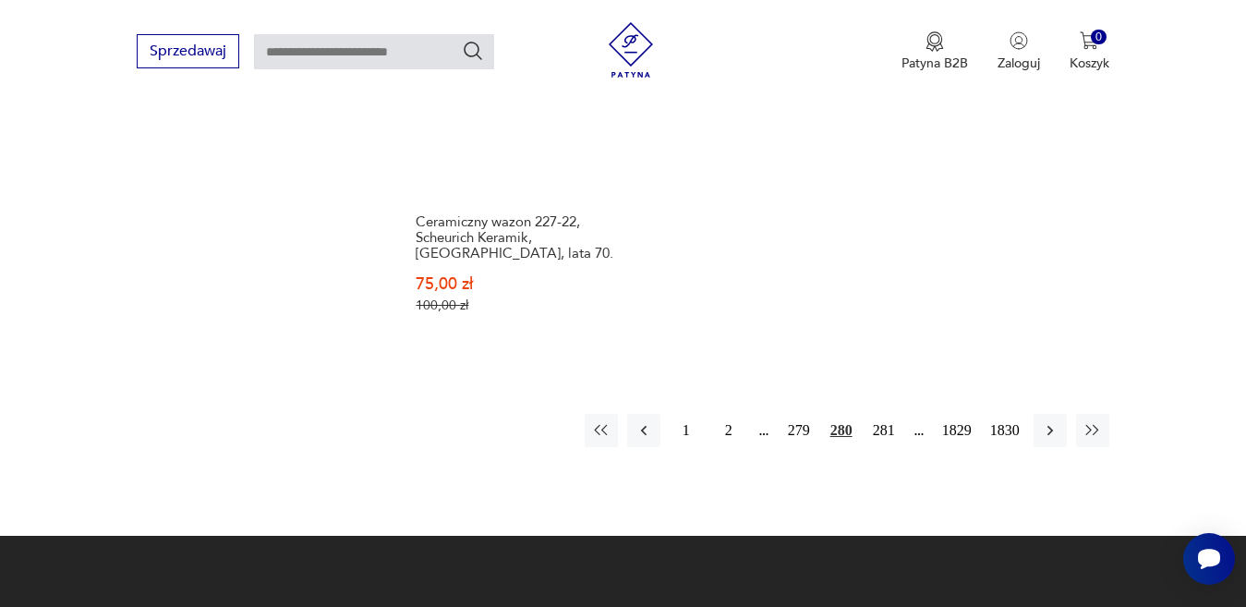
scroll to position [2549, 0]
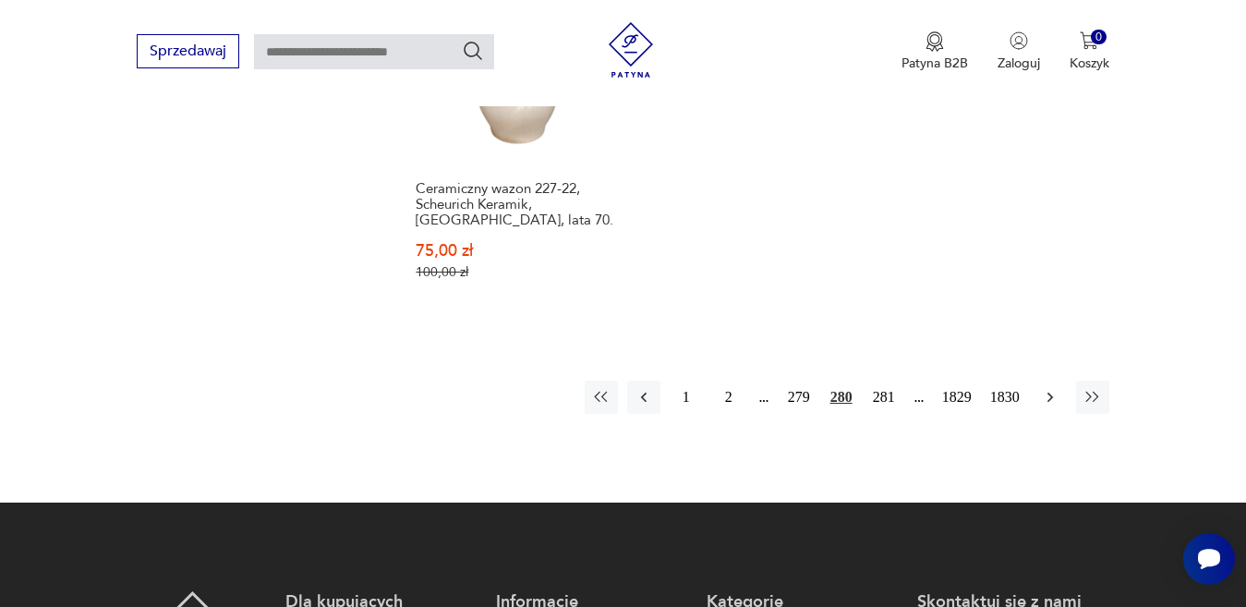
click at [1051, 392] on icon "button" at bounding box center [1050, 397] width 6 height 10
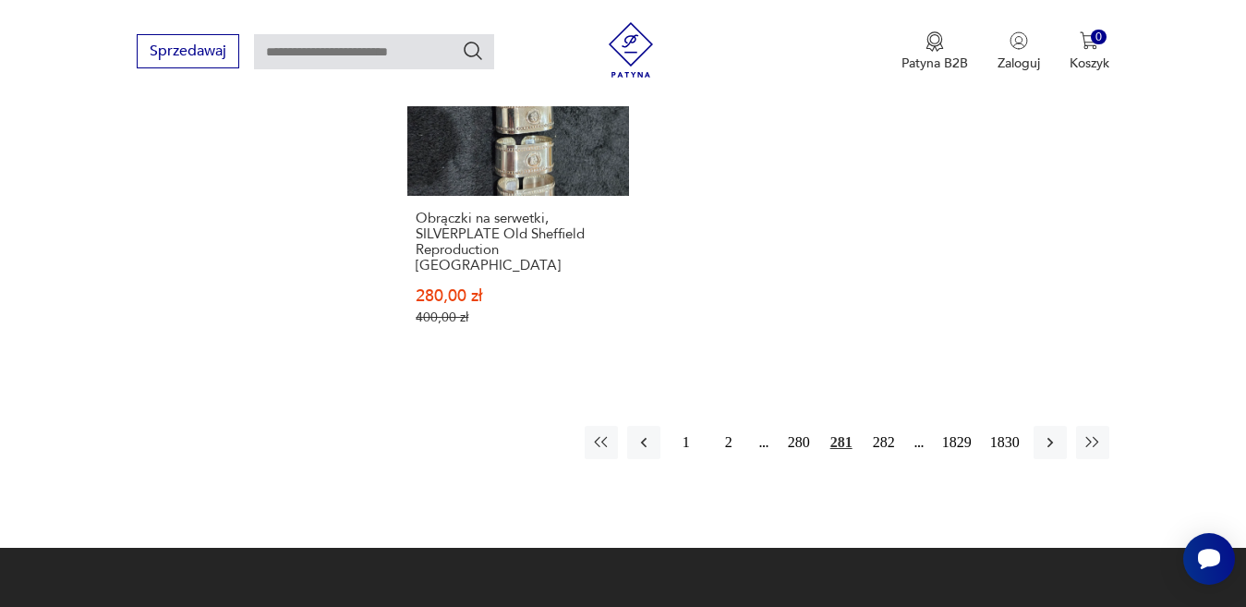
scroll to position [2364, 0]
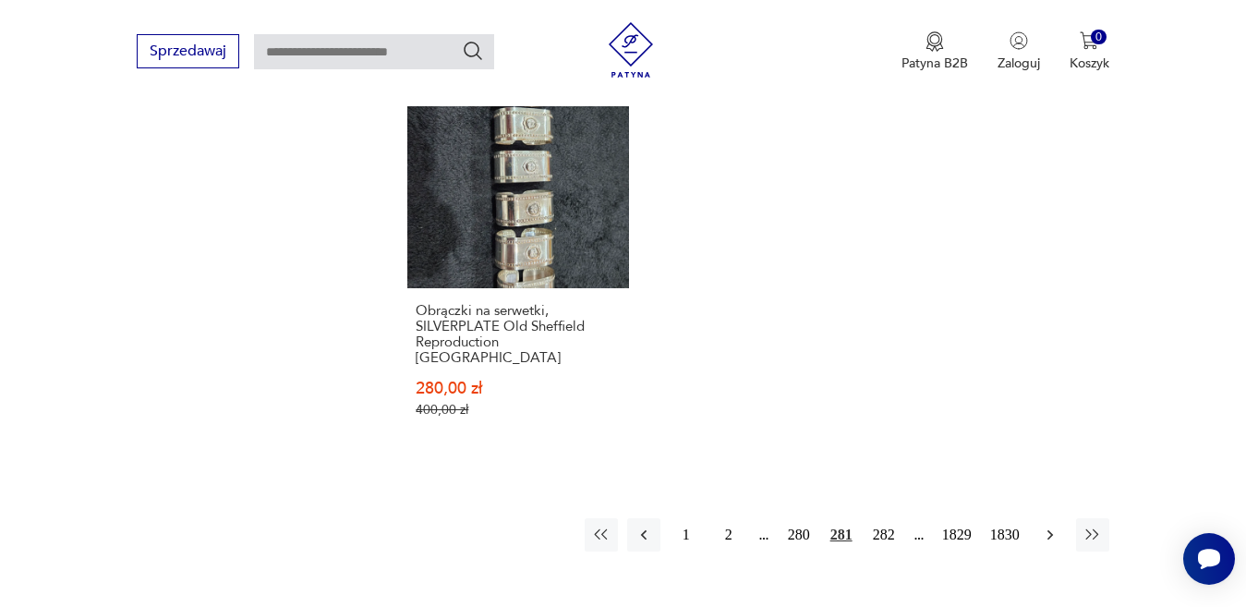
click at [1055, 526] on icon "button" at bounding box center [1050, 535] width 18 height 18
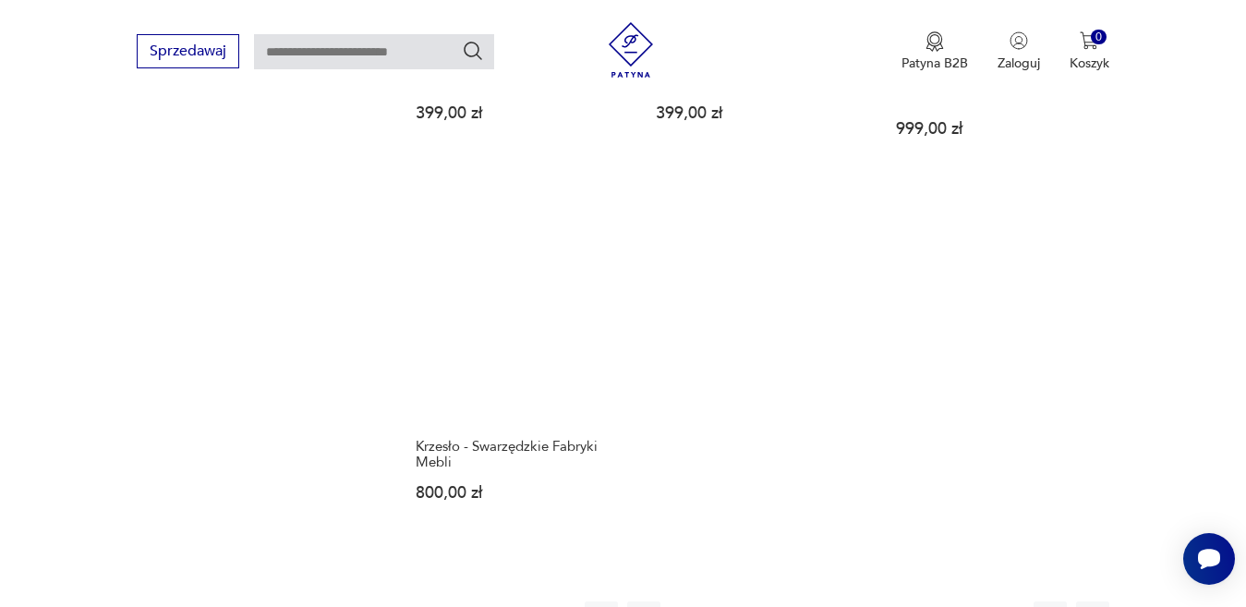
scroll to position [2364, 0]
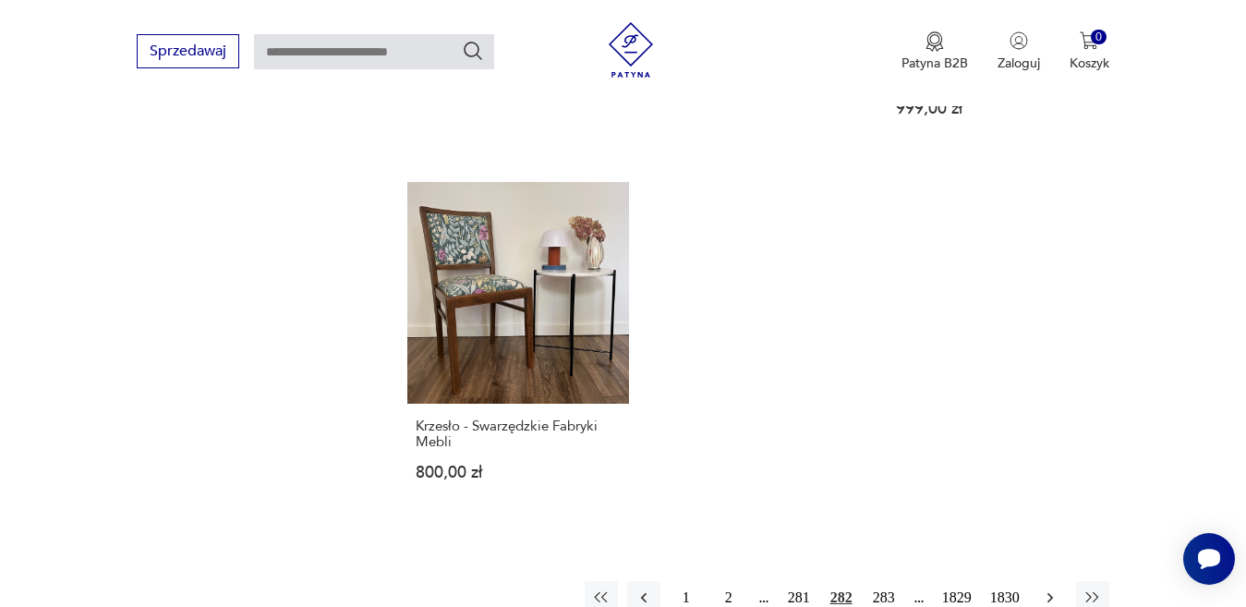
click at [1047, 589] on icon "button" at bounding box center [1050, 598] width 18 height 18
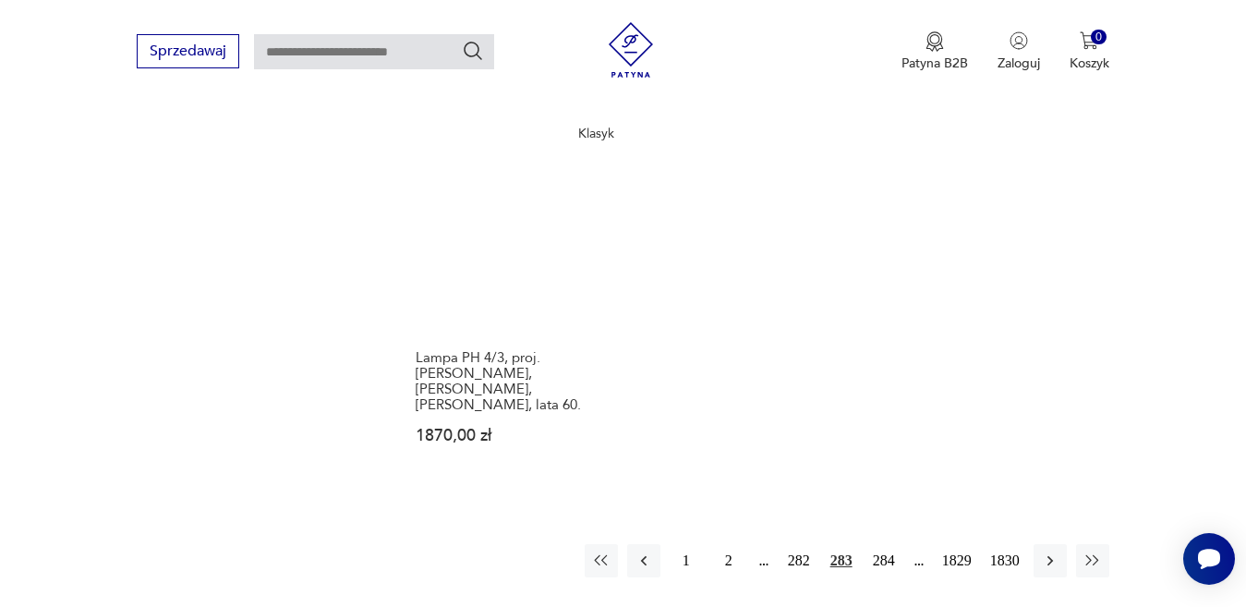
scroll to position [2734, 0]
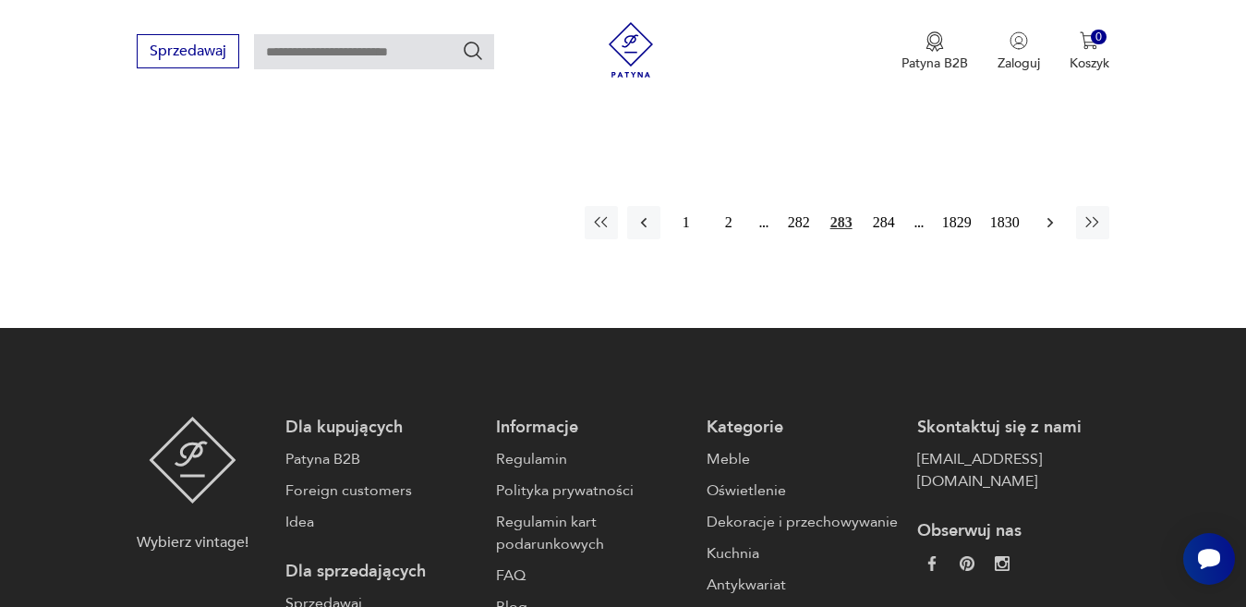
click at [1047, 213] on icon "button" at bounding box center [1050, 222] width 18 height 18
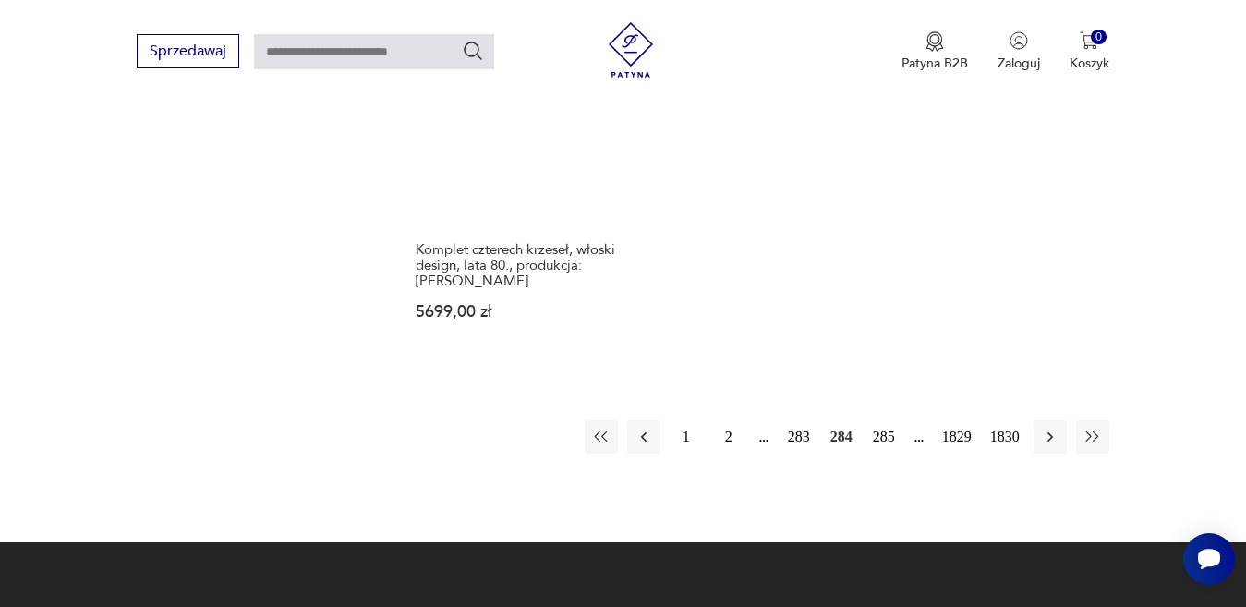
scroll to position [2549, 0]
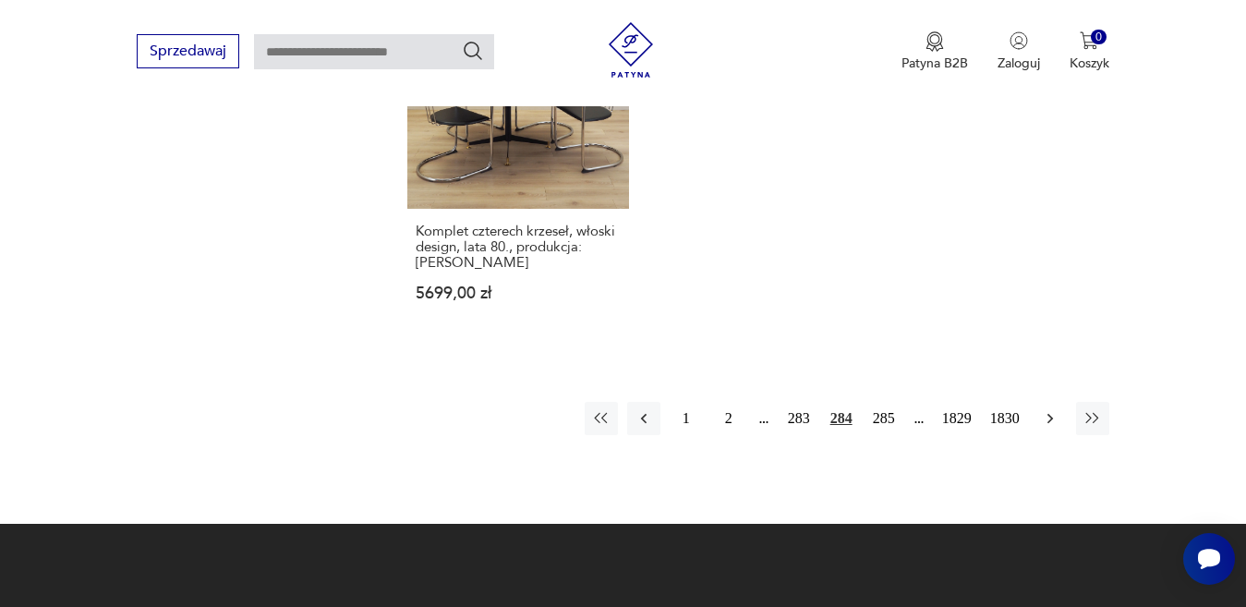
click at [1046, 402] on button "button" at bounding box center [1050, 418] width 33 height 33
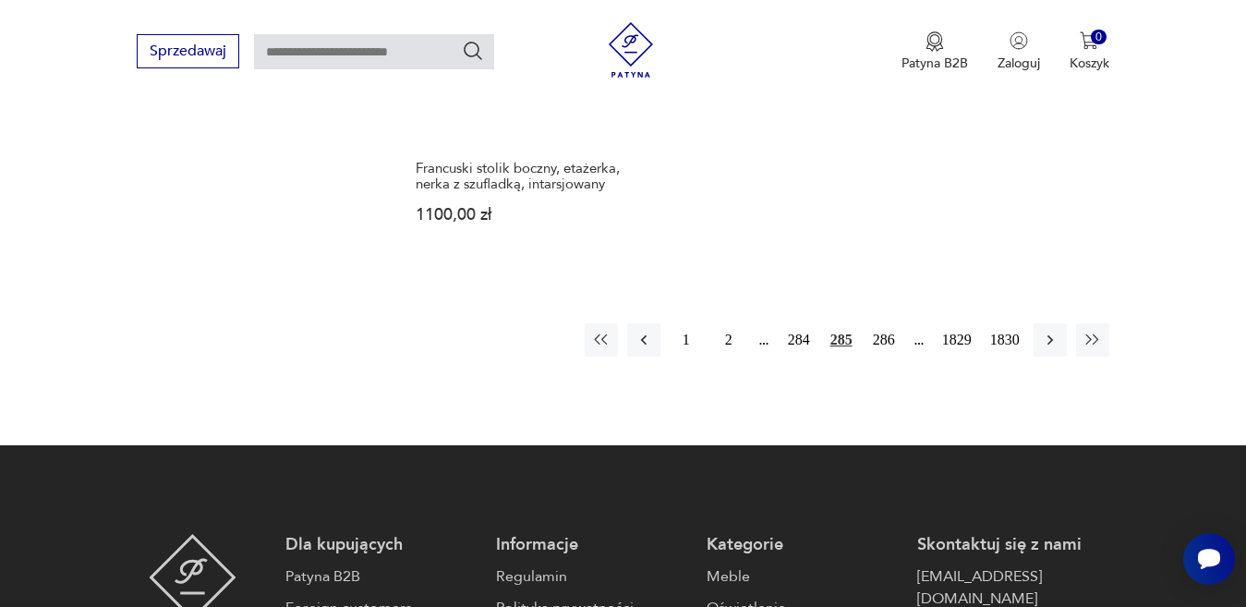
scroll to position [2642, 0]
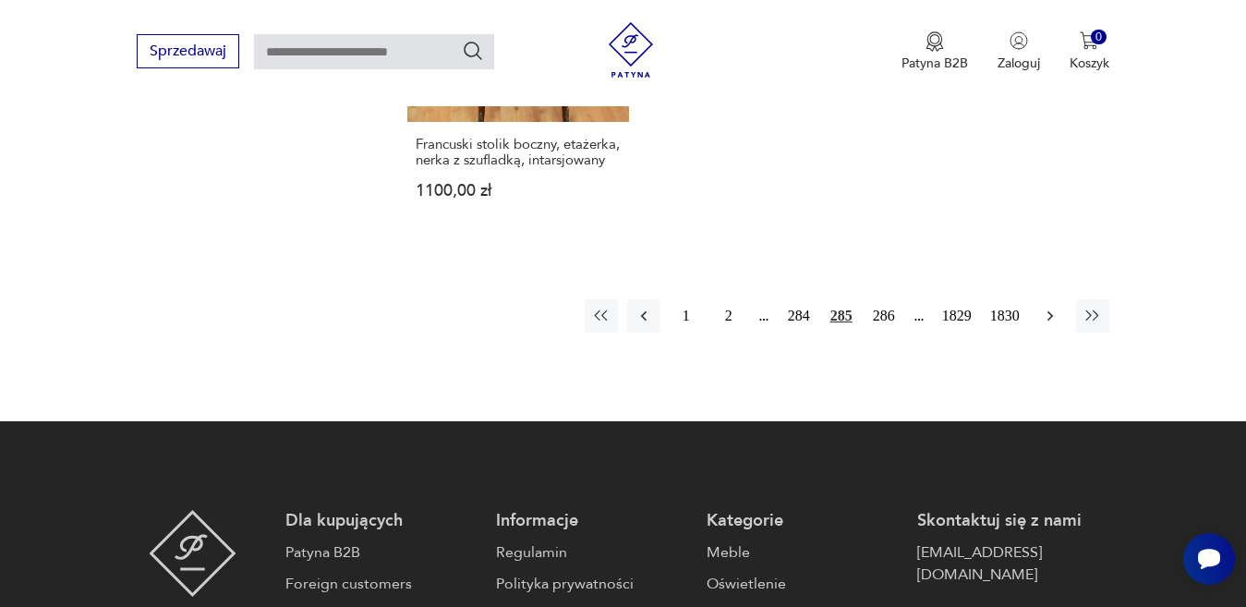
click at [1043, 307] on icon "button" at bounding box center [1050, 316] width 18 height 18
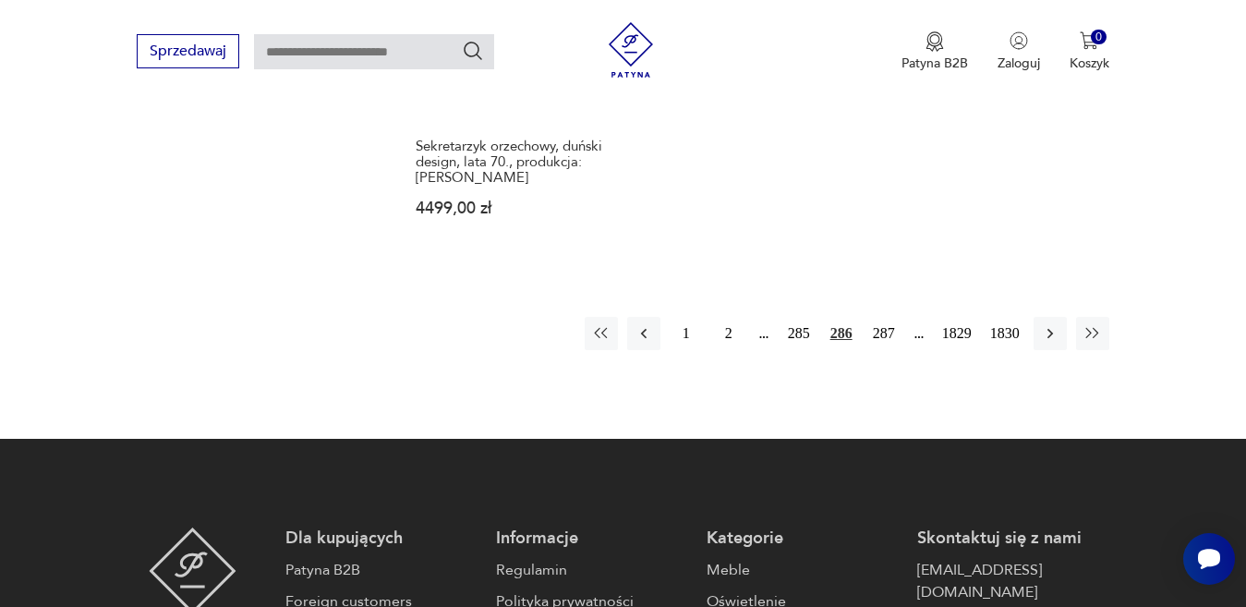
scroll to position [2642, 0]
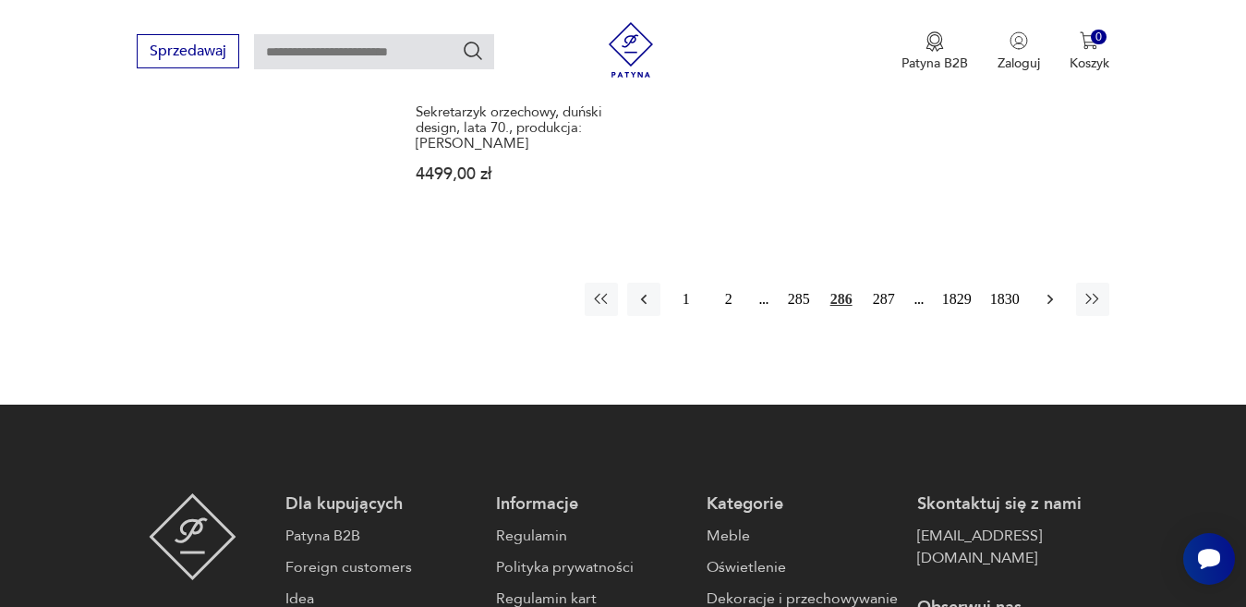
click at [1050, 294] on icon "button" at bounding box center [1050, 299] width 6 height 10
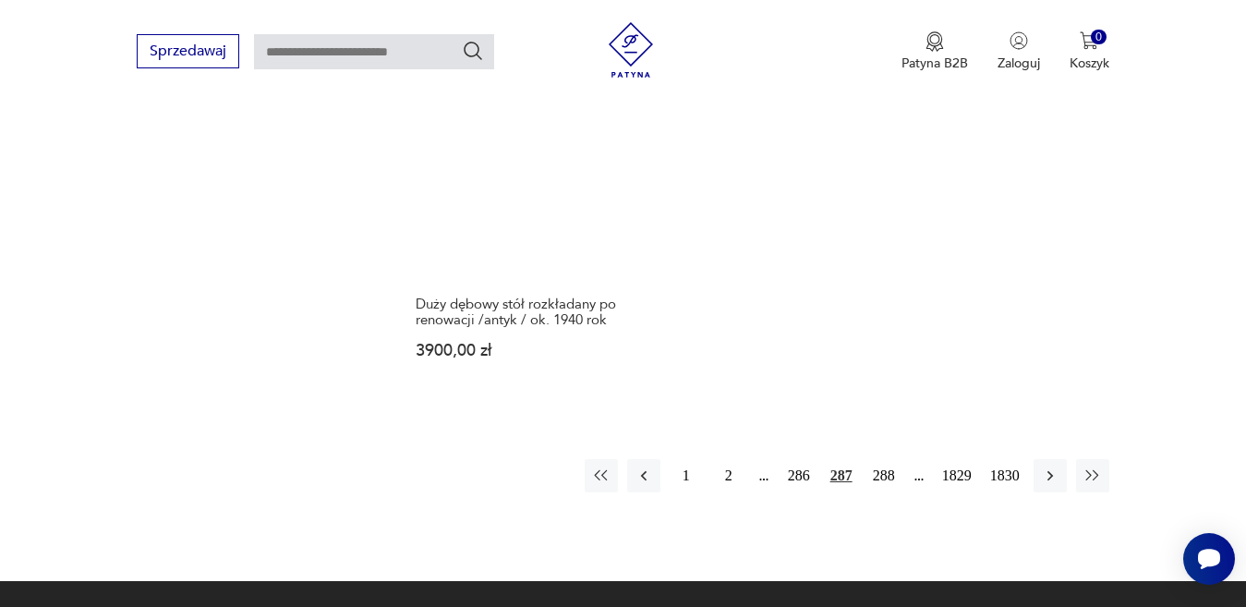
scroll to position [2734, 0]
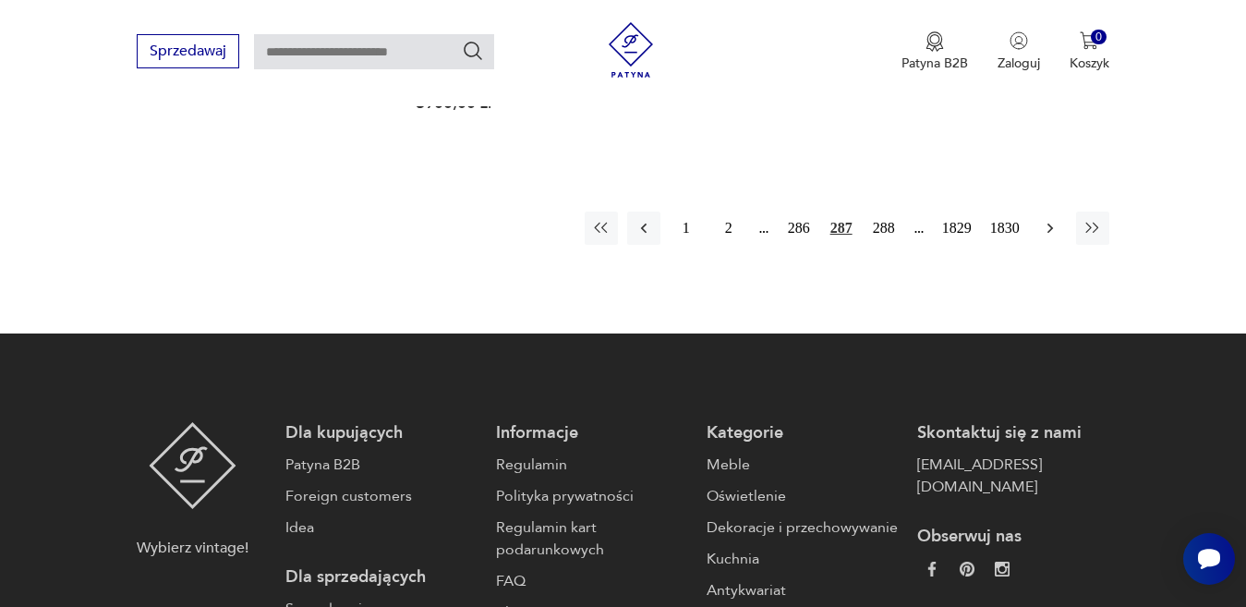
click at [1057, 219] on icon "button" at bounding box center [1050, 228] width 18 height 18
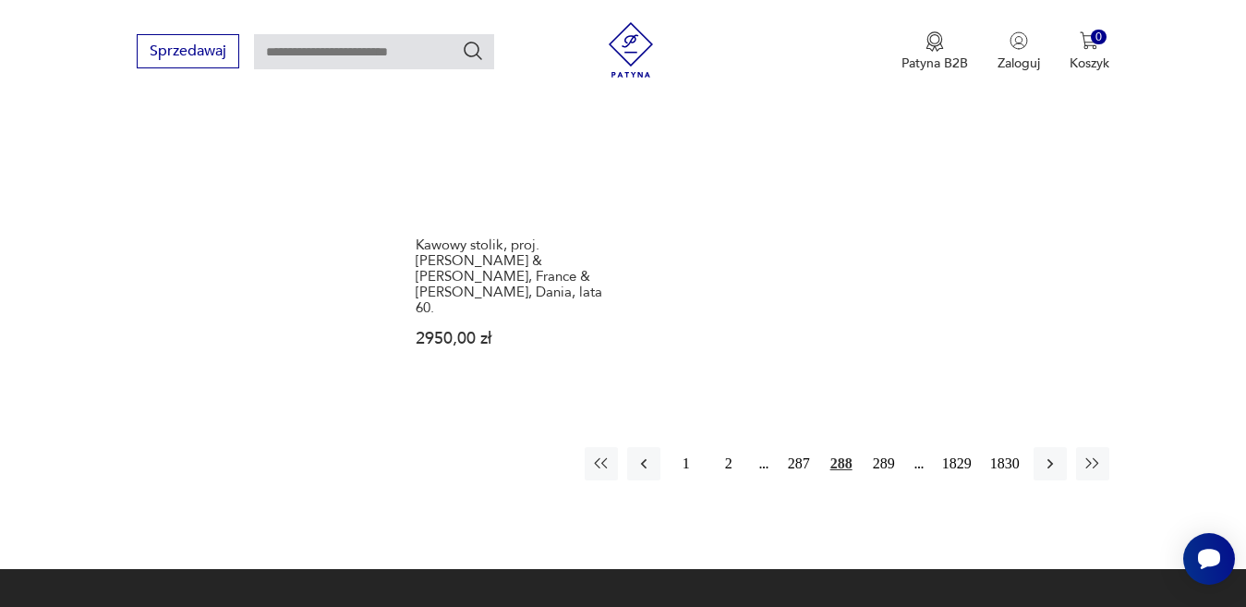
scroll to position [2549, 0]
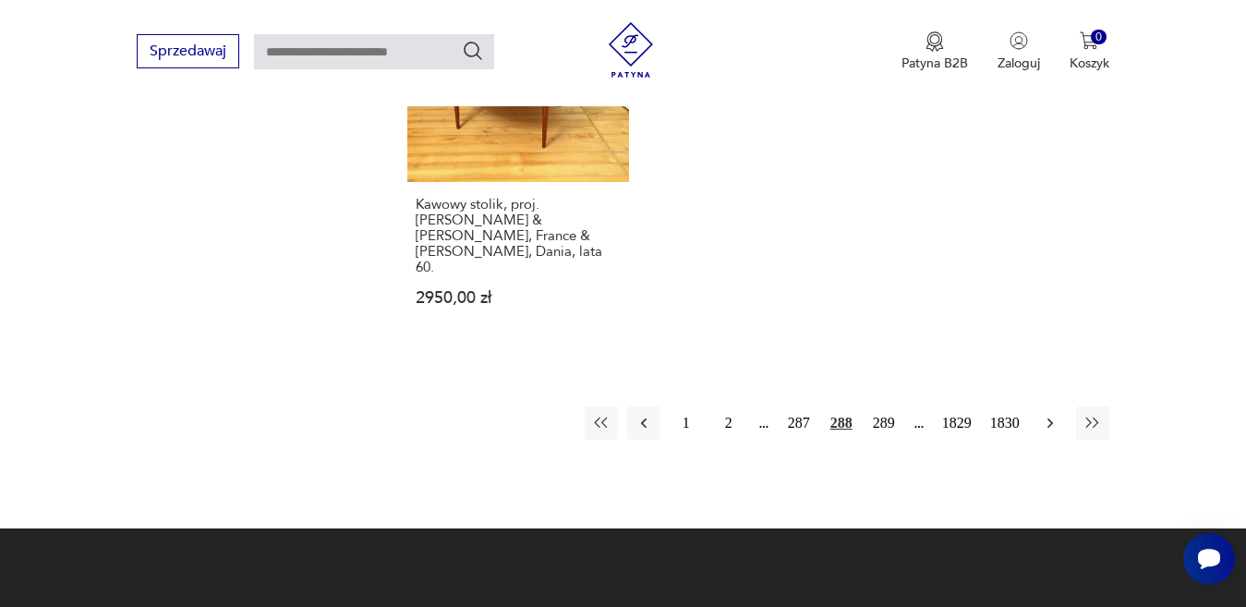
click at [1050, 407] on button "button" at bounding box center [1050, 423] width 33 height 33
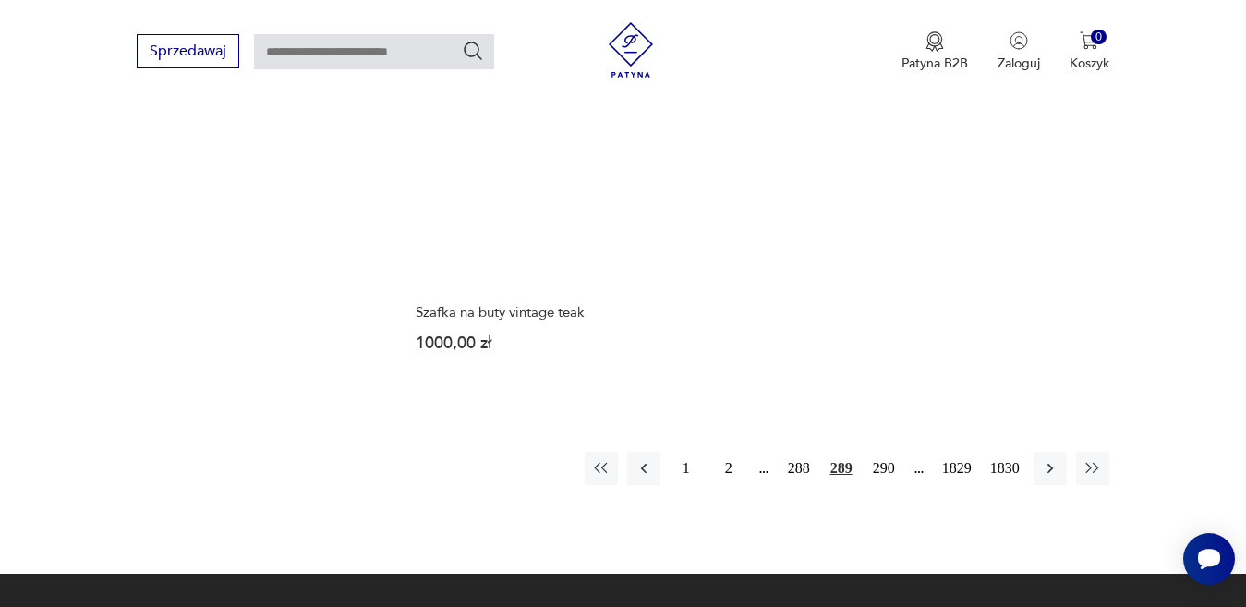
scroll to position [2642, 0]
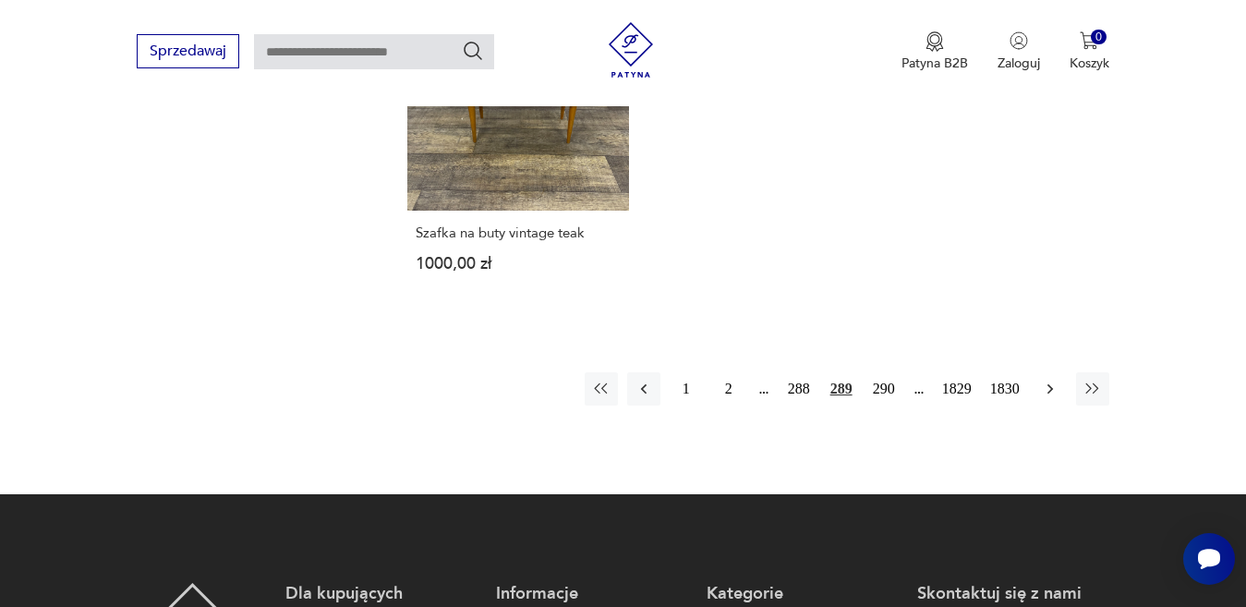
click at [1056, 380] on icon "button" at bounding box center [1050, 389] width 18 height 18
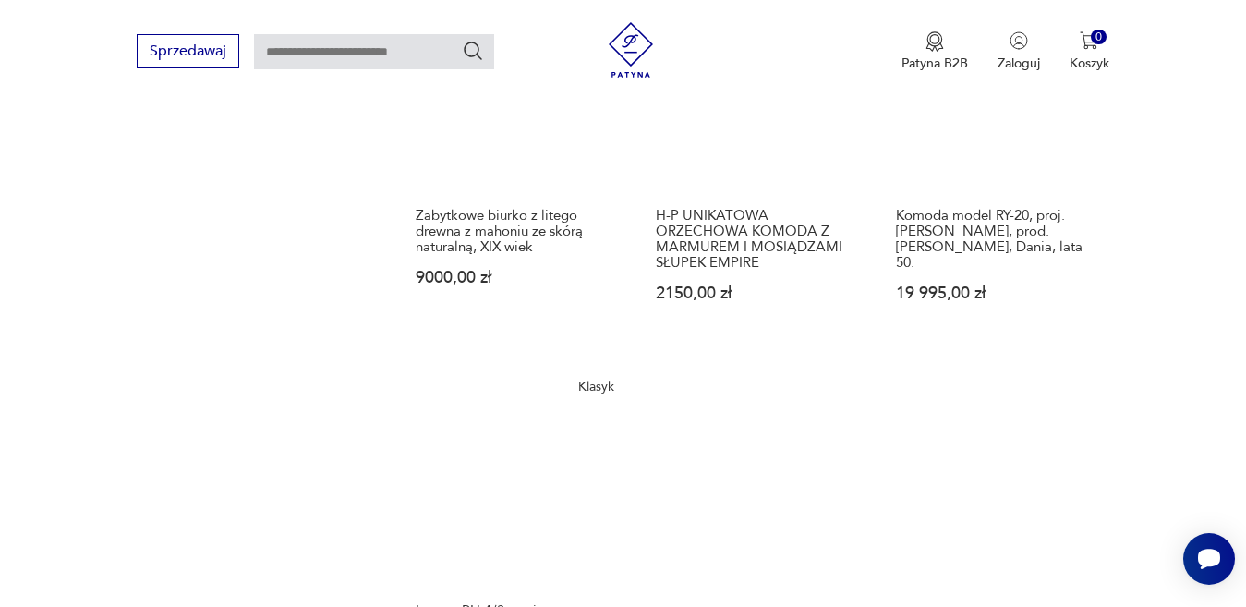
scroll to position [2457, 0]
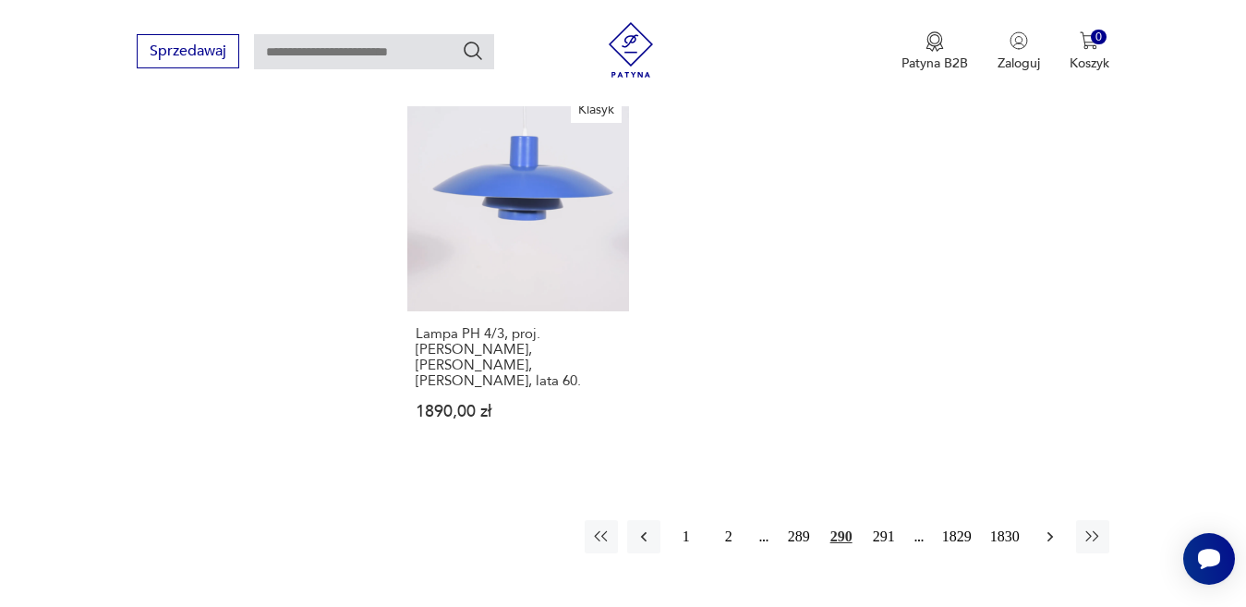
click at [1041, 528] on icon "button" at bounding box center [1050, 537] width 18 height 18
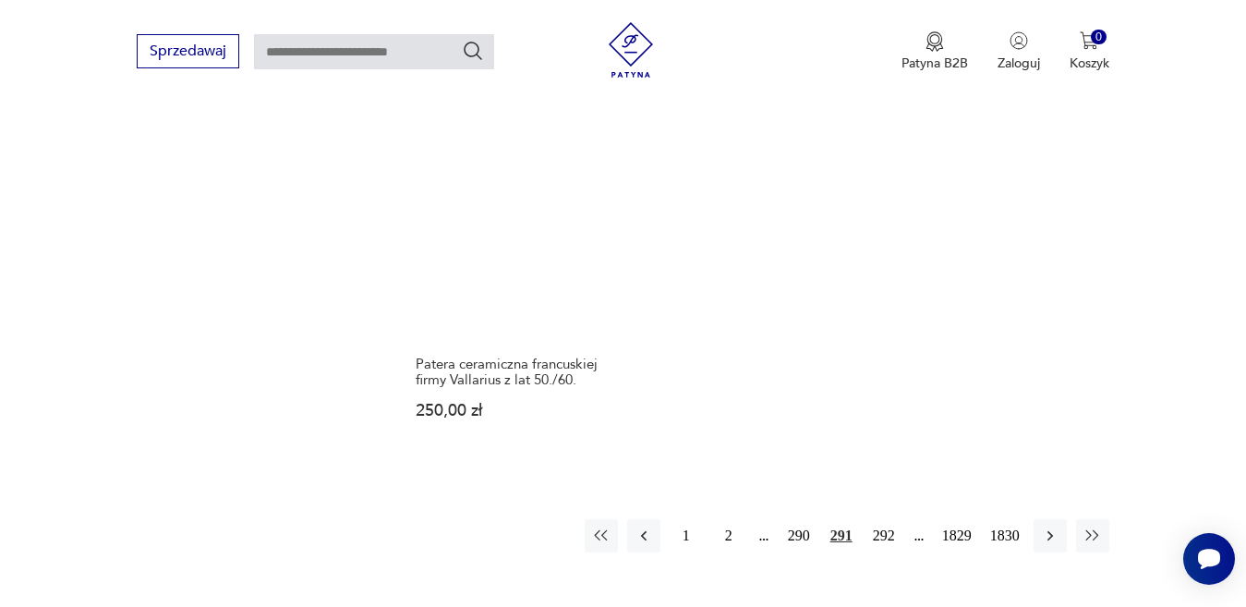
scroll to position [2642, 0]
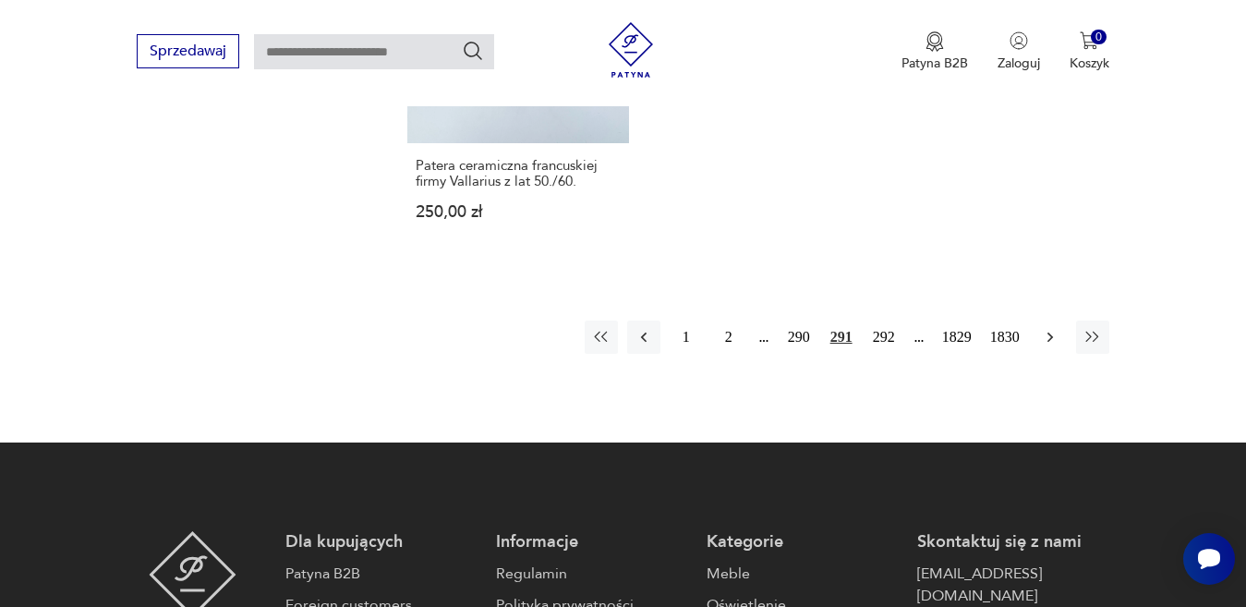
click at [1042, 334] on icon "button" at bounding box center [1050, 337] width 18 height 18
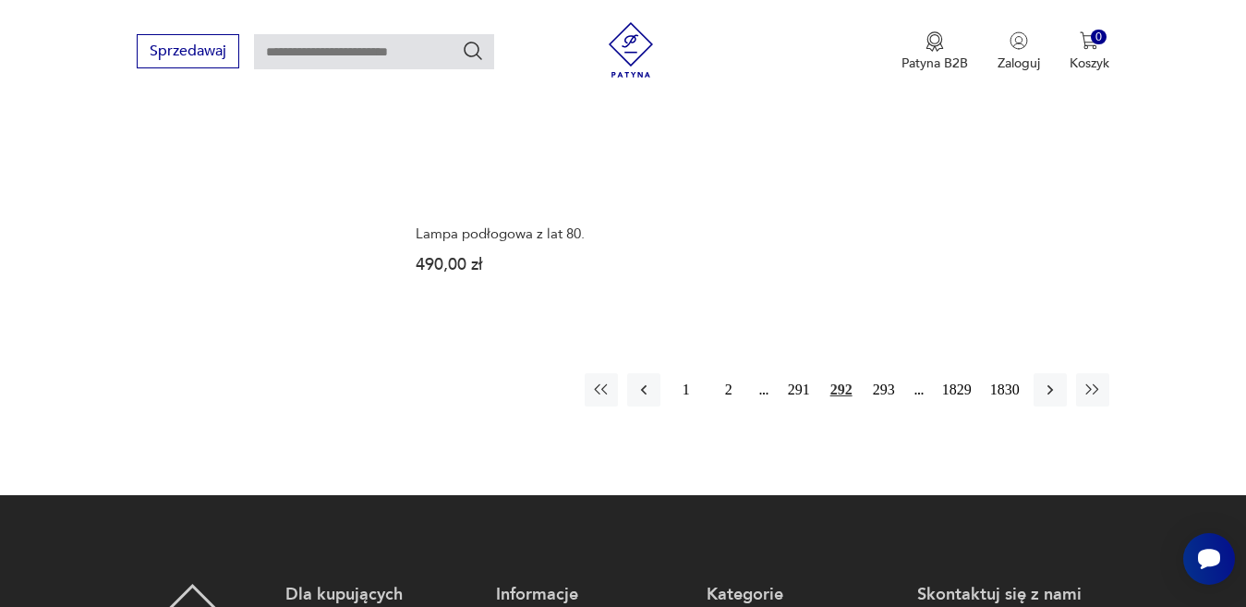
scroll to position [2642, 0]
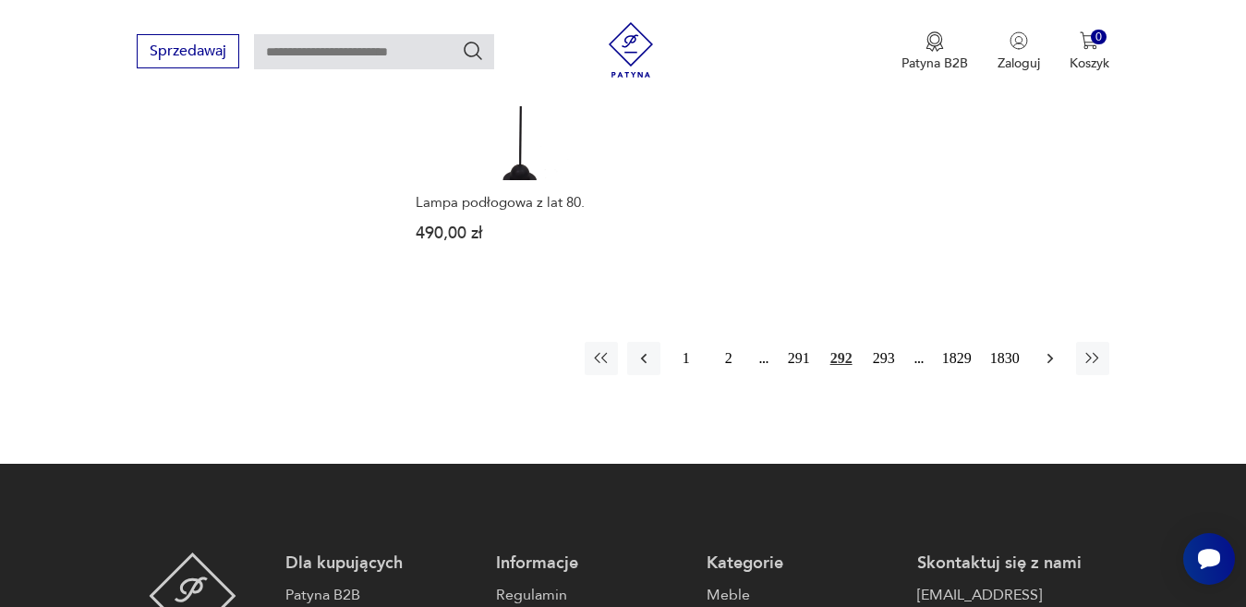
click at [1046, 349] on icon "button" at bounding box center [1050, 358] width 18 height 18
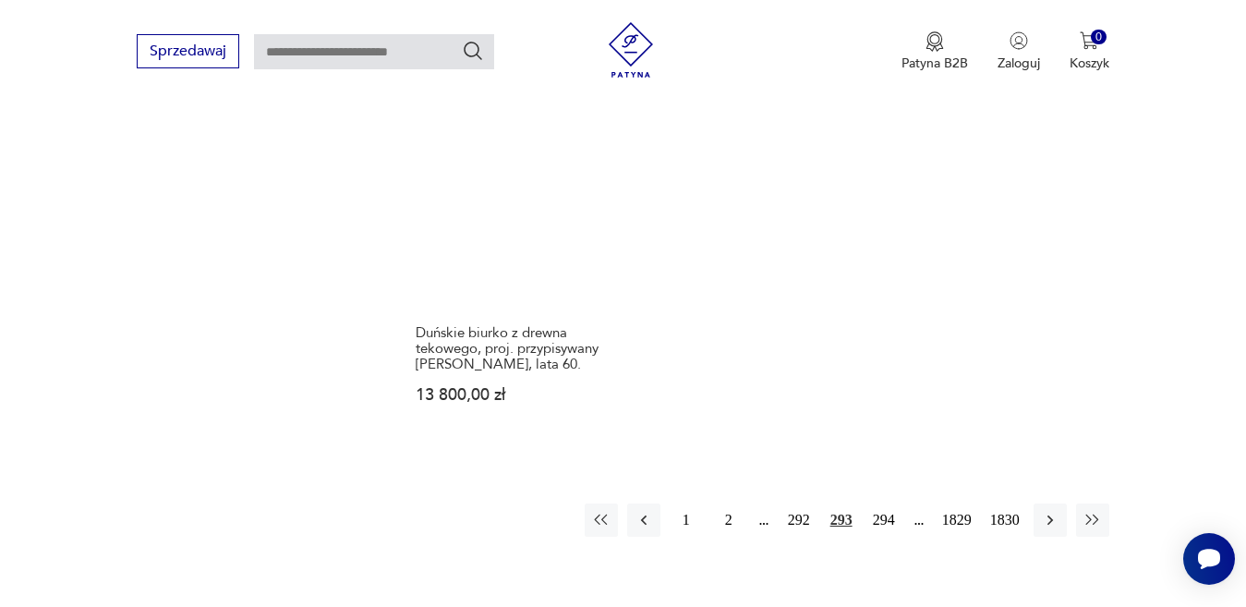
scroll to position [2457, 0]
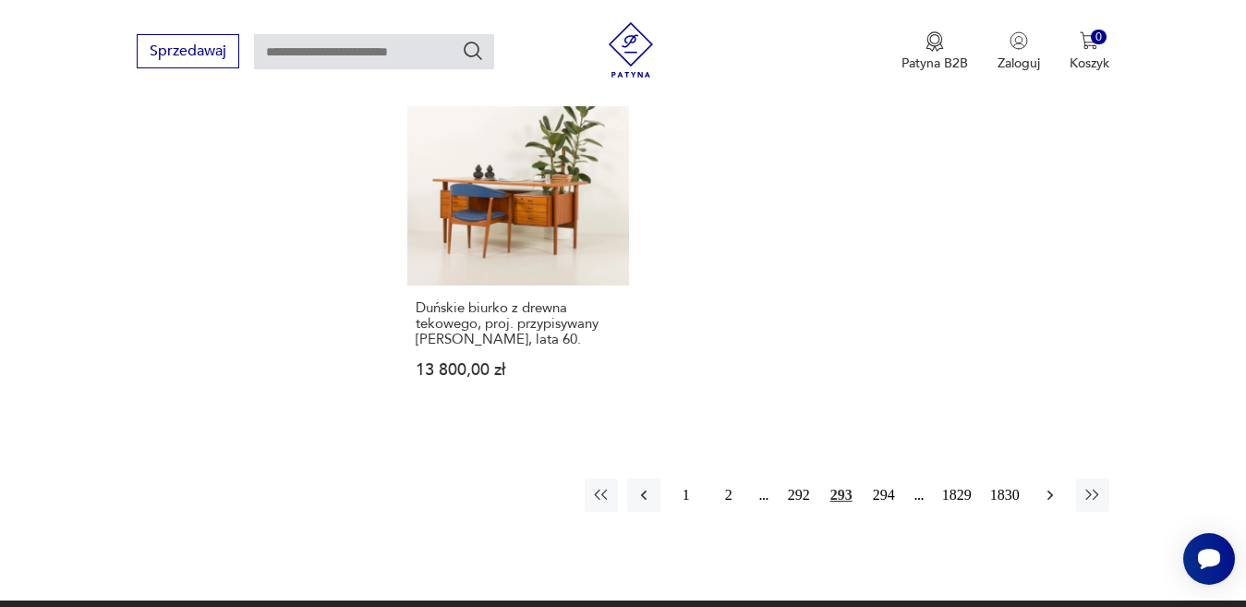
click at [1047, 486] on icon "button" at bounding box center [1050, 495] width 18 height 18
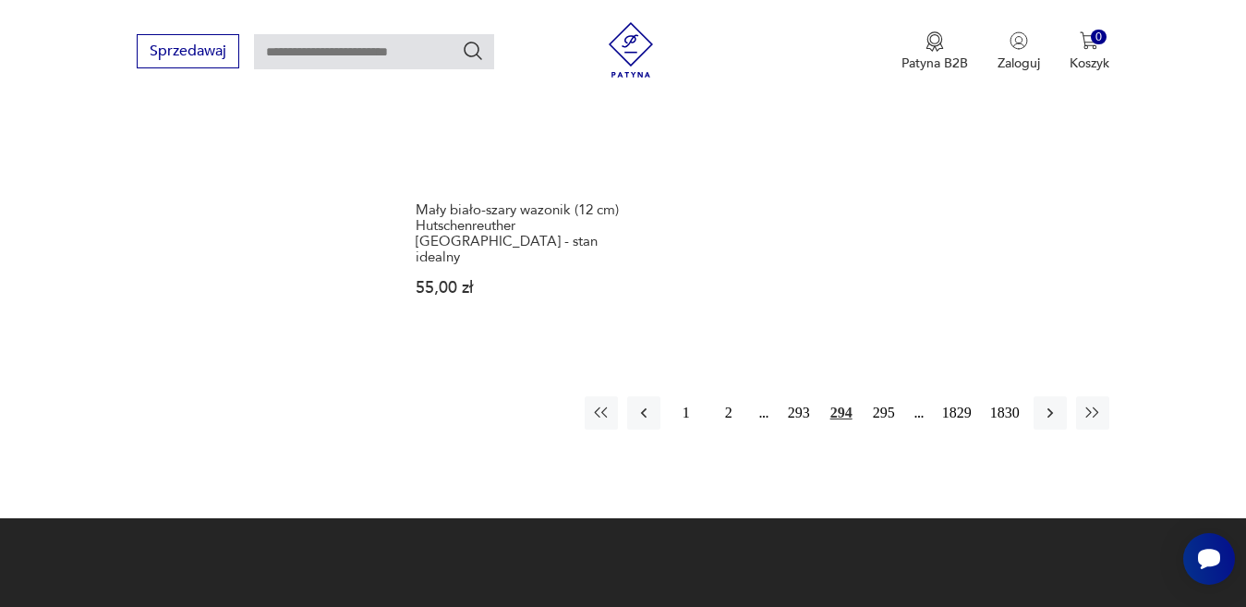
scroll to position [2549, 0]
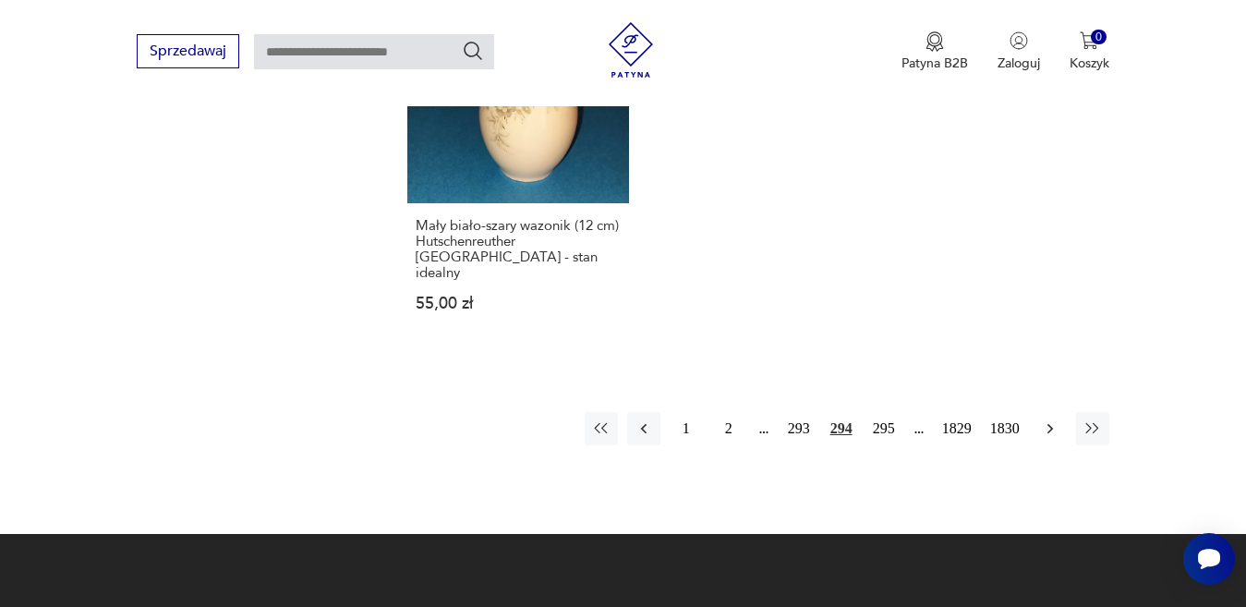
click at [1044, 419] on icon "button" at bounding box center [1050, 428] width 18 height 18
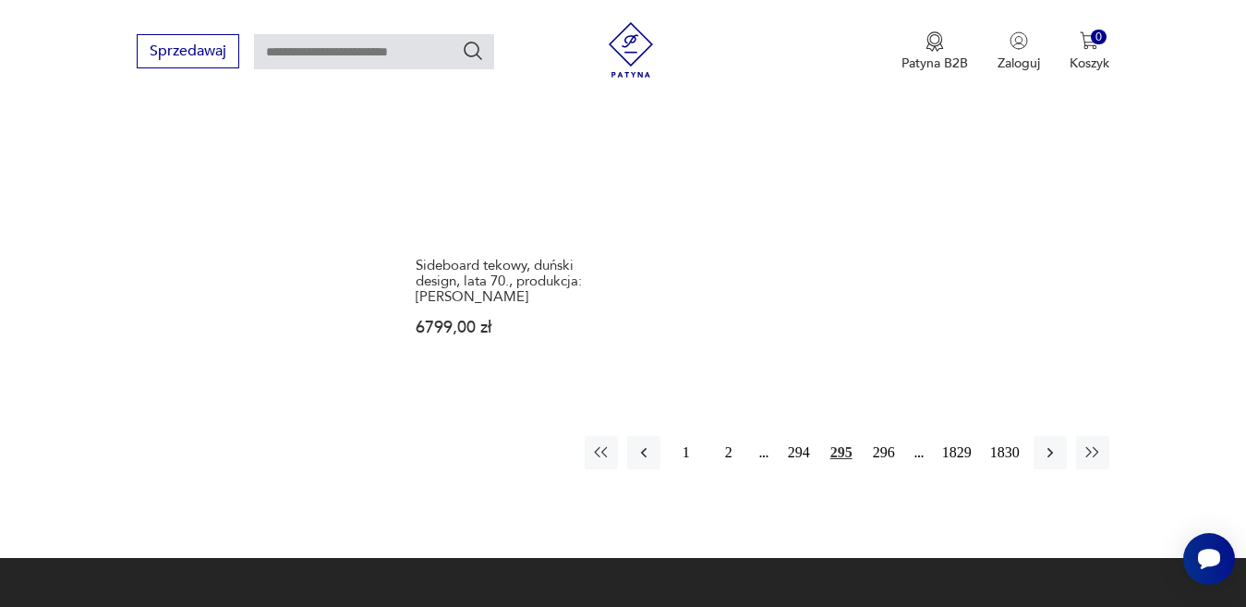
scroll to position [2549, 0]
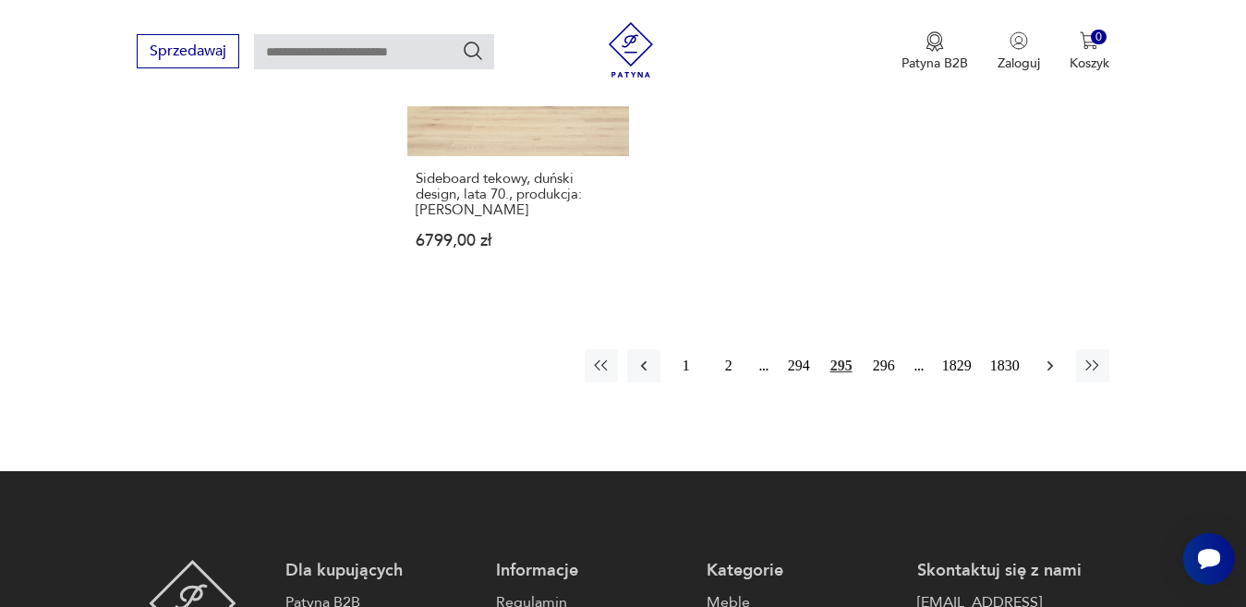
click at [1047, 357] on icon "button" at bounding box center [1050, 366] width 18 height 18
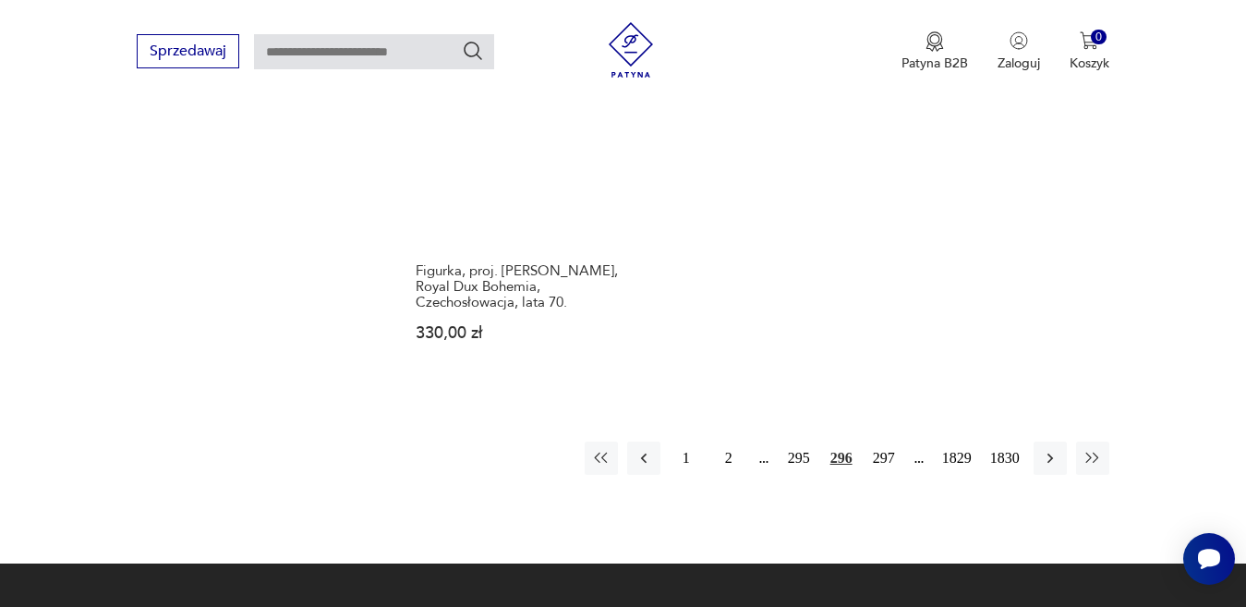
scroll to position [2642, 0]
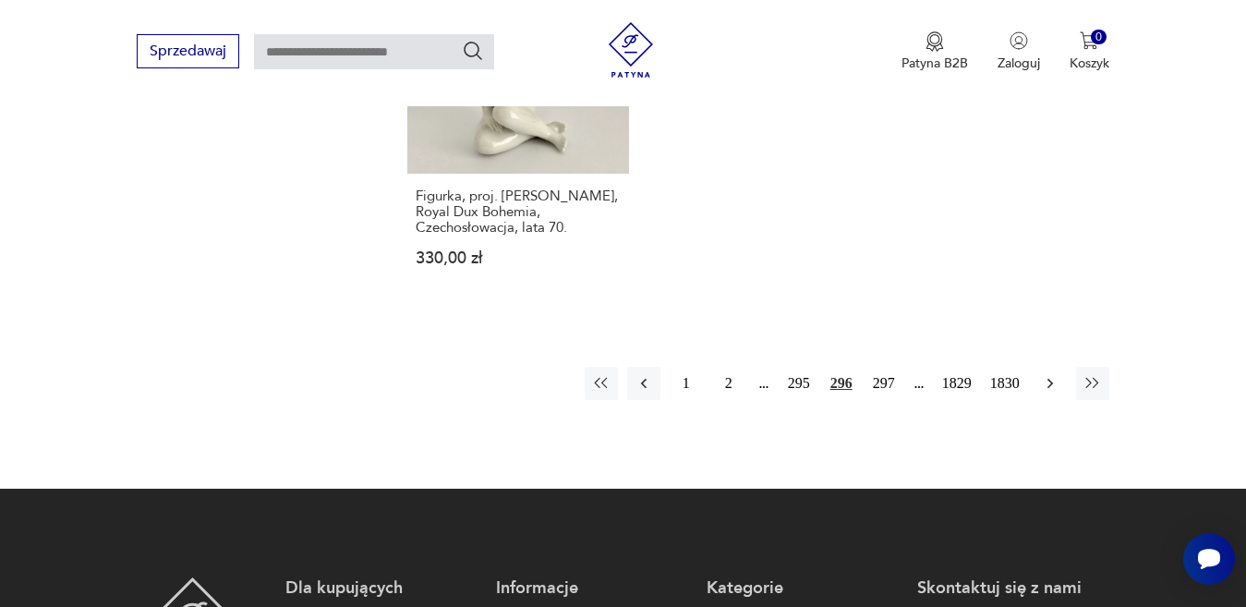
click at [1047, 374] on icon "button" at bounding box center [1050, 383] width 18 height 18
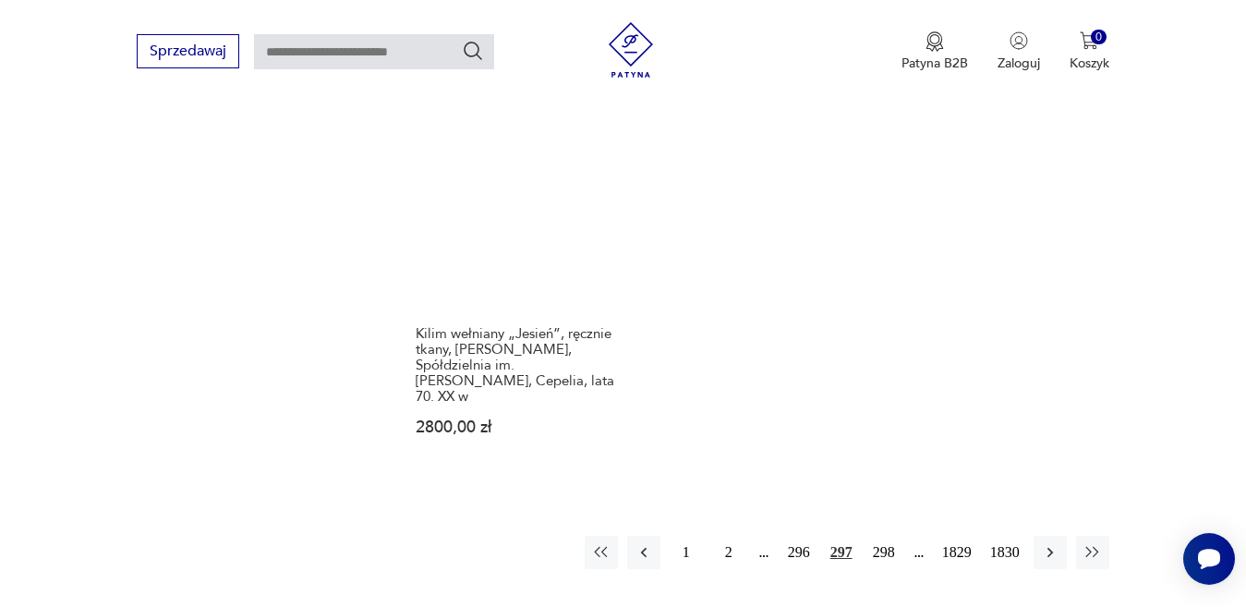
scroll to position [2549, 0]
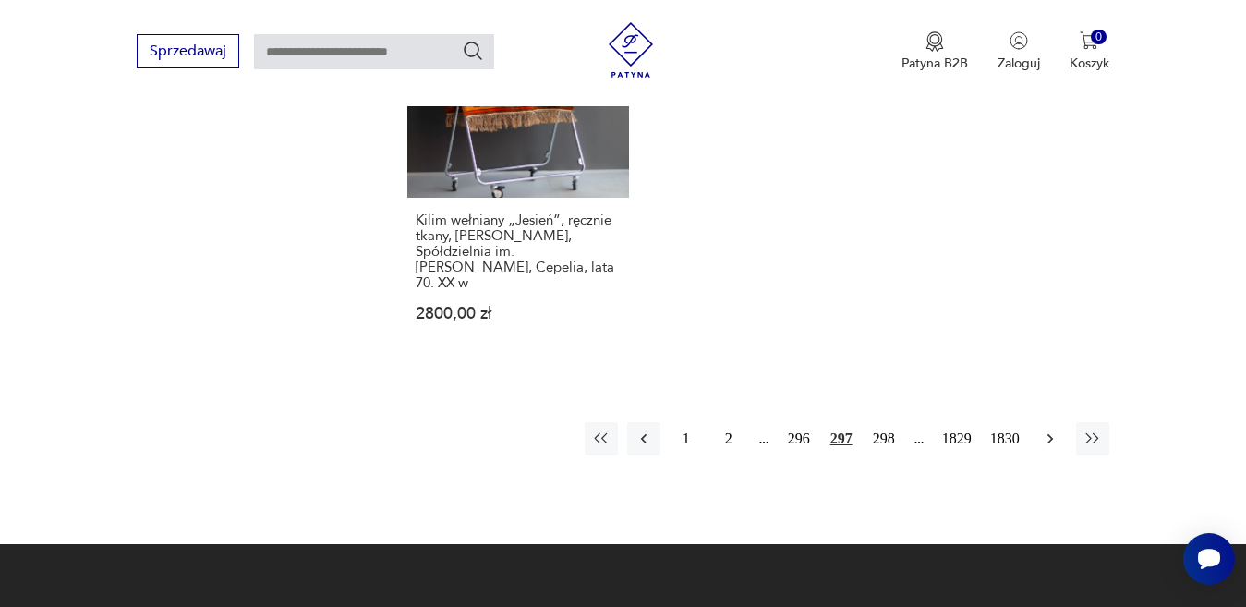
click at [1048, 430] on icon "button" at bounding box center [1050, 439] width 18 height 18
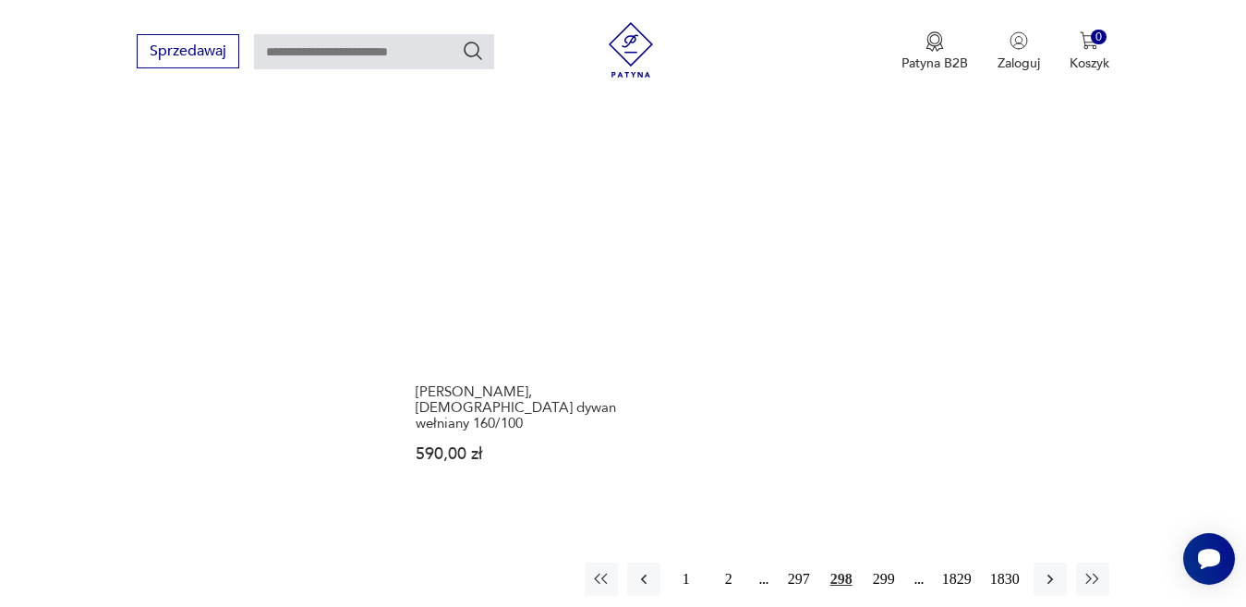
scroll to position [2364, 0]
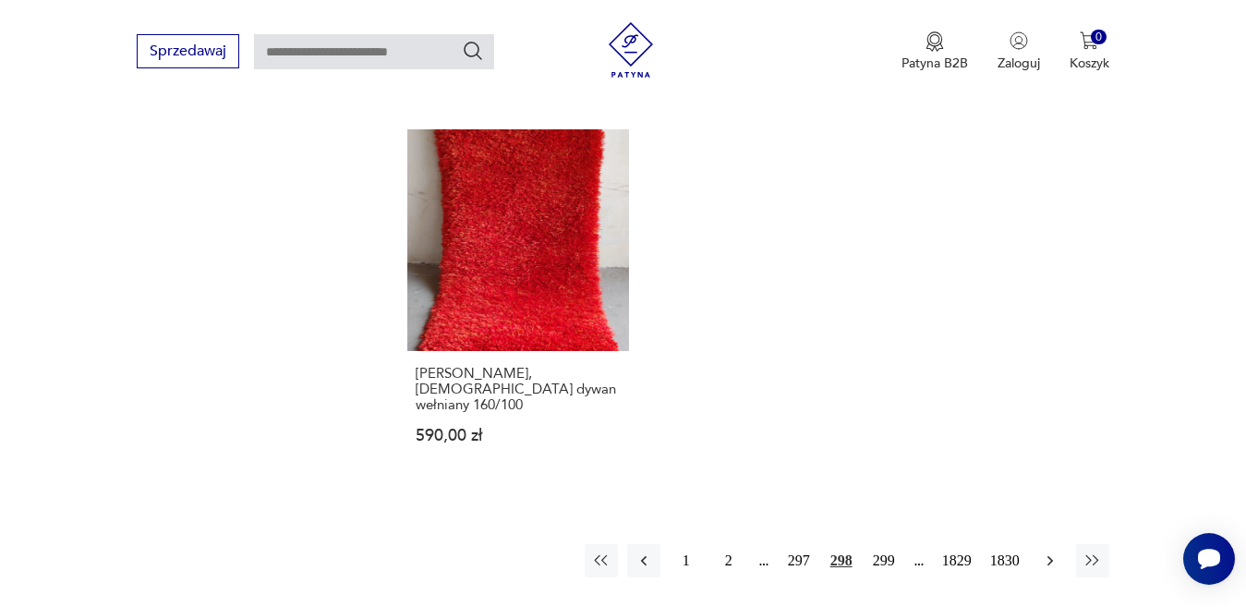
click at [1054, 552] on icon "button" at bounding box center [1050, 561] width 18 height 18
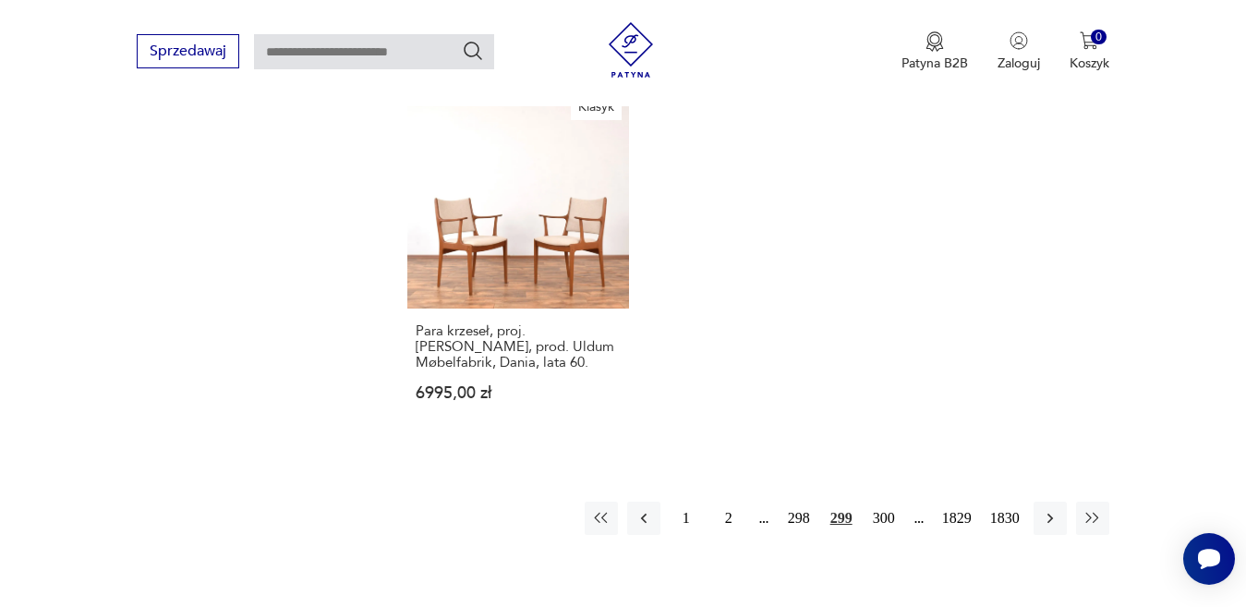
scroll to position [2457, 0]
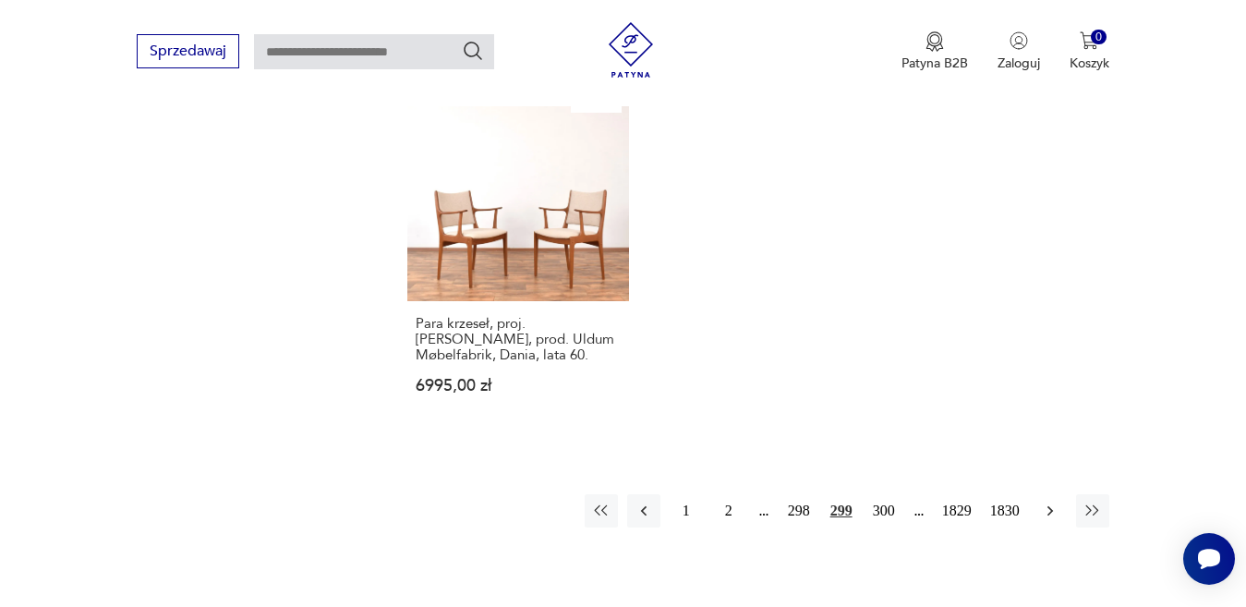
click at [1045, 502] on icon "button" at bounding box center [1050, 511] width 18 height 18
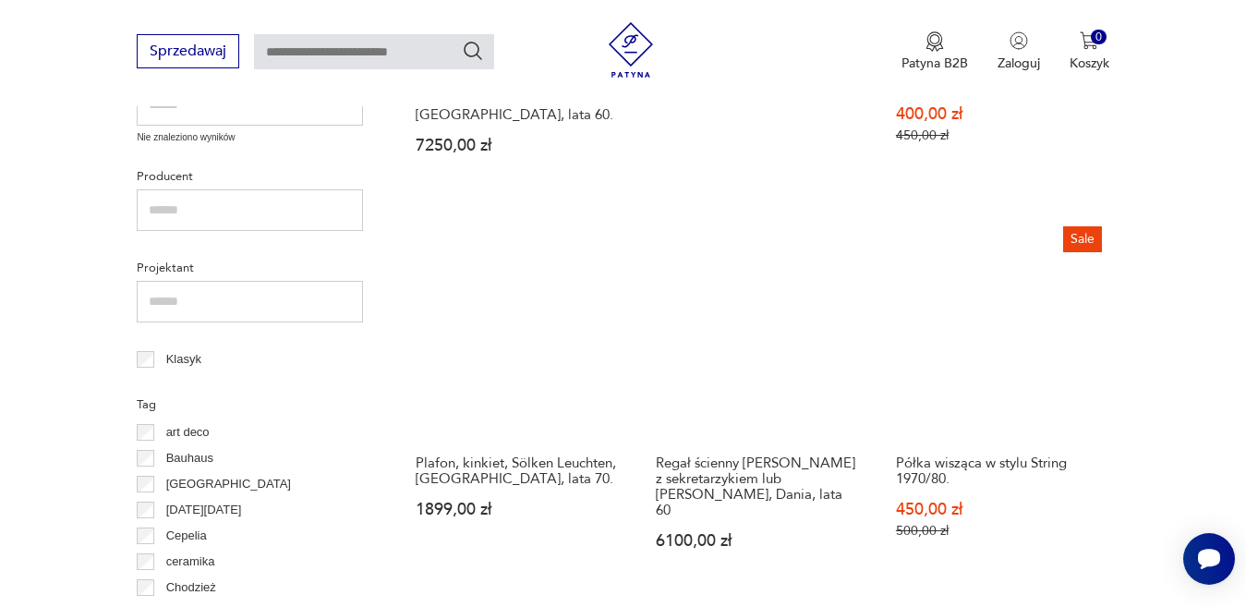
scroll to position [794, 0]
